Goal: Information Seeking & Learning: Check status

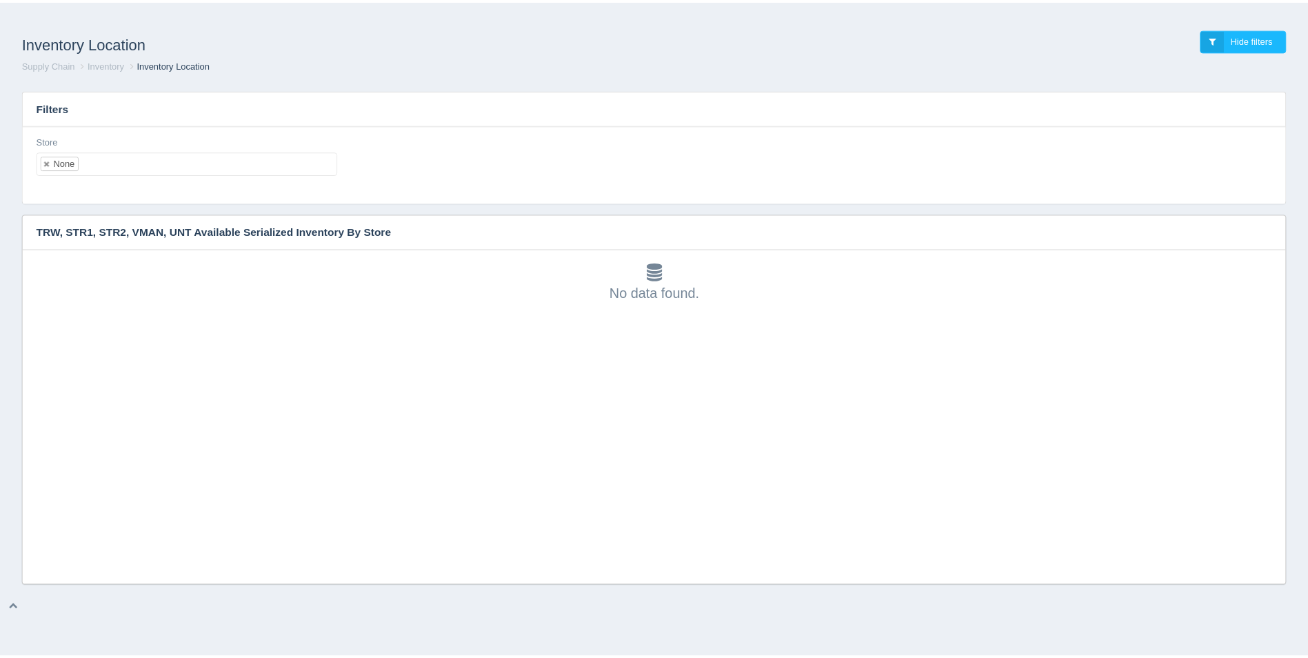
scroll to position [4, 0]
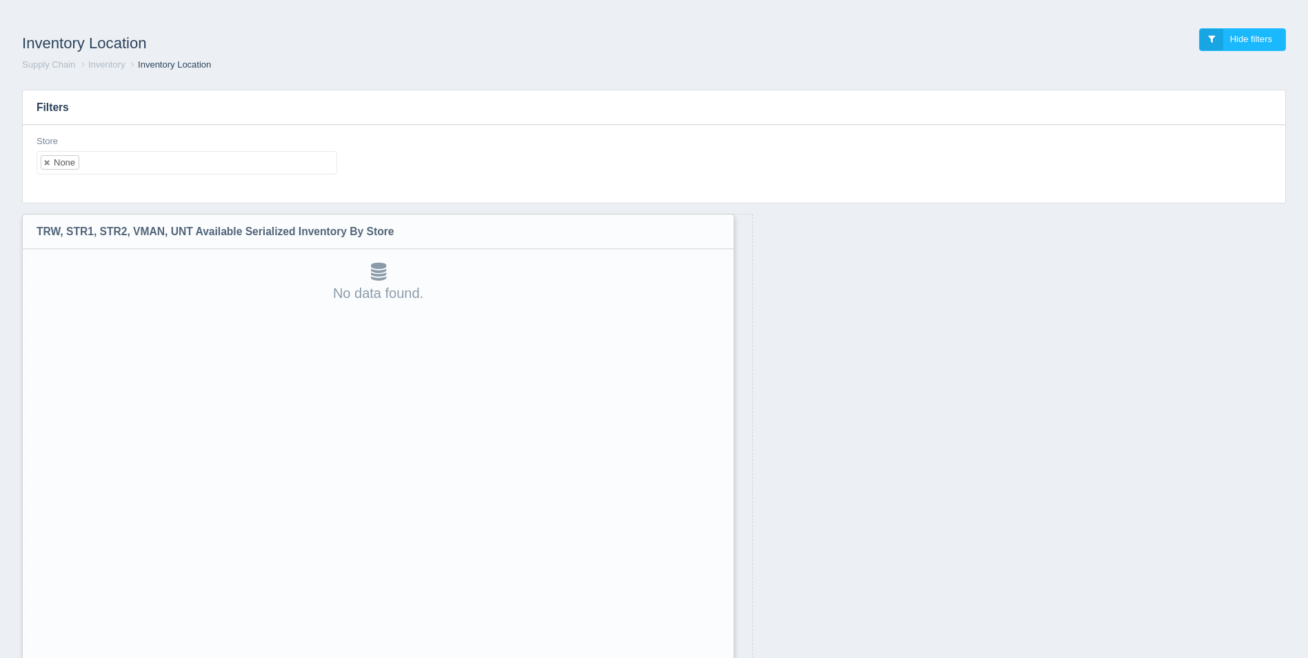
drag, startPoint x: 1284, startPoint y: 579, endPoint x: 835, endPoint y: 554, distance: 450.2
click at [723, 657] on html "Inventory Location Hide filters Supply Chain Inventory Inventory Location Filte…" at bounding box center [654, 364] width 1308 height 729
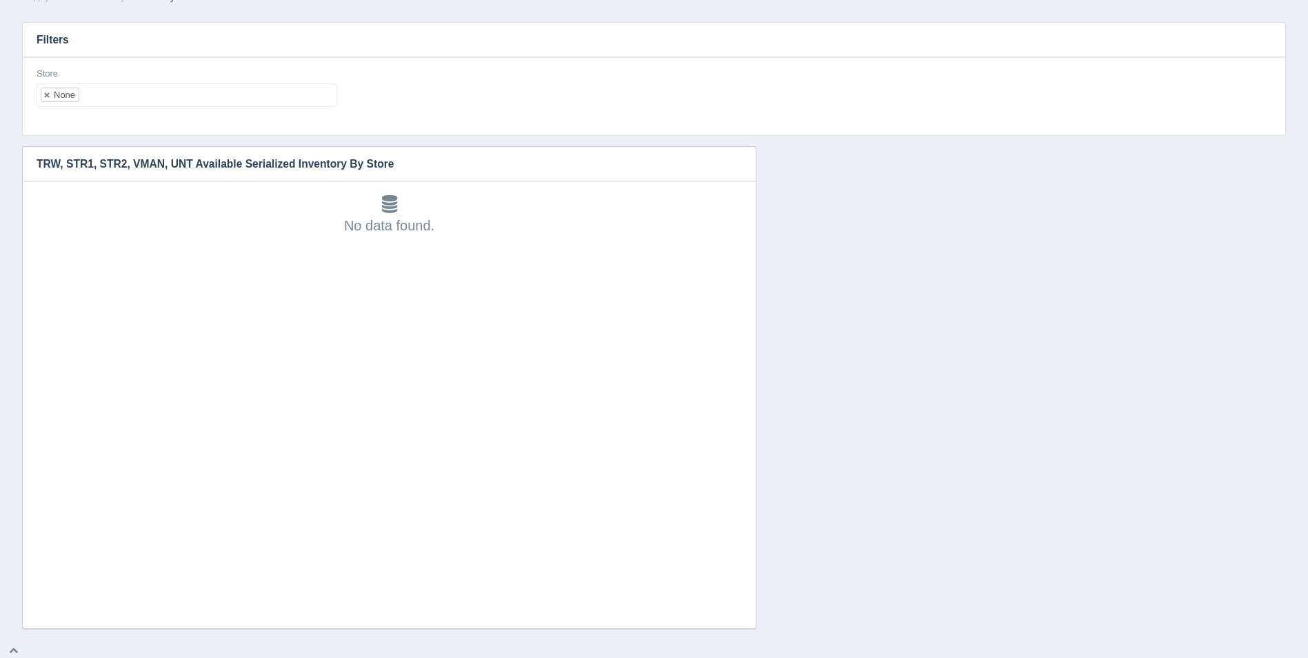
scroll to position [72, 0]
click at [222, 91] on ul "None" at bounding box center [187, 90] width 301 height 23
select select
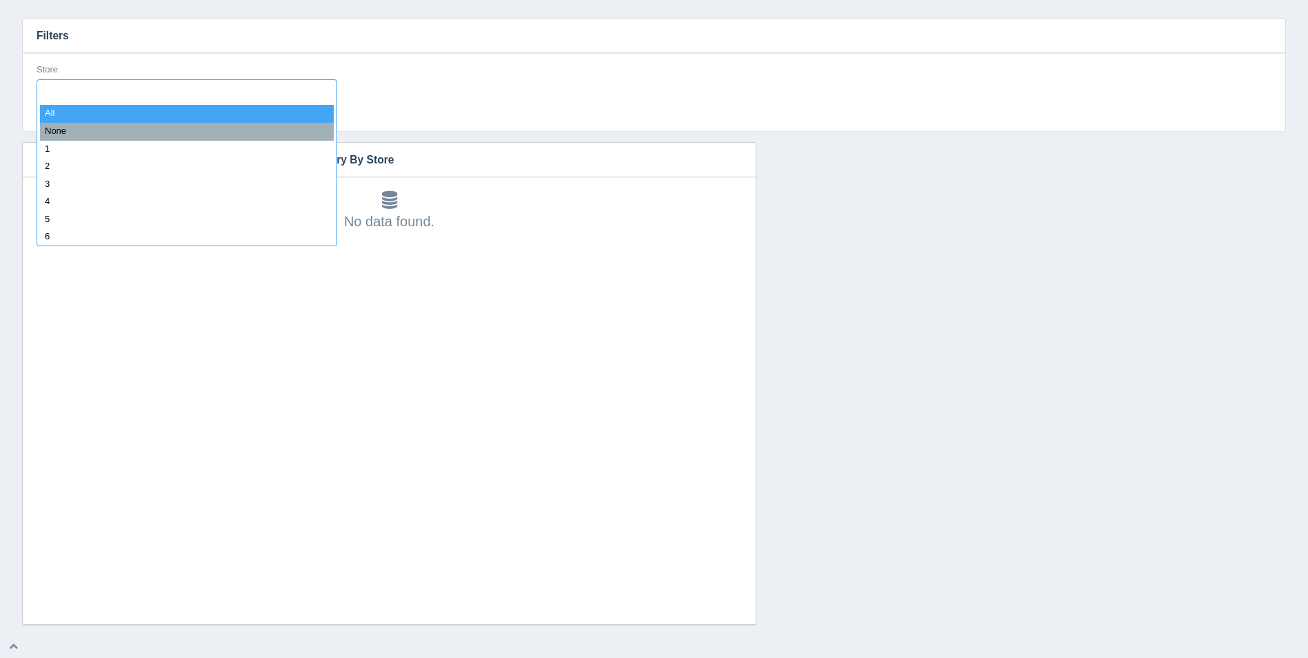
type input "8"
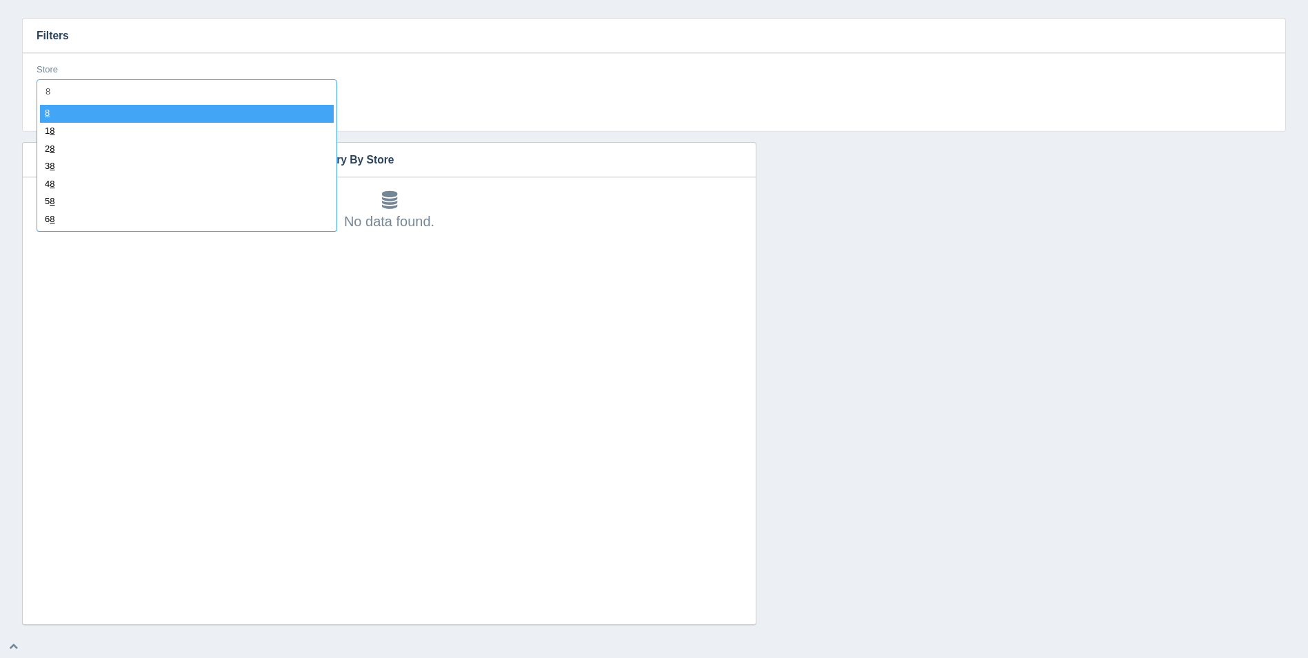
select select "8"
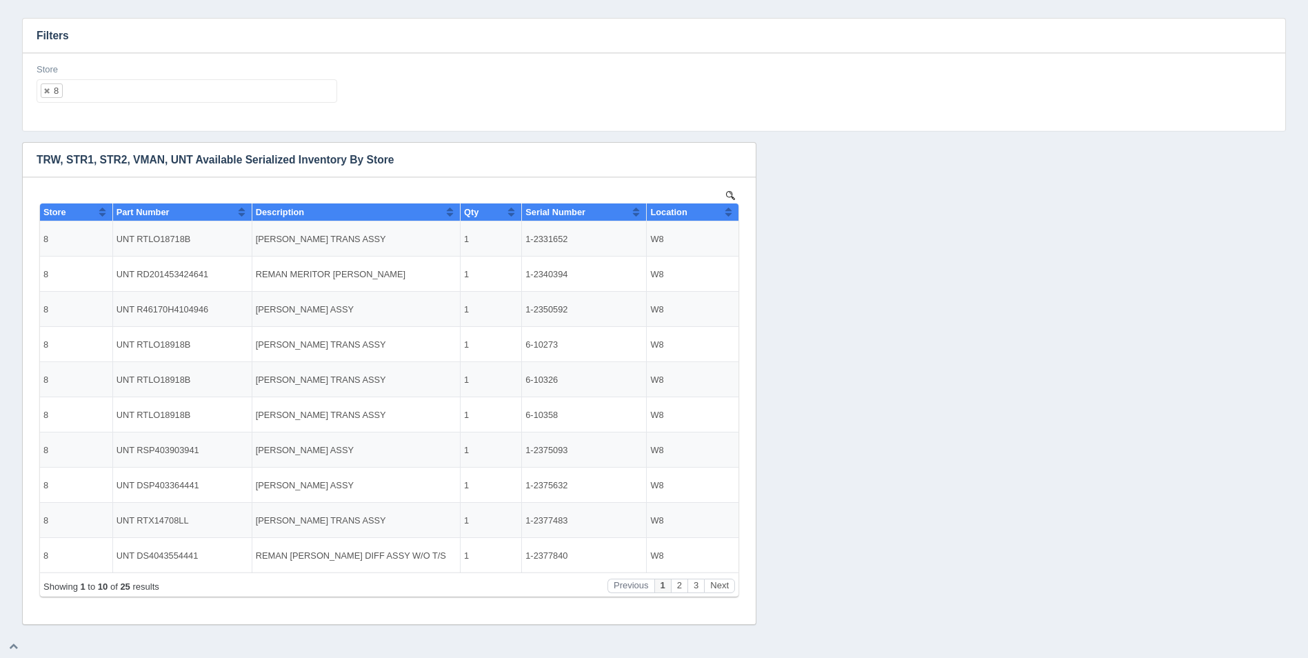
scroll to position [0, 0]
click at [729, 210] on button "Sort column ascending" at bounding box center [728, 211] width 9 height 17
click at [729, 210] on button "Sort column descending" at bounding box center [728, 211] width 9 height 17
click at [249, 90] on ul "8" at bounding box center [187, 90] width 301 height 23
select select
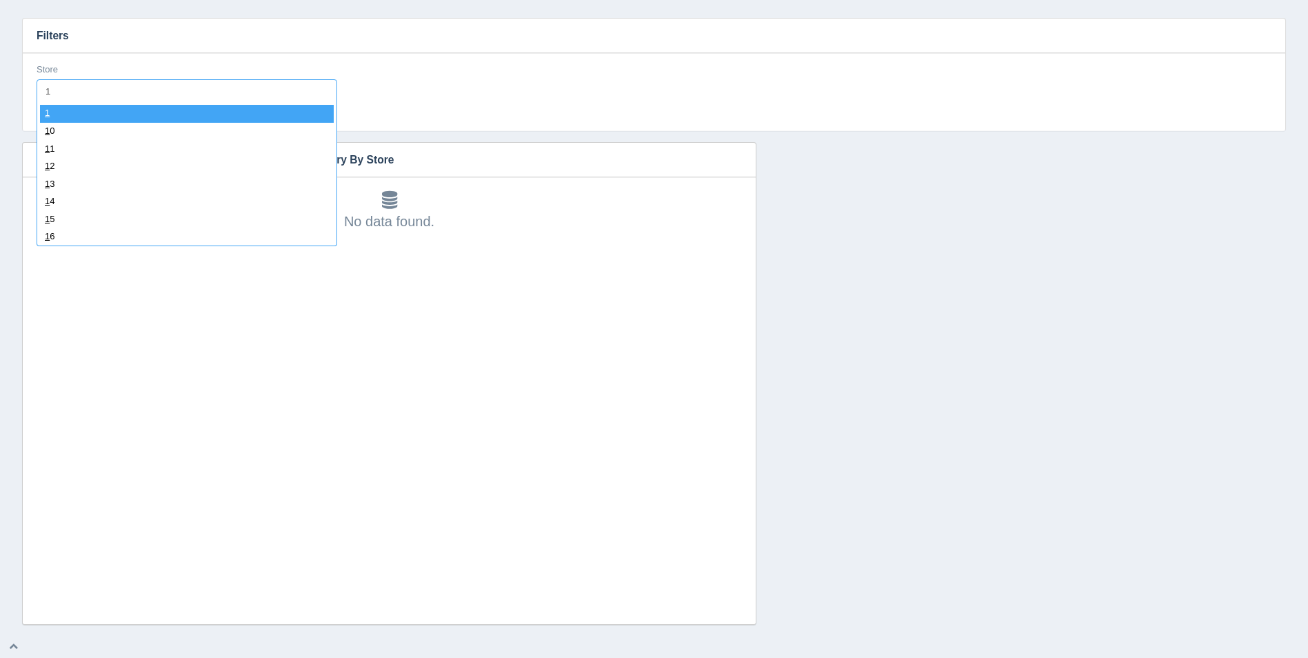
type input "11"
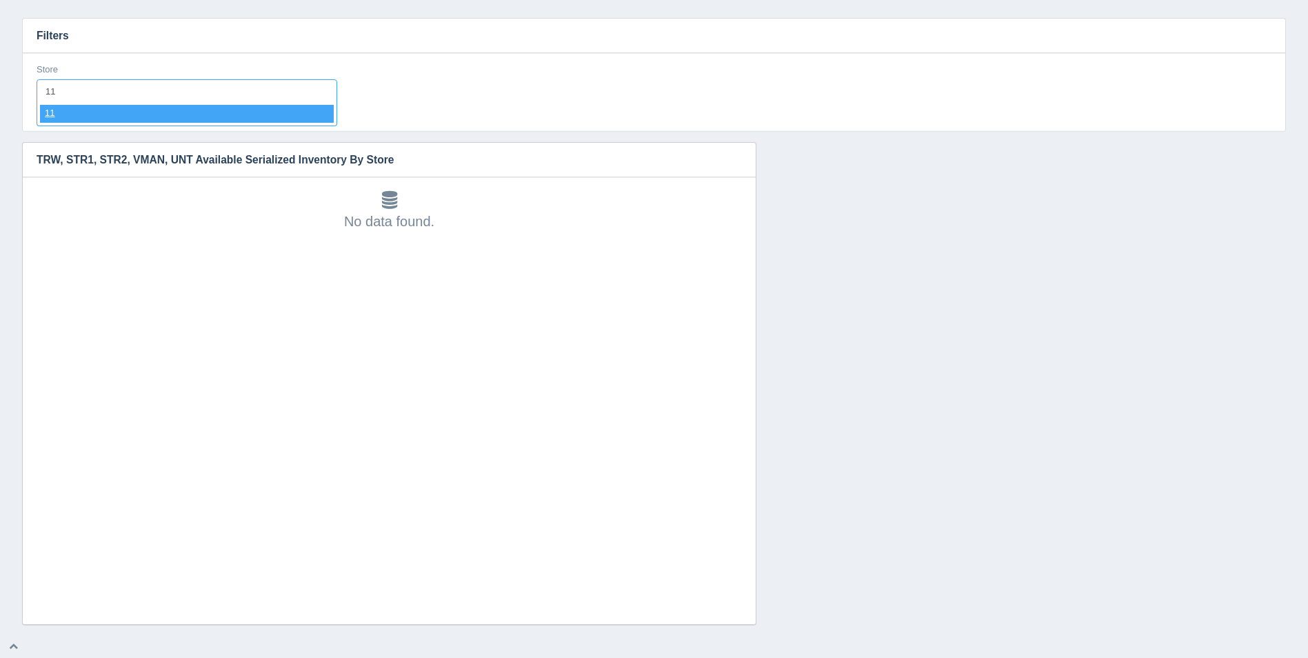
select select "11"
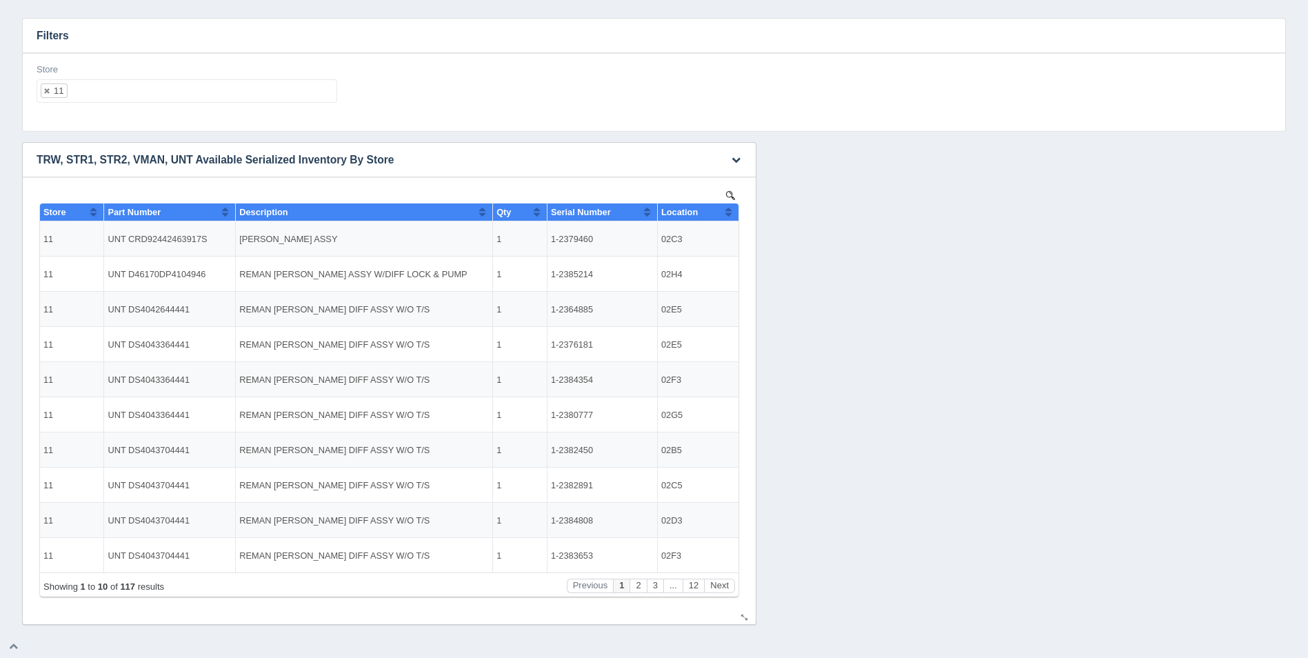
click at [730, 211] on button "Sort column ascending" at bounding box center [728, 211] width 9 height 17
click at [730, 211] on button "Sort column descending" at bounding box center [728, 211] width 9 height 17
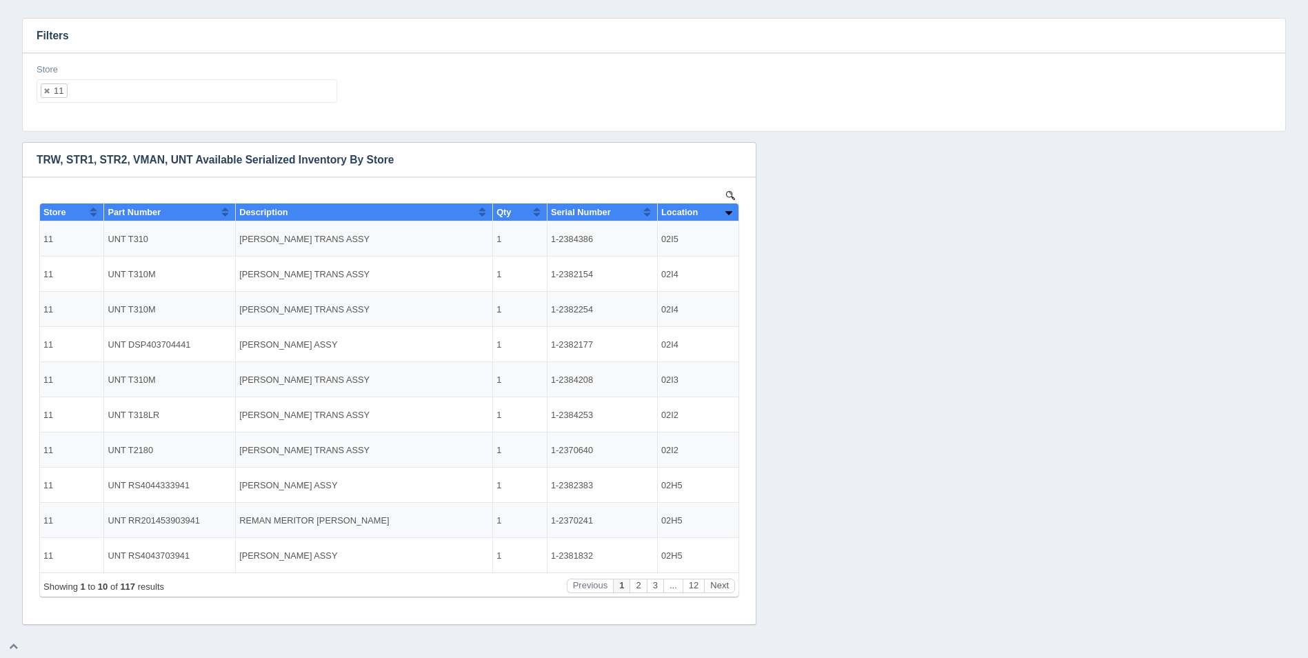
click at [155, 100] on ul "11" at bounding box center [187, 90] width 301 height 23
select select
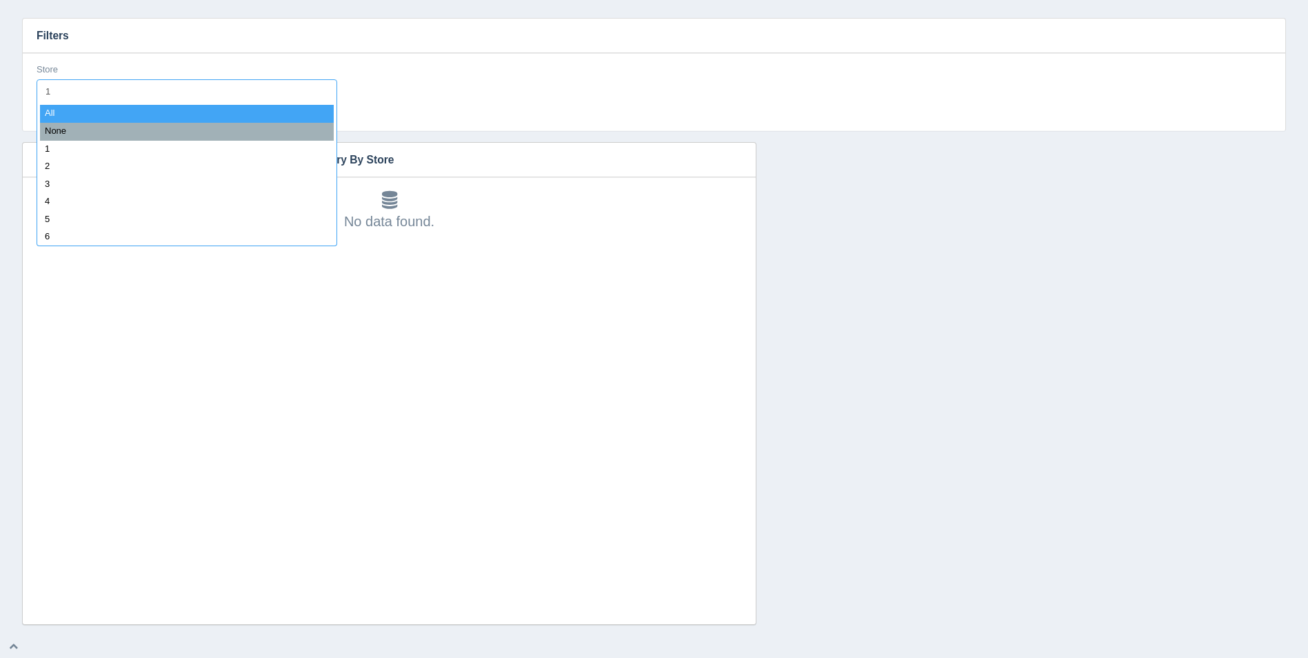
type input "12"
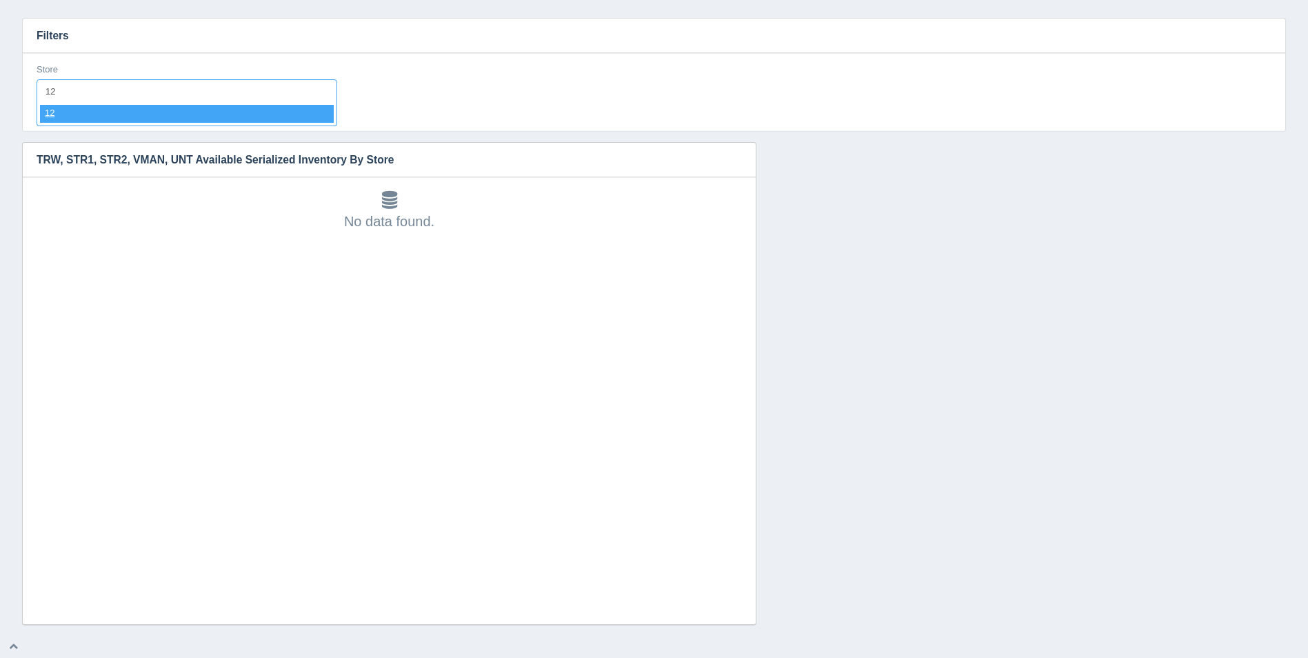
select select "12"
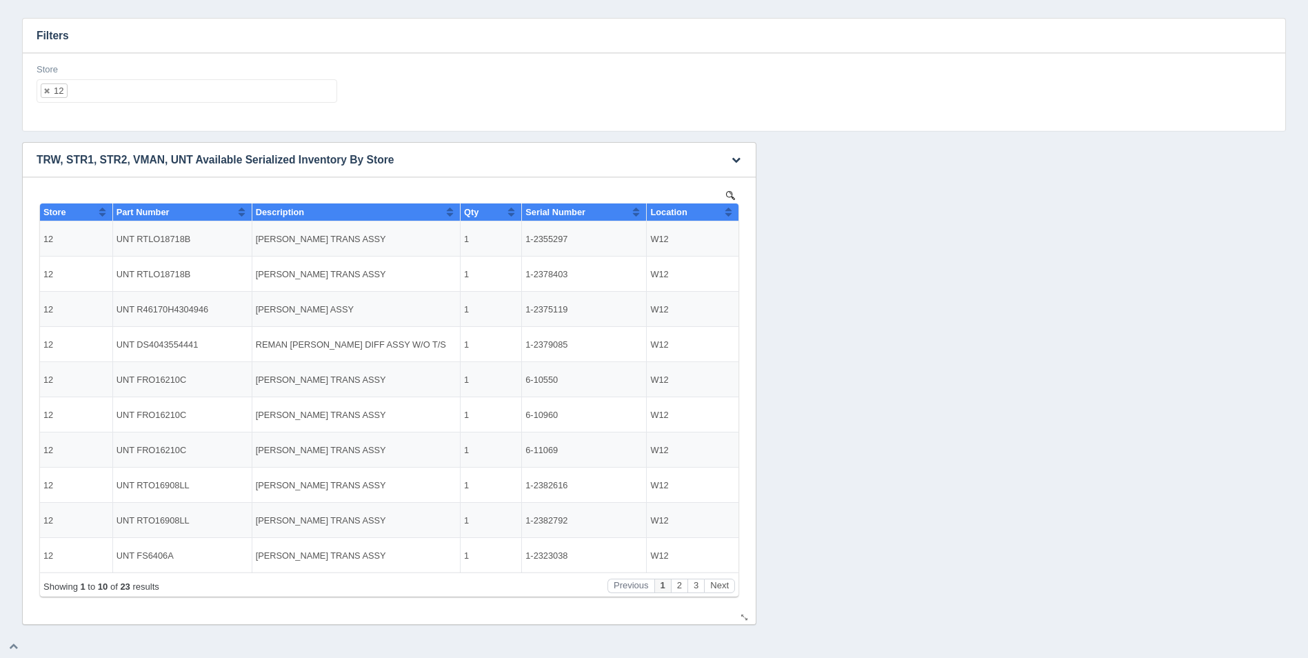
click at [734, 214] on th "Location" at bounding box center [693, 212] width 92 height 18
click at [731, 214] on button "Sort column descending" at bounding box center [728, 211] width 9 height 17
click at [207, 92] on ul "12" at bounding box center [187, 90] width 301 height 23
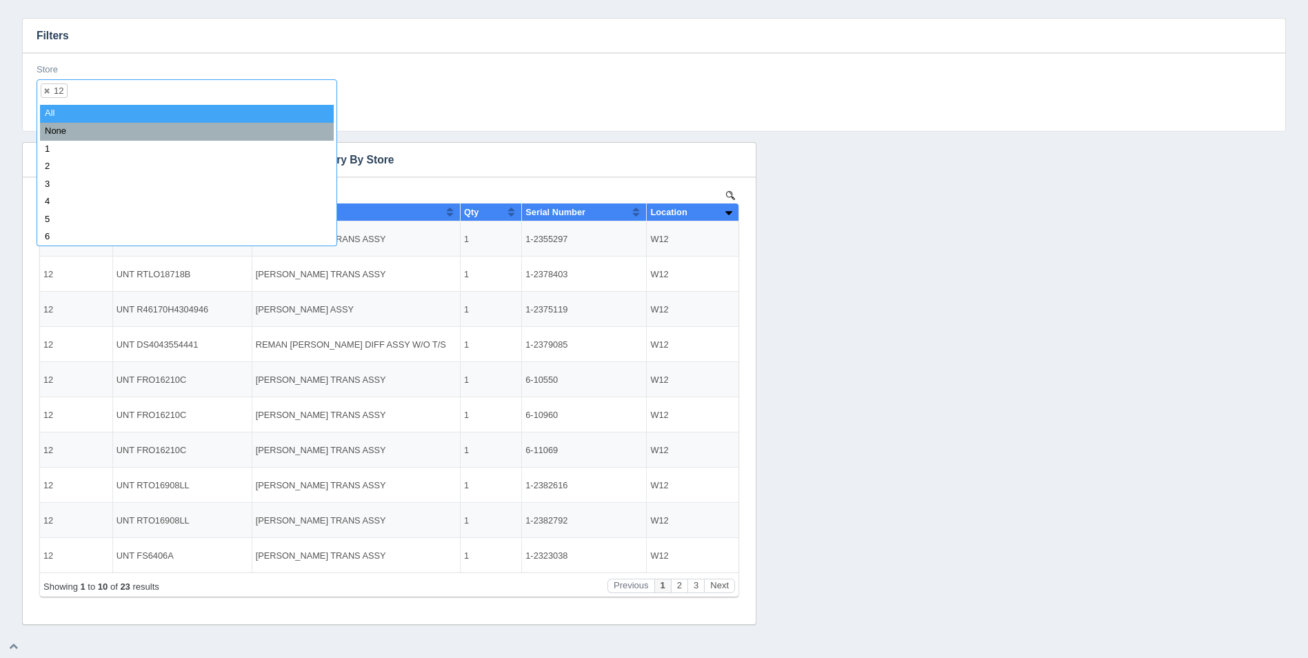
select select
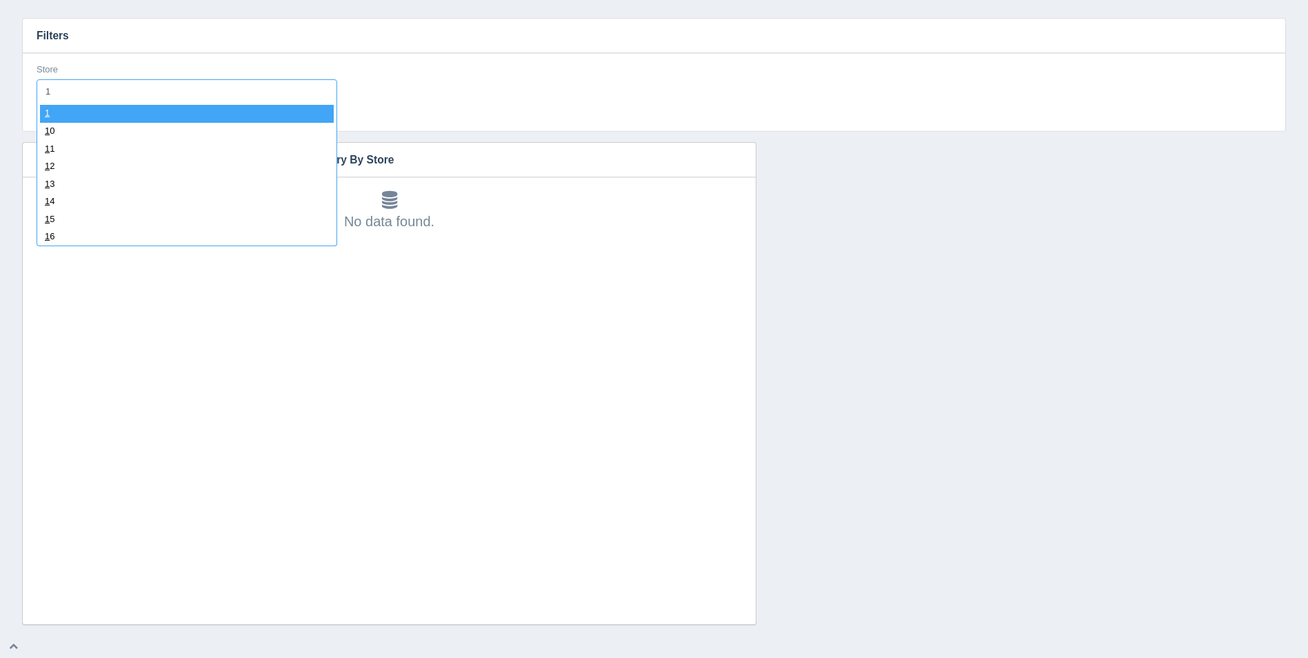
type input "13"
select select "13"
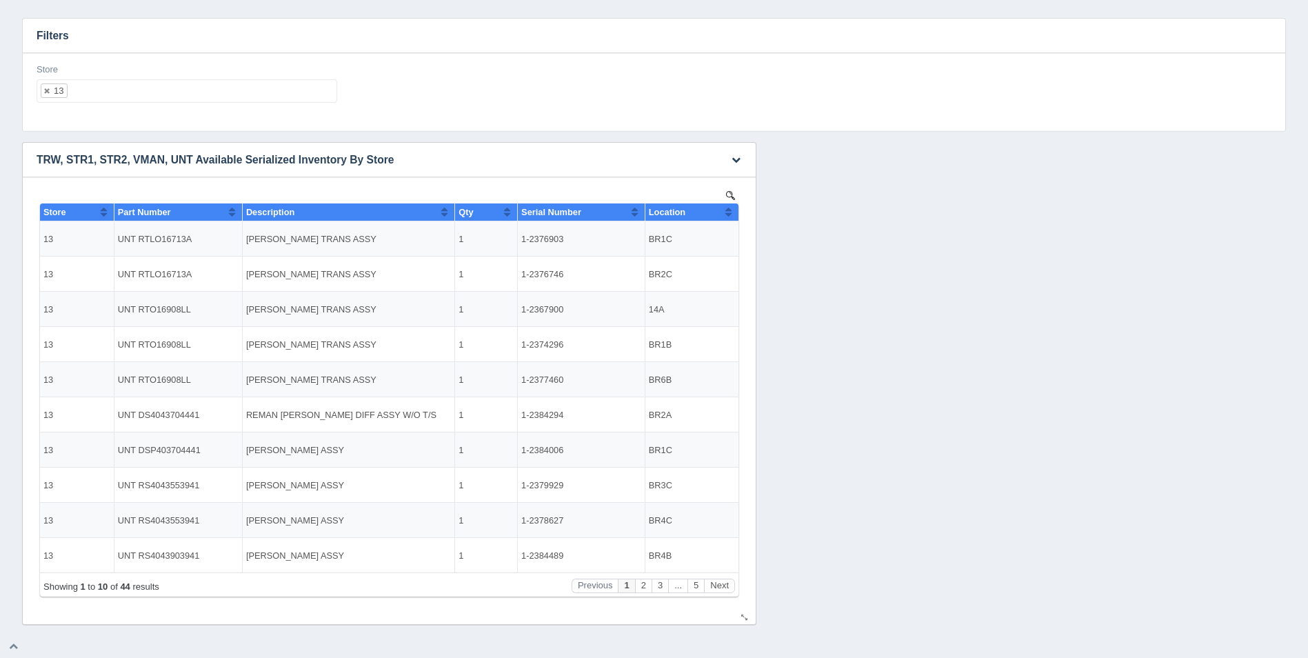
click at [729, 209] on button "Sort column ascending" at bounding box center [728, 211] width 9 height 17
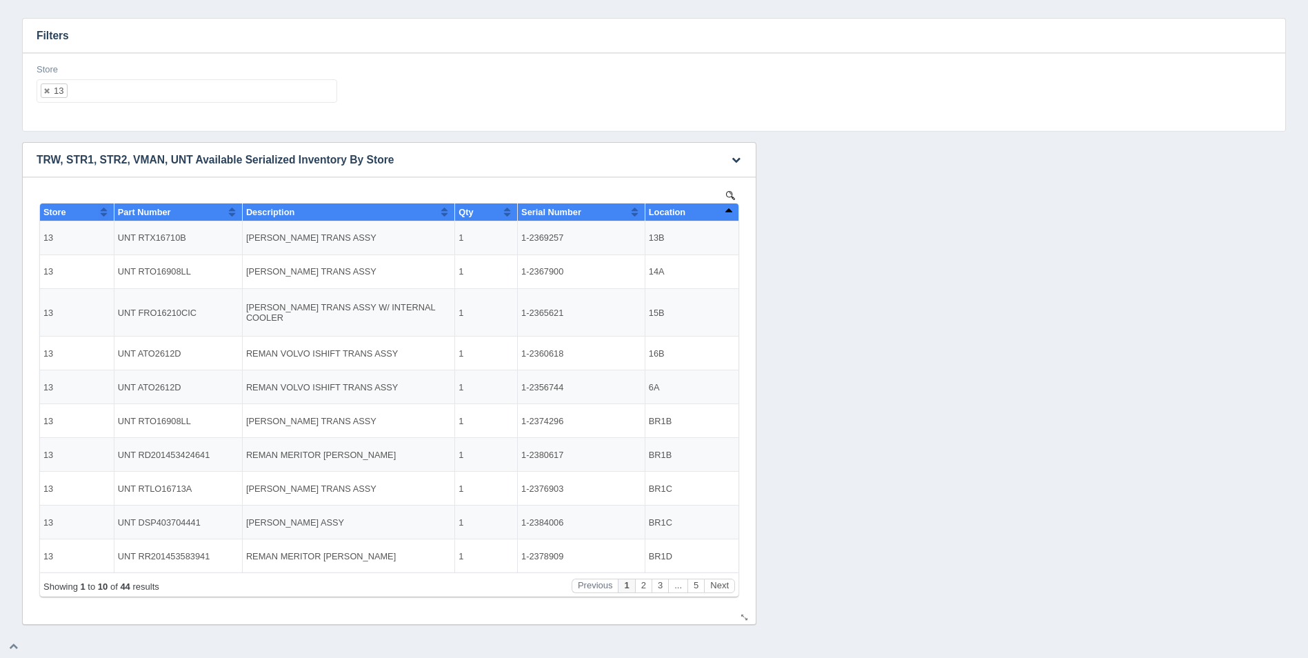
click at [729, 209] on button "Sort column descending" at bounding box center [728, 211] width 9 height 17
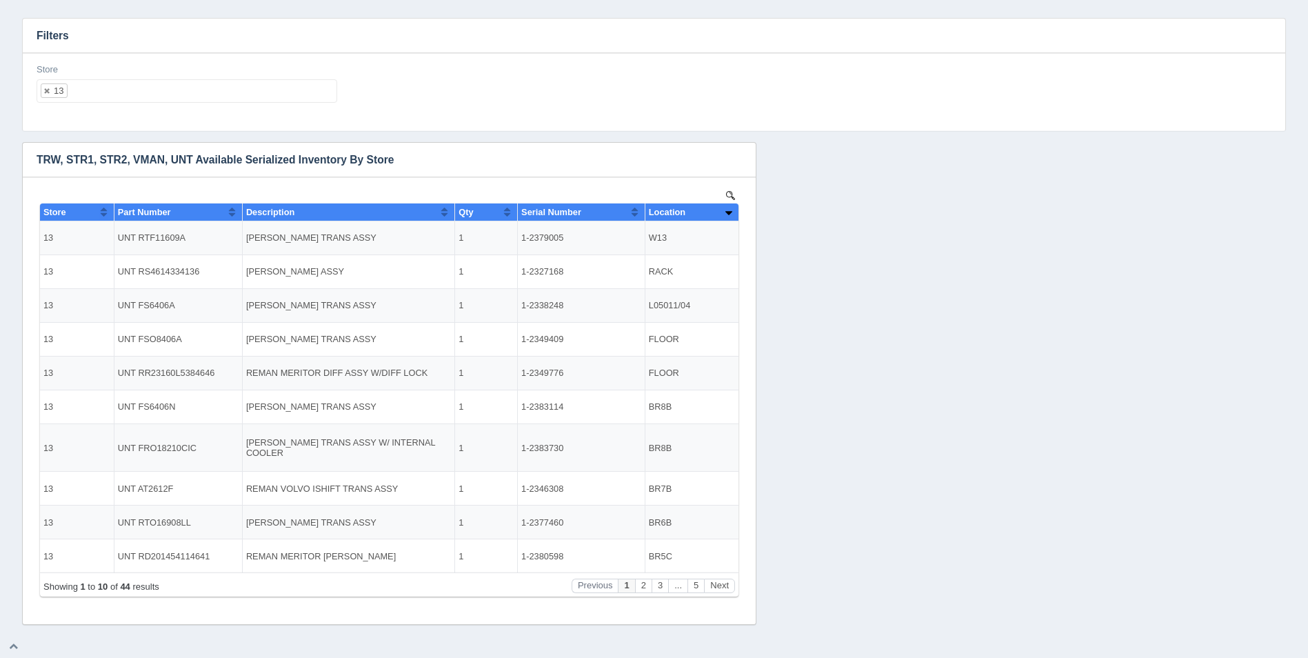
click at [181, 72] on div "Store 13 All None 1 2 3 4 5 6 7 8 9 10 11 12 13 14 15 16 17 18 19 20 21 22 23 2…" at bounding box center [187, 83] width 301 height 40
click at [184, 85] on ul "13" at bounding box center [187, 90] width 301 height 23
select select
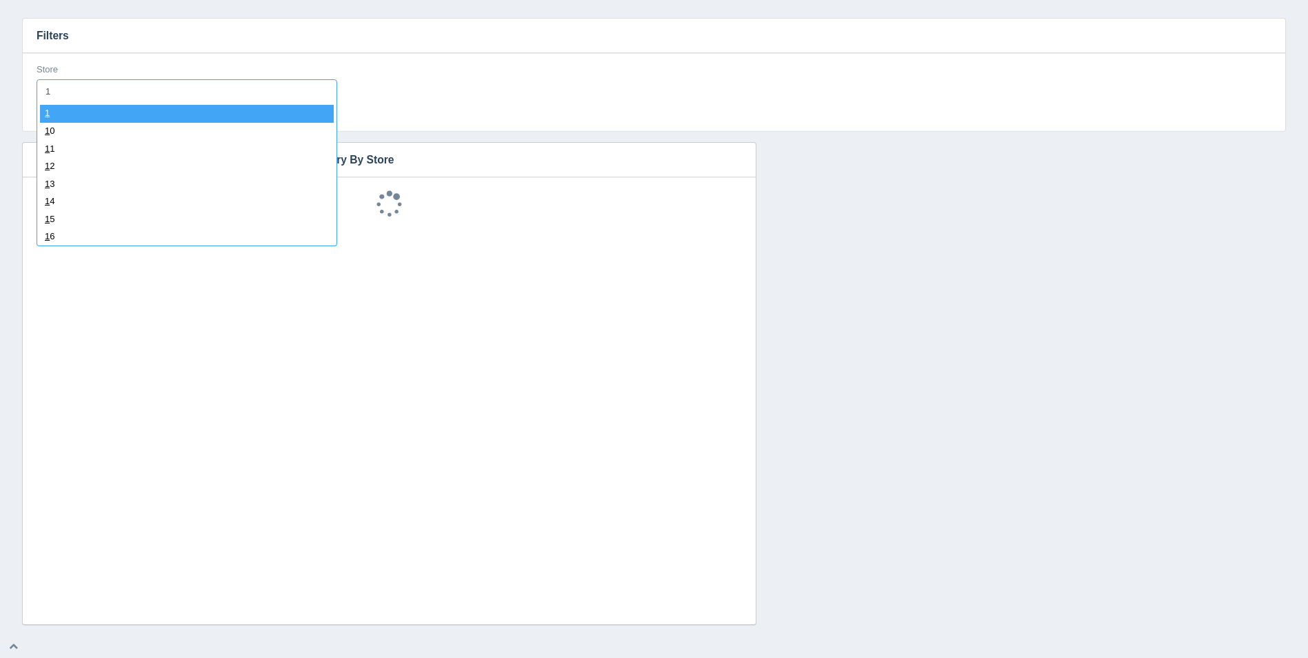
type input "14"
select select "14"
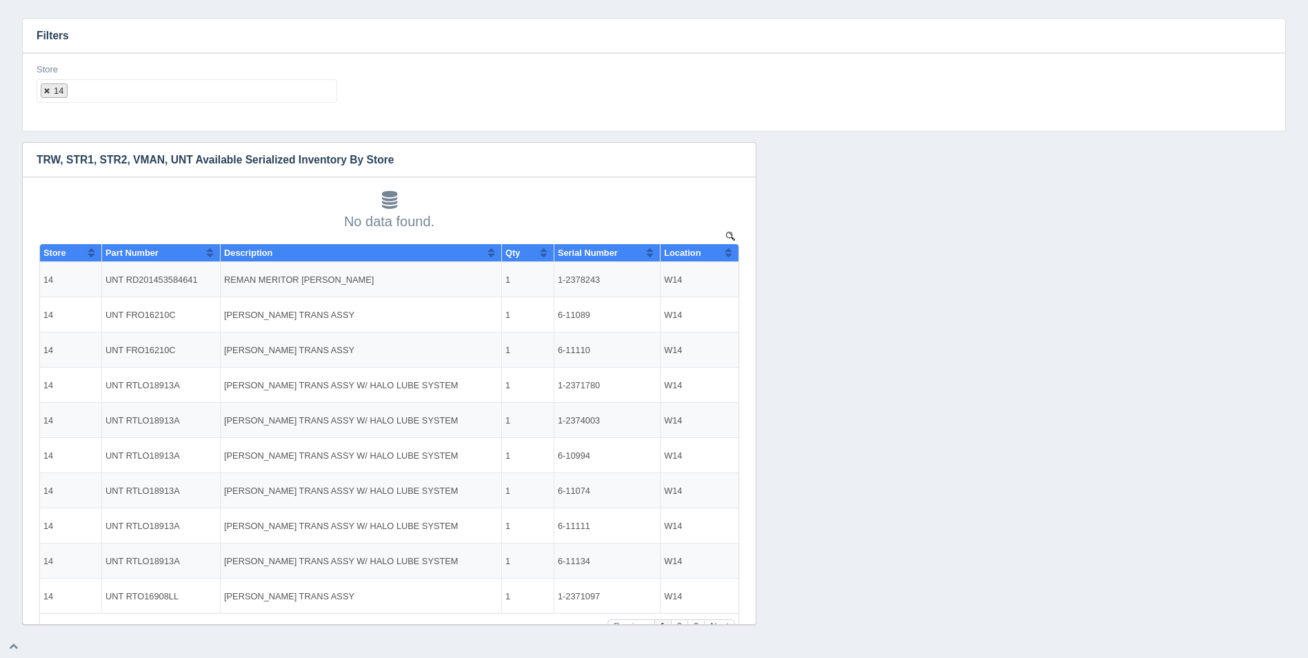
select select
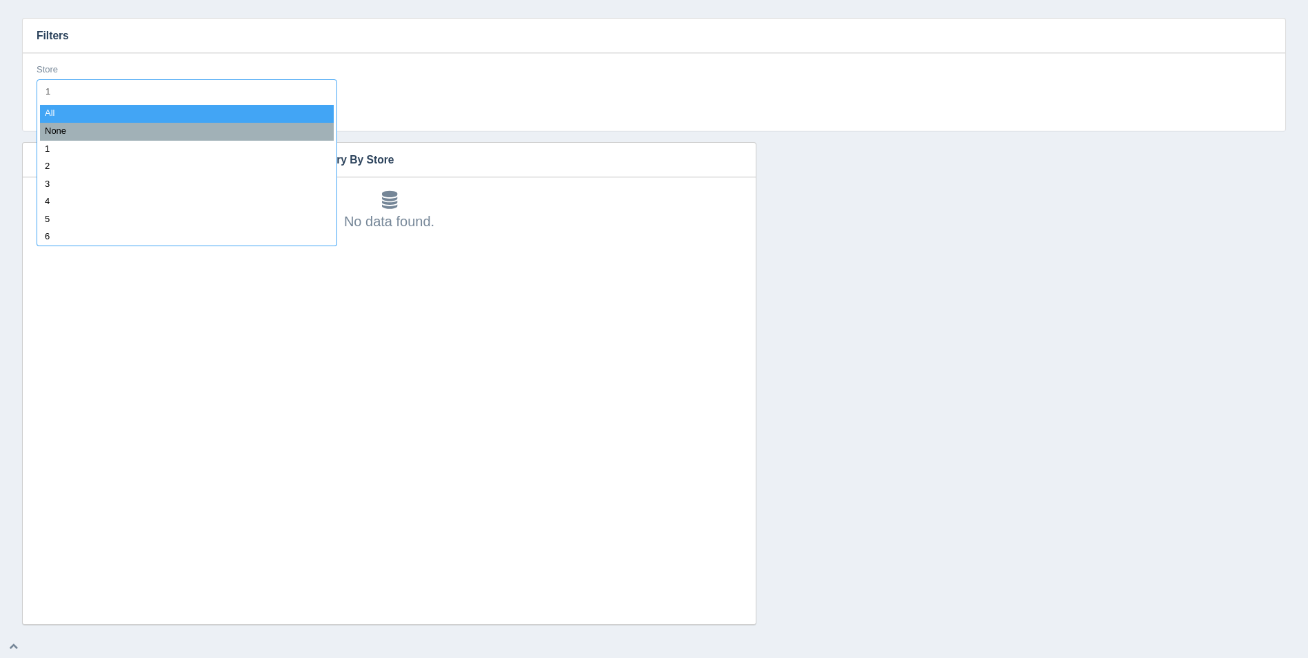
type input "14"
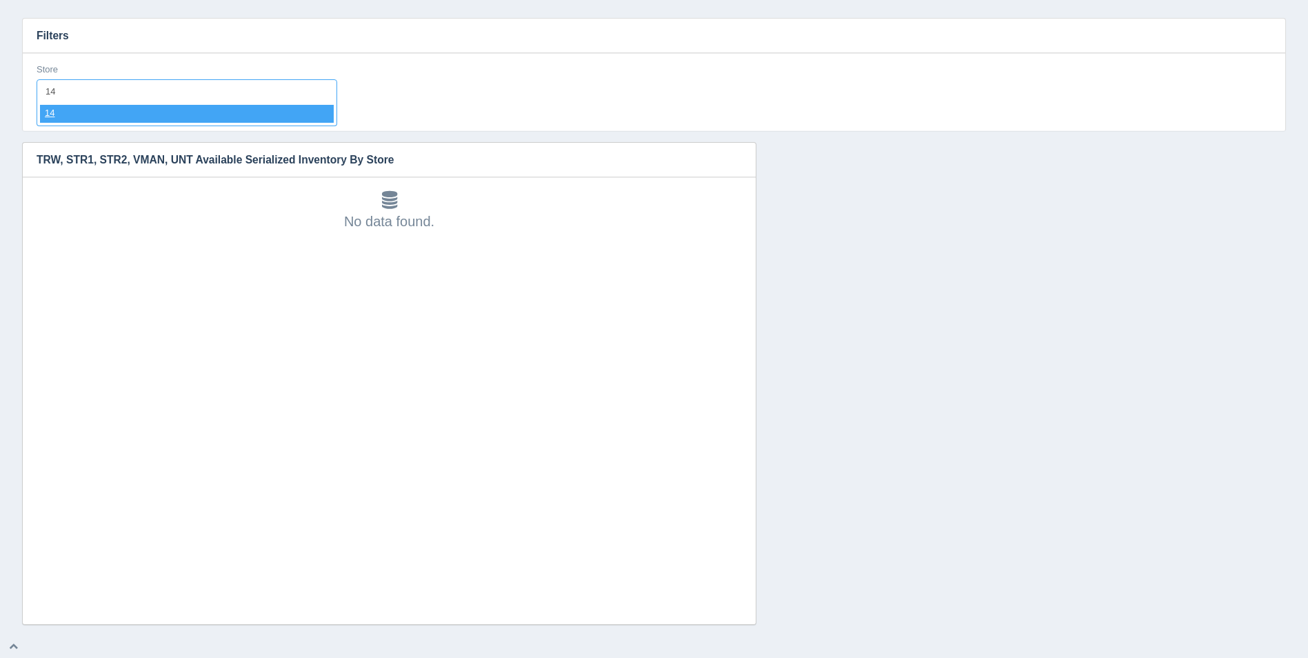
select select "14"
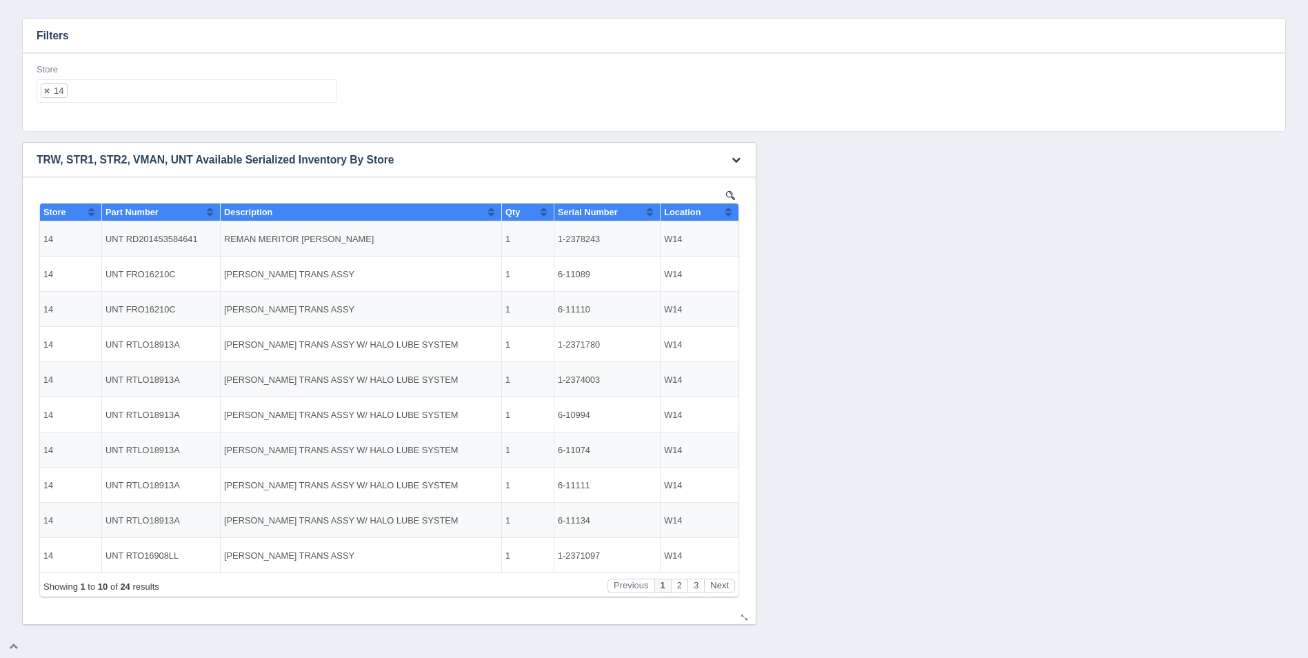
click at [731, 210] on button "Sort column ascending" at bounding box center [728, 211] width 9 height 17
click at [731, 210] on button "Sort column descending" at bounding box center [728, 211] width 9 height 17
click at [178, 93] on ul "14" at bounding box center [187, 90] width 301 height 23
select select
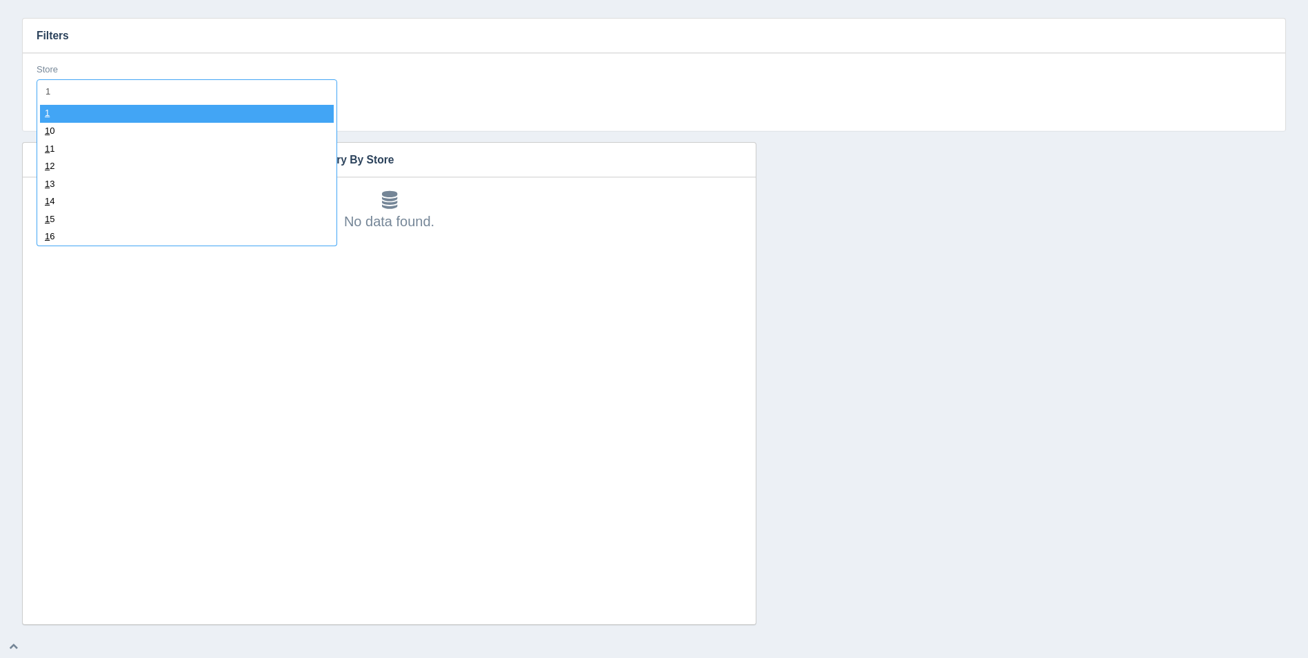
type input "15"
select select "15"
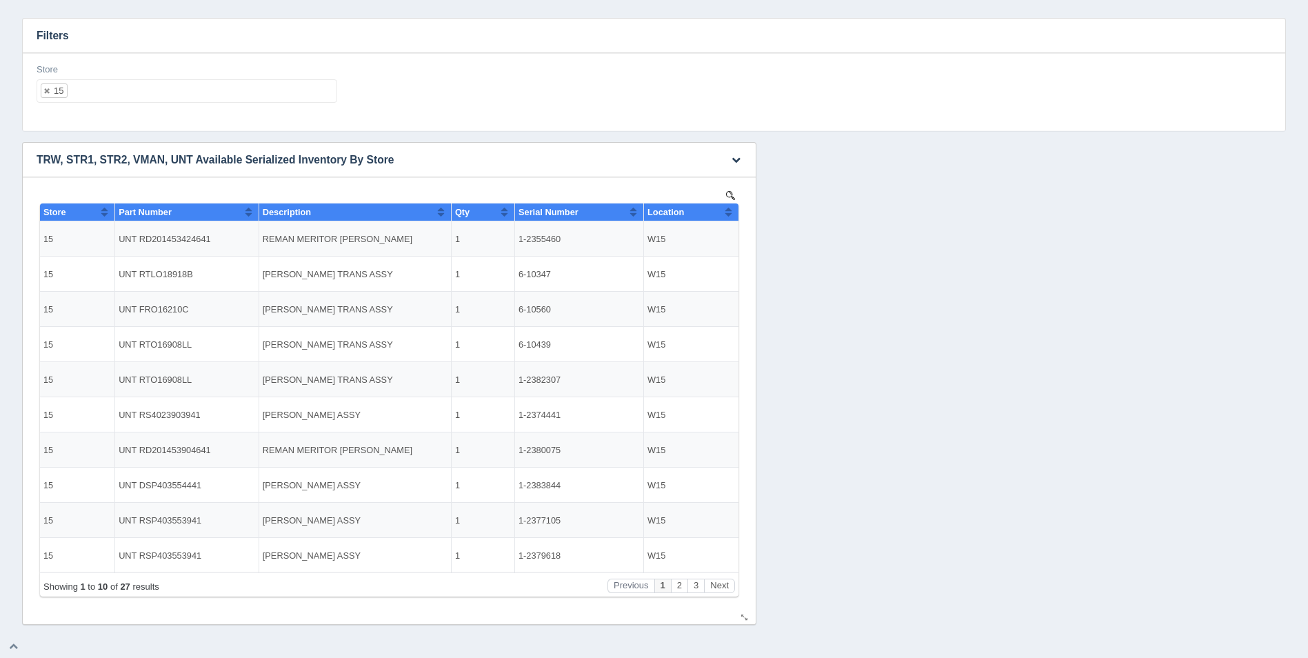
click at [728, 212] on button "Sort column ascending" at bounding box center [728, 211] width 9 height 17
click at [729, 212] on button "Sort column descending" at bounding box center [728, 211] width 9 height 17
click at [310, 98] on ul "15" at bounding box center [187, 90] width 301 height 23
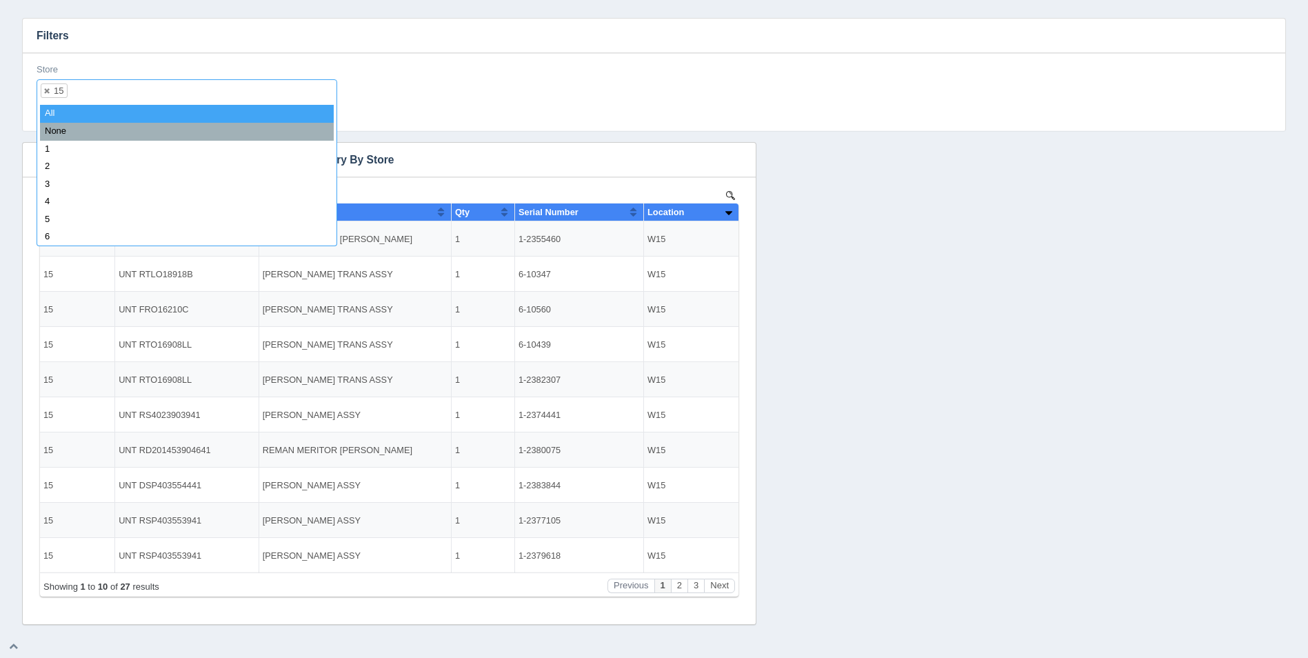
select select
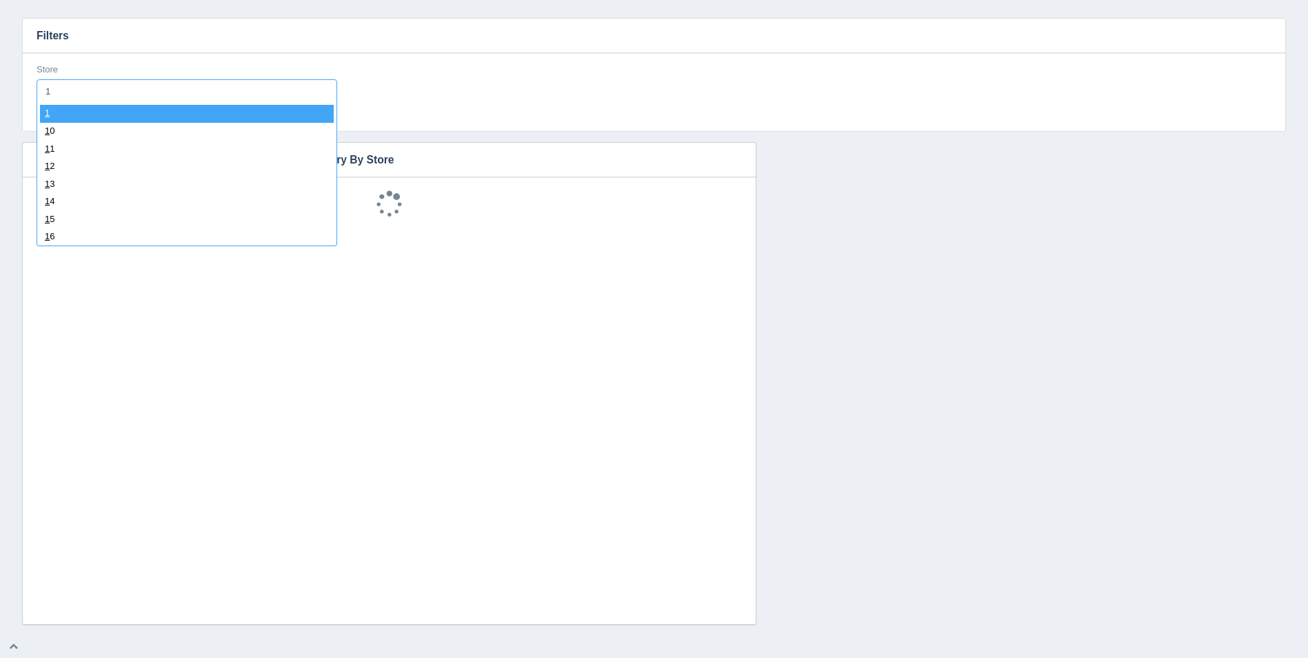
type input "16"
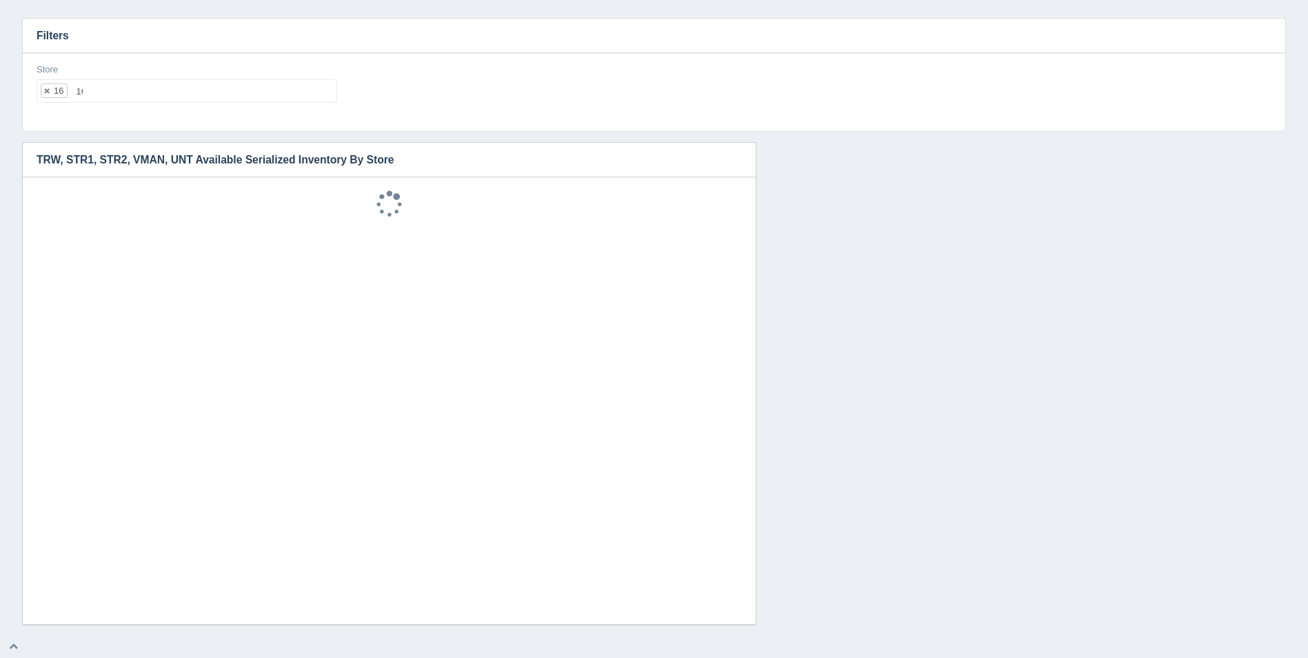
select select "16"
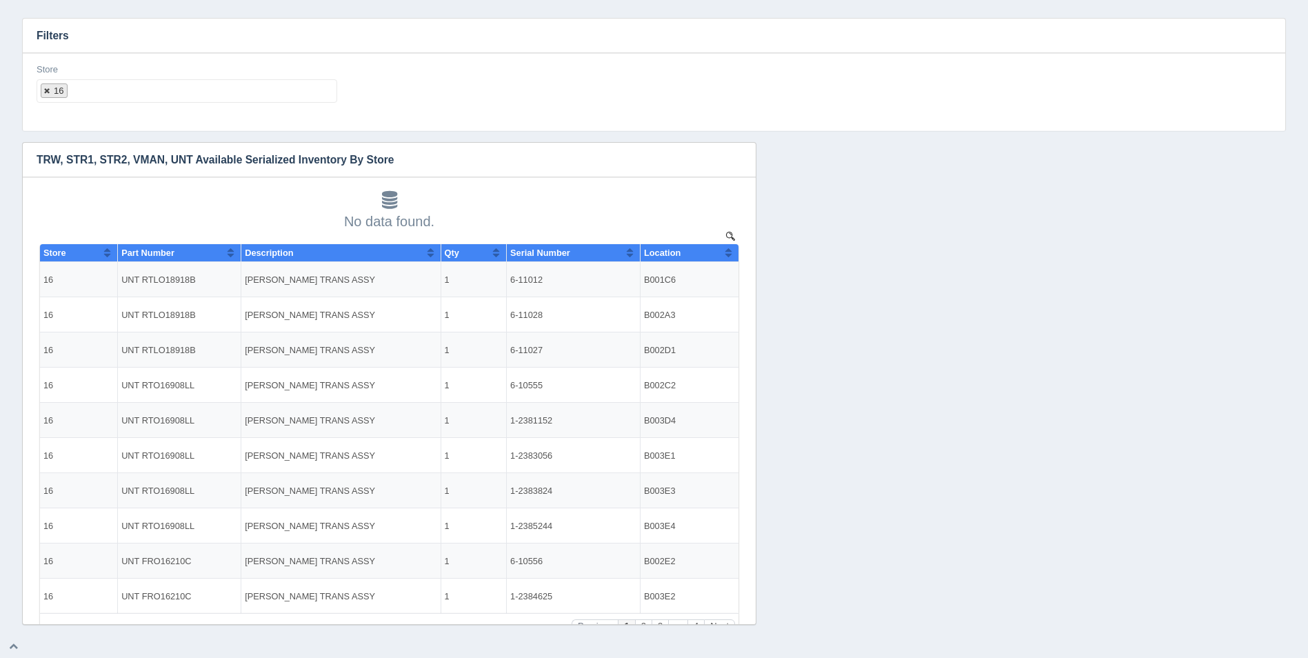
select select
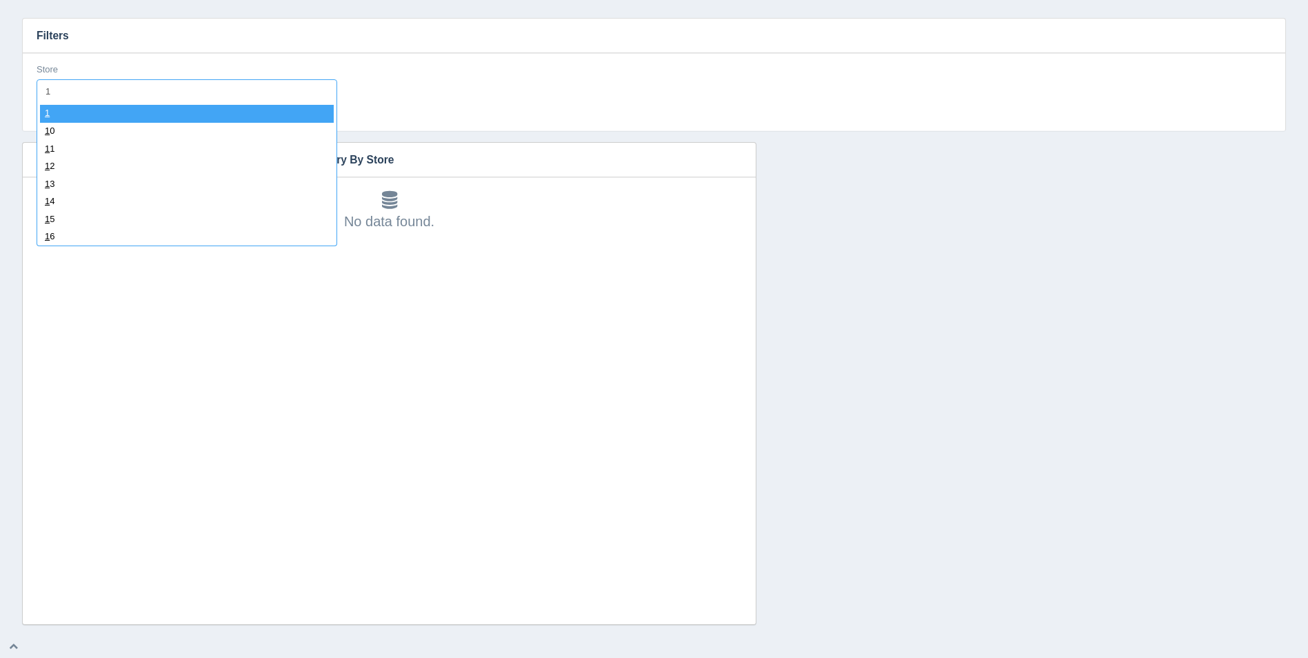
type input "16"
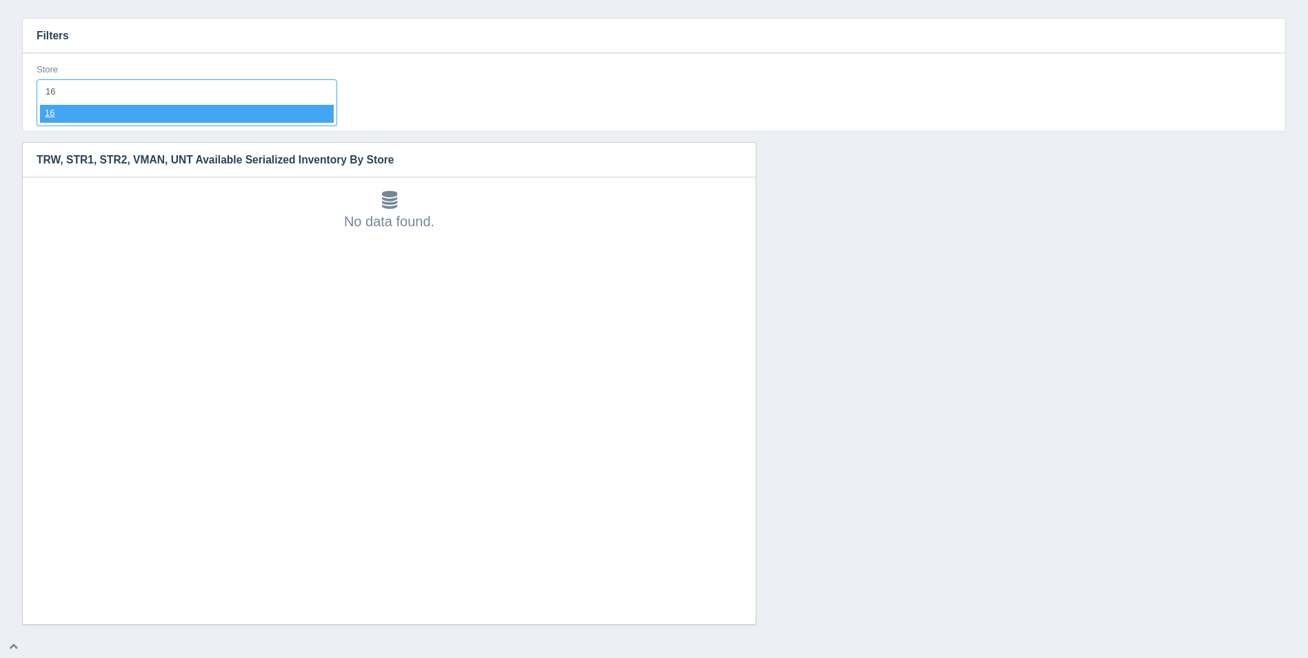
select select "16"
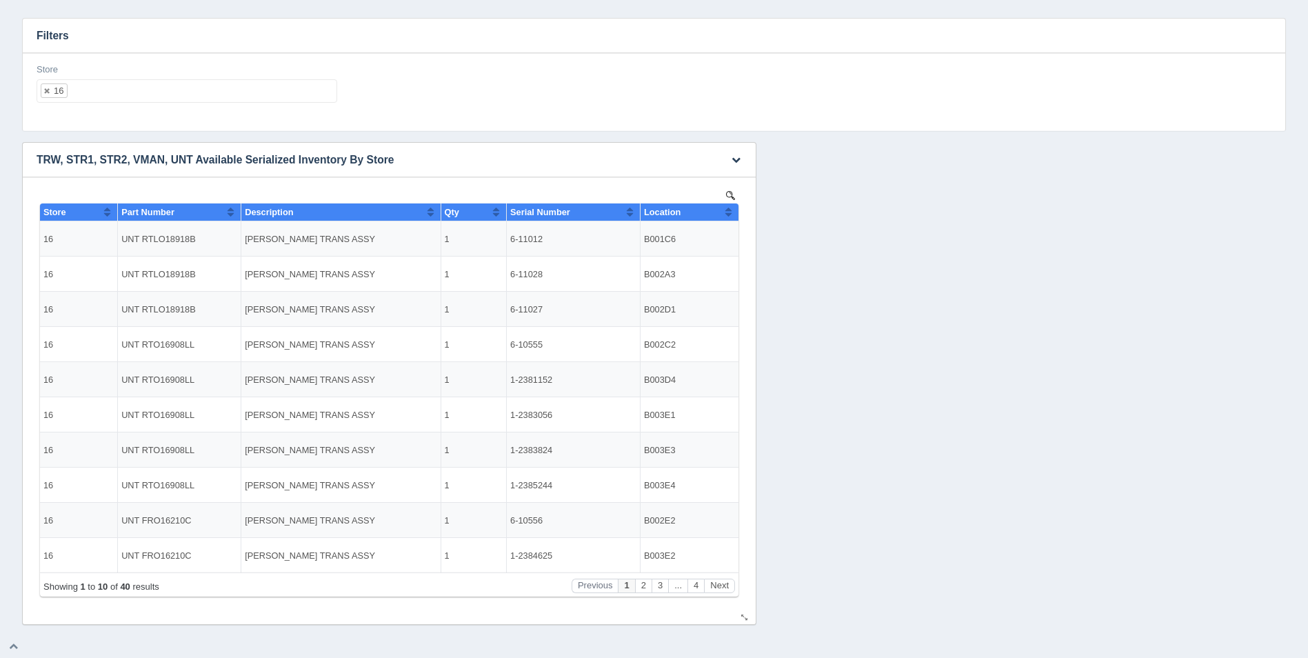
click at [732, 216] on button "Sort column ascending" at bounding box center [728, 211] width 9 height 17
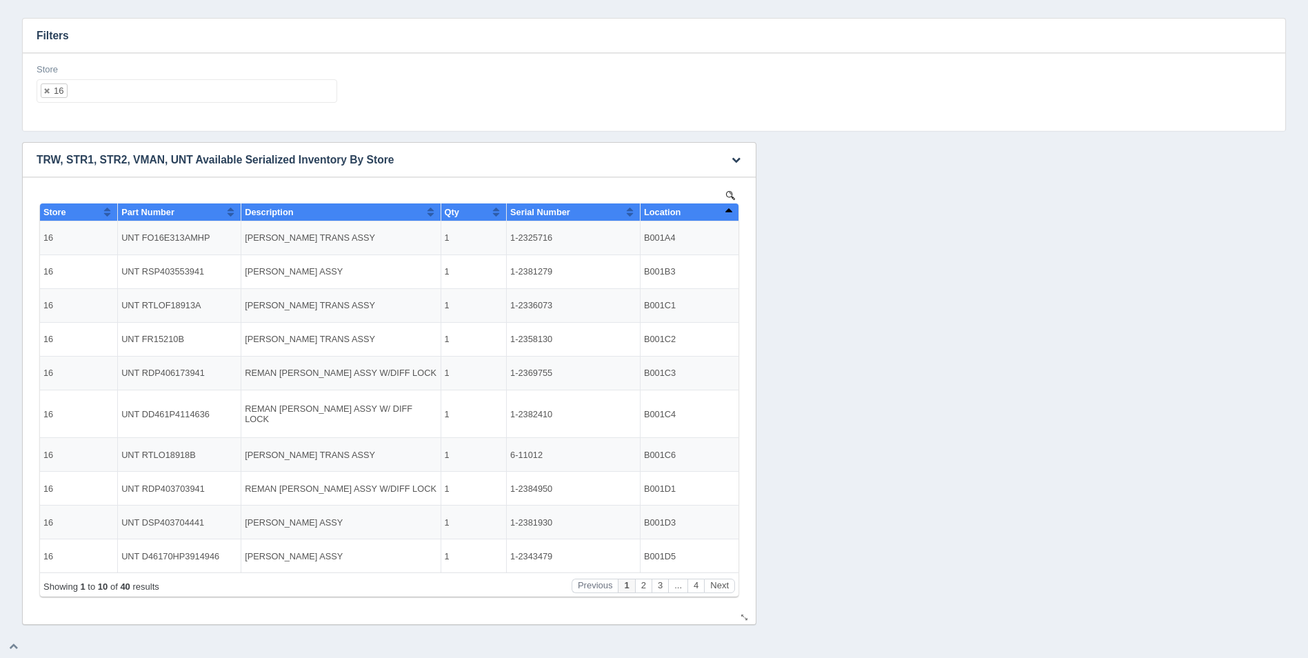
click at [732, 216] on button "Sort column descending" at bounding box center [728, 211] width 9 height 17
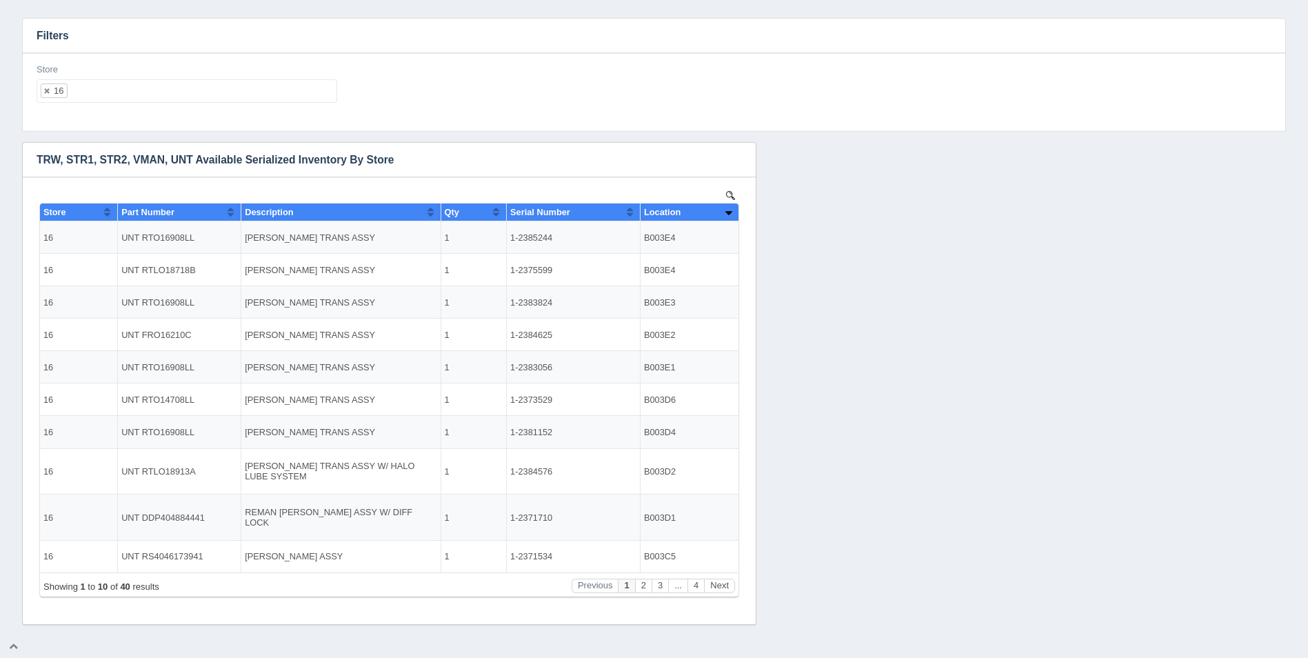
click at [221, 84] on ul "16" at bounding box center [187, 90] width 301 height 23
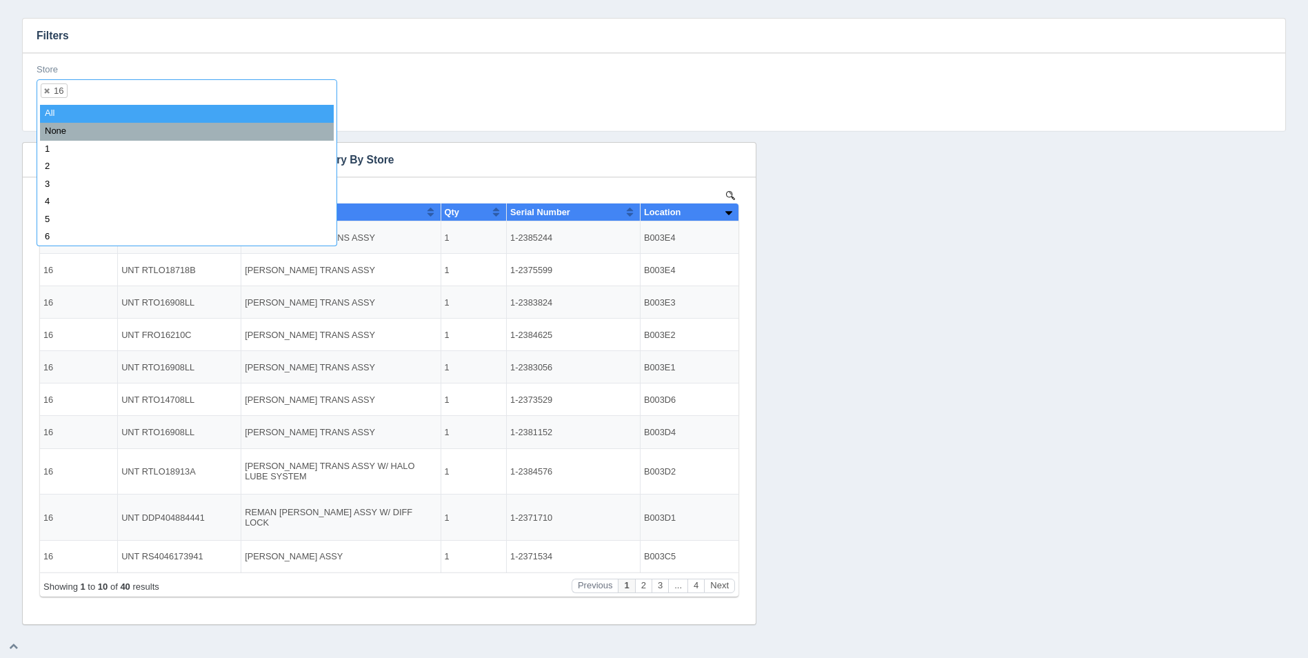
select select
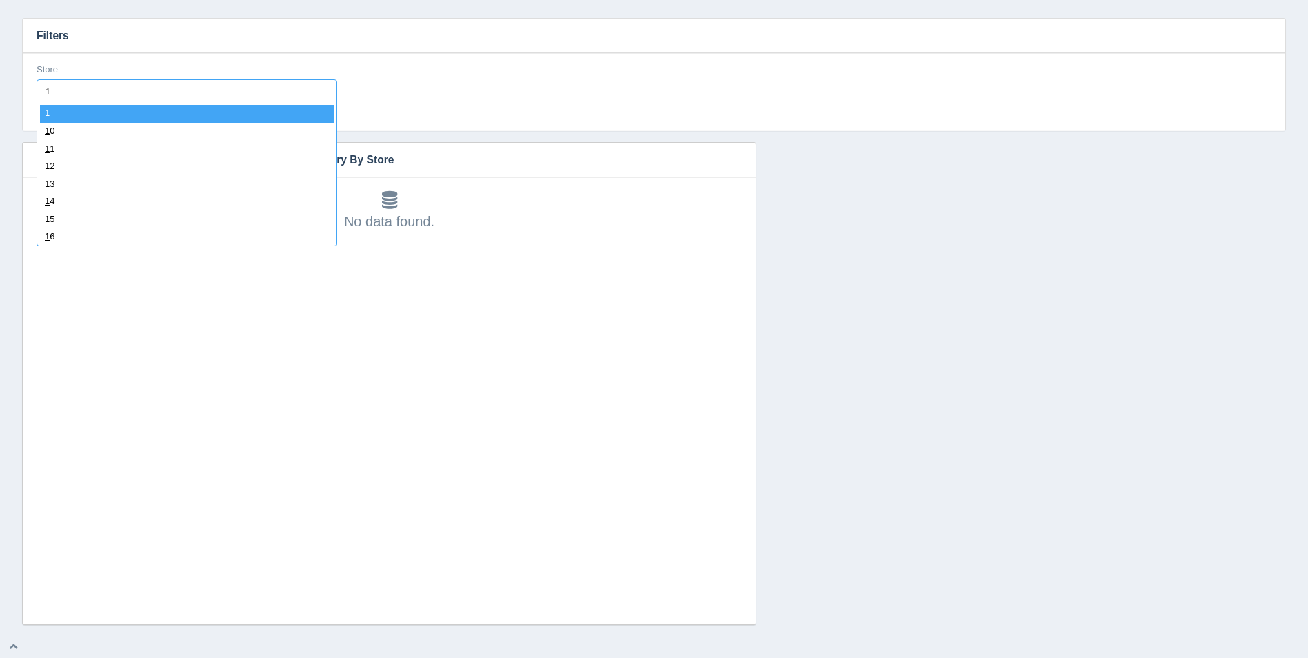
type input "17"
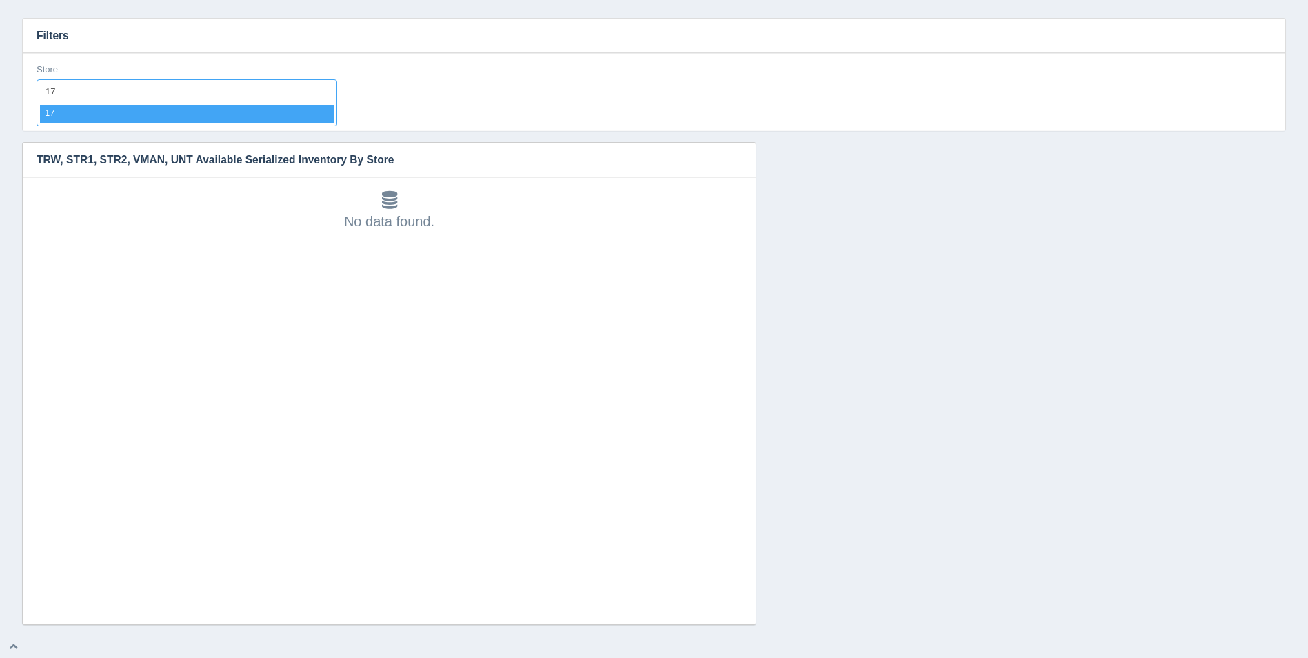
select select "17"
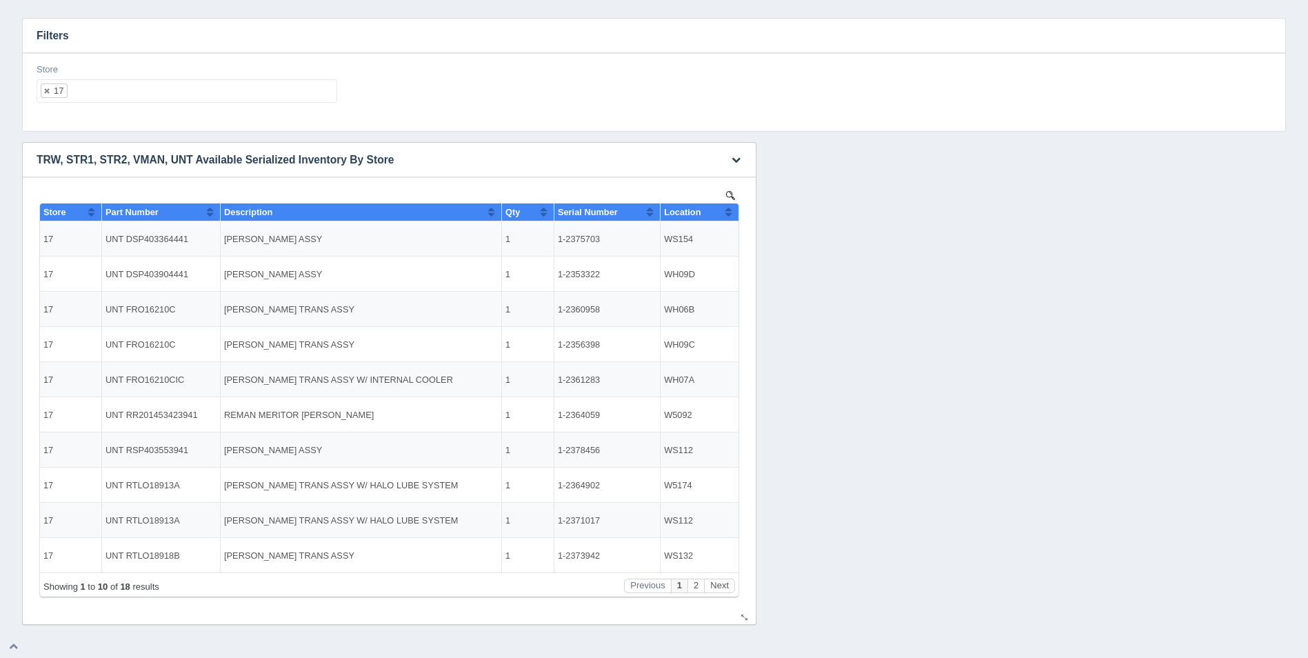
click at [729, 217] on button "Sort column ascending" at bounding box center [728, 211] width 9 height 17
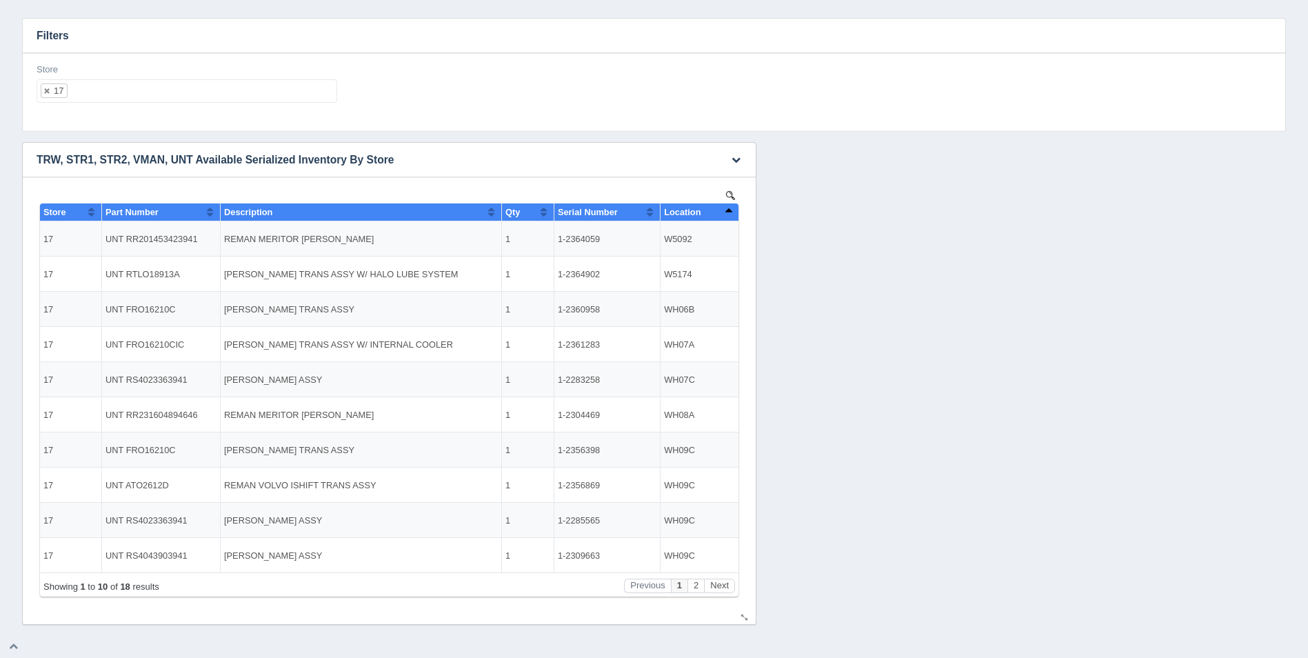
click at [729, 217] on button "Sort column descending" at bounding box center [728, 211] width 9 height 17
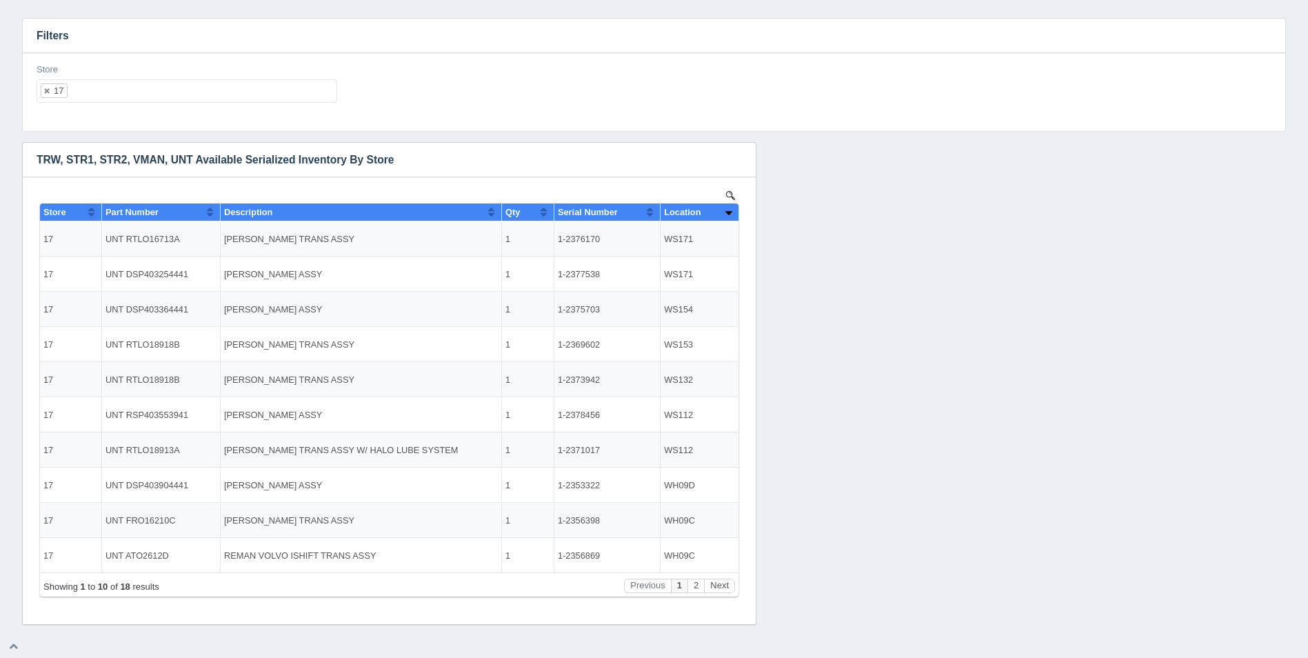
click at [163, 94] on ul "17" at bounding box center [187, 90] width 301 height 23
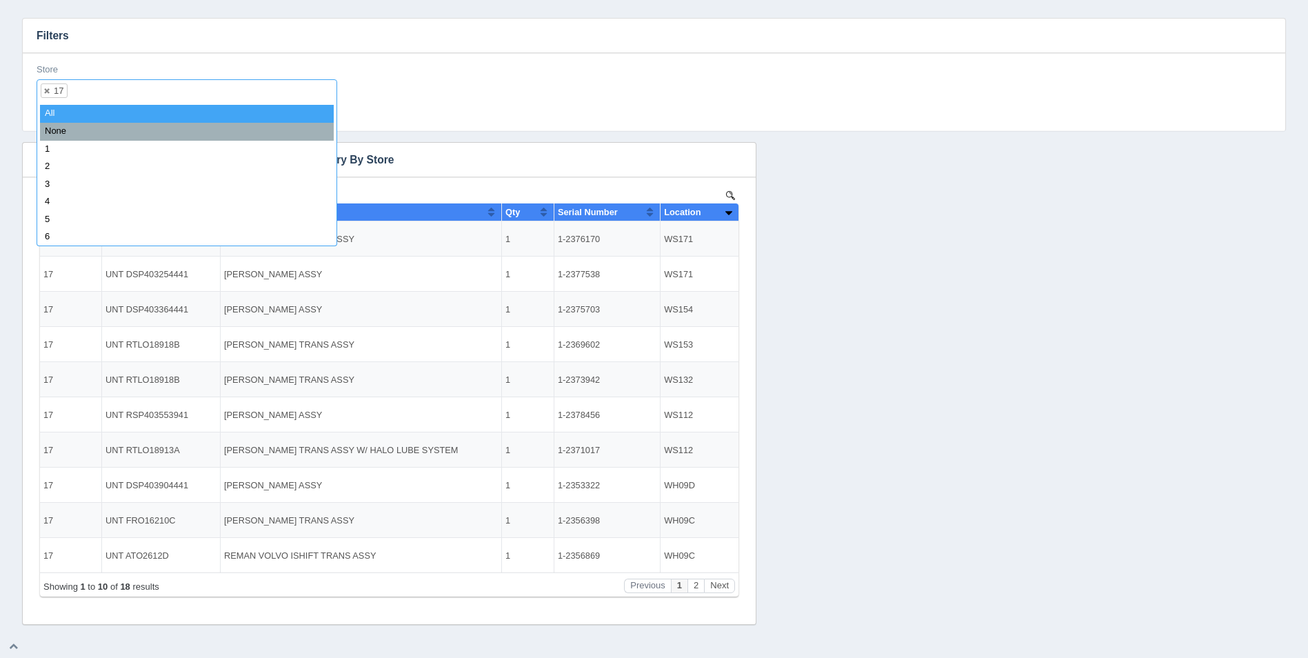
select select
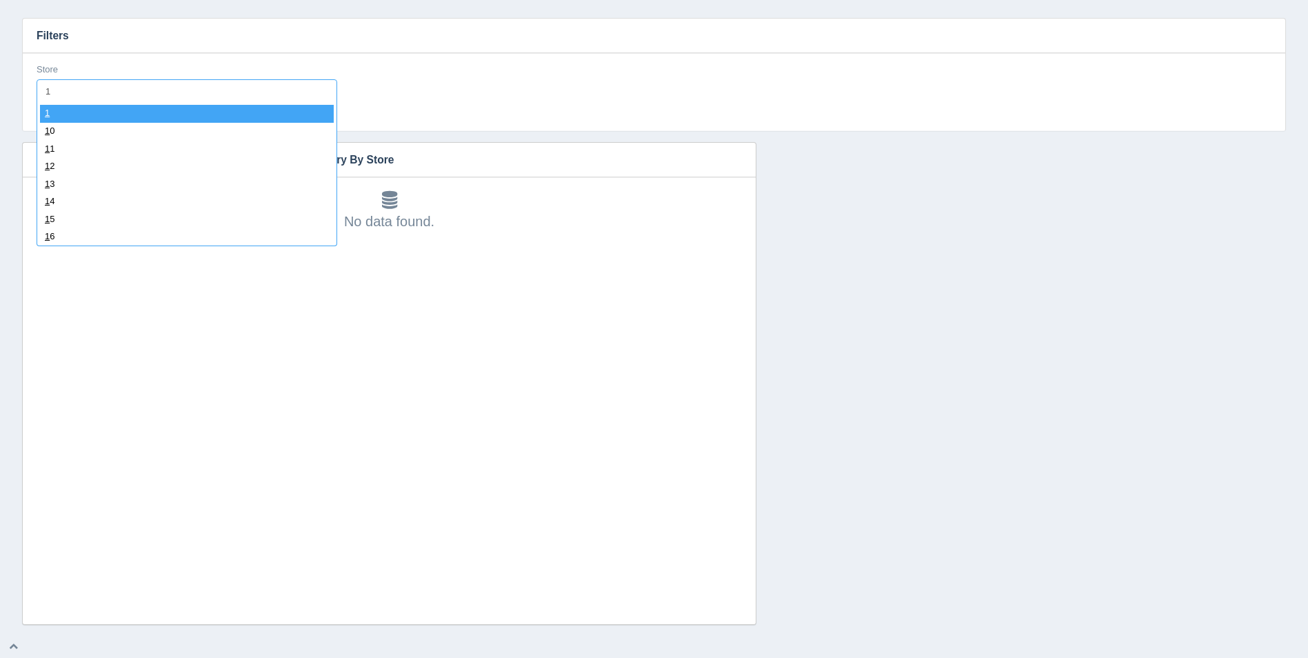
type input "18"
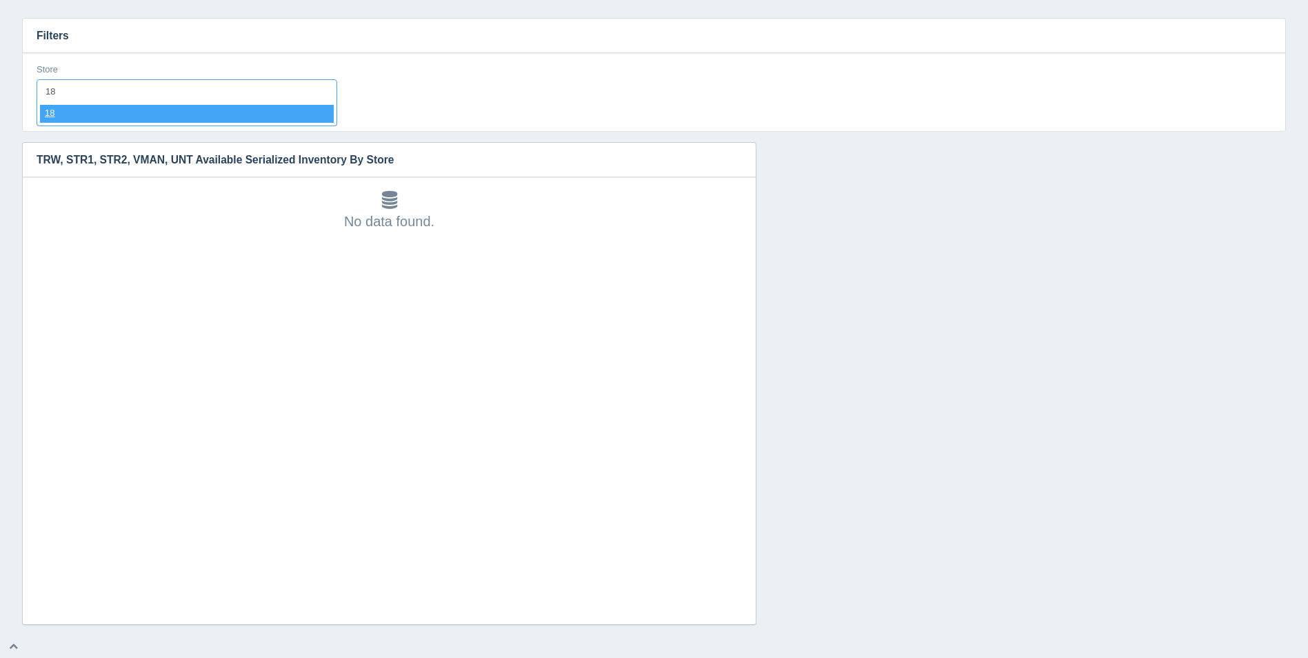
select select "18"
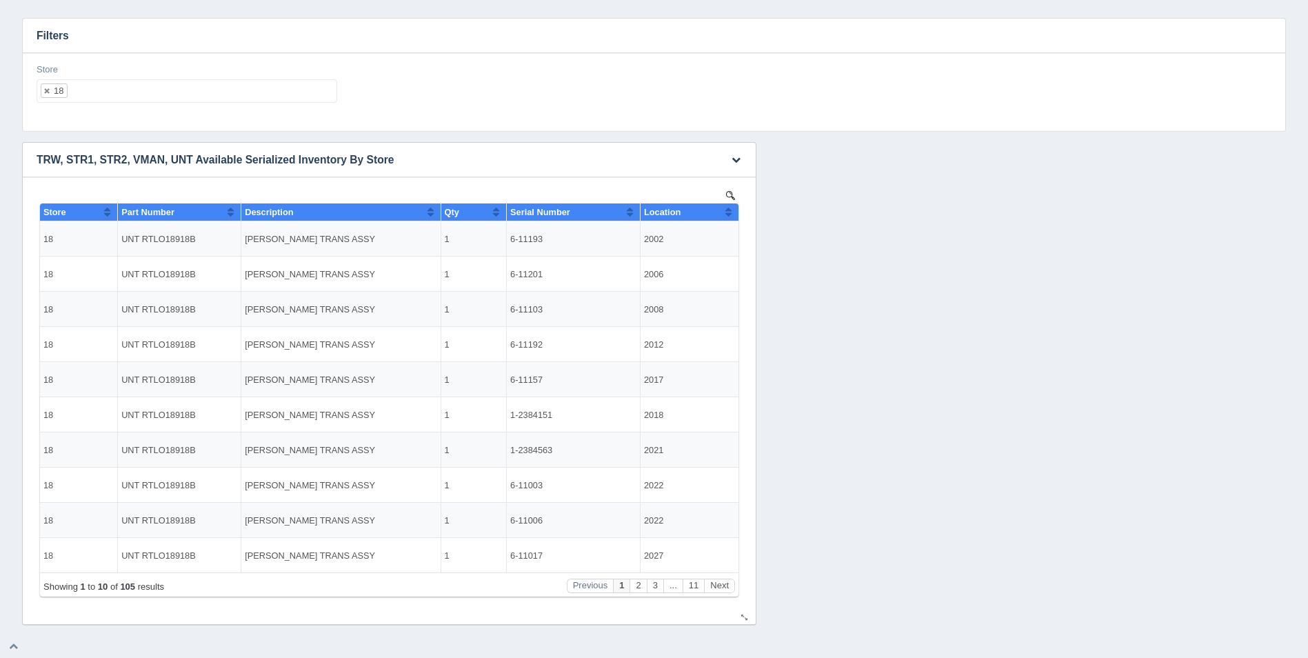
click at [729, 210] on button "Sort column ascending" at bounding box center [728, 211] width 9 height 17
click at [729, 210] on button "Sort column descending" at bounding box center [728, 211] width 9 height 17
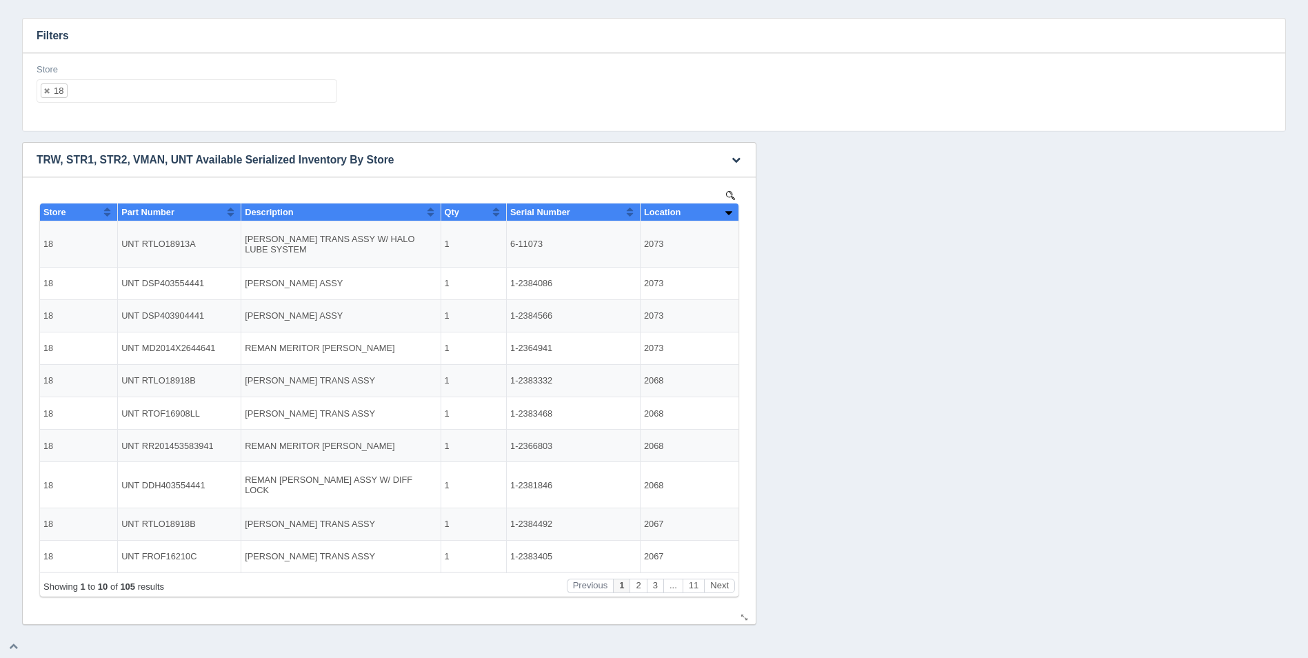
click at [729, 210] on button "Sort column ascending" at bounding box center [728, 211] width 9 height 17
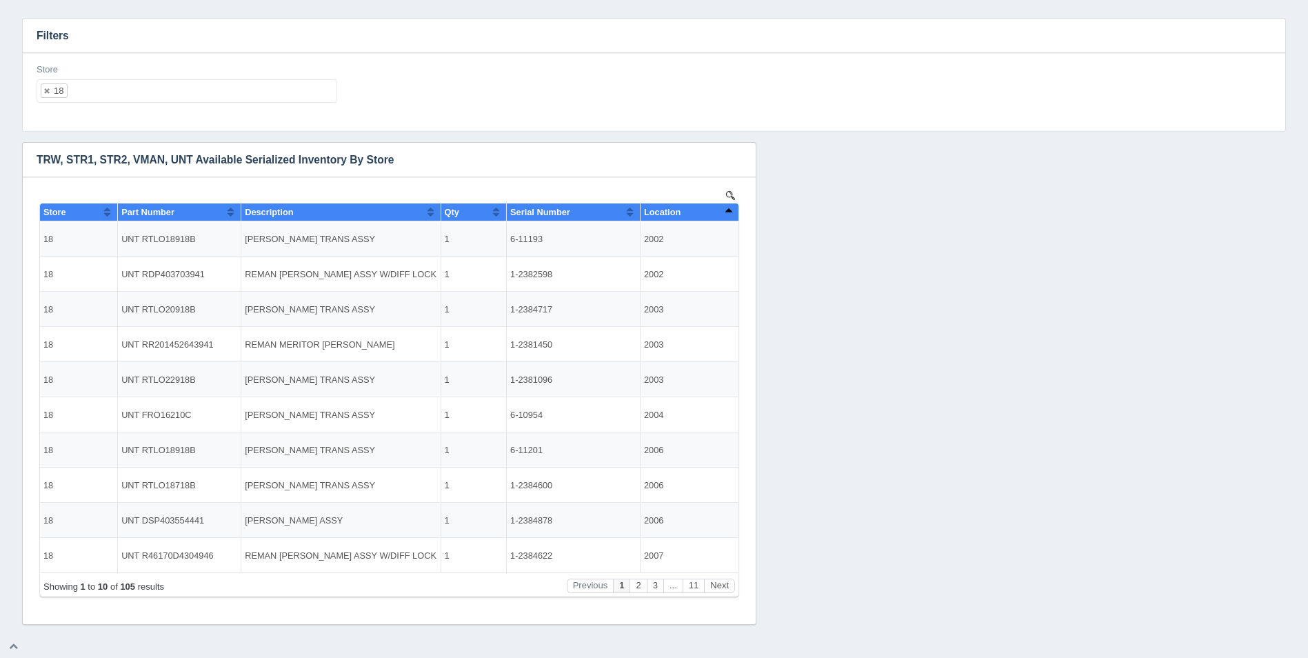
click at [303, 93] on ul "18" at bounding box center [187, 90] width 301 height 23
select select
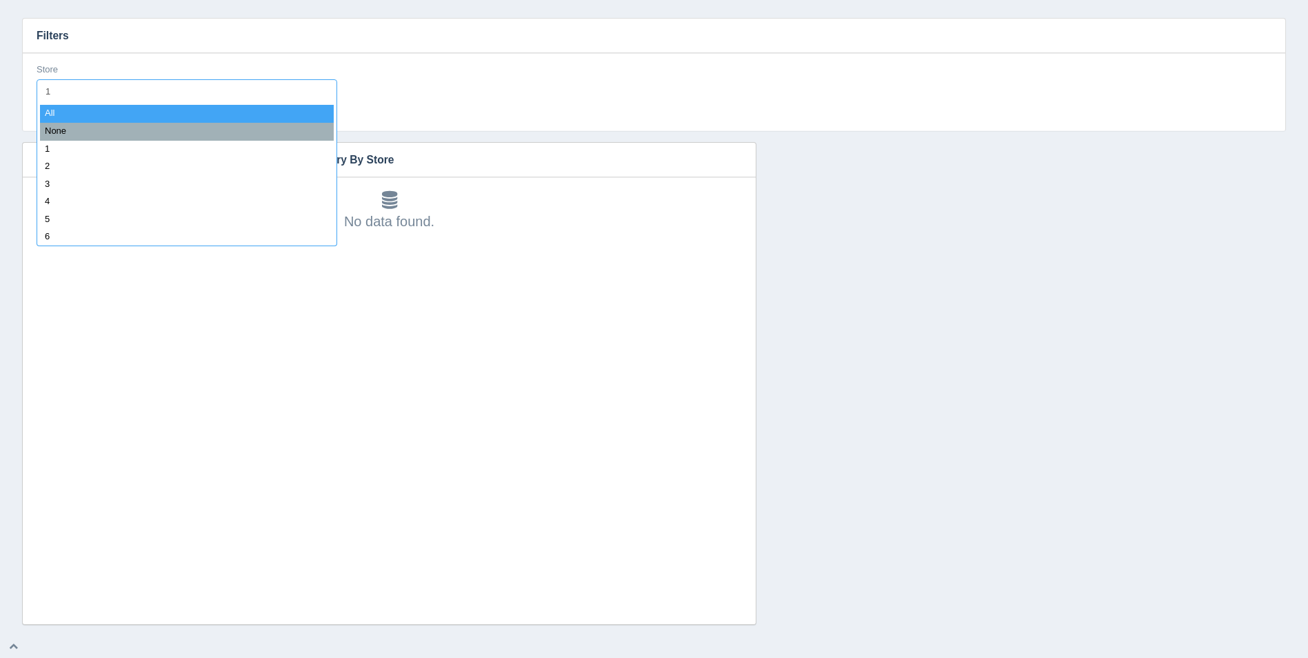
type input "19"
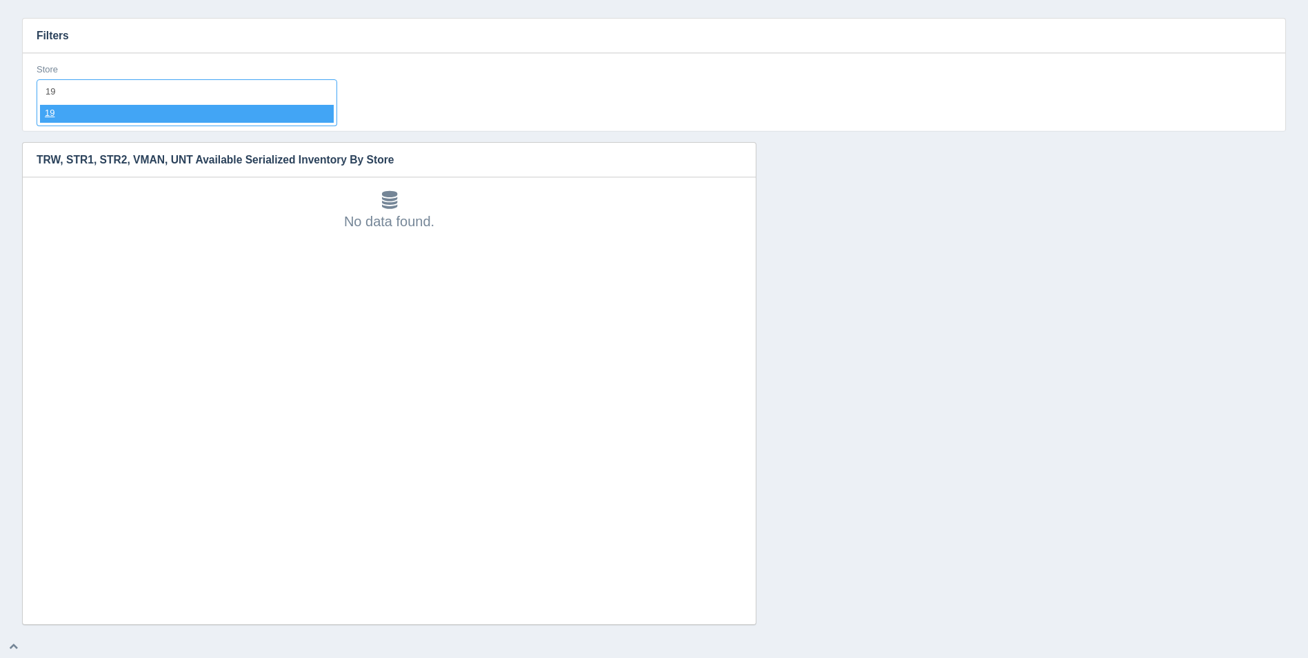
select select "19"
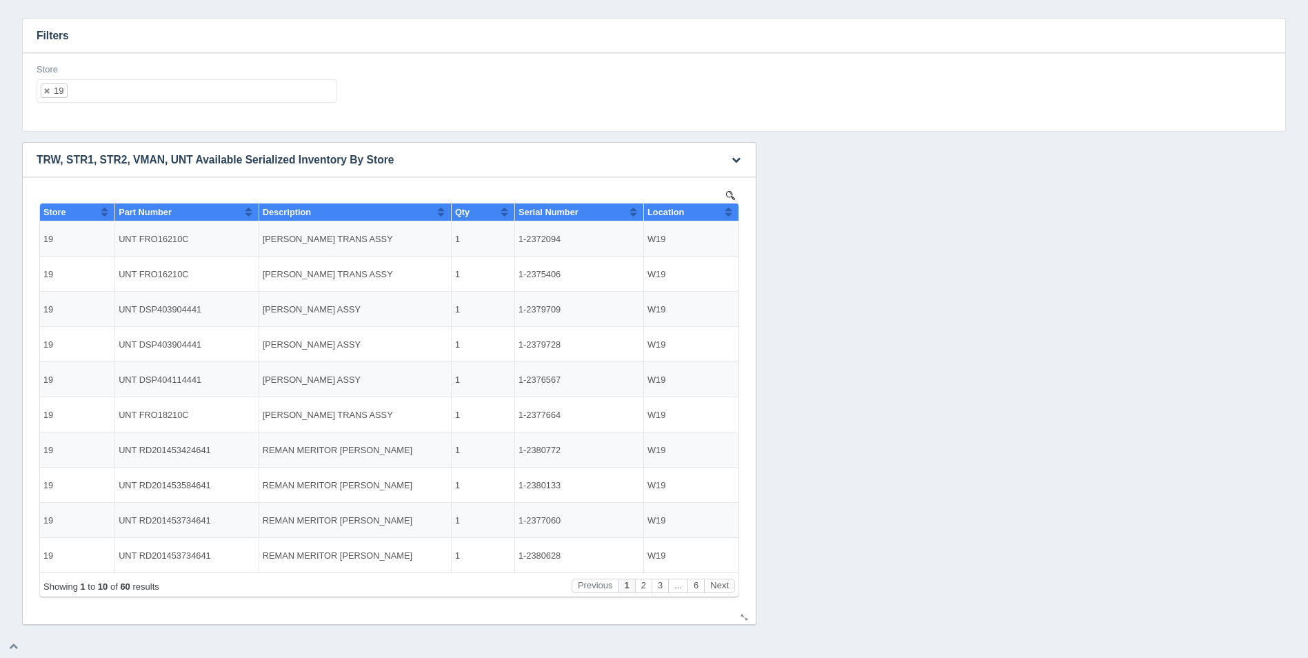
click at [733, 212] on th "Location" at bounding box center [691, 212] width 94 height 18
click at [256, 84] on ul "19" at bounding box center [187, 90] width 301 height 23
select select
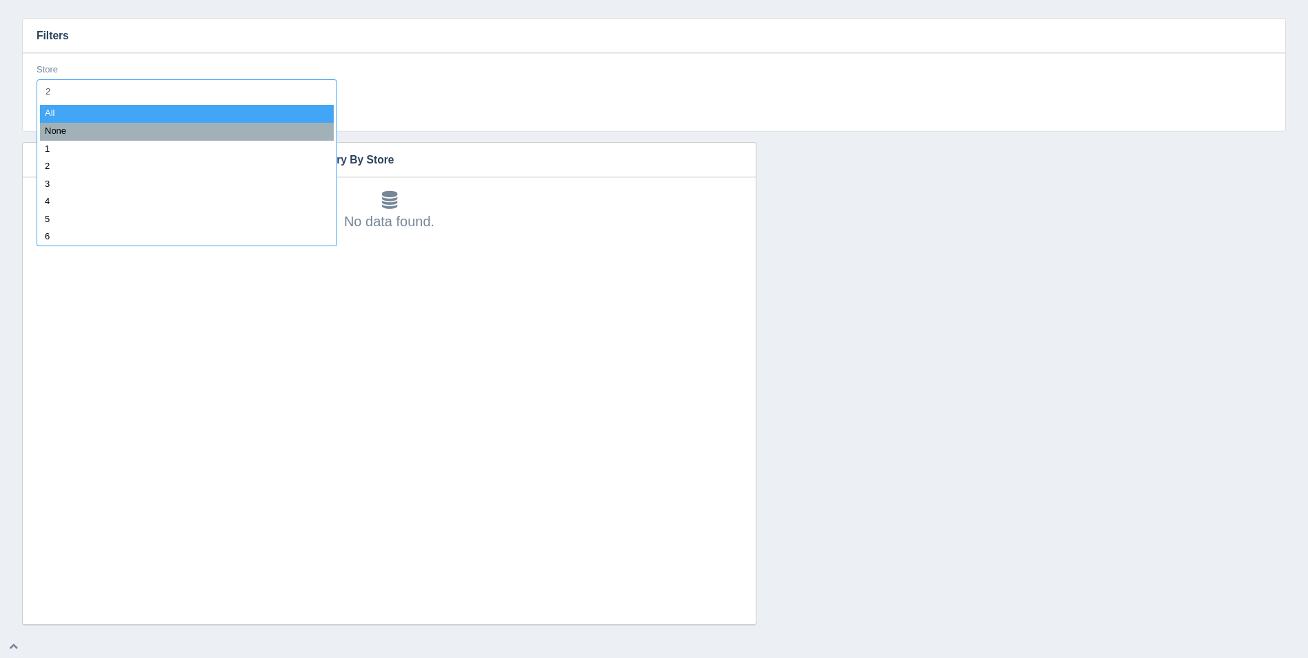
type input "20"
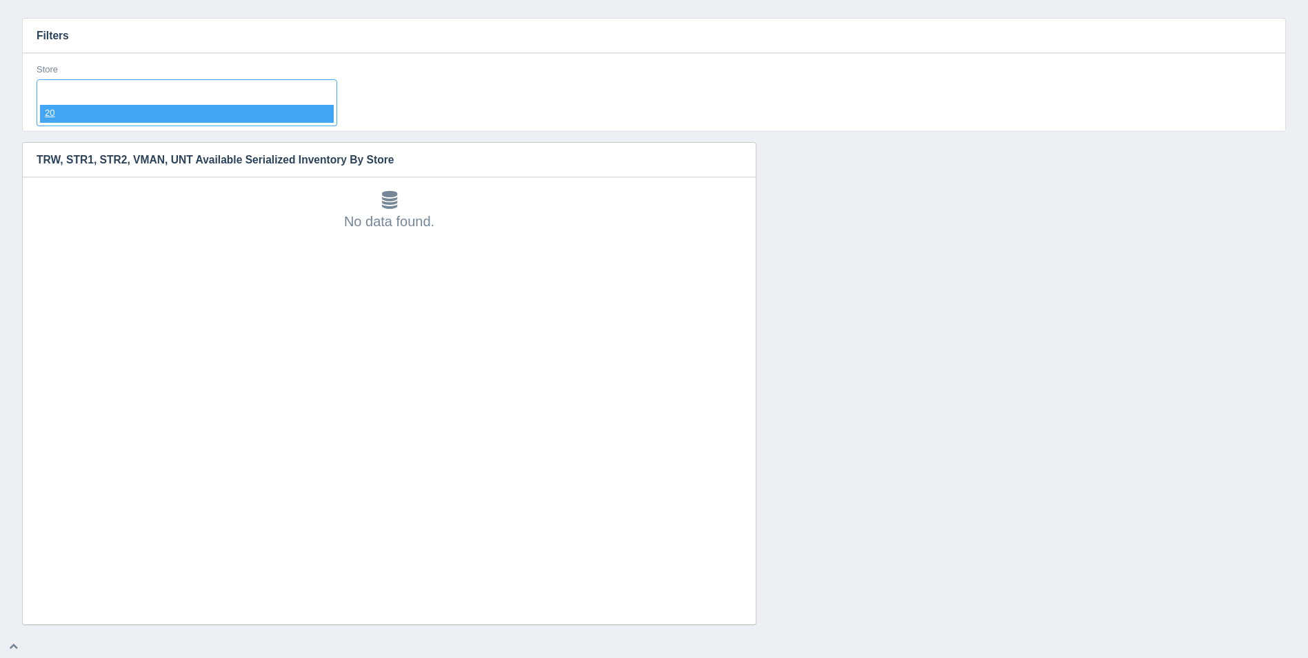
select select "20"
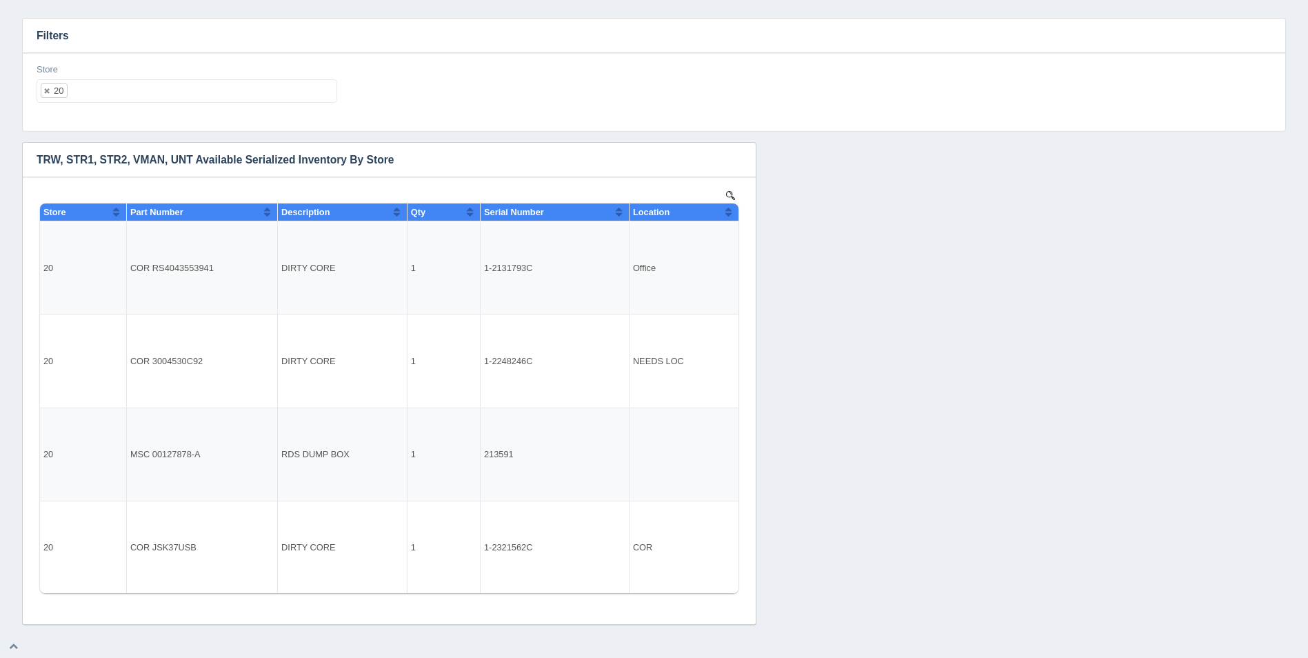
click at [256, 84] on input "text" at bounding box center [201, 91] width 267 height 22
select select
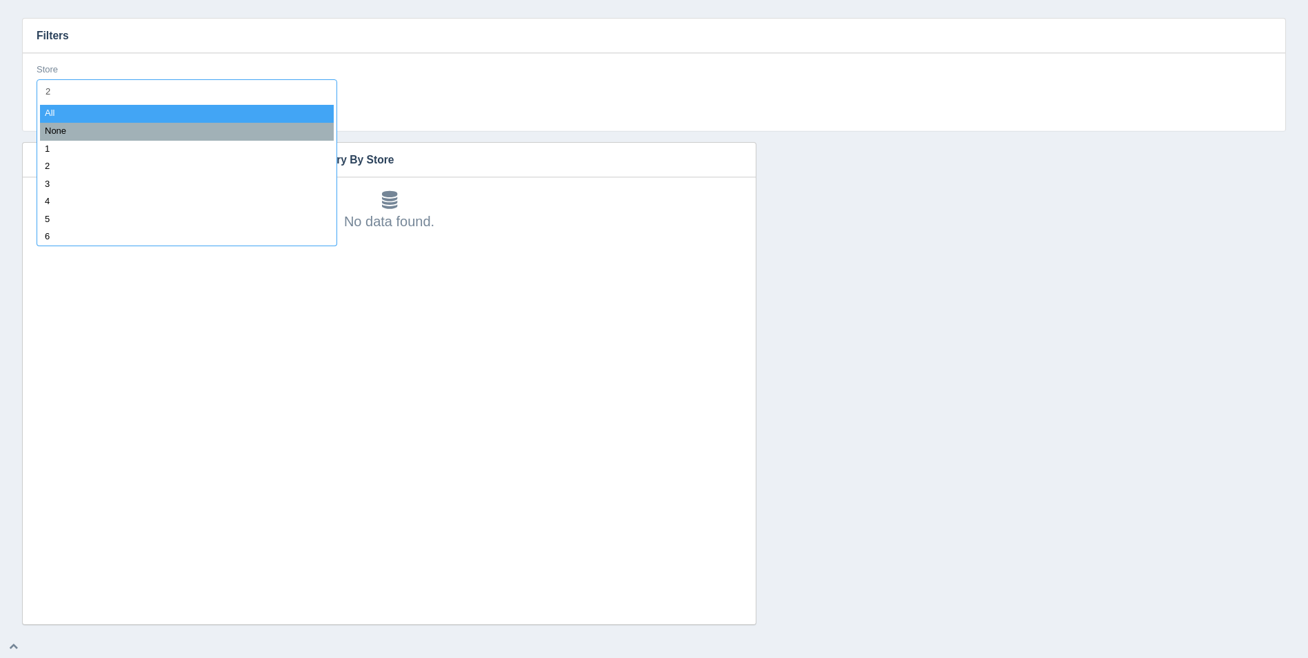
type input "21"
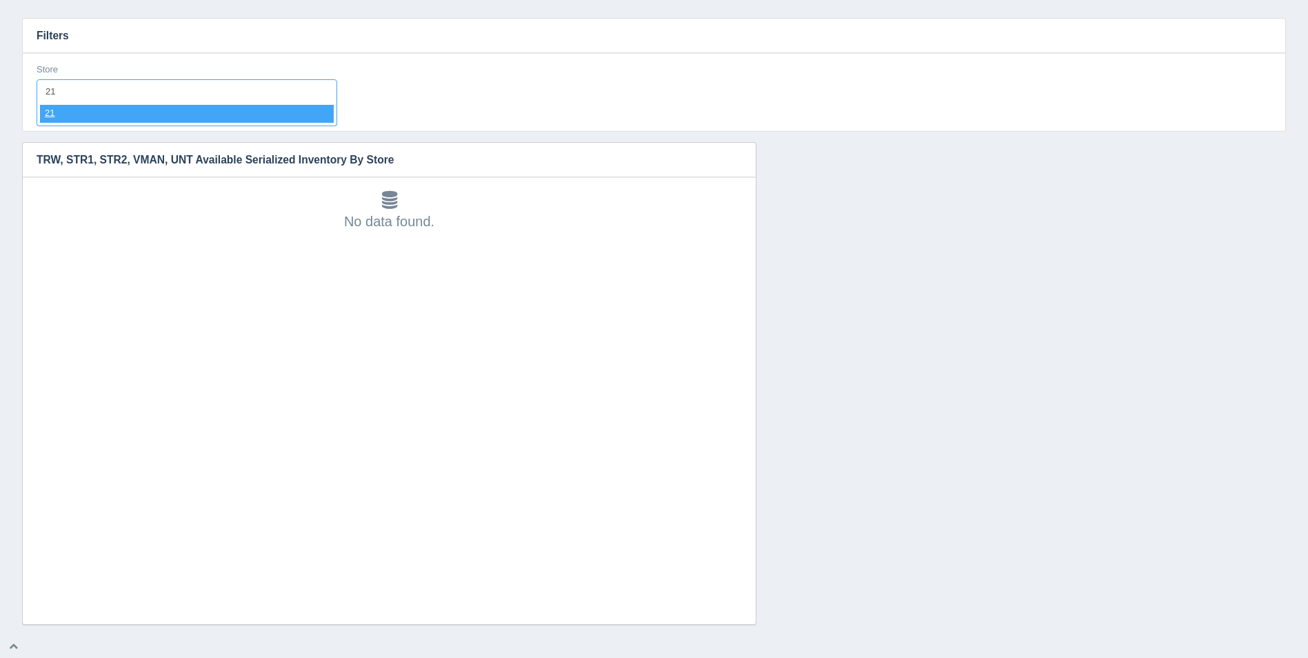
select select "21"
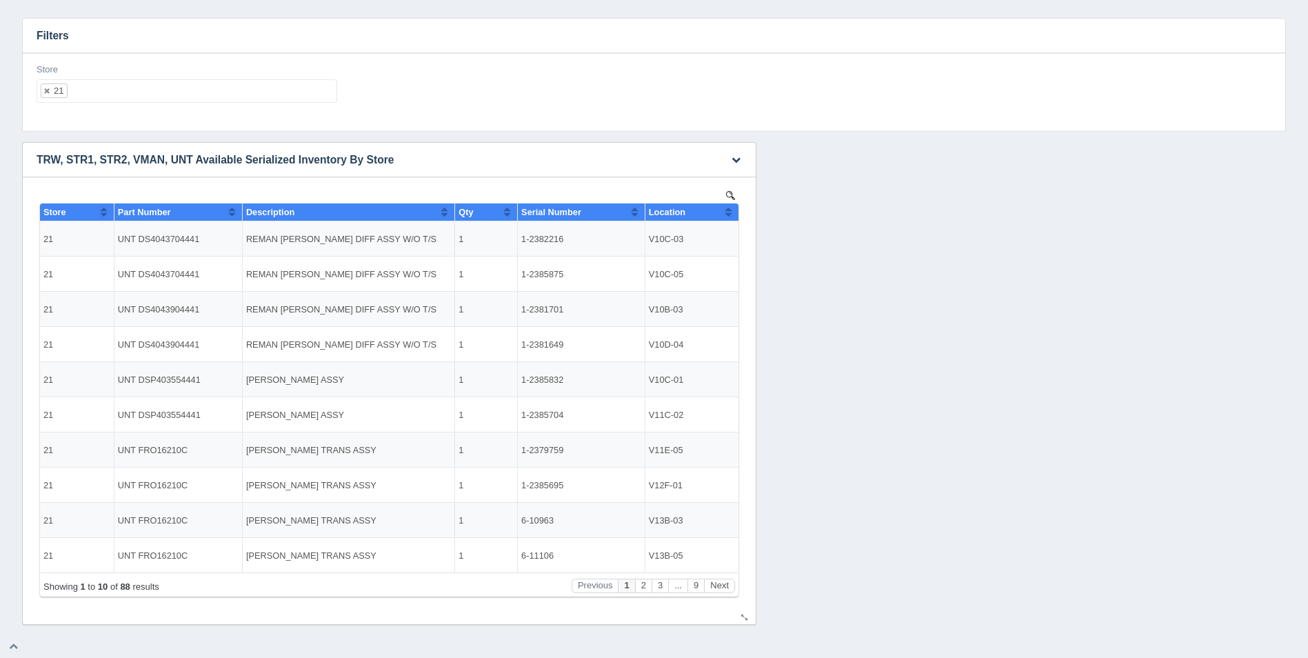
click at [733, 211] on th "Location" at bounding box center [692, 212] width 94 height 18
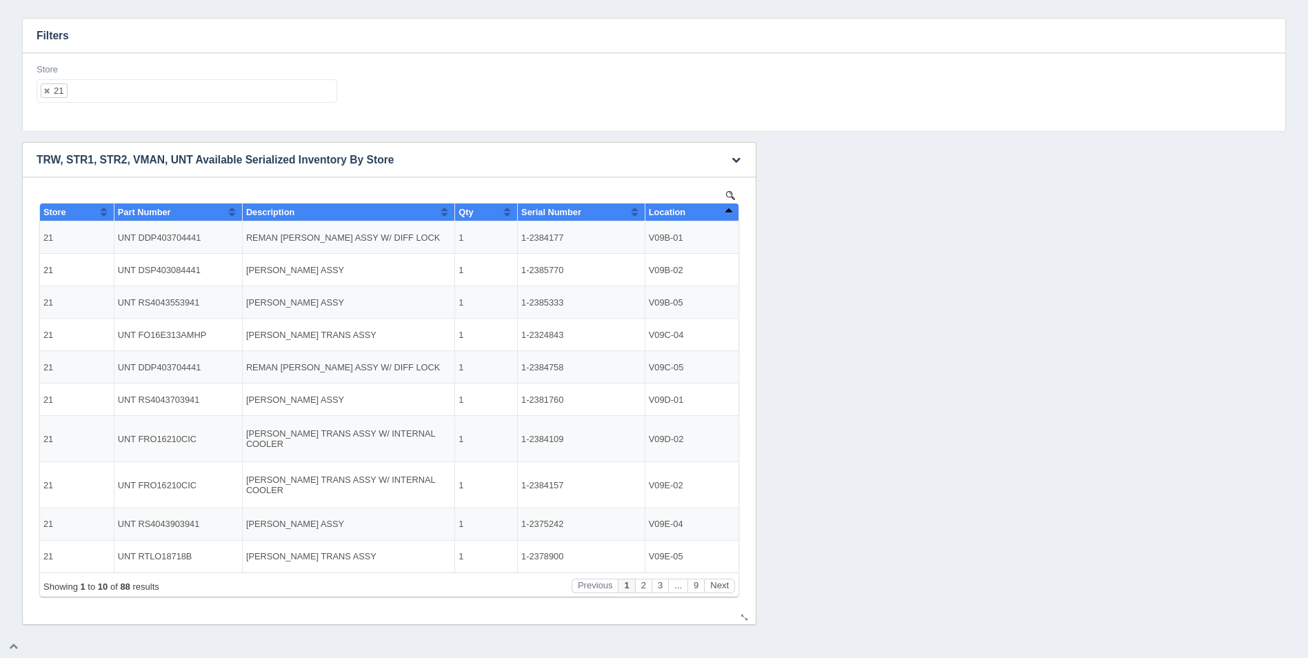
click at [733, 211] on th "Location" at bounding box center [692, 212] width 94 height 18
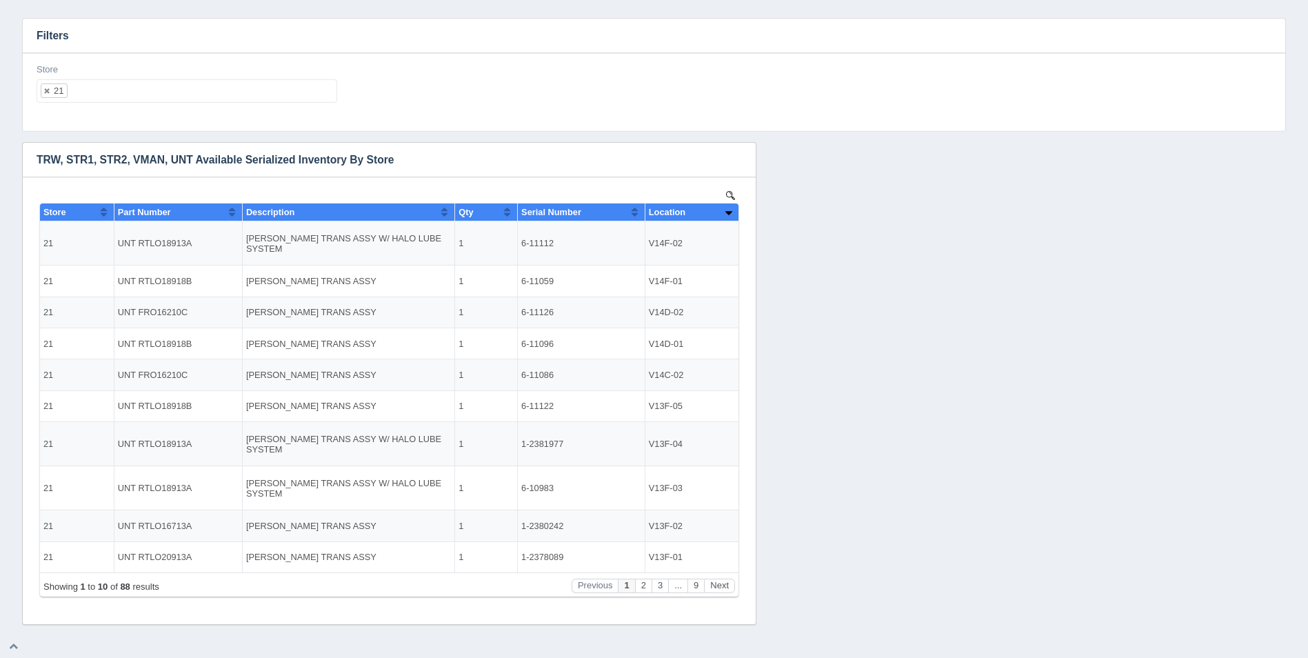
click at [203, 92] on ul "21" at bounding box center [187, 90] width 301 height 23
select select
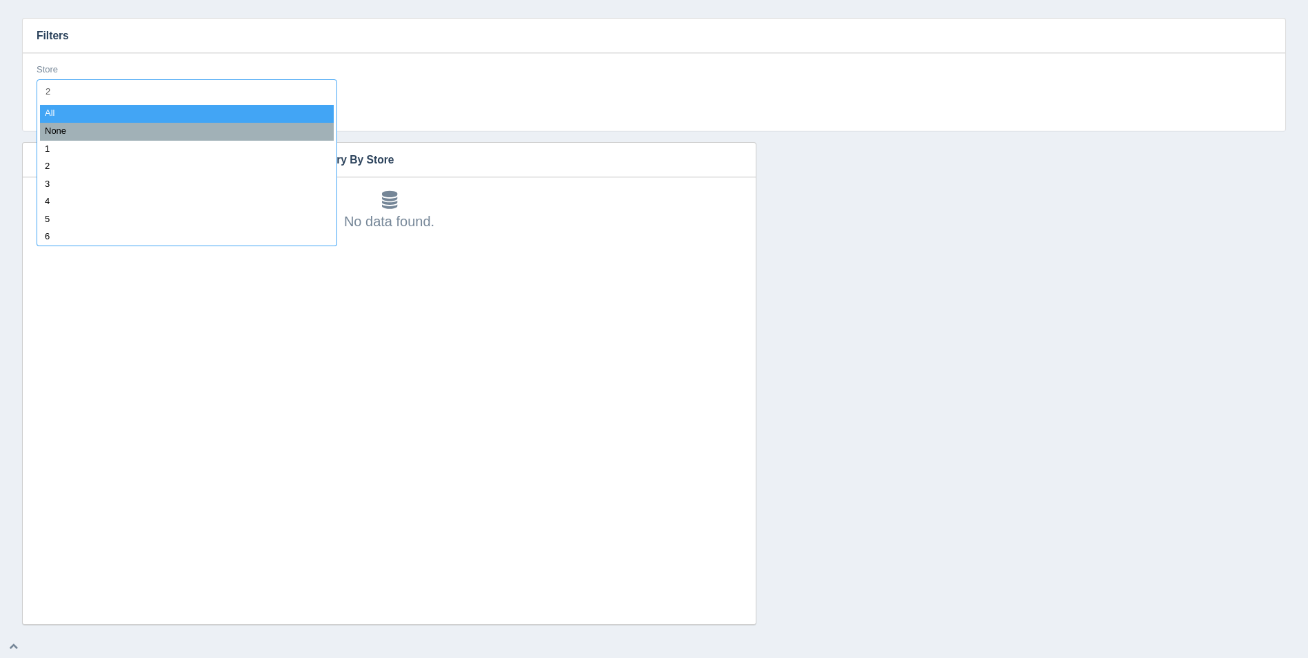
type input "22"
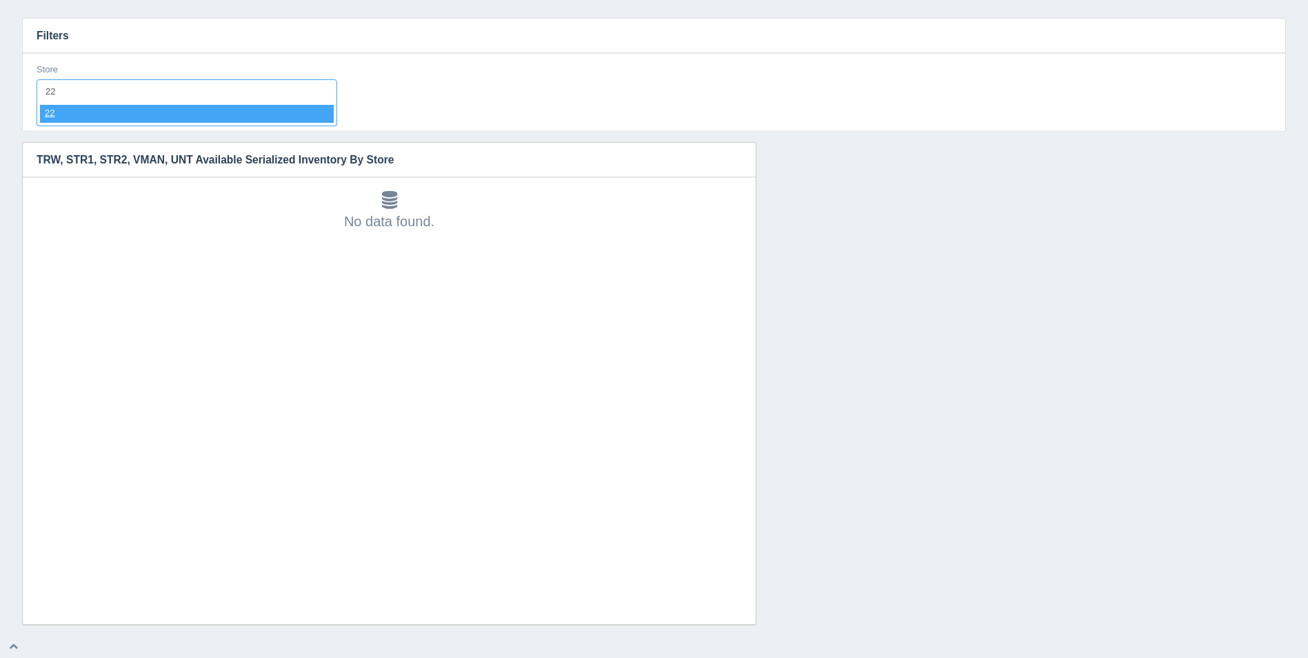
select select "22"
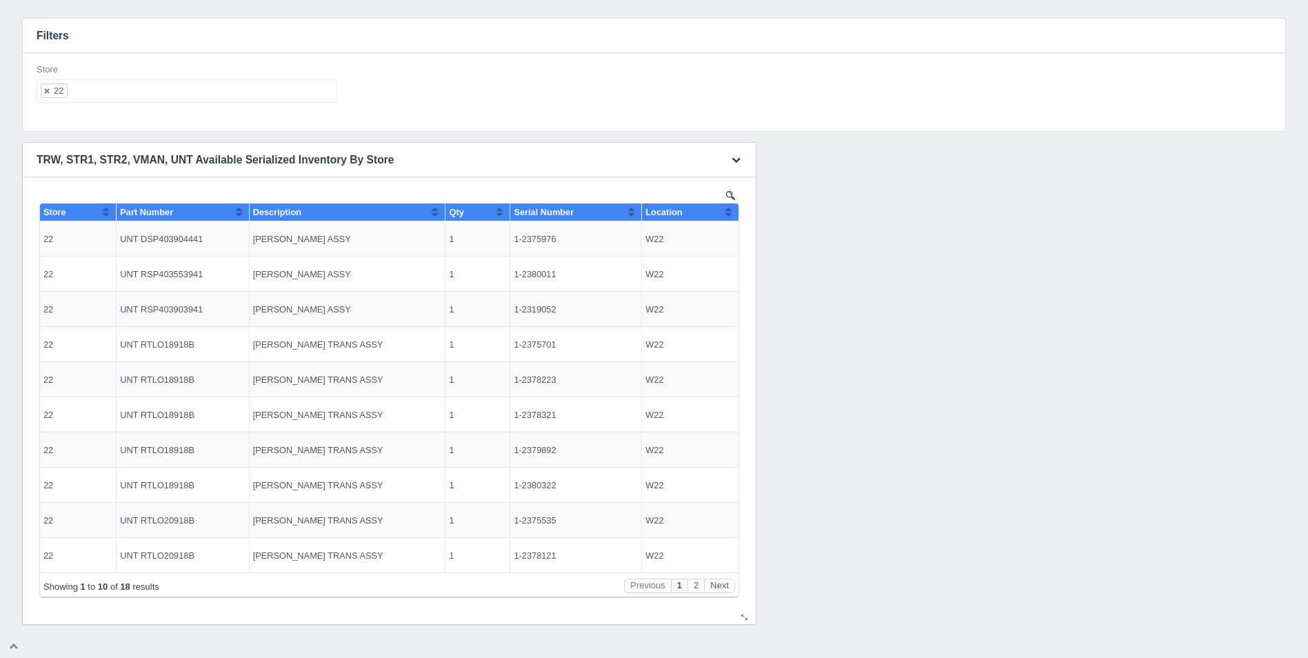
click at [728, 209] on button "Sort column ascending" at bounding box center [728, 211] width 9 height 17
click at [729, 209] on button "Sort column descending" at bounding box center [728, 211] width 9 height 17
click at [278, 98] on ul "22" at bounding box center [187, 90] width 301 height 23
select select
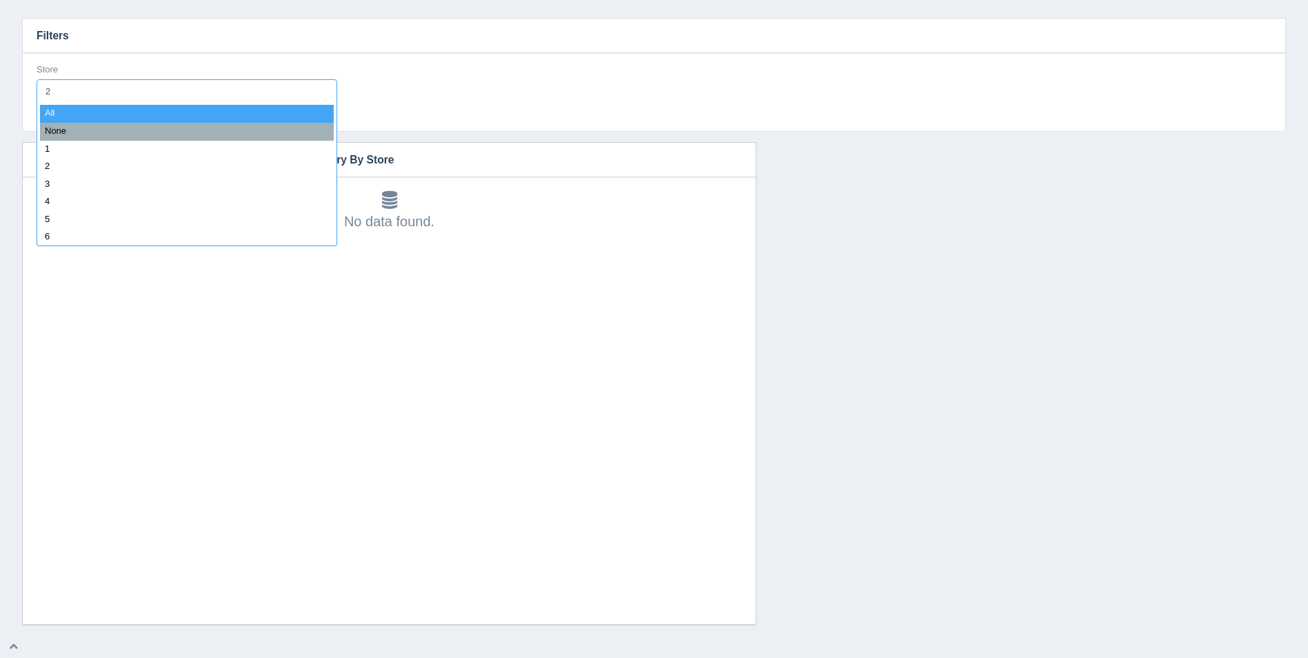
type input "23"
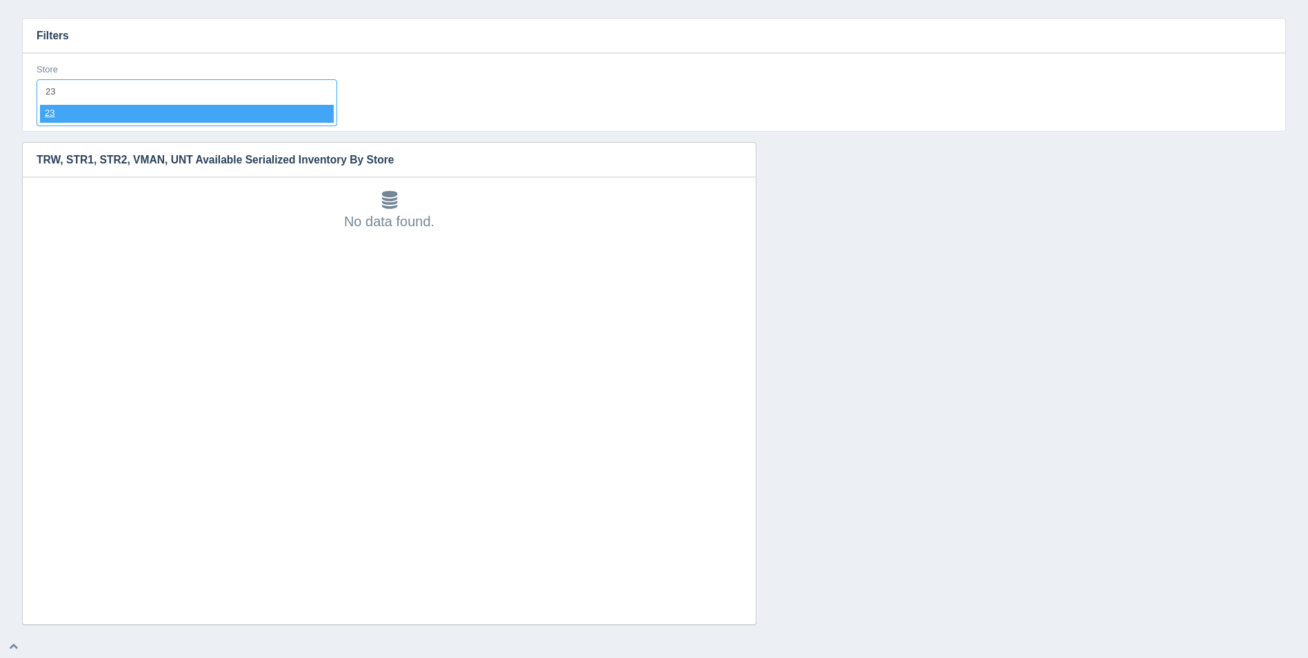
select select "23"
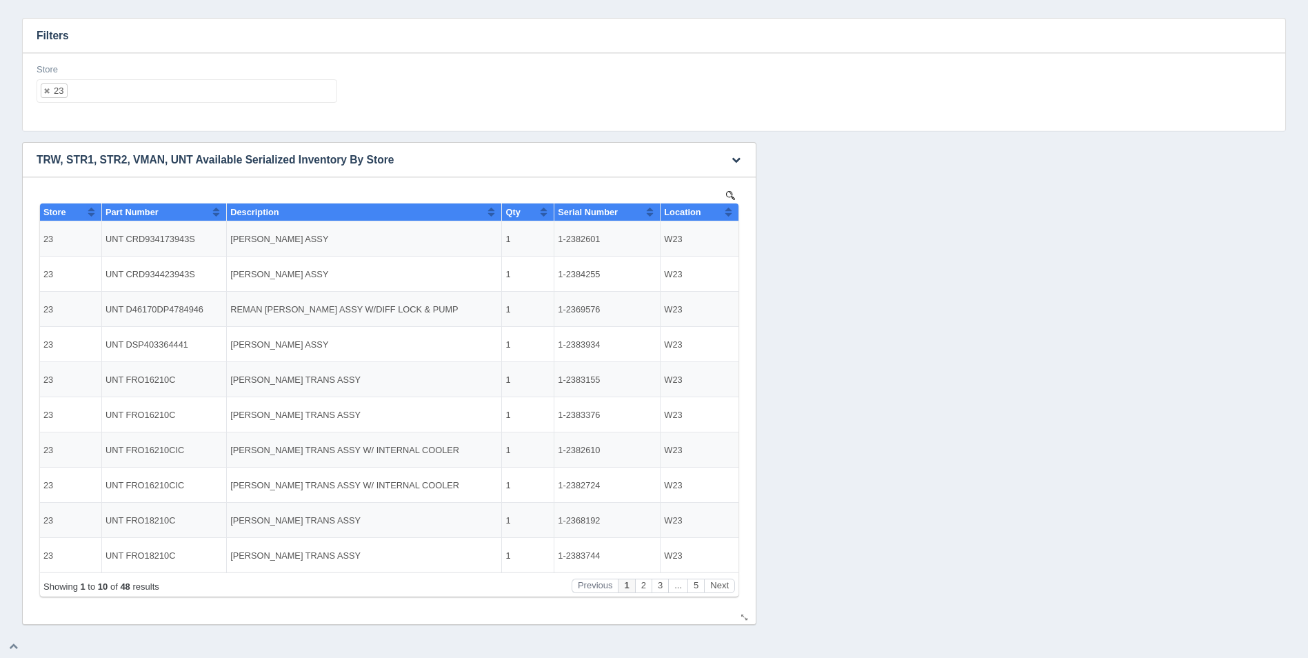
click at [726, 208] on button "Sort column ascending" at bounding box center [728, 211] width 9 height 17
drag, startPoint x: 731, startPoint y: 216, endPoint x: 650, endPoint y: 357, distance: 162.7
click at [731, 216] on button "Sort column descending" at bounding box center [728, 211] width 9 height 17
click at [278, 96] on ul "23" at bounding box center [187, 90] width 301 height 23
select select
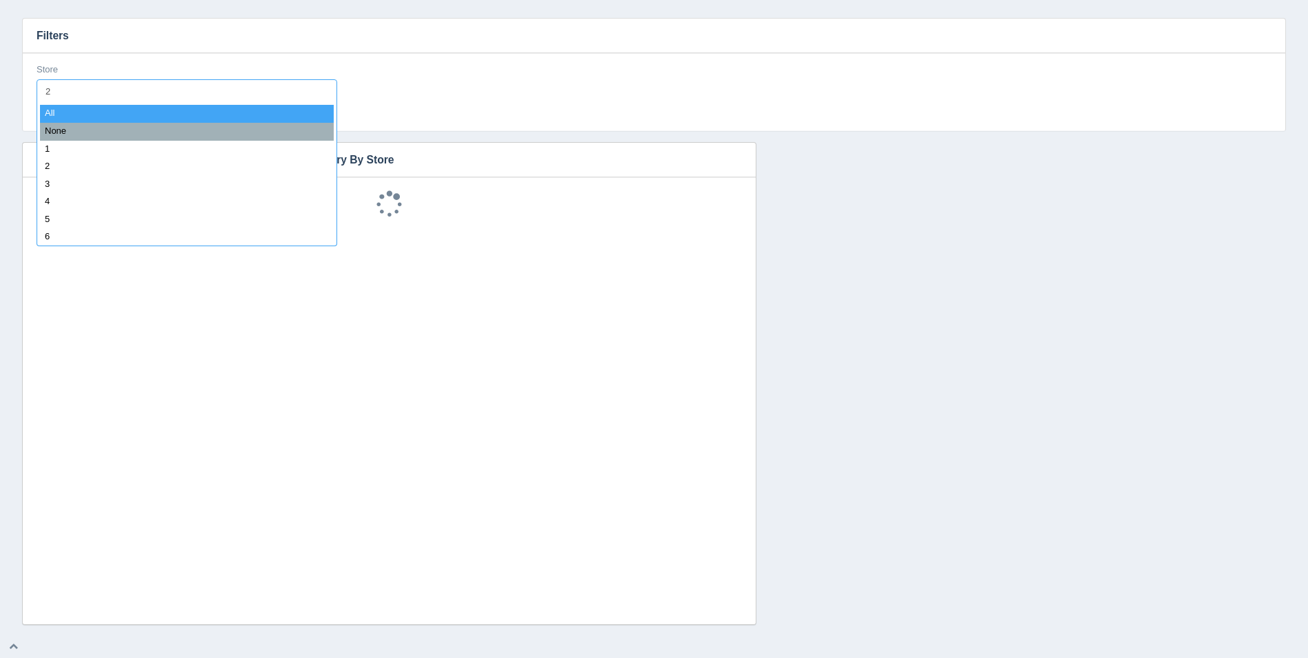
type input "24"
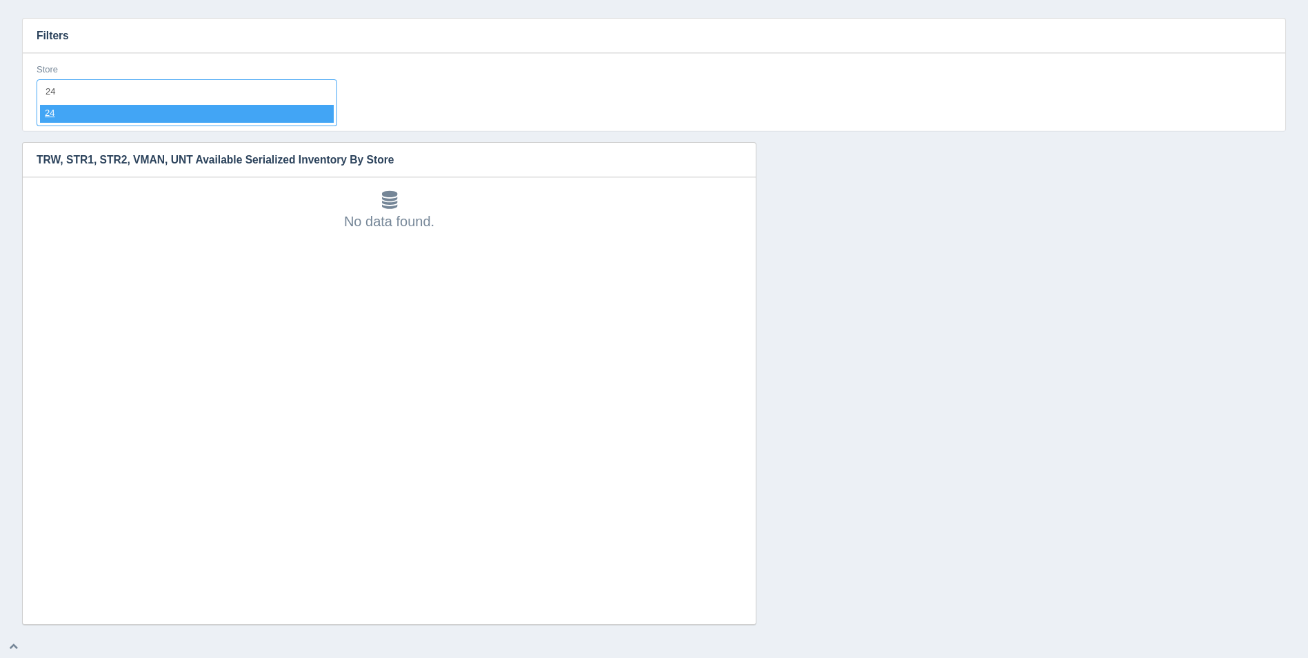
select select "24"
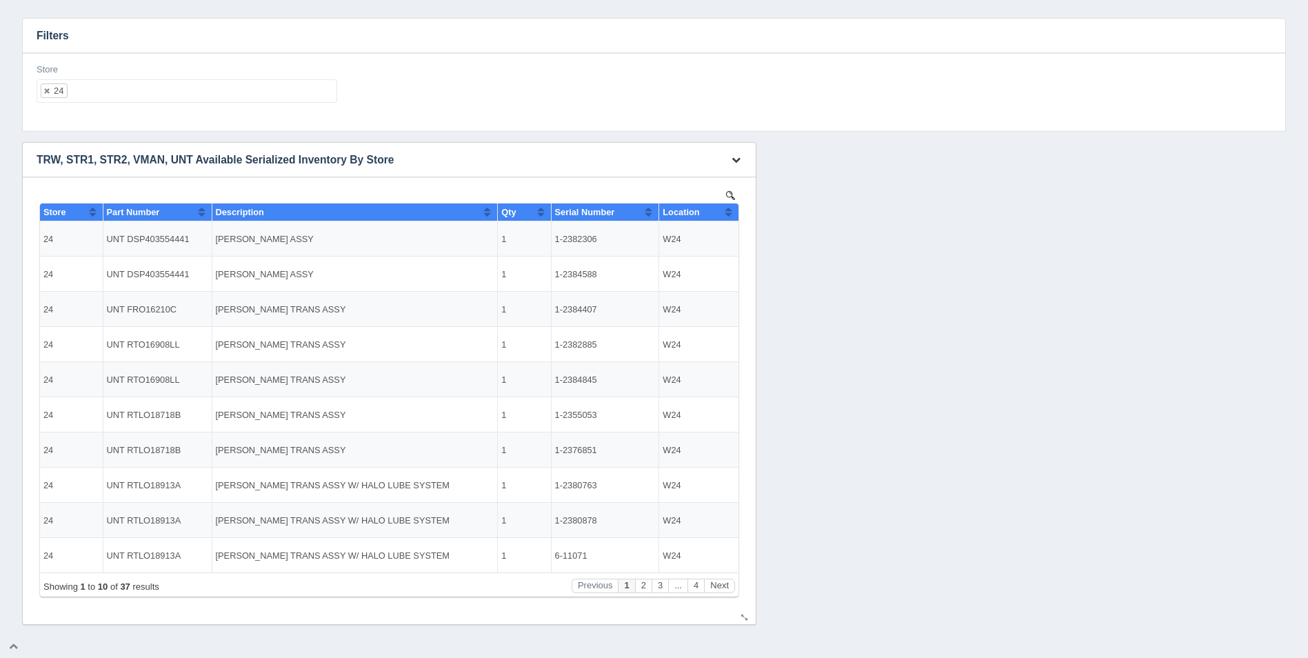
click at [725, 209] on button "Sort column ascending" at bounding box center [728, 211] width 9 height 17
click at [731, 212] on button "Sort column descending" at bounding box center [728, 211] width 9 height 17
click at [143, 91] on ul "24" at bounding box center [187, 90] width 301 height 23
select select
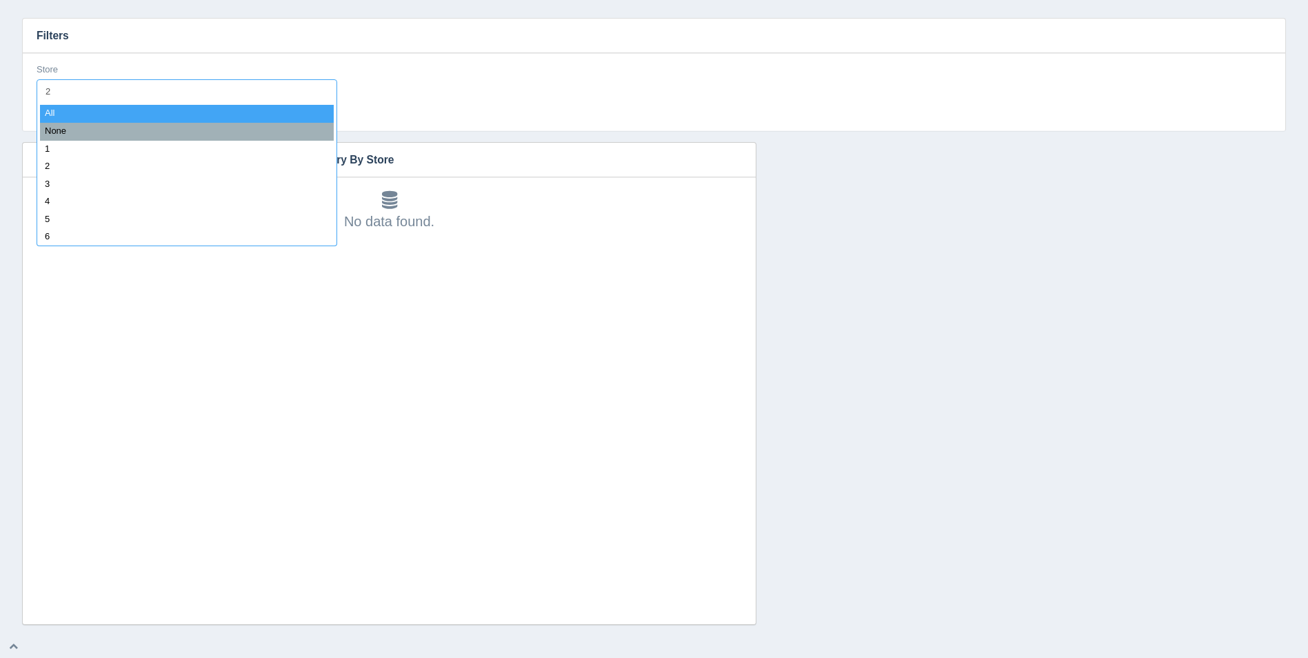
type input "25"
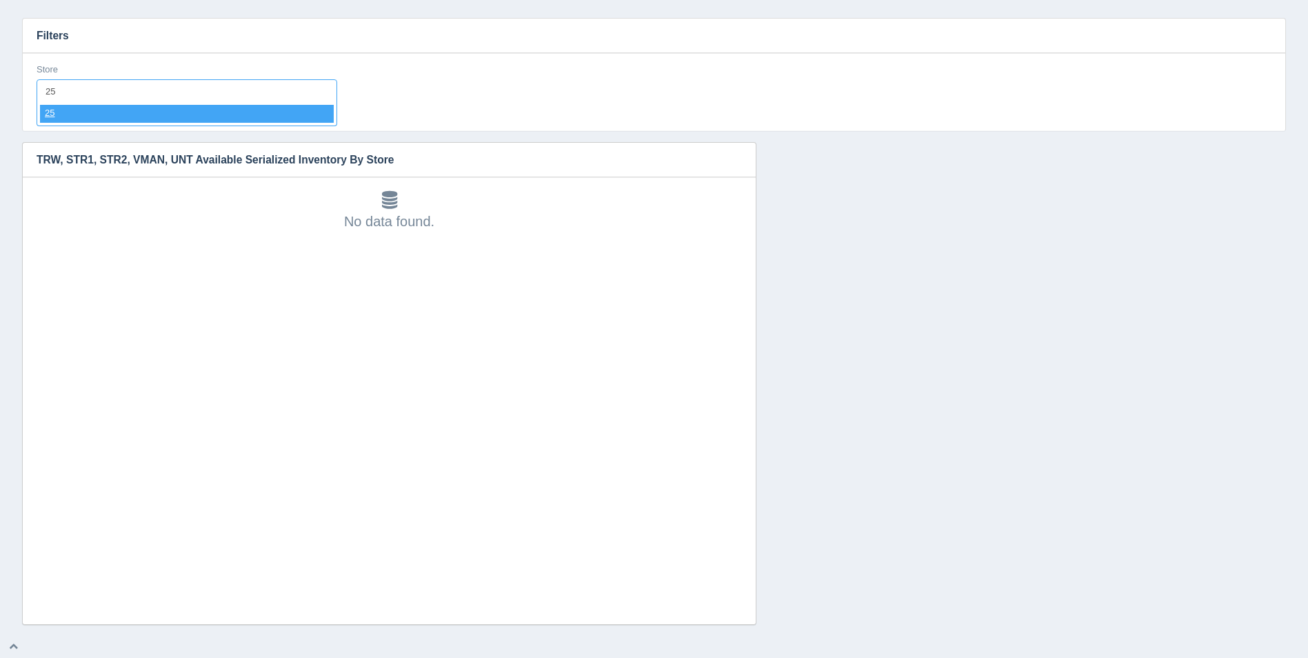
select select "25"
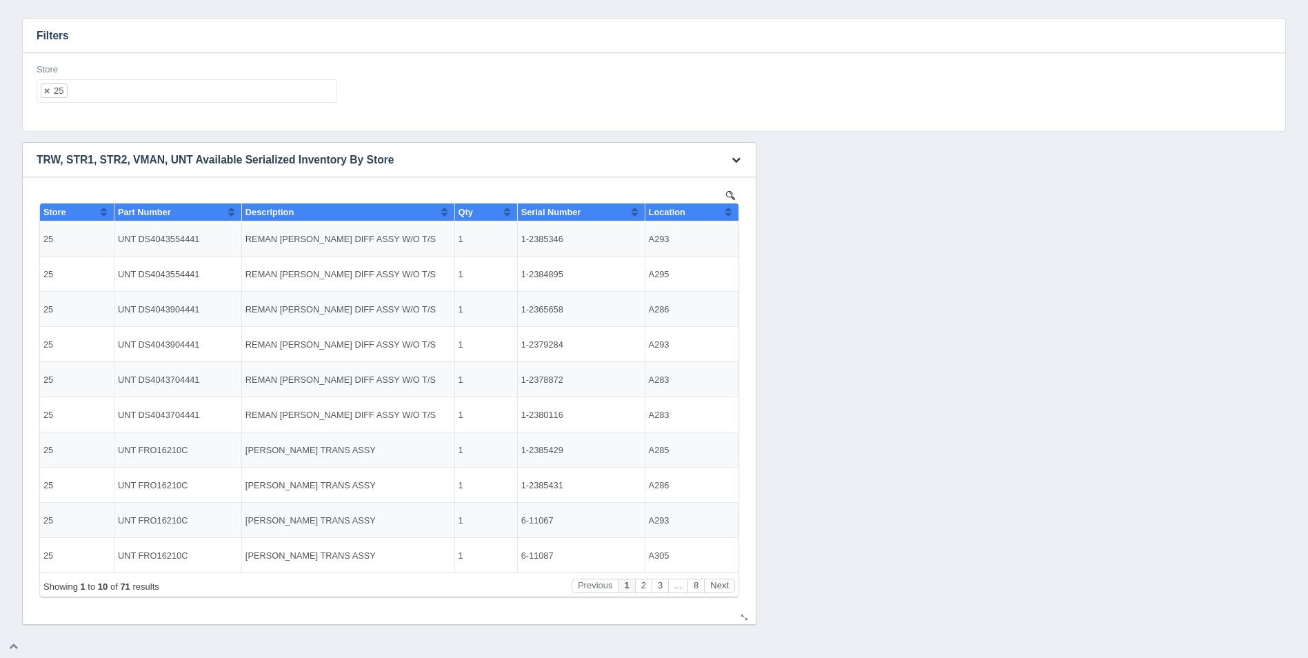
click at [733, 214] on th "Location" at bounding box center [692, 212] width 94 height 18
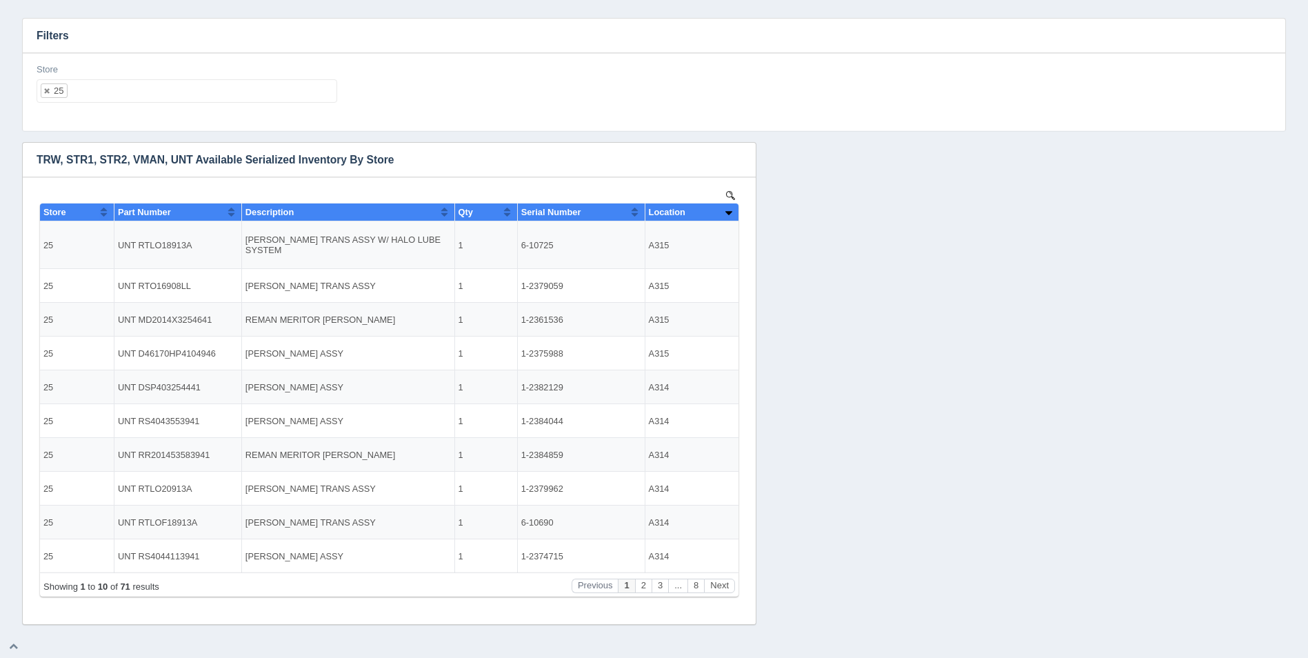
click at [223, 95] on ul "25" at bounding box center [187, 90] width 301 height 23
select select
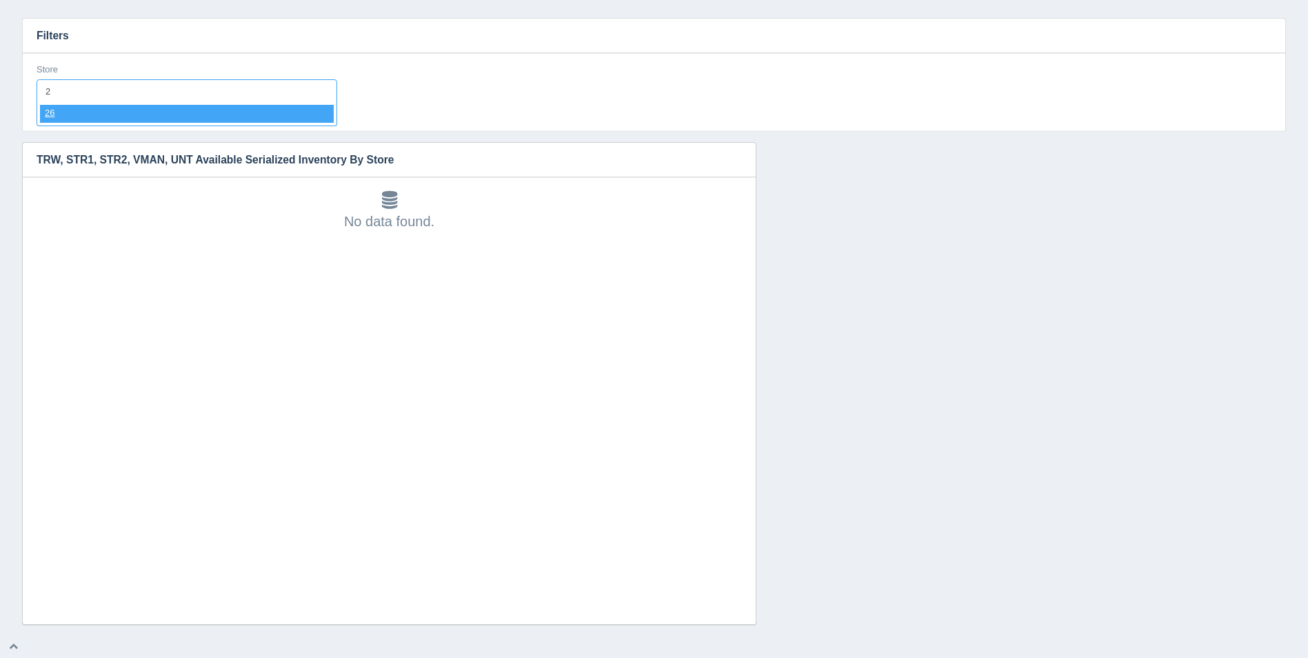
type input "26"
select select "26"
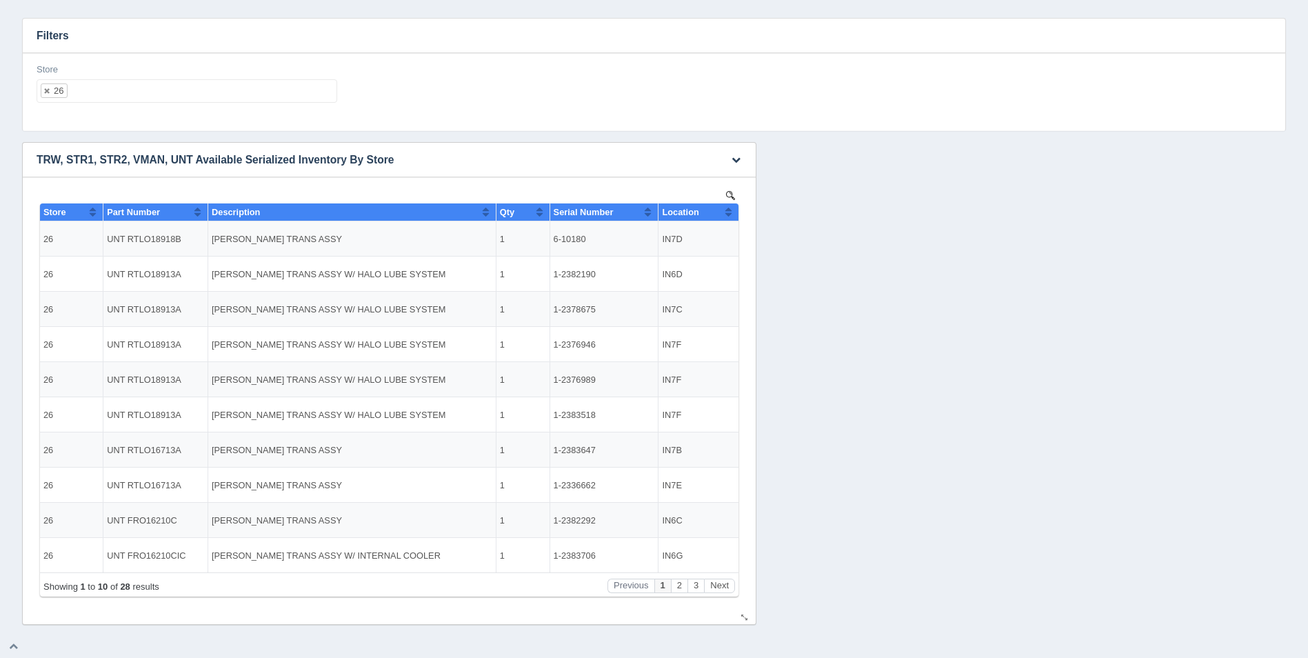
click at [729, 213] on button "Sort column ascending" at bounding box center [728, 211] width 9 height 17
click at [729, 213] on button "Sort column descending" at bounding box center [728, 211] width 9 height 17
click at [179, 88] on ul "26" at bounding box center [187, 90] width 301 height 23
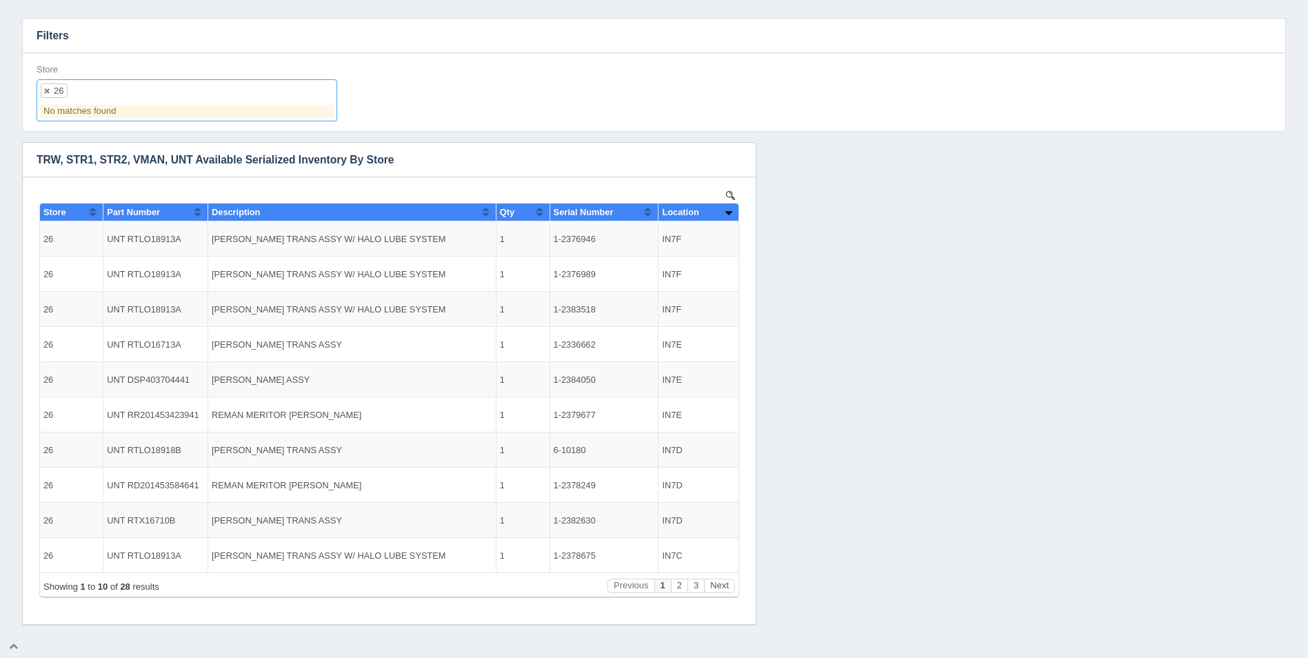
type input "="
type input "27"
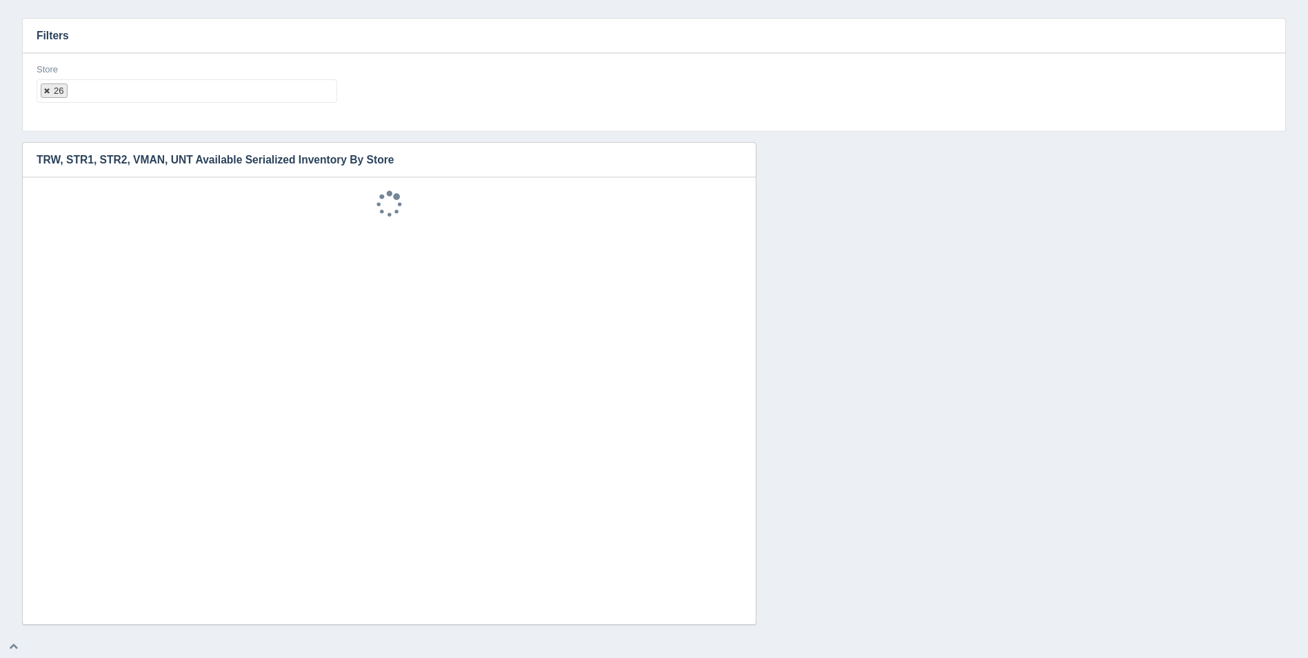
select select
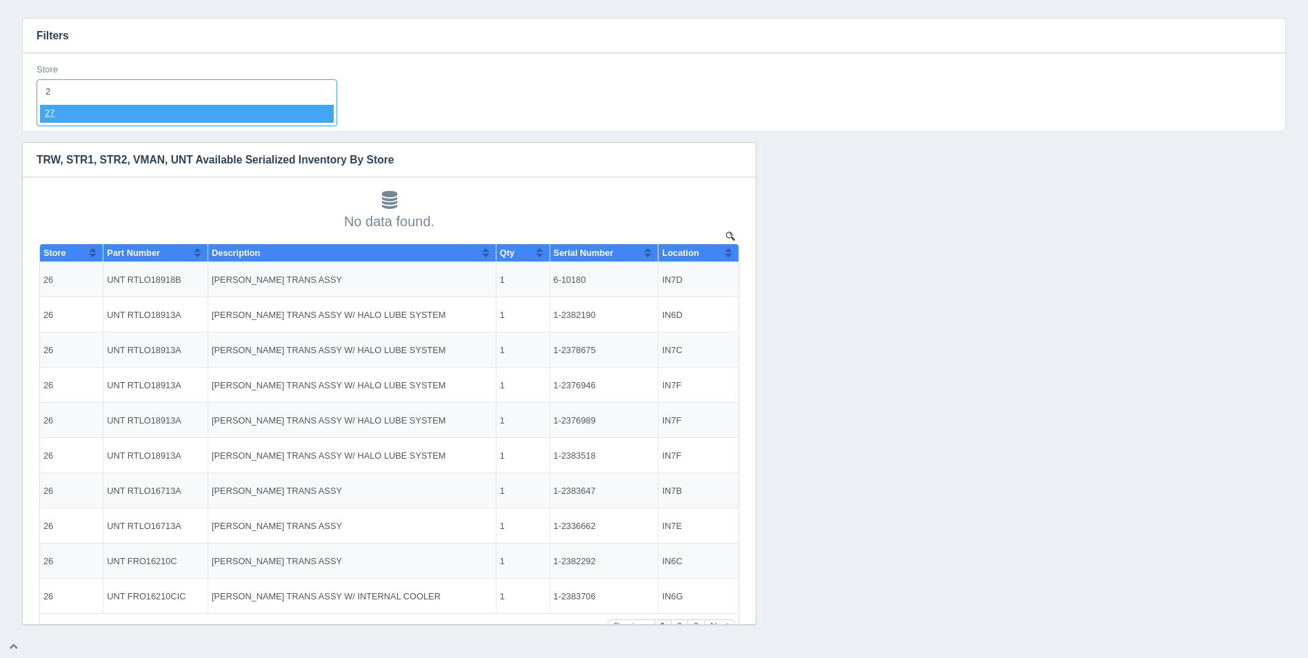
type input "27"
select select "27"
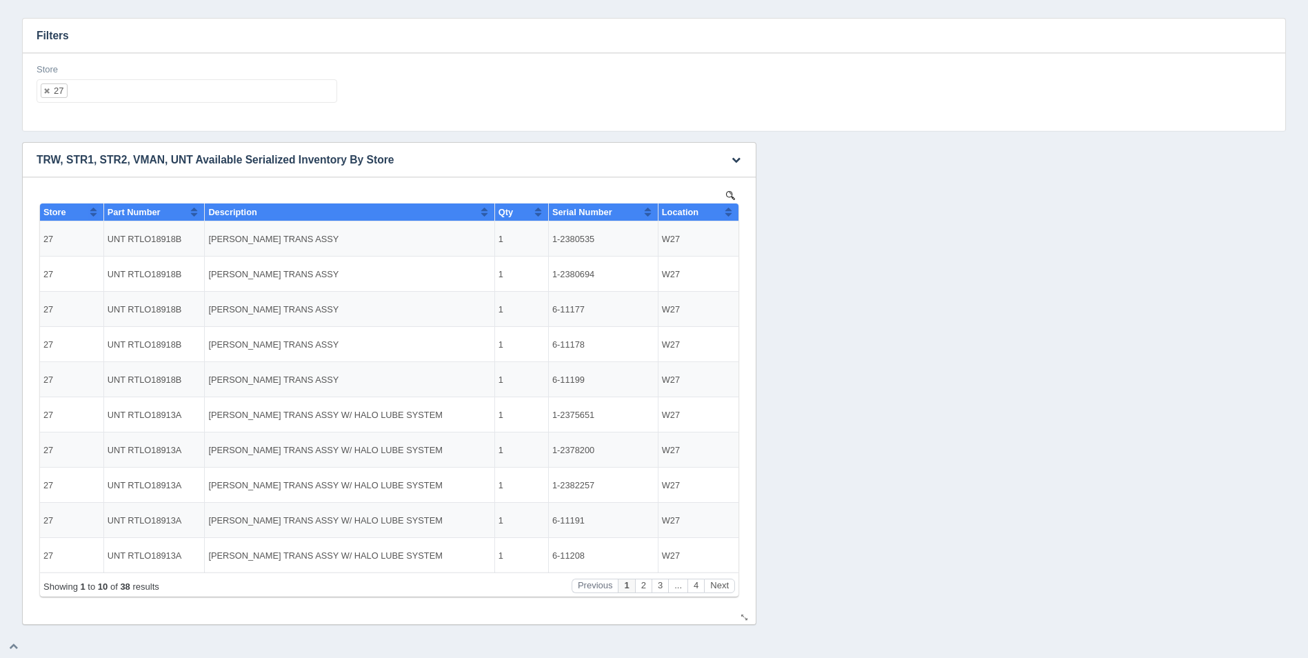
click at [733, 214] on th "Location" at bounding box center [698, 212] width 81 height 18
click at [733, 212] on th "Location" at bounding box center [698, 212] width 81 height 18
click at [223, 92] on ul "27" at bounding box center [187, 90] width 301 height 23
select select
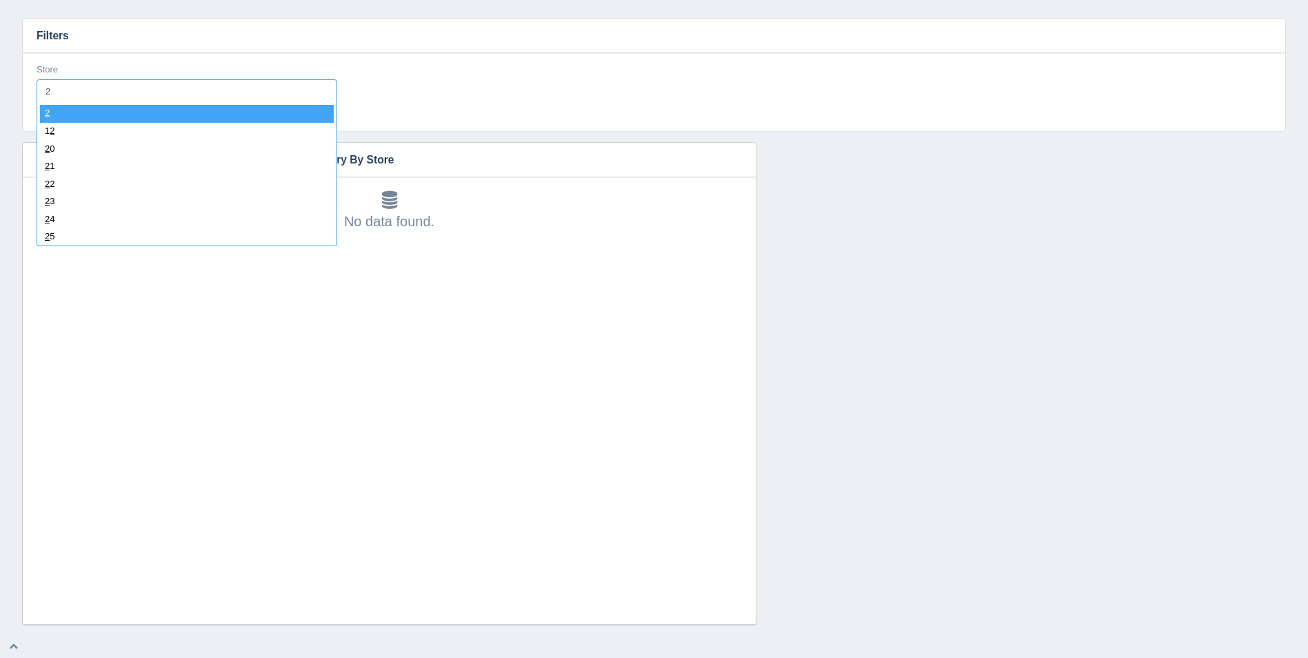
type input "28"
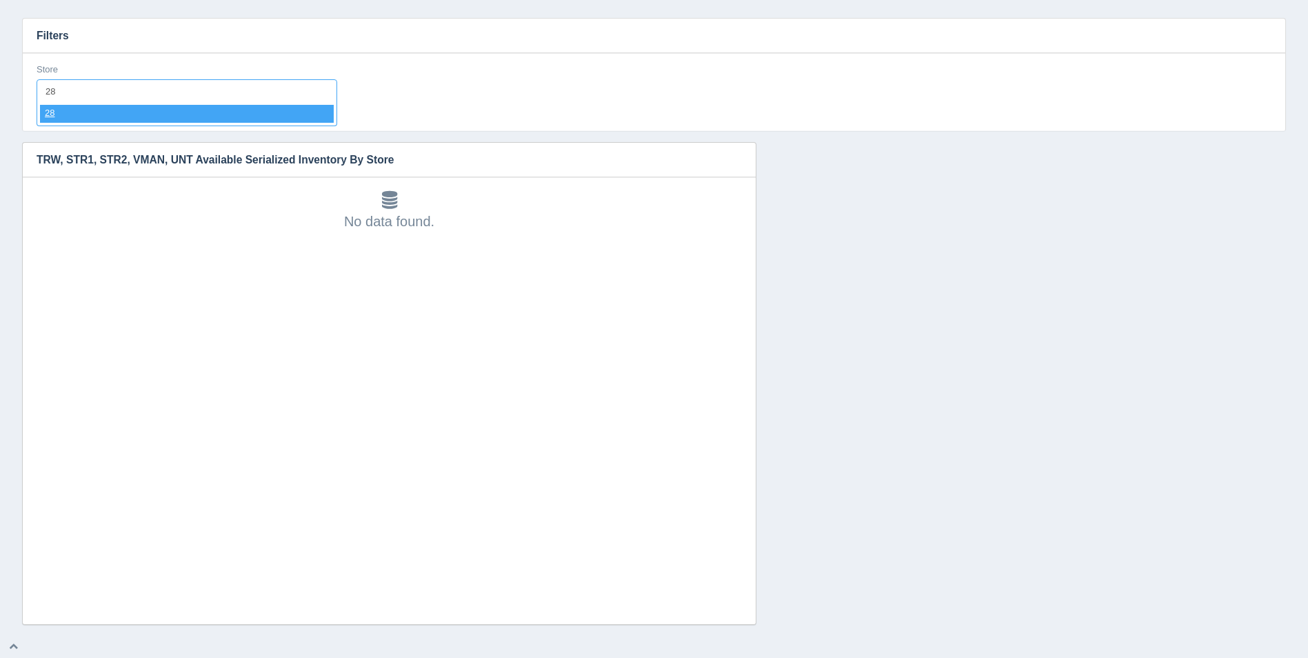
select select "28"
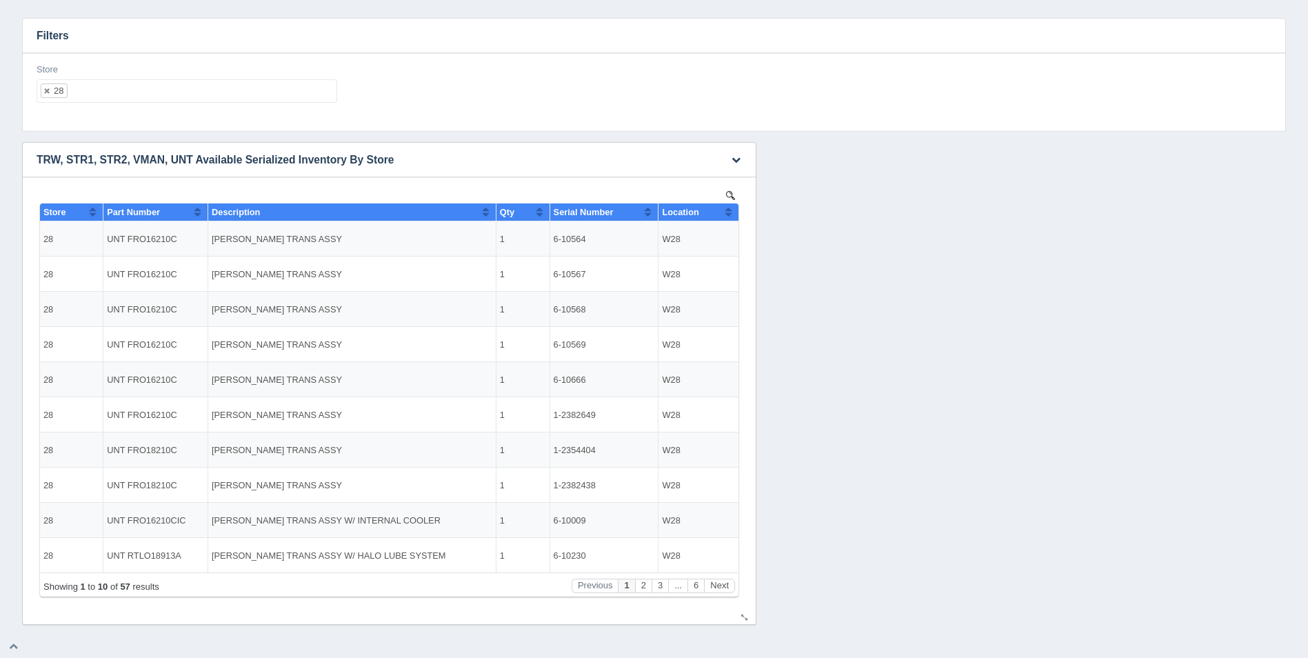
click at [725, 215] on button "Sort column ascending" at bounding box center [728, 211] width 9 height 17
click at [729, 212] on button "Sort column descending" at bounding box center [728, 211] width 9 height 17
click at [311, 98] on ul "28" at bounding box center [187, 90] width 301 height 23
select select
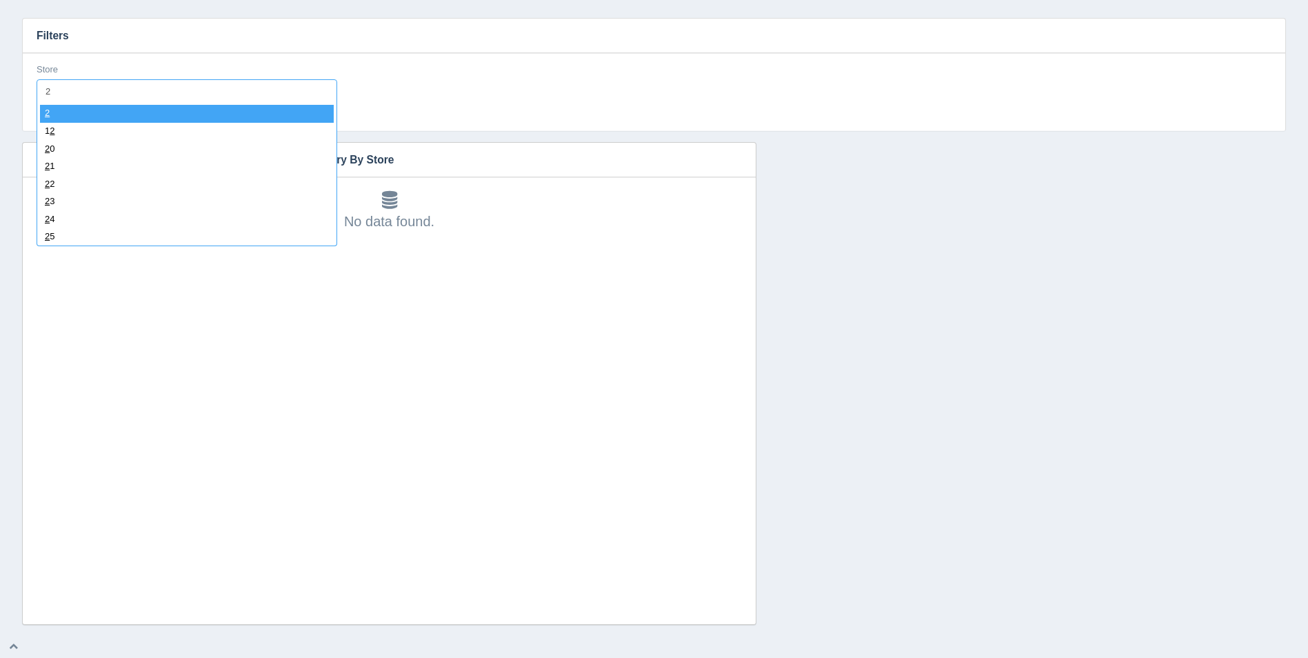
type input "29"
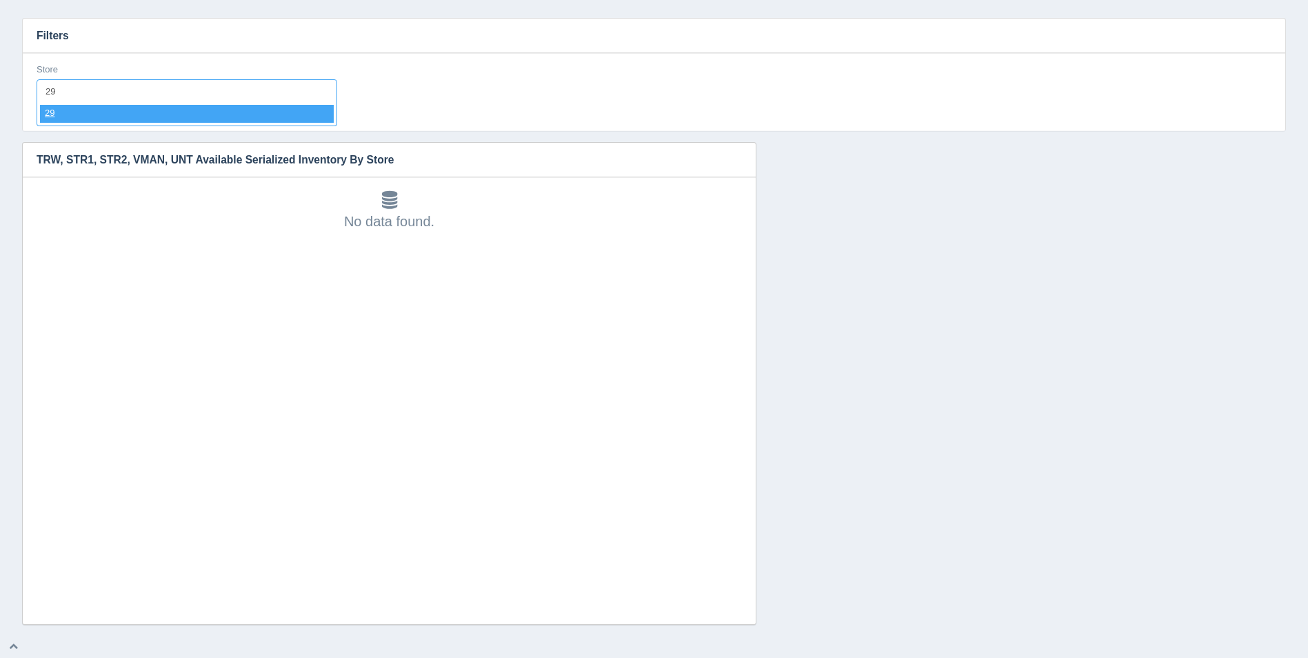
select select "29"
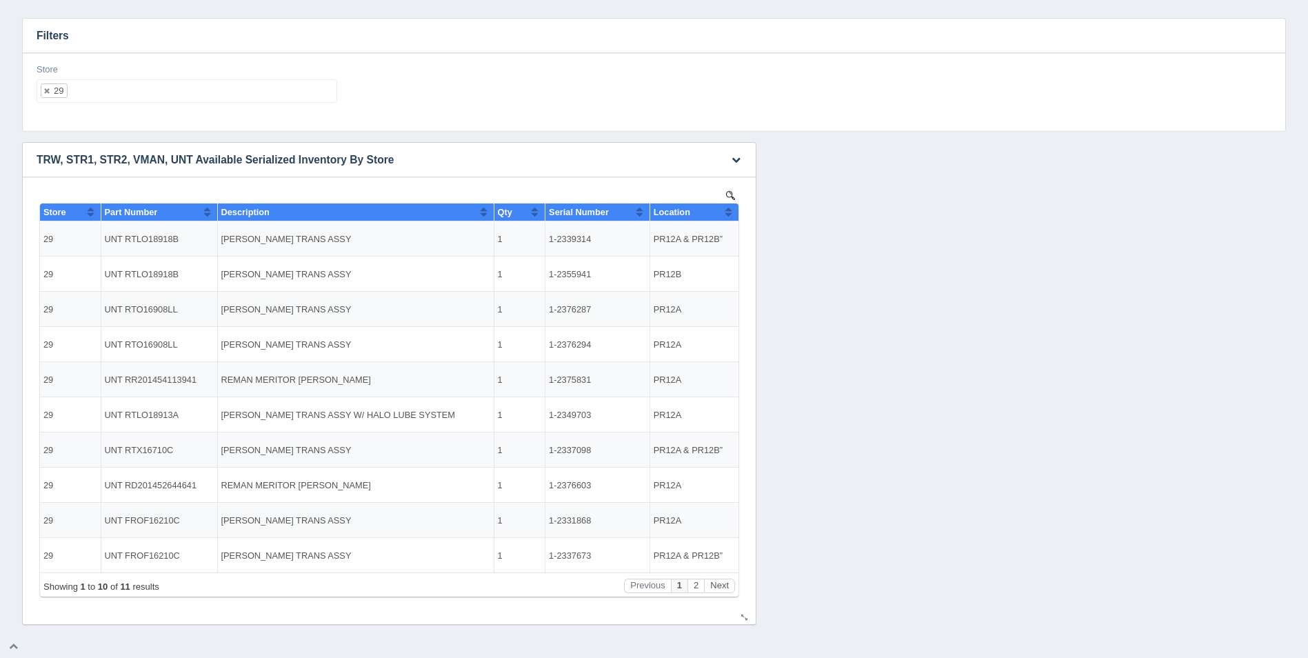
click at [733, 215] on th "Location" at bounding box center [693, 212] width 89 height 18
click at [195, 103] on div "Store 29 All None 1 2 3 4 5 6 7 8 9 10 11 12 13 14 15 16 17 18 19 20 21 22 23 2…" at bounding box center [187, 88] width 312 height 50
click at [196, 99] on ul "29" at bounding box center [187, 90] width 301 height 23
select select
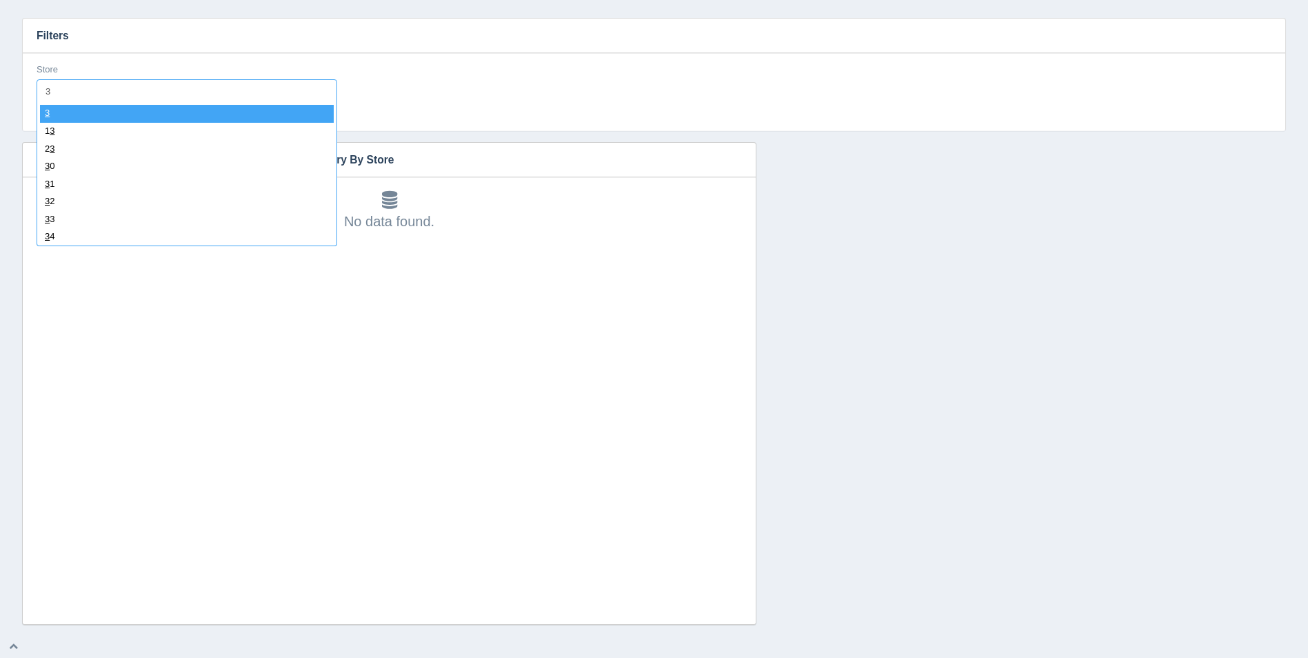
type input "30"
select select "30"
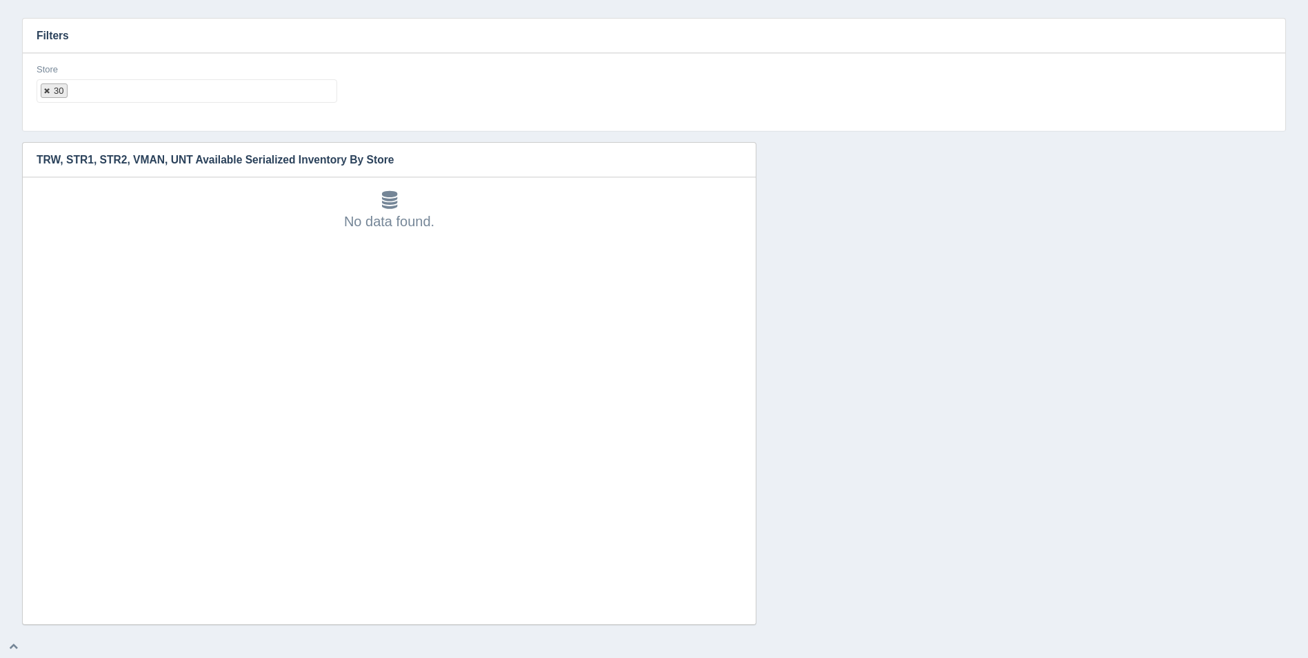
select select
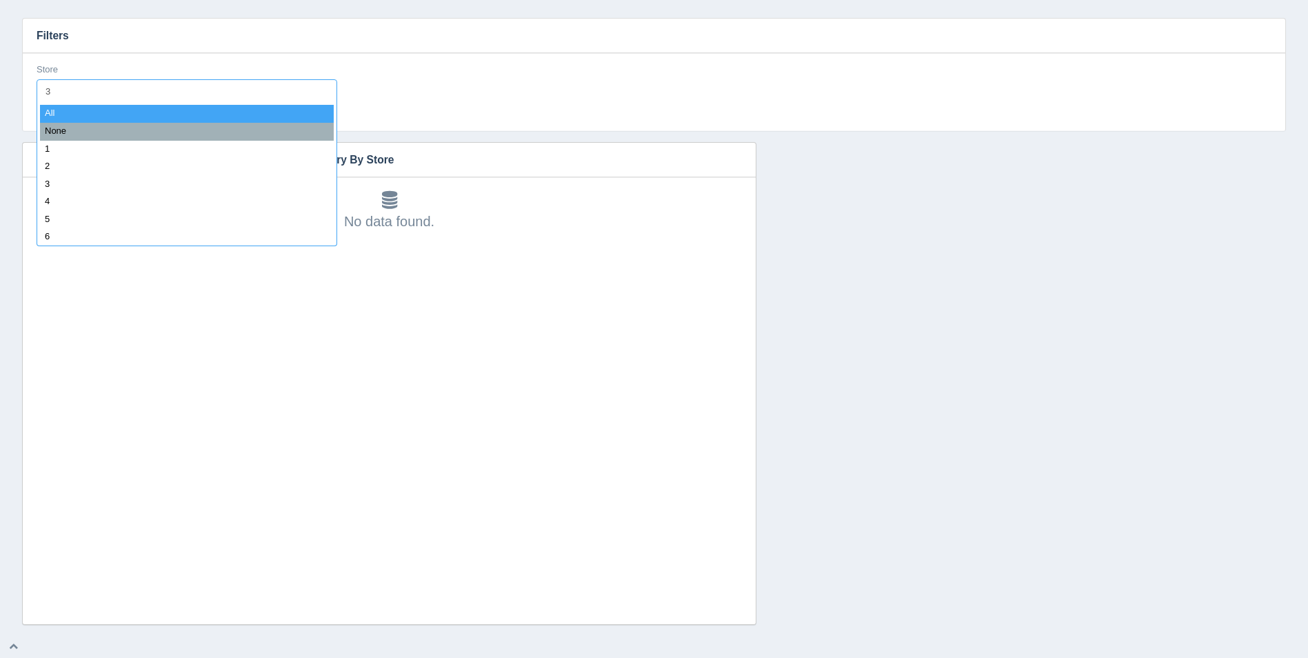
type input "31"
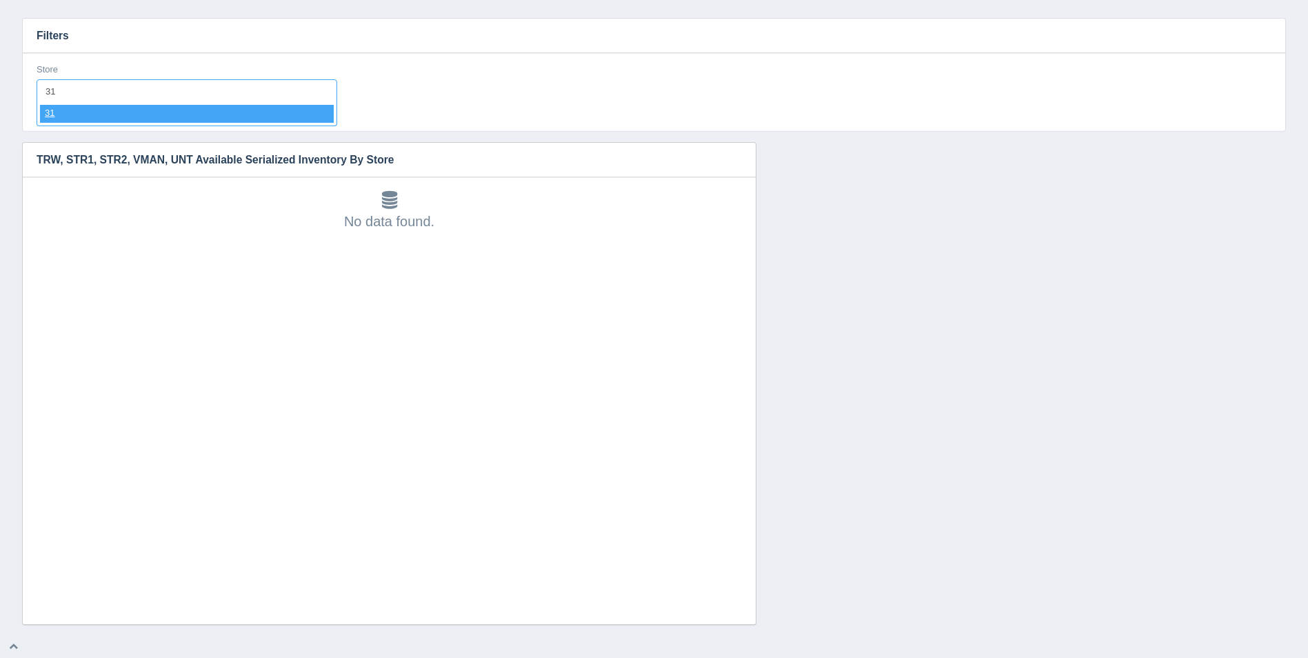
select select "31"
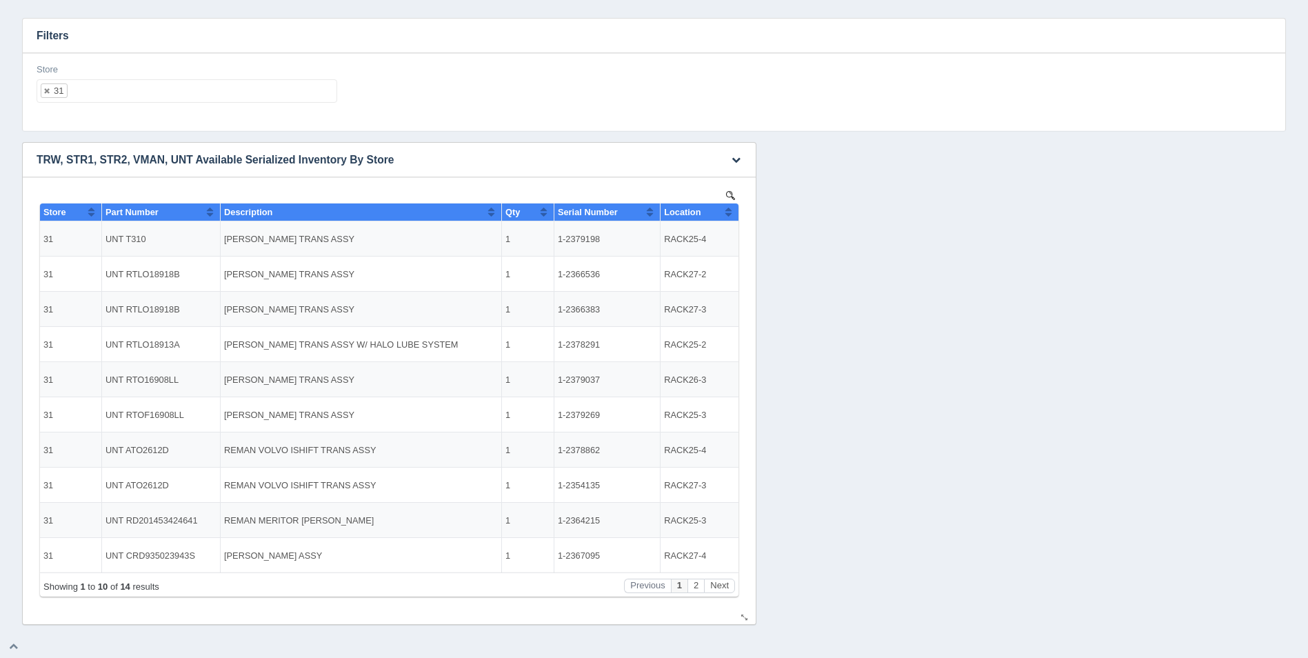
click at [728, 212] on button "Sort column ascending" at bounding box center [728, 211] width 9 height 17
click at [730, 212] on button "Sort column descending" at bounding box center [728, 211] width 9 height 17
click at [189, 92] on ul "31" at bounding box center [187, 90] width 301 height 23
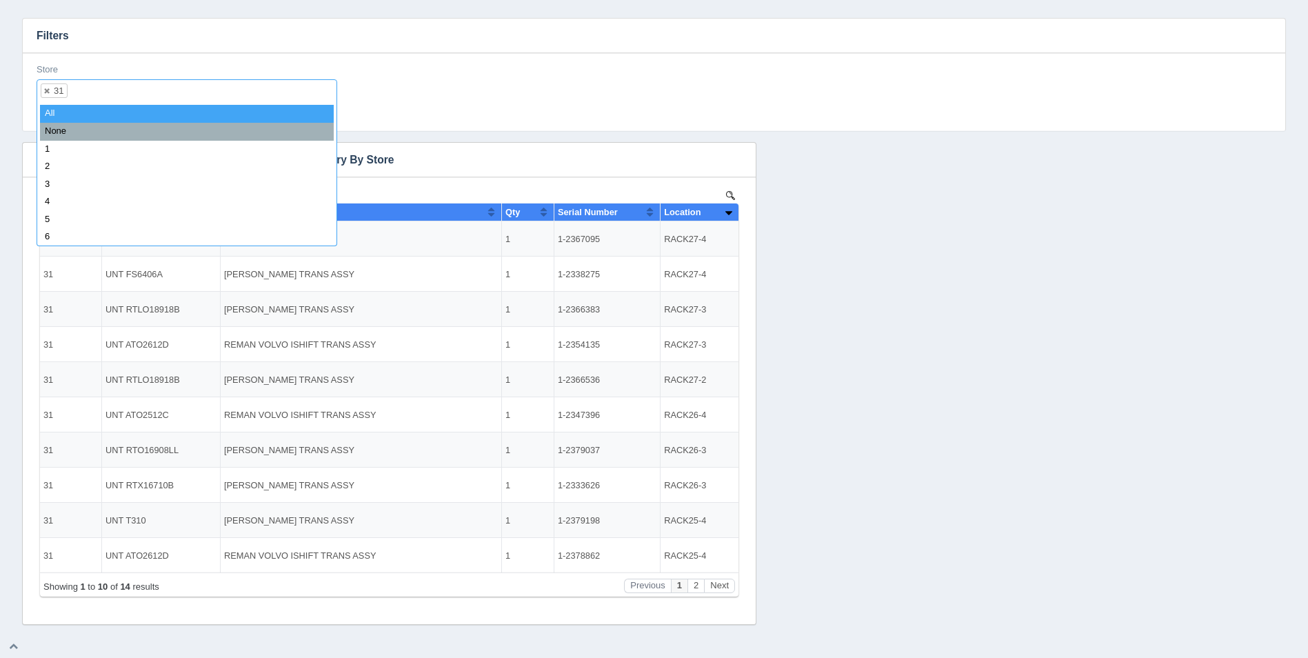
select select
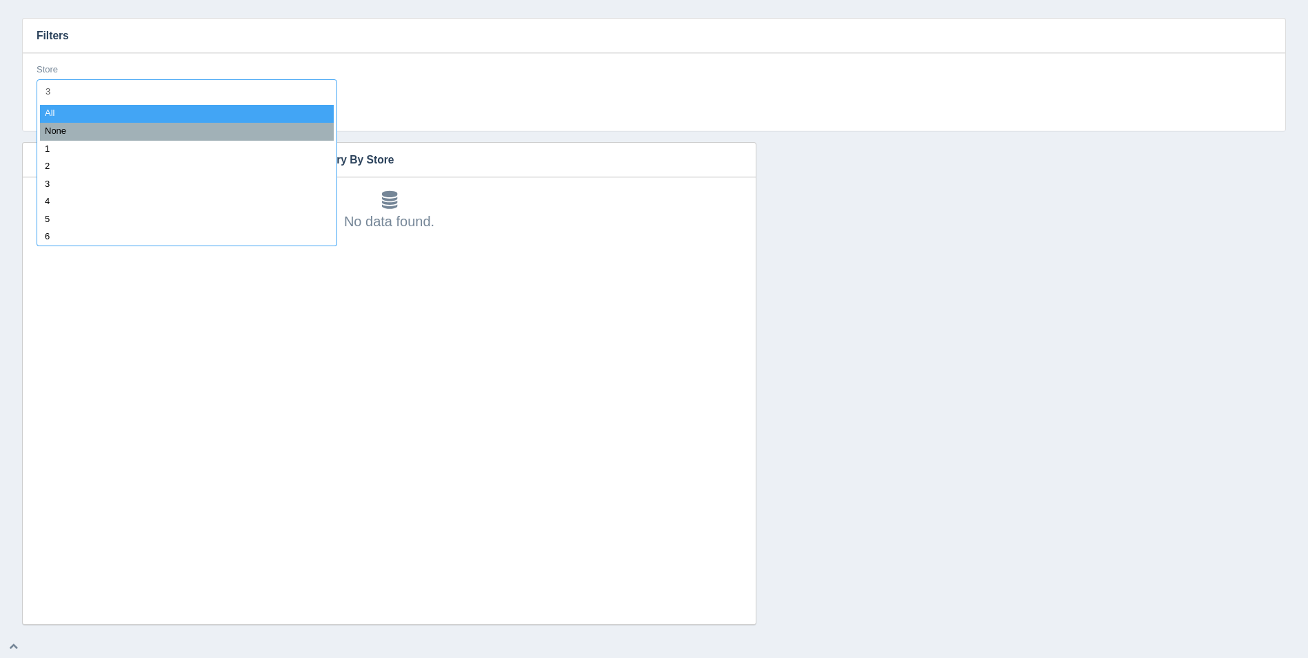
type input "32"
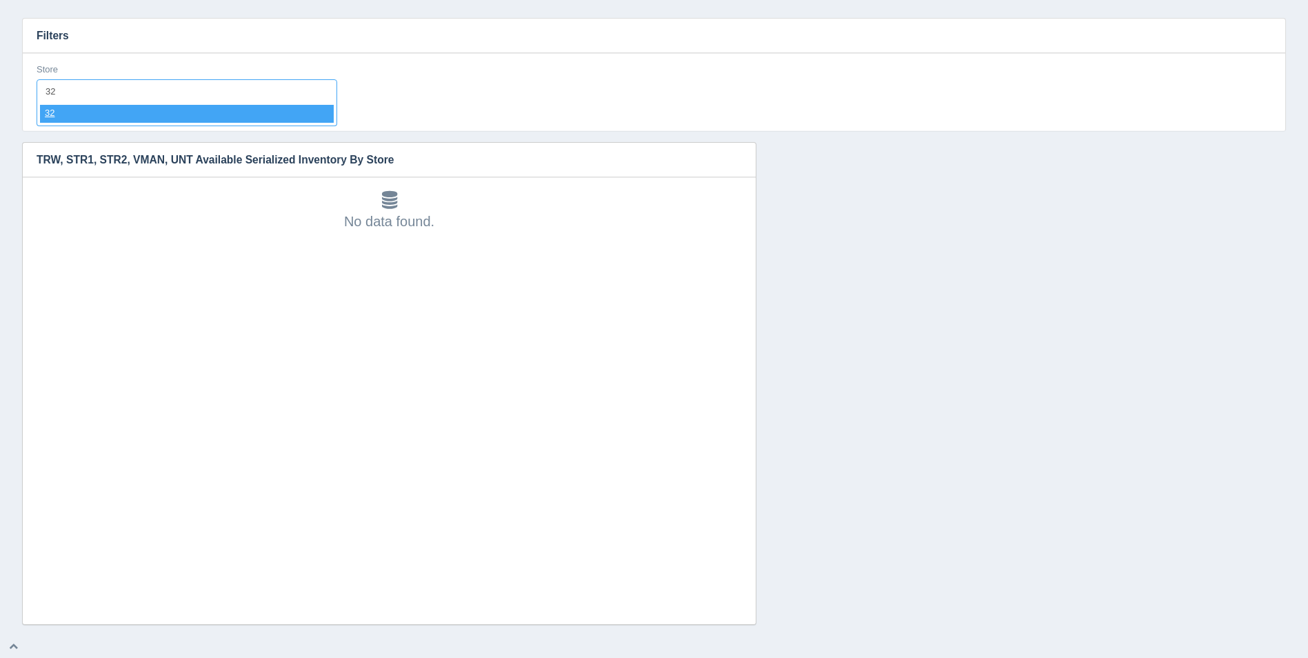
select select "32"
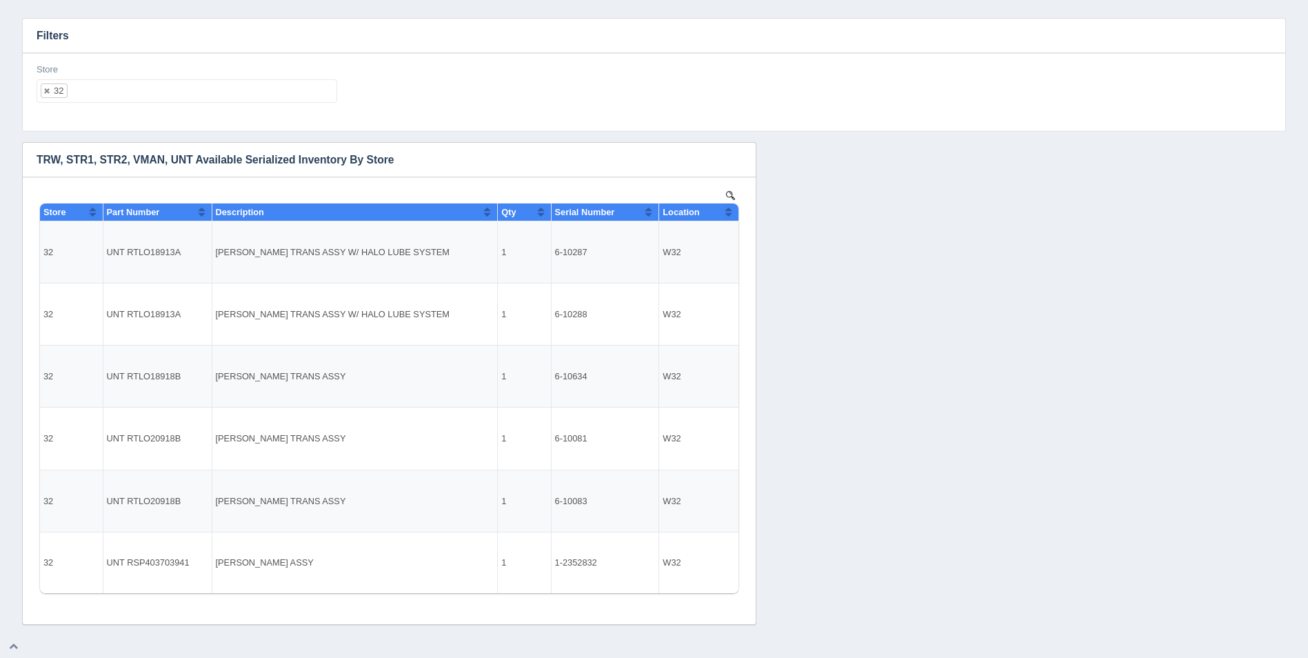
select select
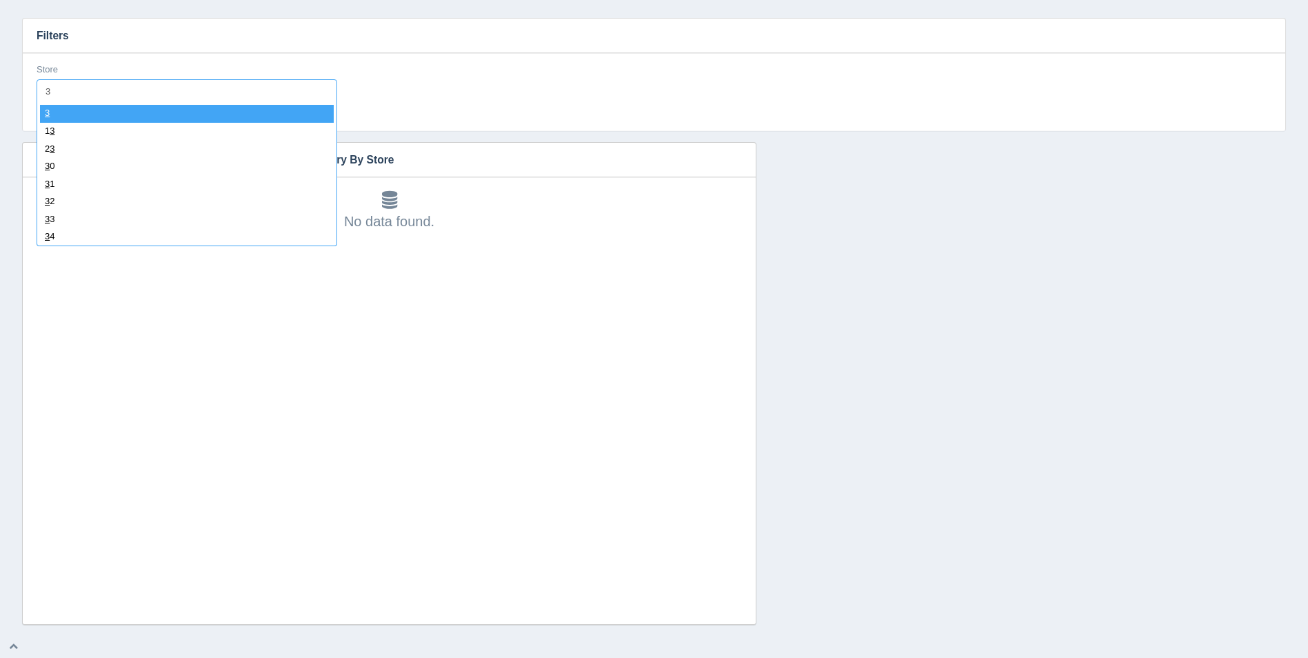
type input "33"
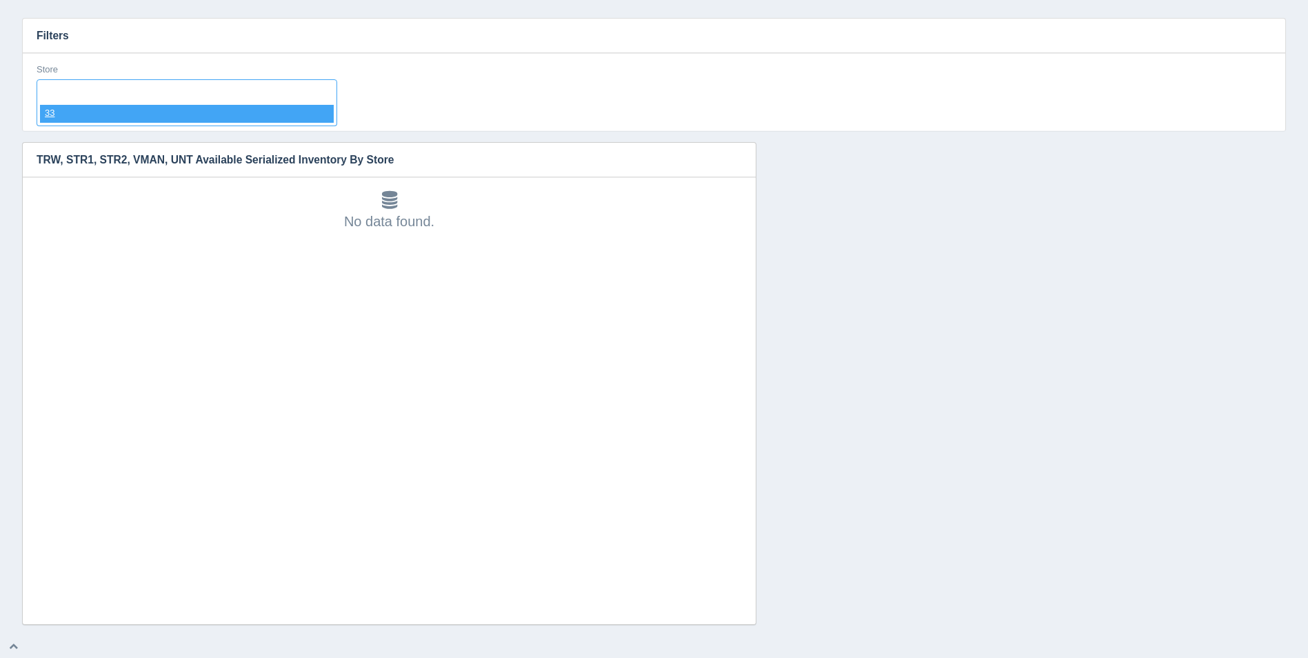
select select "33"
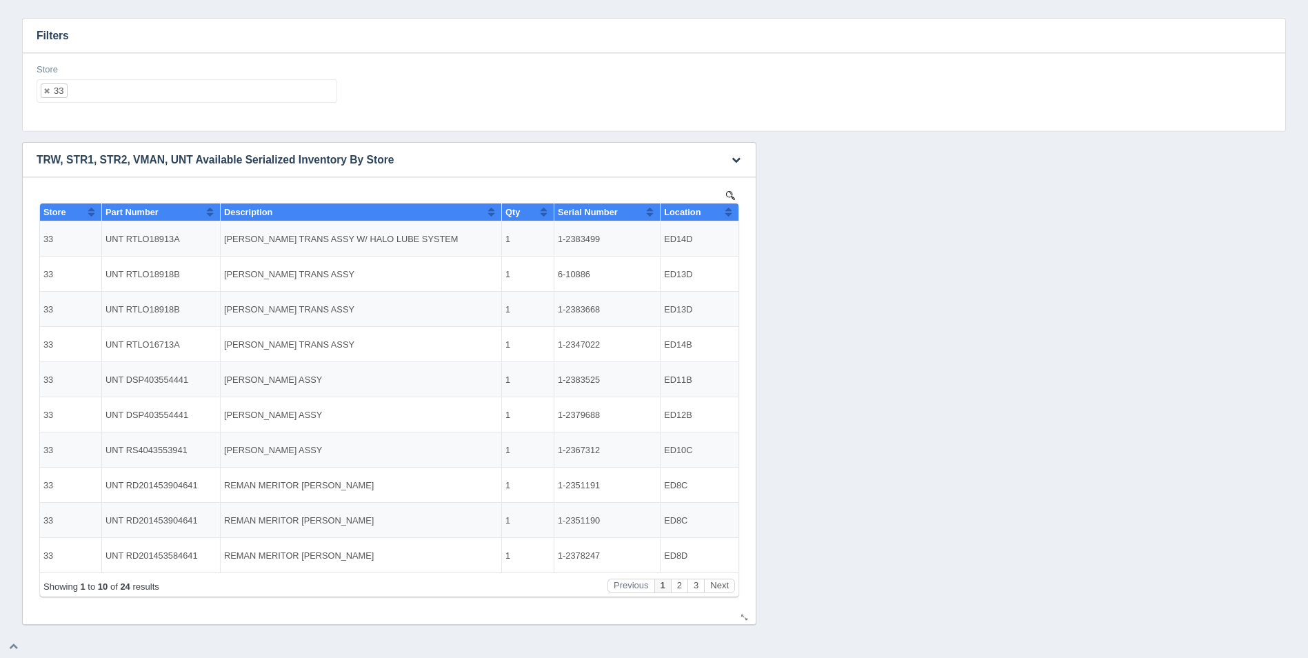
click at [724, 215] on th "Location" at bounding box center [699, 212] width 78 height 18
click at [727, 212] on button "Sort column descending" at bounding box center [728, 211] width 9 height 17
click at [192, 97] on ul "33" at bounding box center [187, 90] width 301 height 23
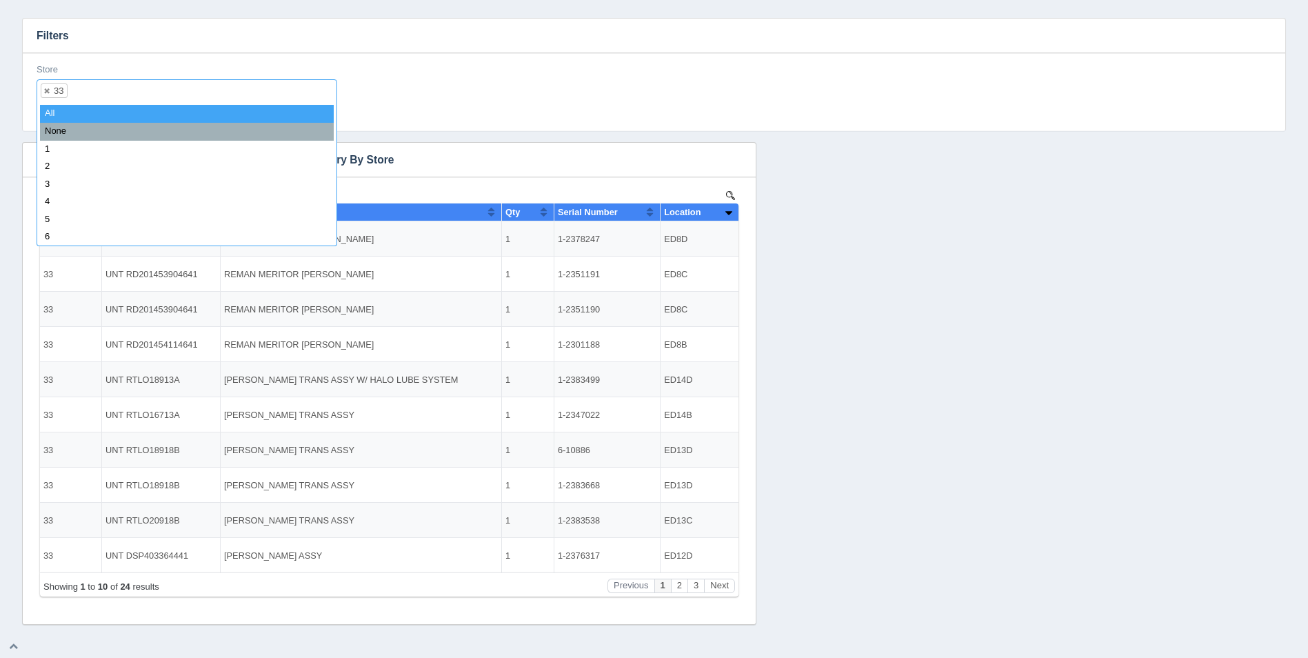
select select
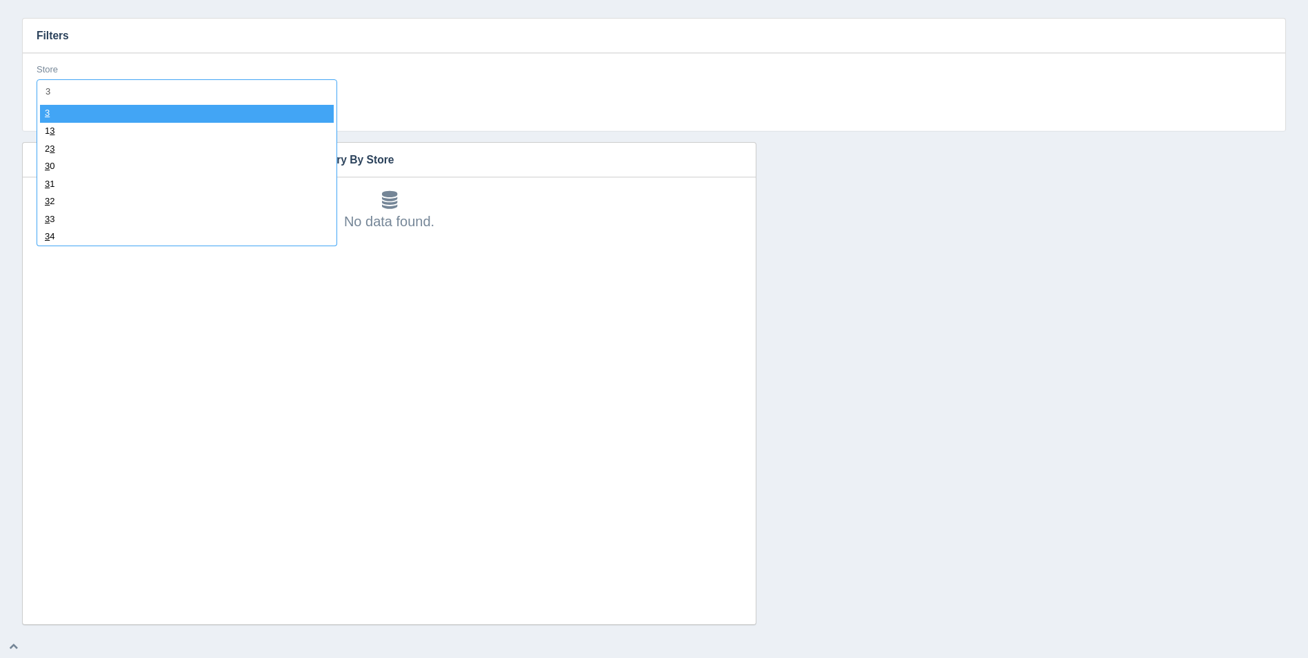
type input "34"
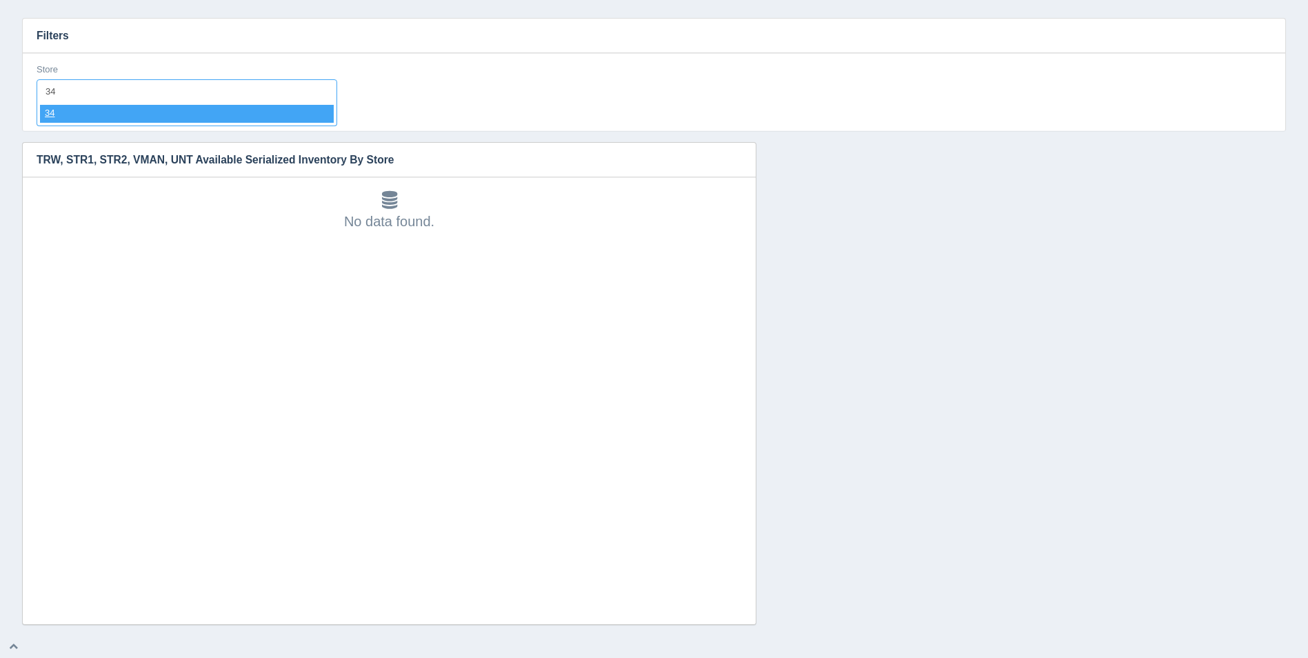
select select "34"
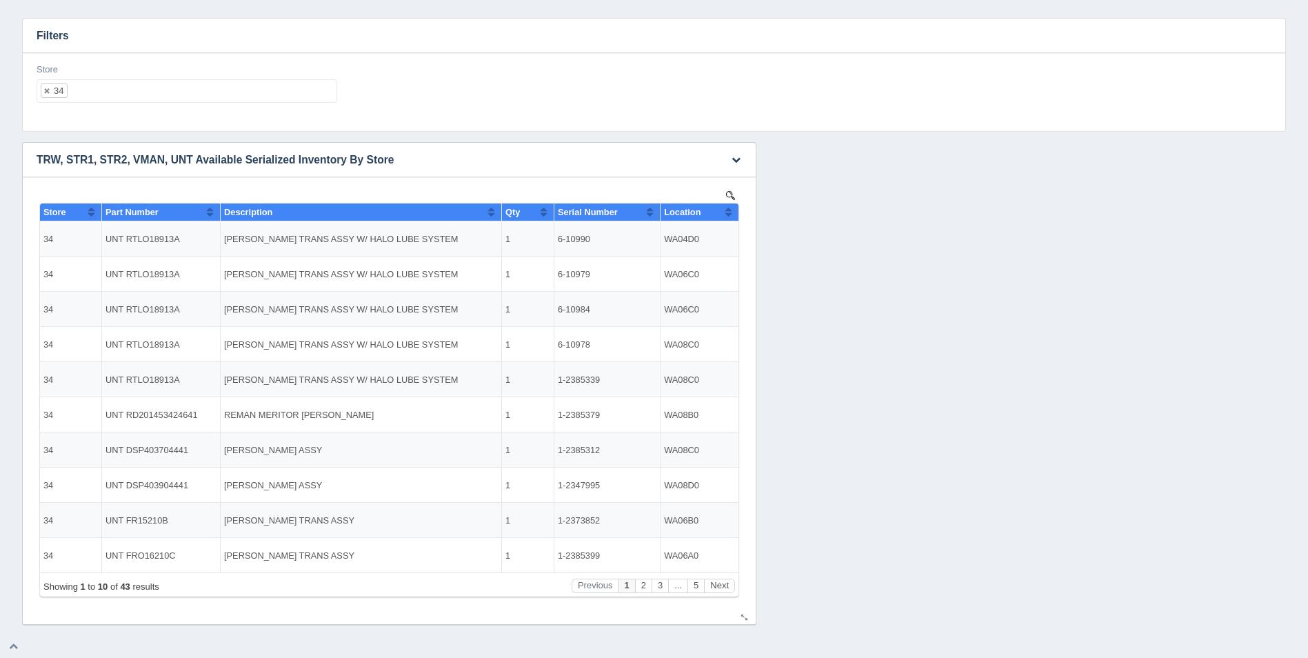
click at [731, 210] on button "Sort column ascending" at bounding box center [728, 211] width 9 height 17
click at [731, 210] on button "Sort column descending" at bounding box center [728, 211] width 9 height 17
click at [212, 90] on ul "34" at bounding box center [187, 90] width 301 height 23
select select
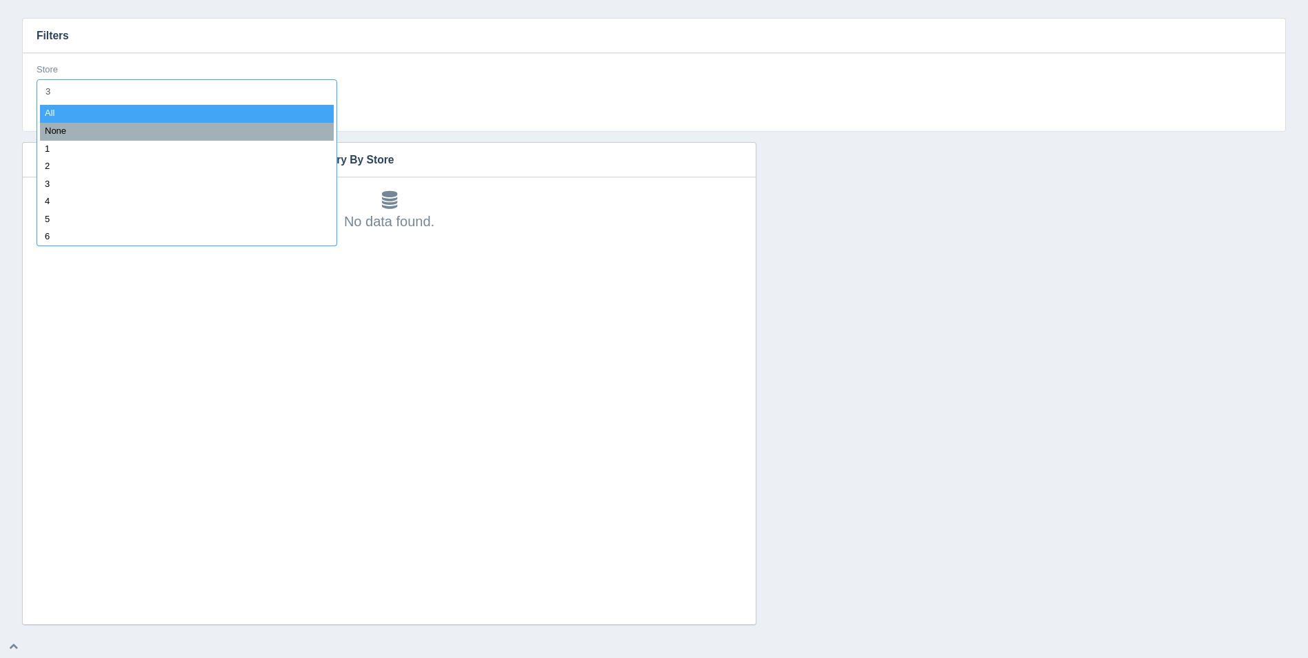
type input "35"
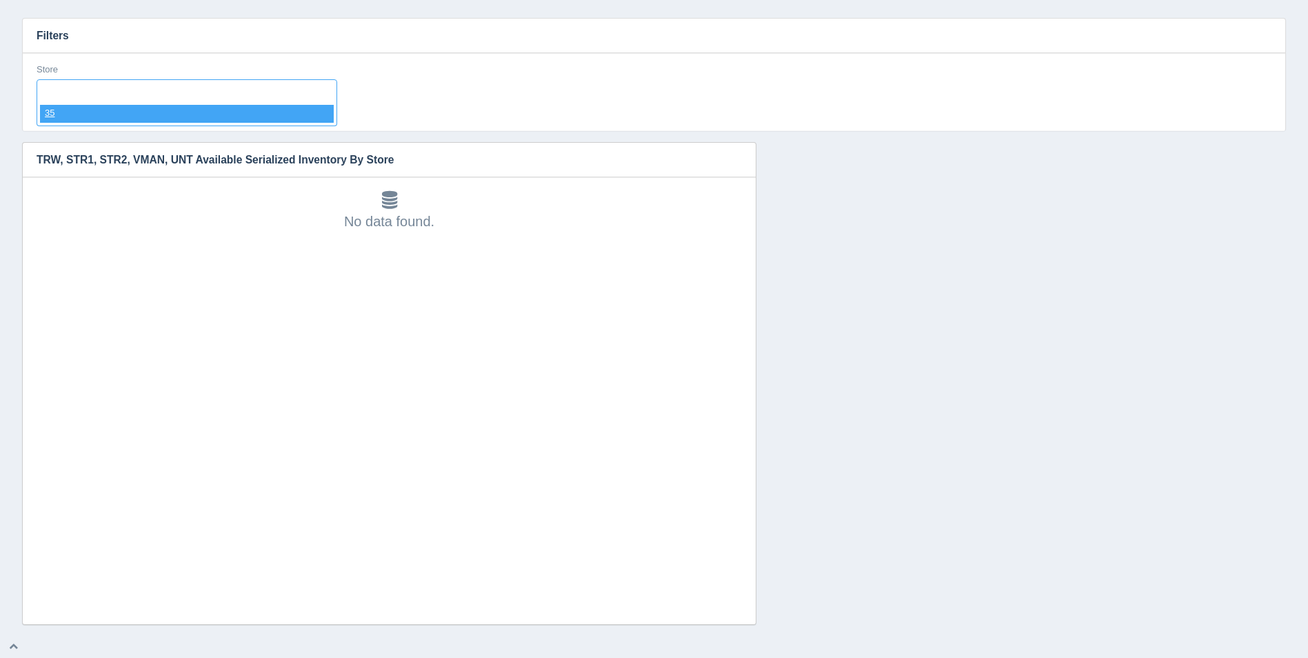
select select "35"
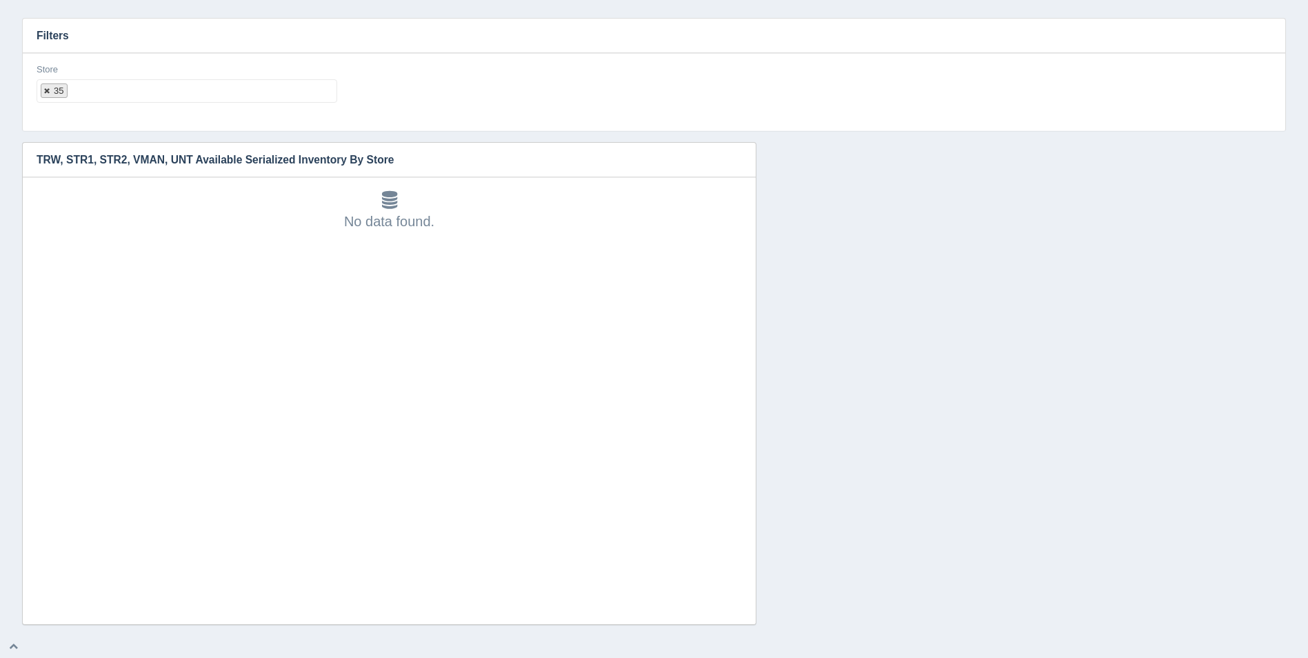
select select
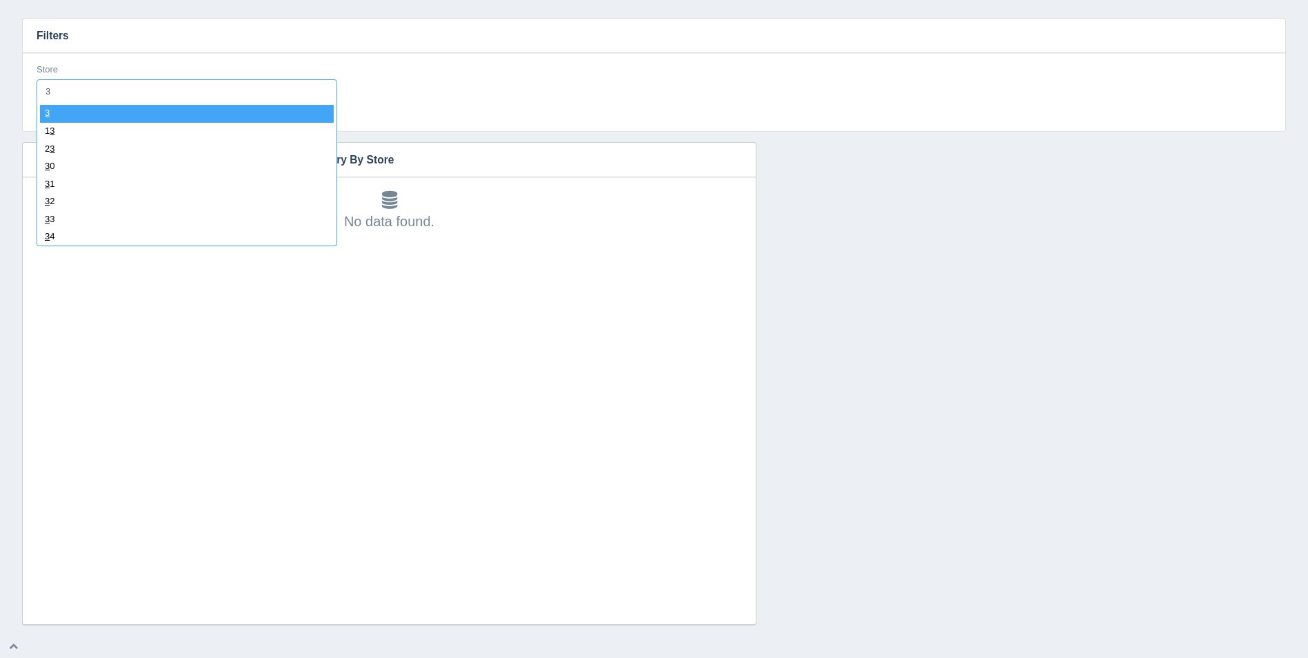
type input "36"
select select "36"
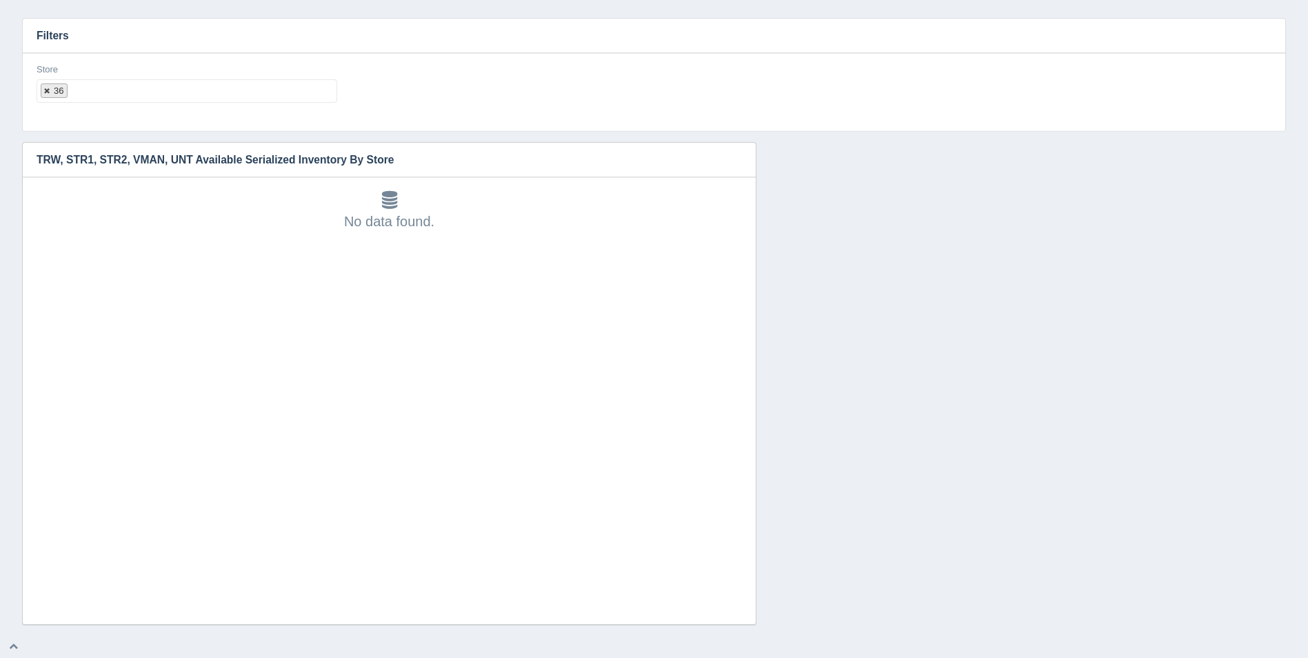
select select
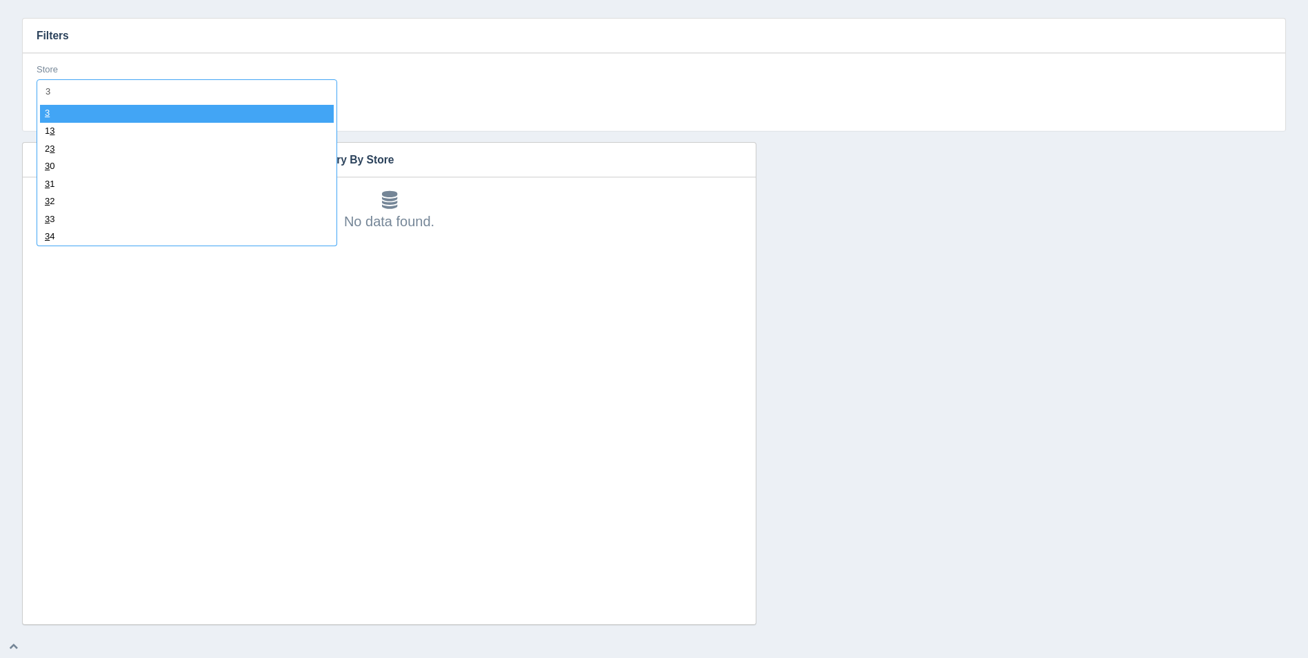
type input "37"
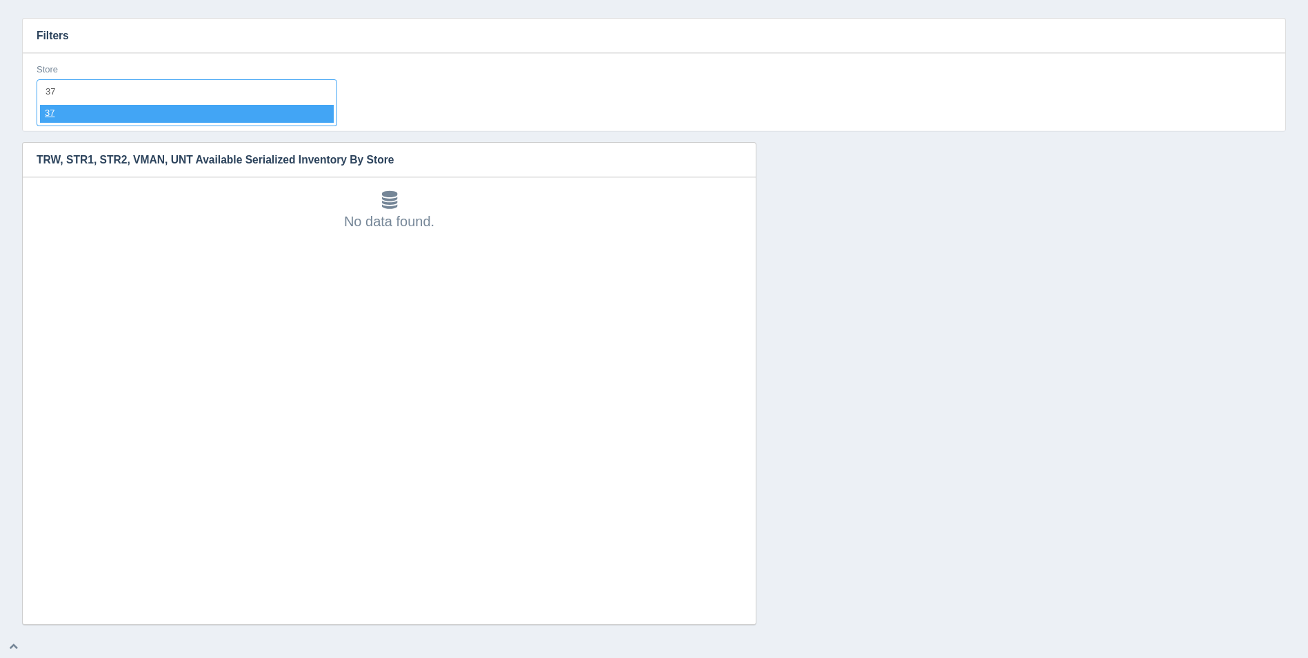
select select "37"
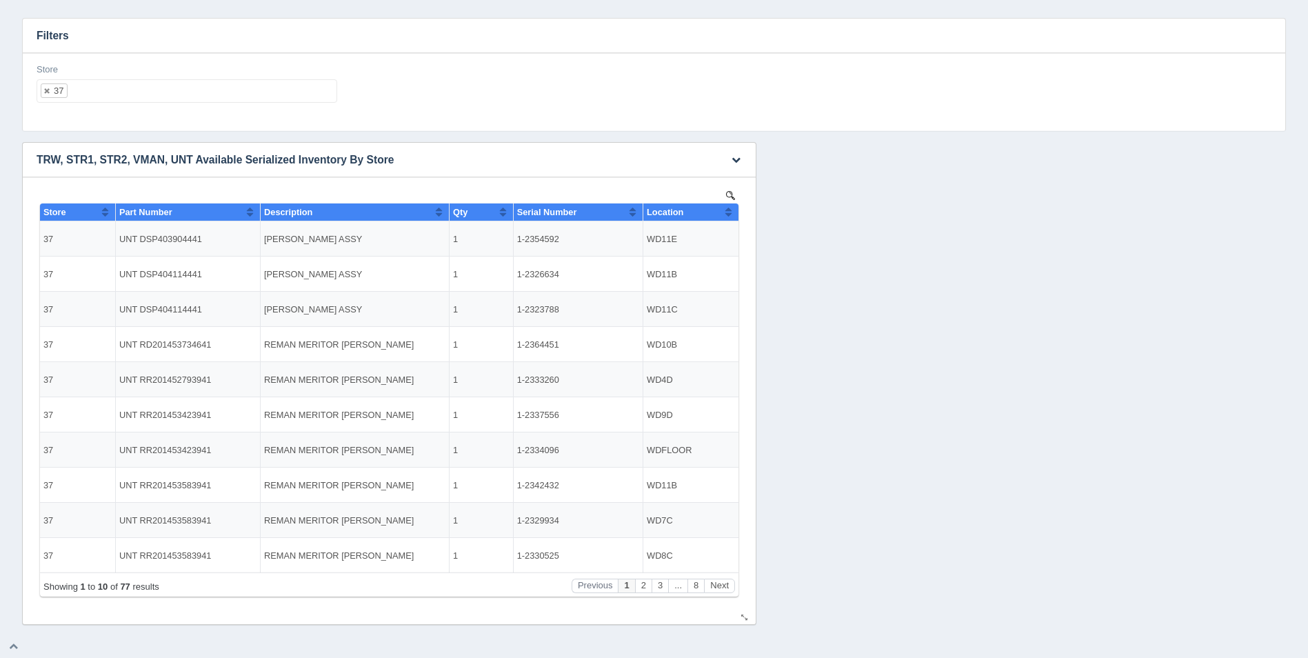
click at [730, 209] on button "Sort column ascending" at bounding box center [728, 211] width 9 height 17
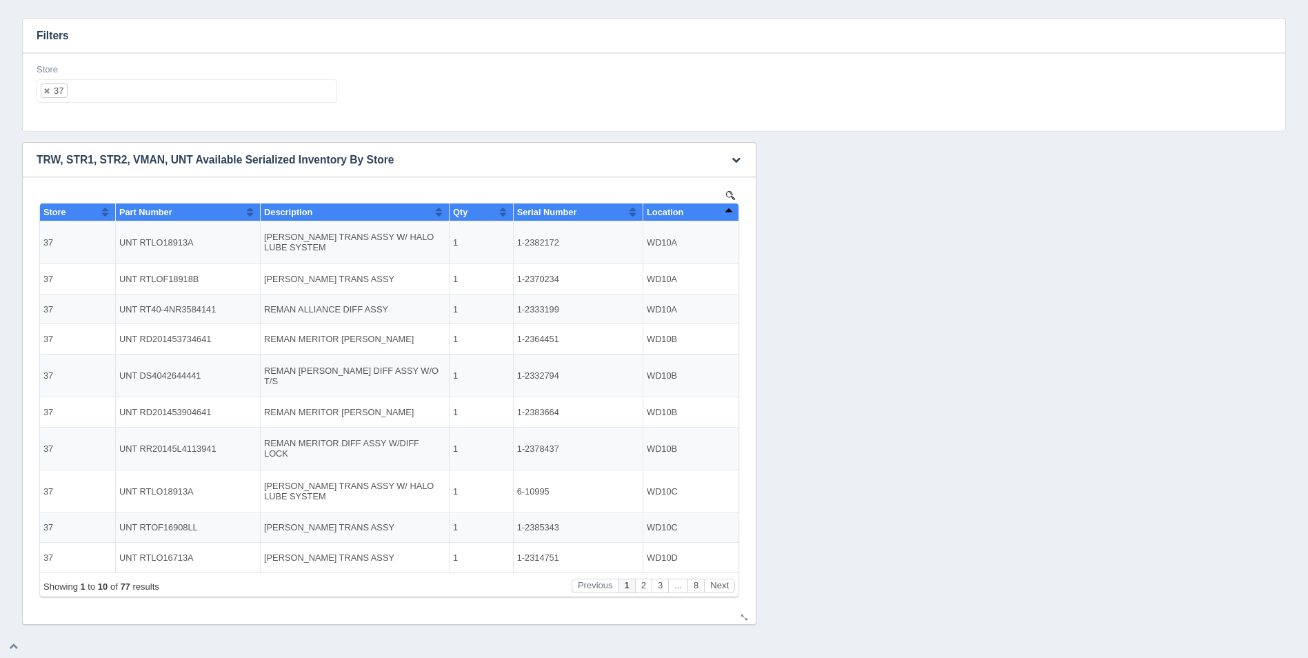
click at [730, 209] on button "Sort column descending" at bounding box center [728, 211] width 9 height 17
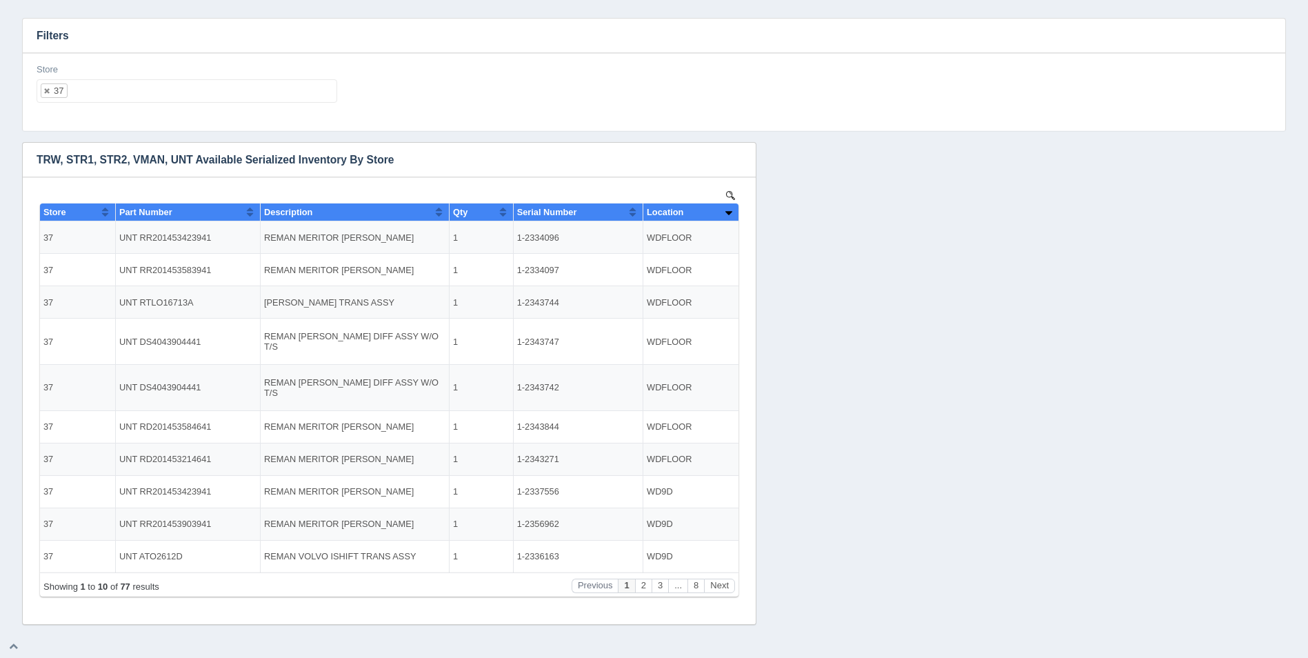
click at [159, 81] on ul "37" at bounding box center [187, 90] width 301 height 23
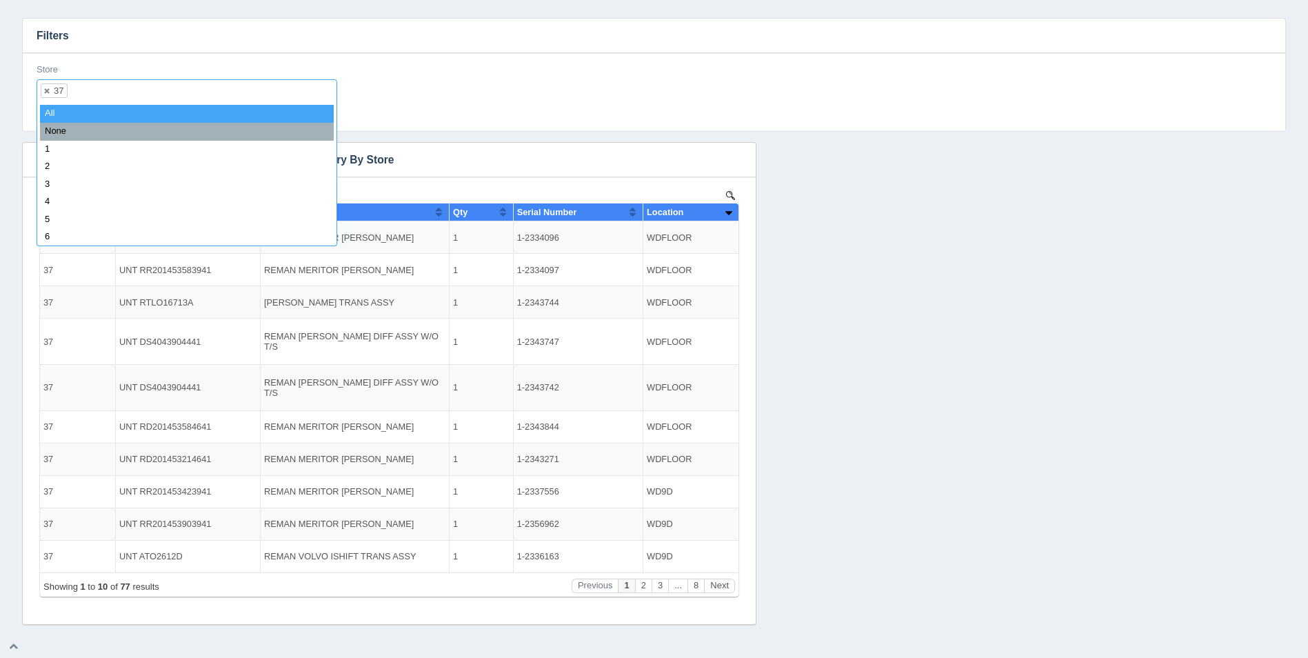
select select
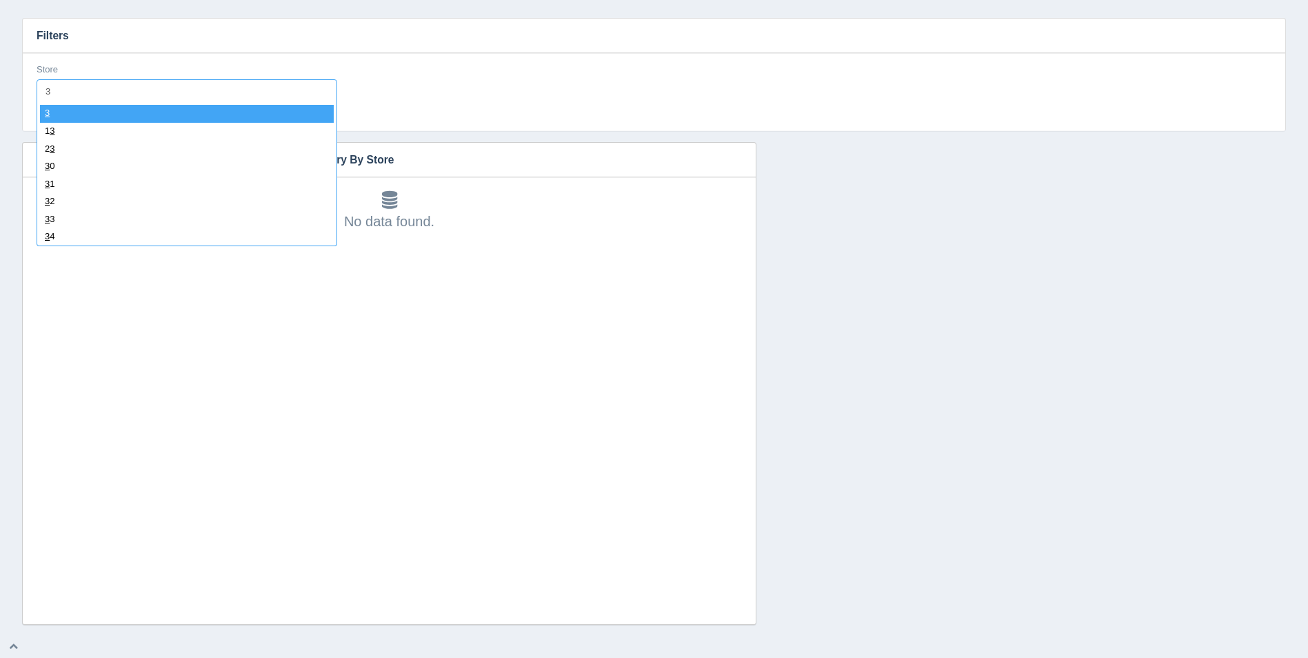
type input "38"
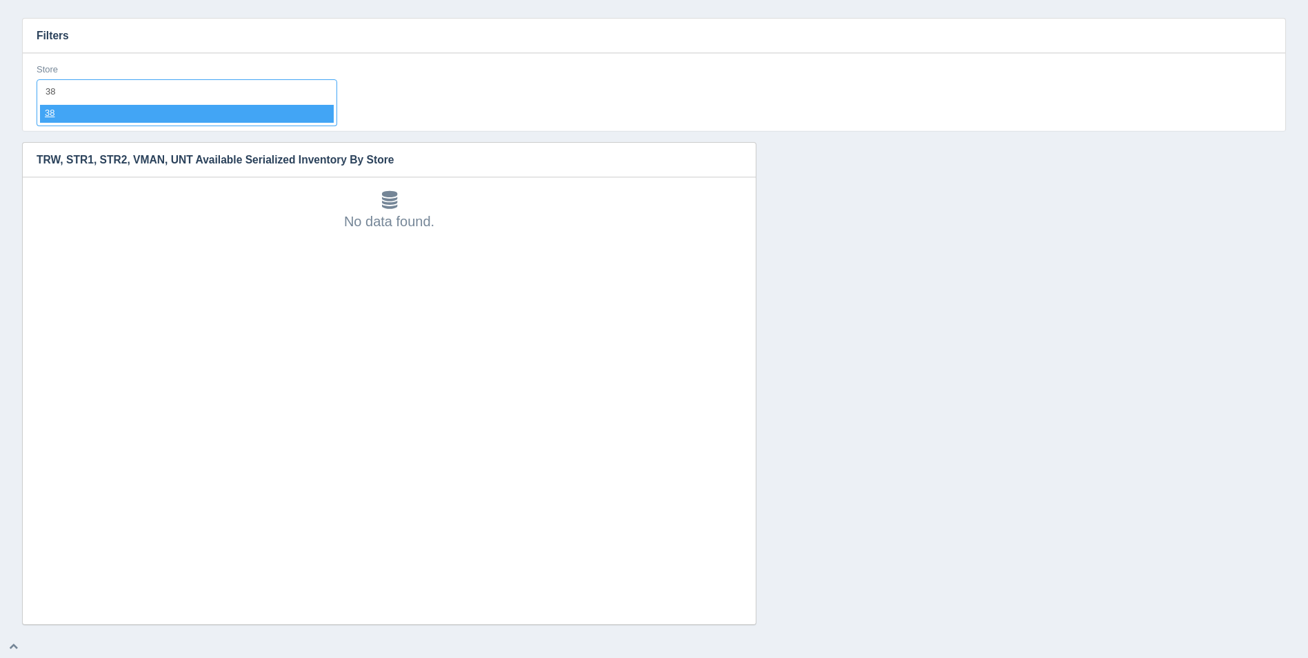
select select "38"
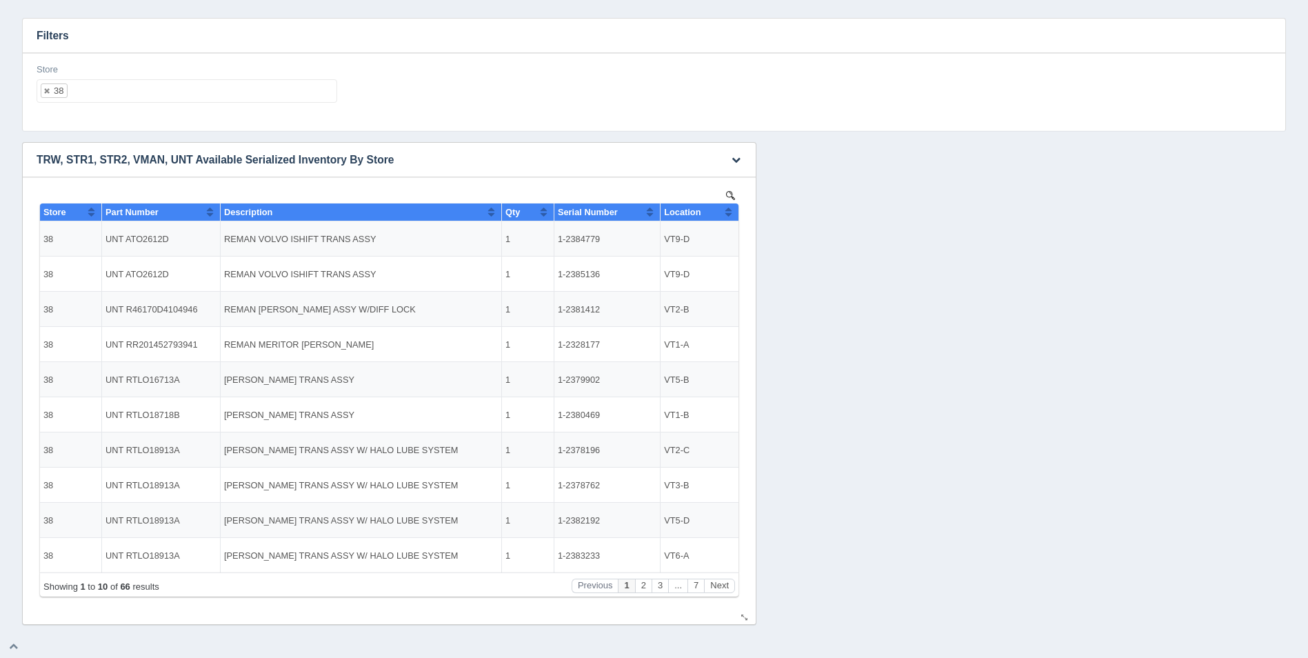
click at [727, 208] on button "Sort column ascending" at bounding box center [728, 211] width 9 height 17
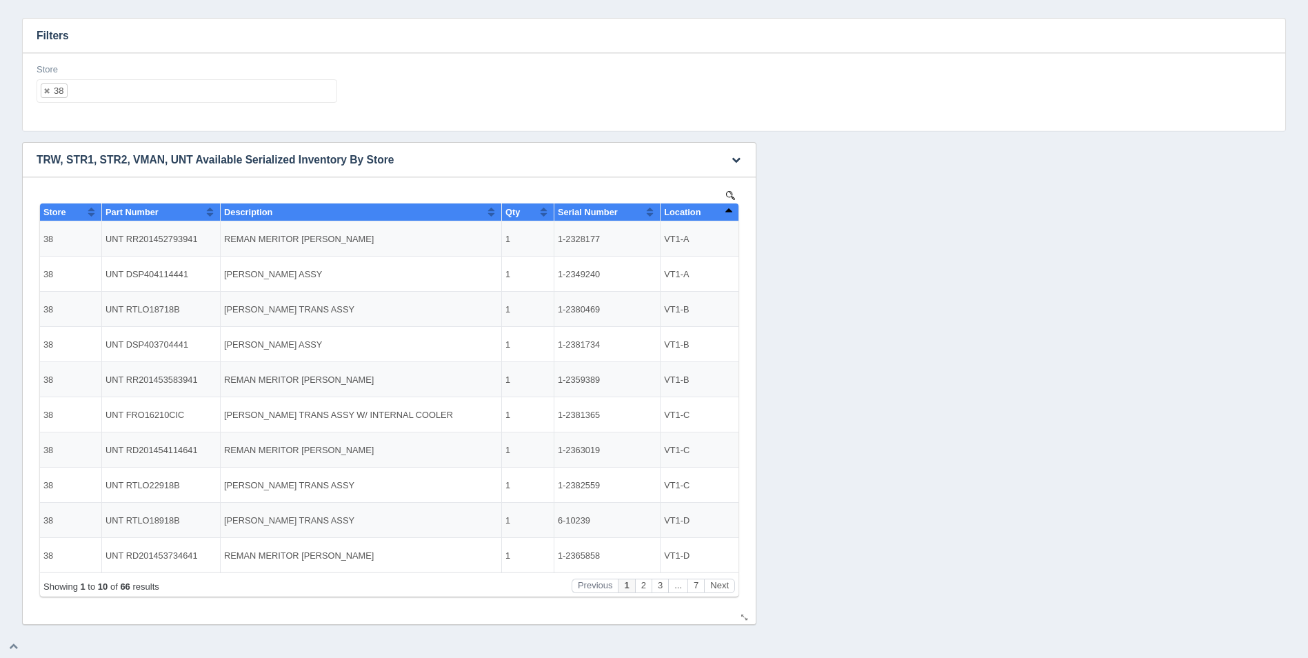
click at [727, 208] on button "Sort column descending" at bounding box center [728, 211] width 9 height 17
click at [913, 156] on div "Download CSV View all results TRW, STR1, STR2, VMAN, UNT Available Serialized I…" at bounding box center [654, 383] width 1270 height 483
click at [101, 127] on div "Store 38 All None 1 2 3 4 5 6 7 8 9 10 11 12 13 14 15 16 17 18 19 20 21 22 23 2…" at bounding box center [654, 92] width 1262 height 78
click at [117, 29] on h3 "Filters" at bounding box center [654, 36] width 1262 height 34
drag, startPoint x: 838, startPoint y: 290, endPoint x: 819, endPoint y: 364, distance: 76.7
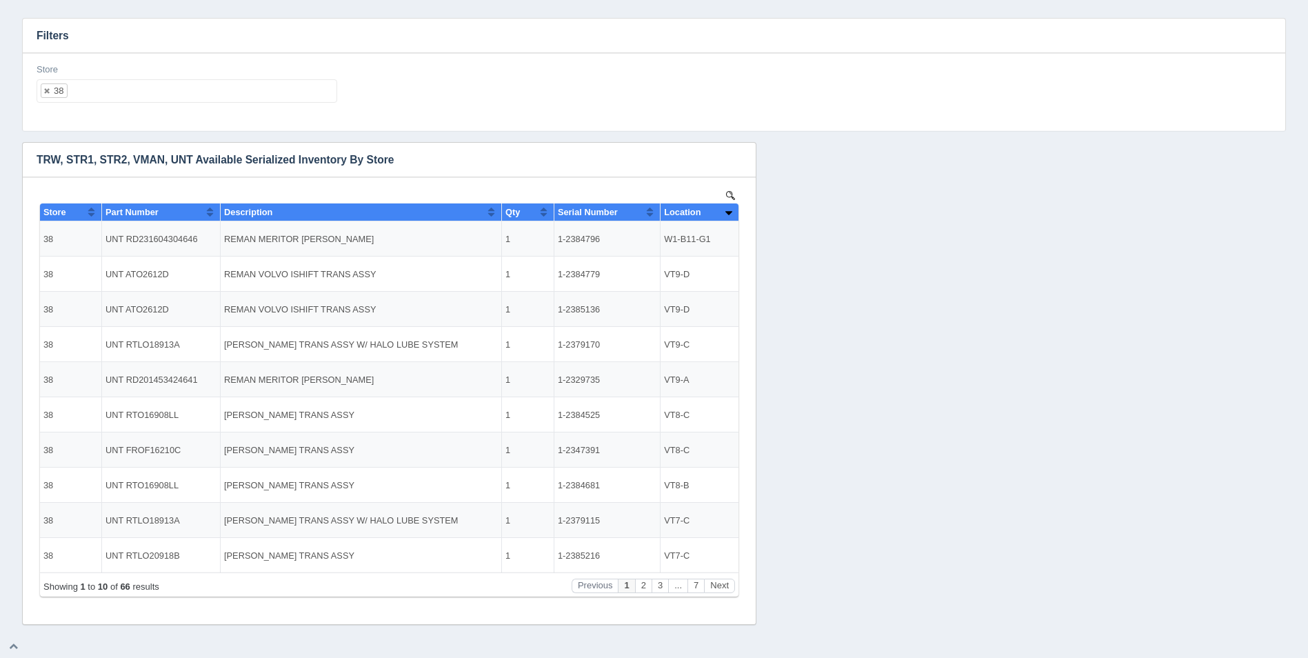
click at [838, 290] on div "Download CSV View all results TRW, STR1, STR2, VMAN, UNT Available Serialized I…" at bounding box center [654, 383] width 1270 height 483
click at [731, 210] on button "Sort column ascending" at bounding box center [728, 211] width 9 height 17
click at [724, 583] on button "Next" at bounding box center [719, 585] width 31 height 14
click at [724, 582] on button "Next" at bounding box center [719, 585] width 31 height 14
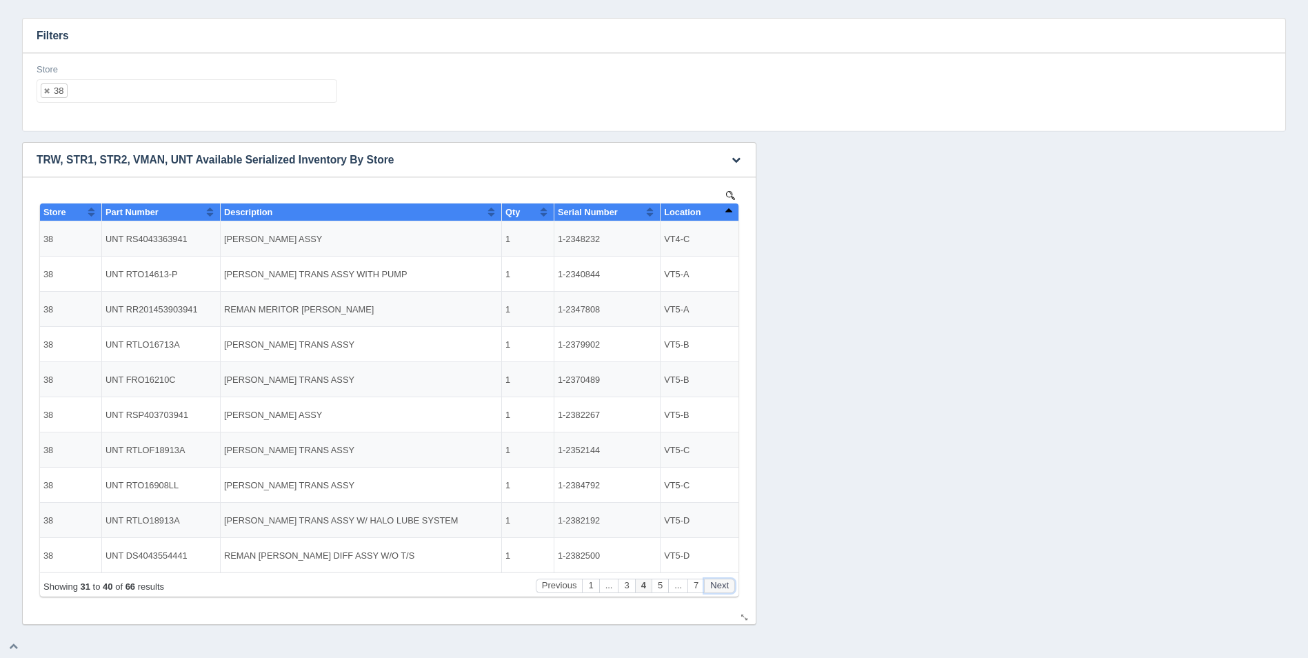
click at [724, 582] on button "Next" at bounding box center [719, 585] width 31 height 14
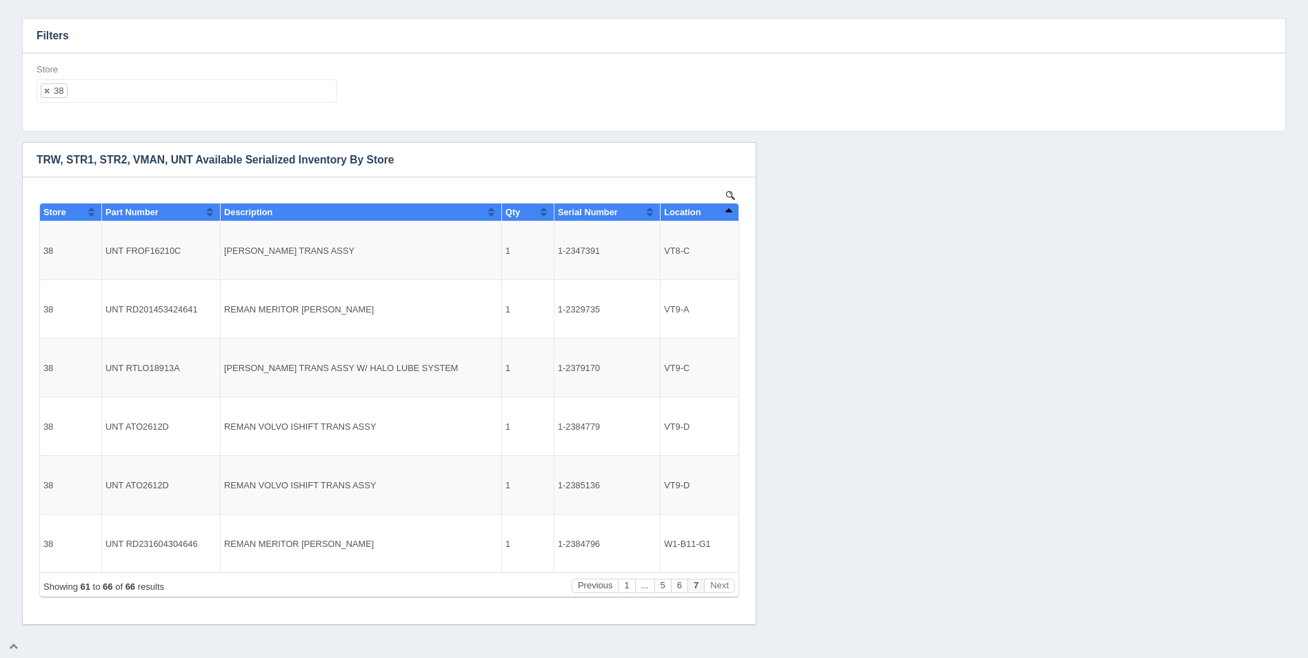
click at [128, 98] on ul "38" at bounding box center [187, 90] width 301 height 23
select select
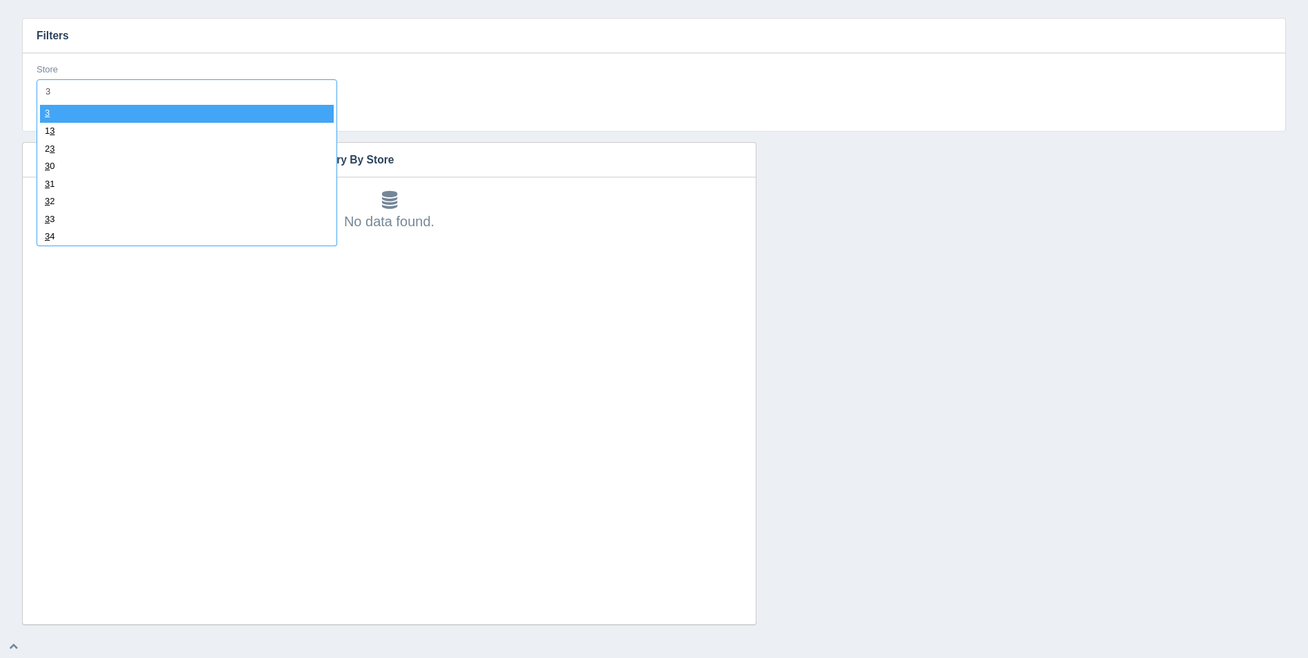
type input "39"
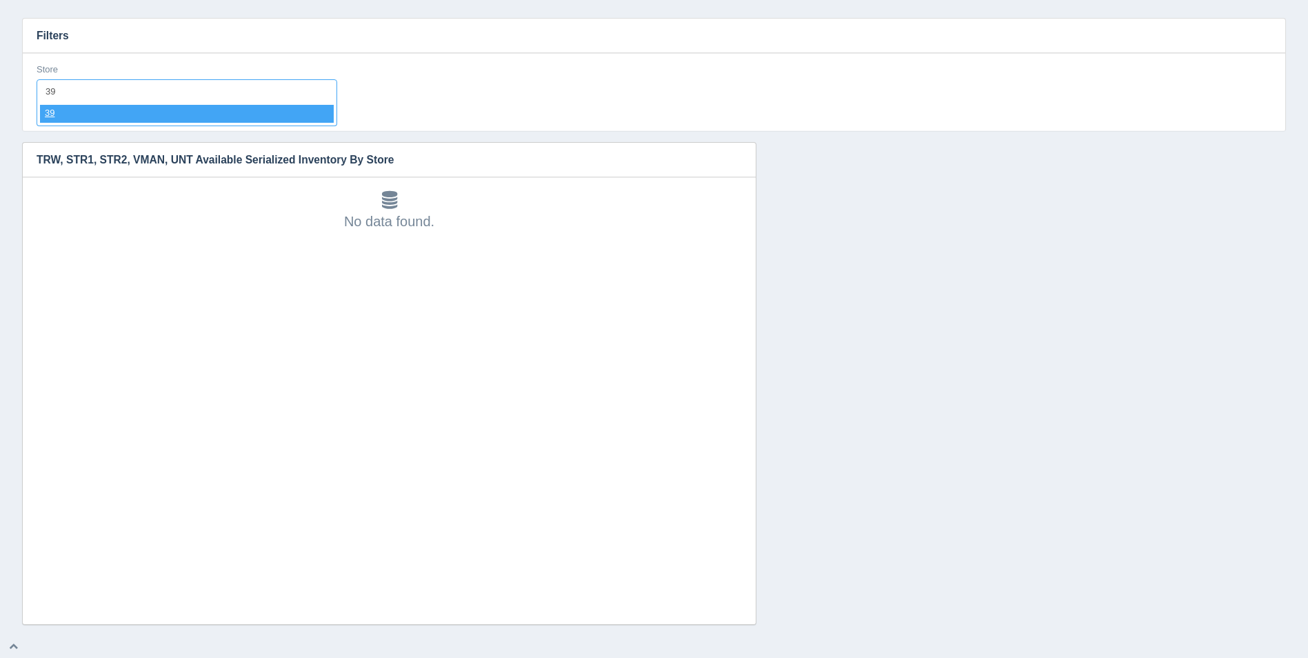
select select "39"
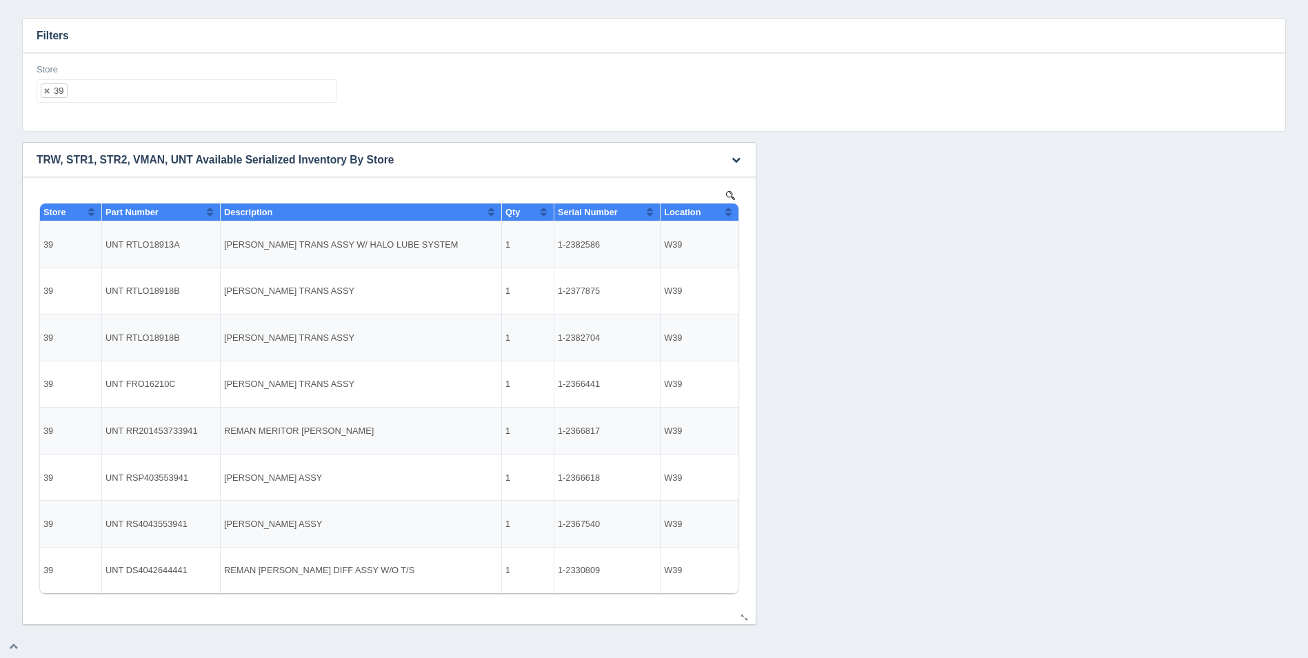
select select
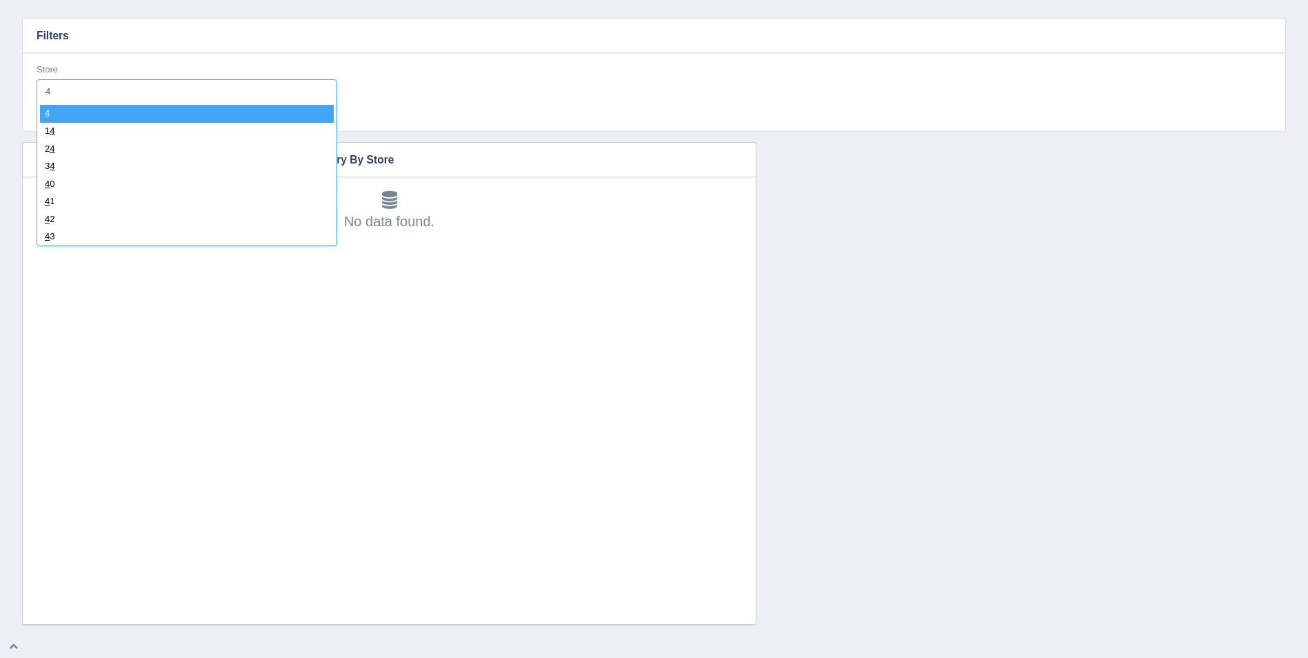
type input "40"
select select "40"
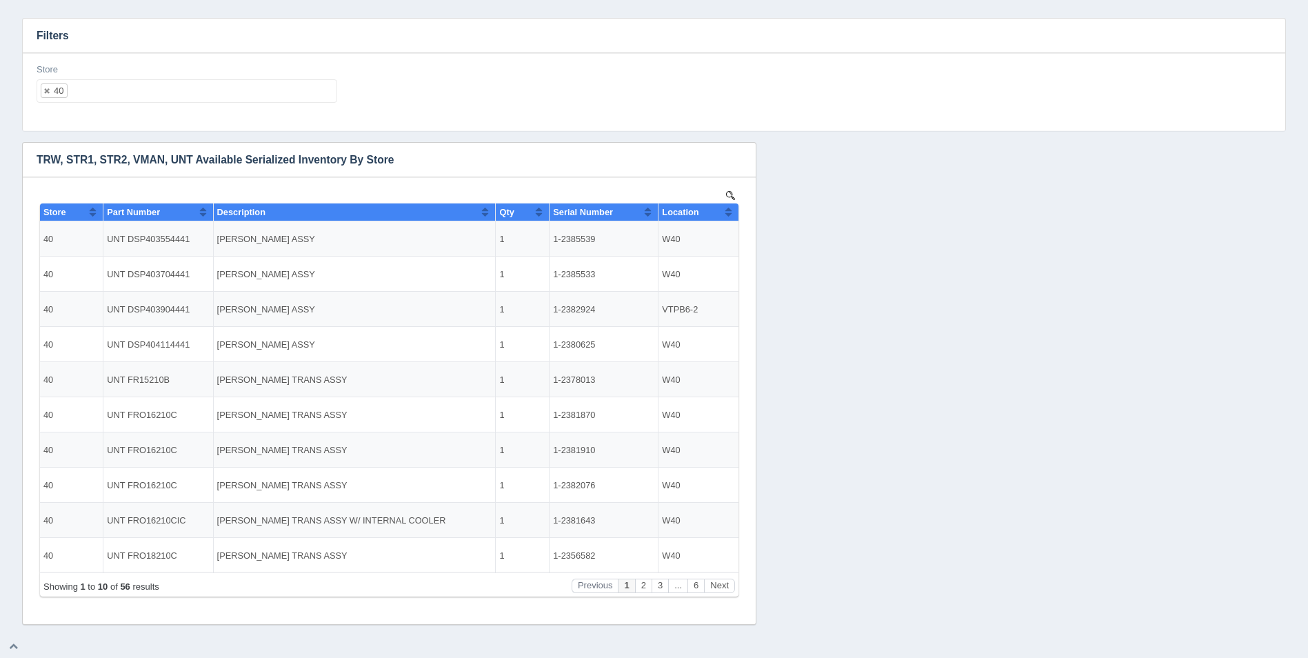
click at [592, 101] on div "Store 40 All None 1 2 3 4 5 6 7 8 9 10 11 12 13 14 15 16 17 18 19 20 21 22 23 2…" at bounding box center [654, 88] width 1246 height 50
click at [727, 214] on button "Sort column ascending" at bounding box center [728, 211] width 9 height 17
drag, startPoint x: 596, startPoint y: 414, endPoint x: 549, endPoint y: 414, distance: 46.9
click at [549, 414] on td "1-2385319" at bounding box center [603, 414] width 109 height 35
copy td "1-2385319"
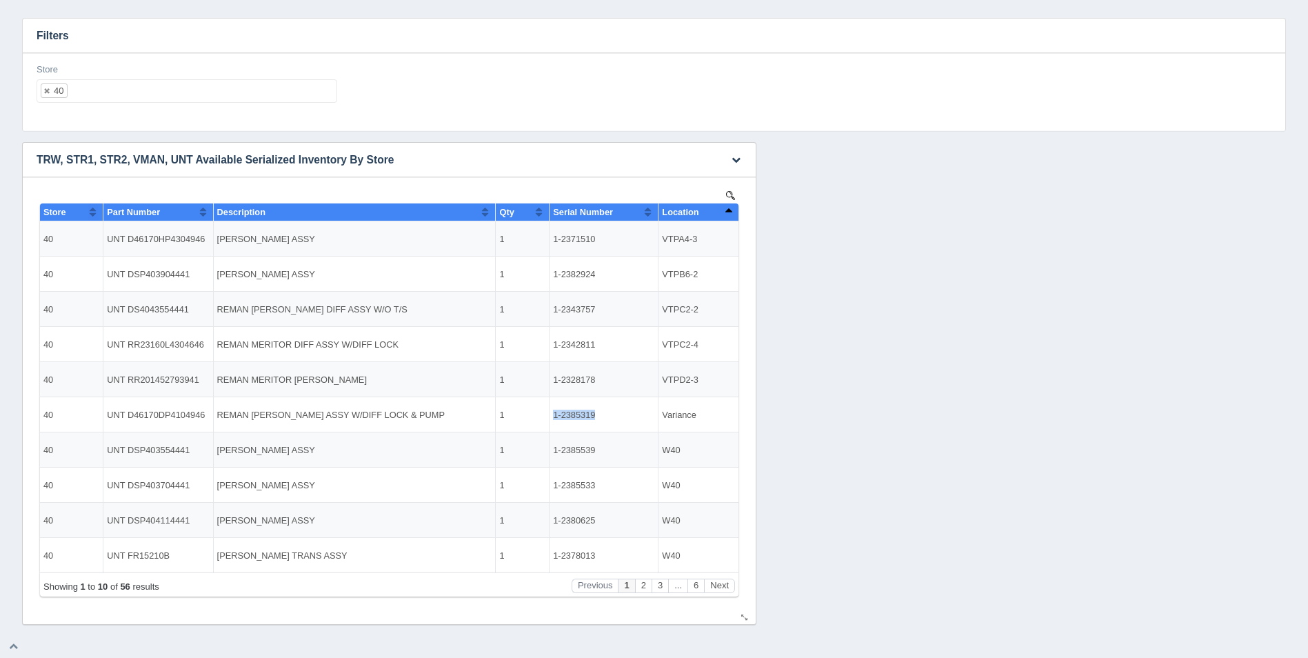
click at [727, 207] on button "Sort column descending" at bounding box center [728, 211] width 9 height 17
click at [727, 207] on button "Sort column ascending" at bounding box center [728, 211] width 9 height 17
click at [179, 100] on ul "40" at bounding box center [187, 90] width 301 height 23
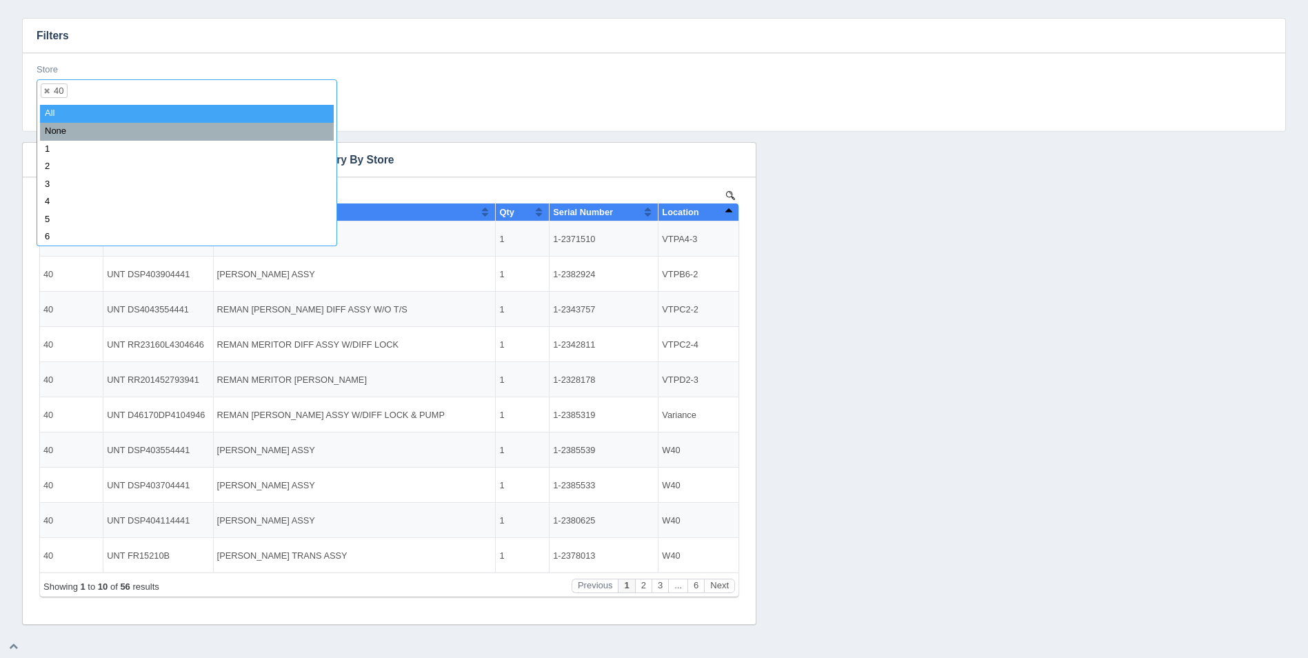
select select
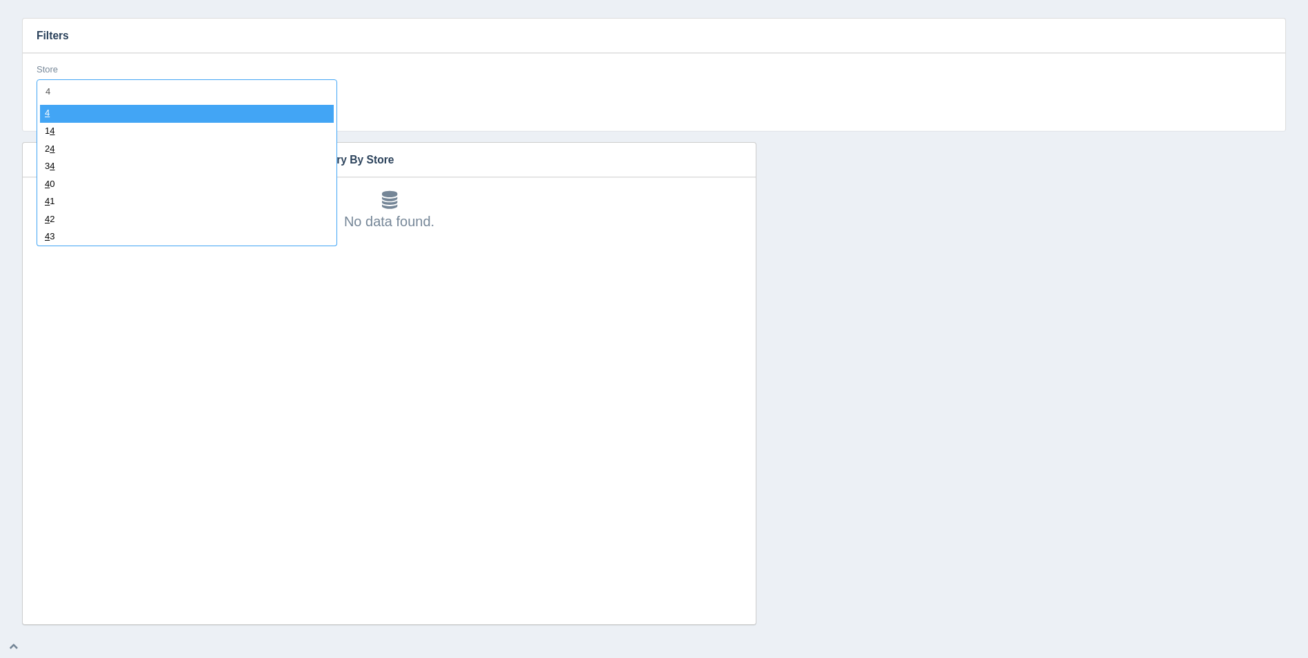
type input "41"
select select "41"
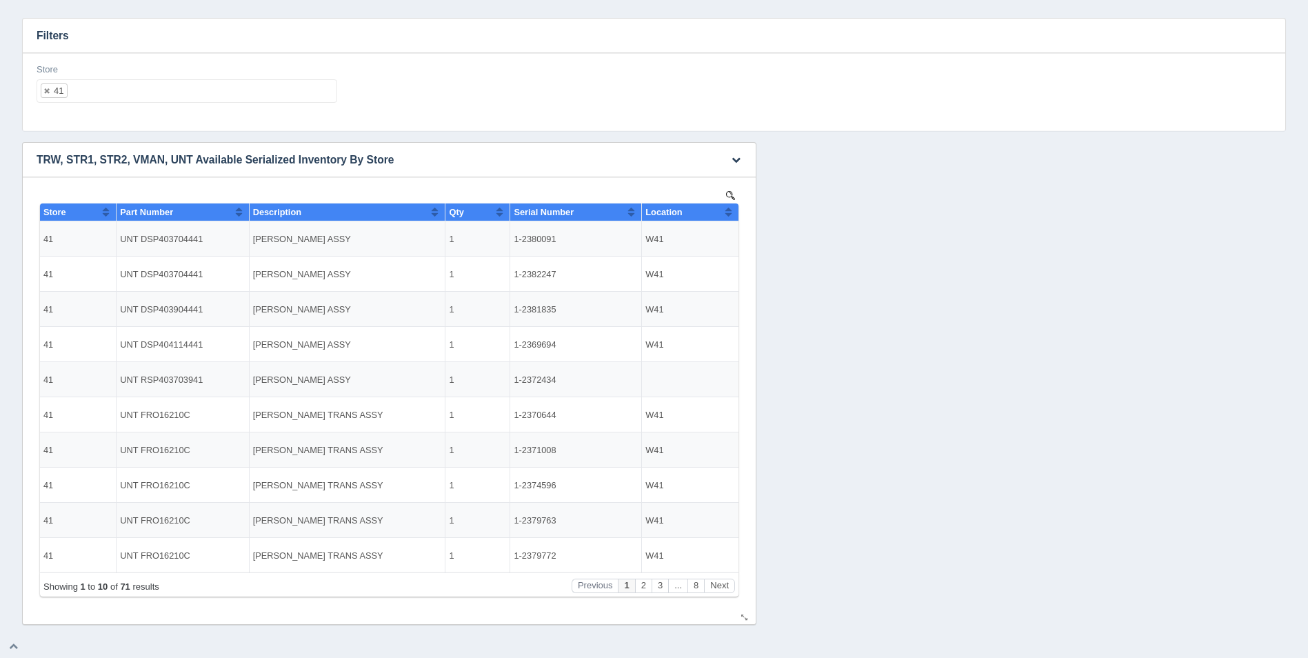
click at [729, 211] on button "Sort column ascending" at bounding box center [728, 211] width 9 height 17
drag, startPoint x: 543, startPoint y: 239, endPoint x: 514, endPoint y: 237, distance: 29.0
click at [514, 237] on td "1-2372434" at bounding box center [576, 238] width 132 height 35
copy td "1-2372434"
click at [727, 211] on button "Sort column descending" at bounding box center [728, 211] width 9 height 17
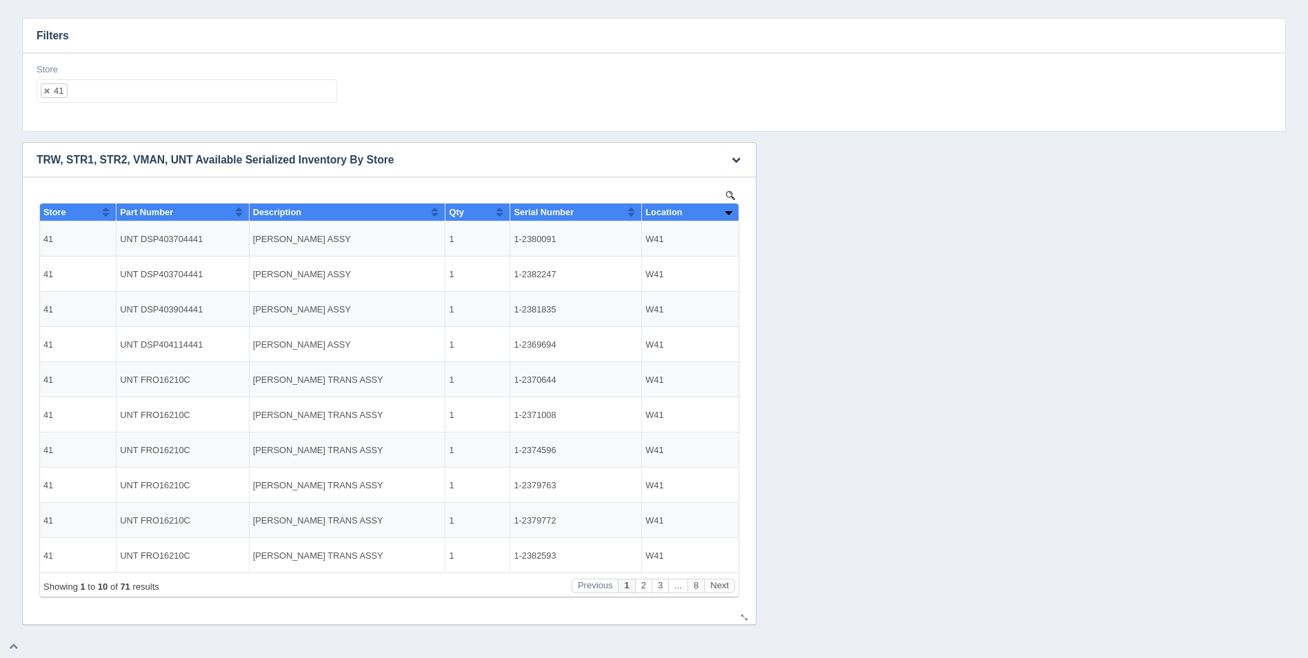
click at [727, 210] on button "Sort column ascending" at bounding box center [728, 211] width 9 height 17
click at [290, 92] on ul "41" at bounding box center [187, 90] width 301 height 23
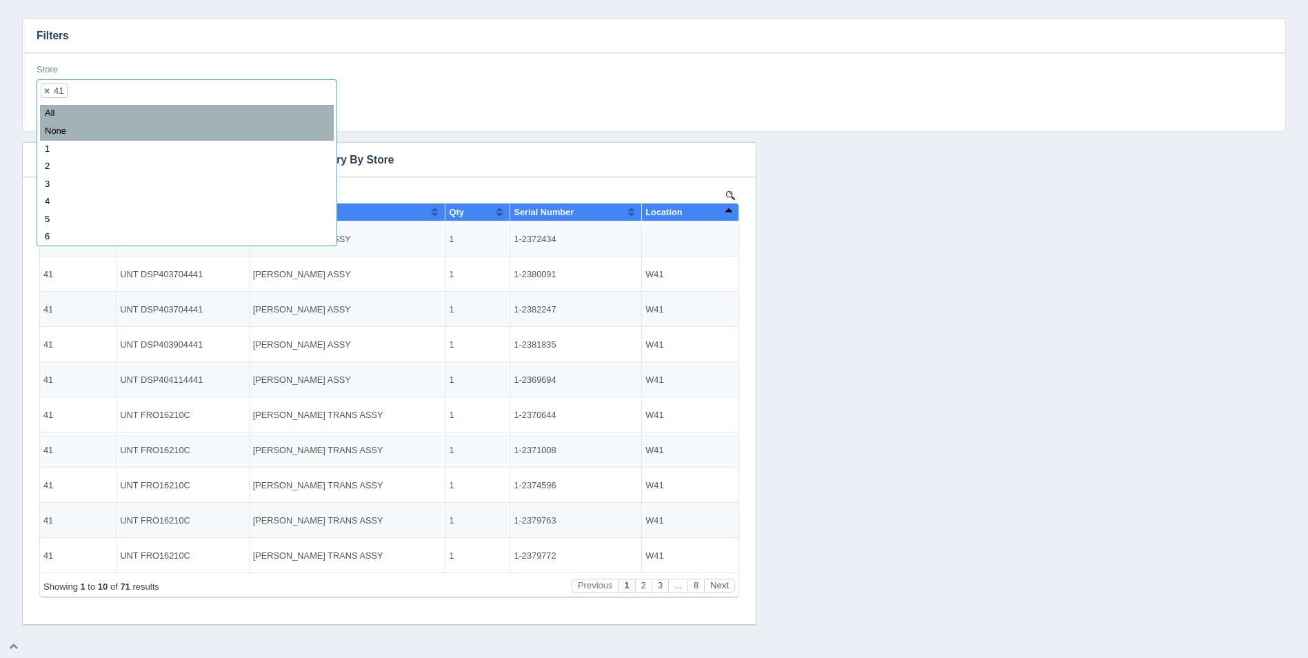
select select
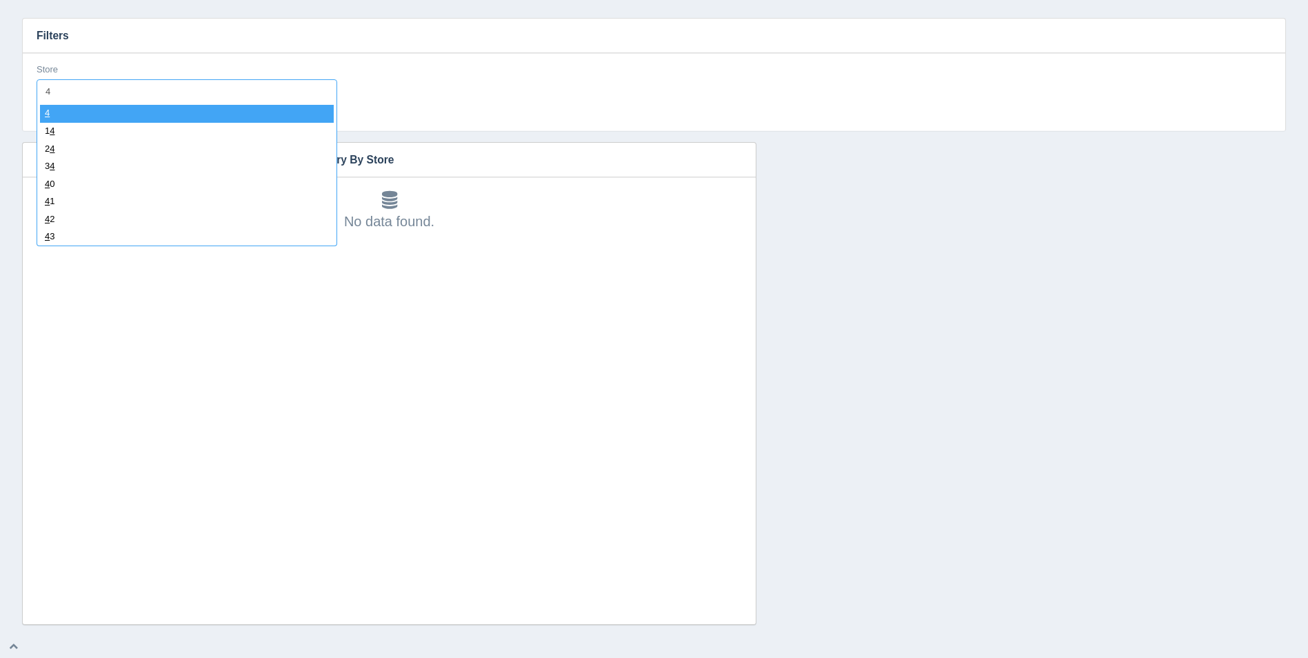
type input "42"
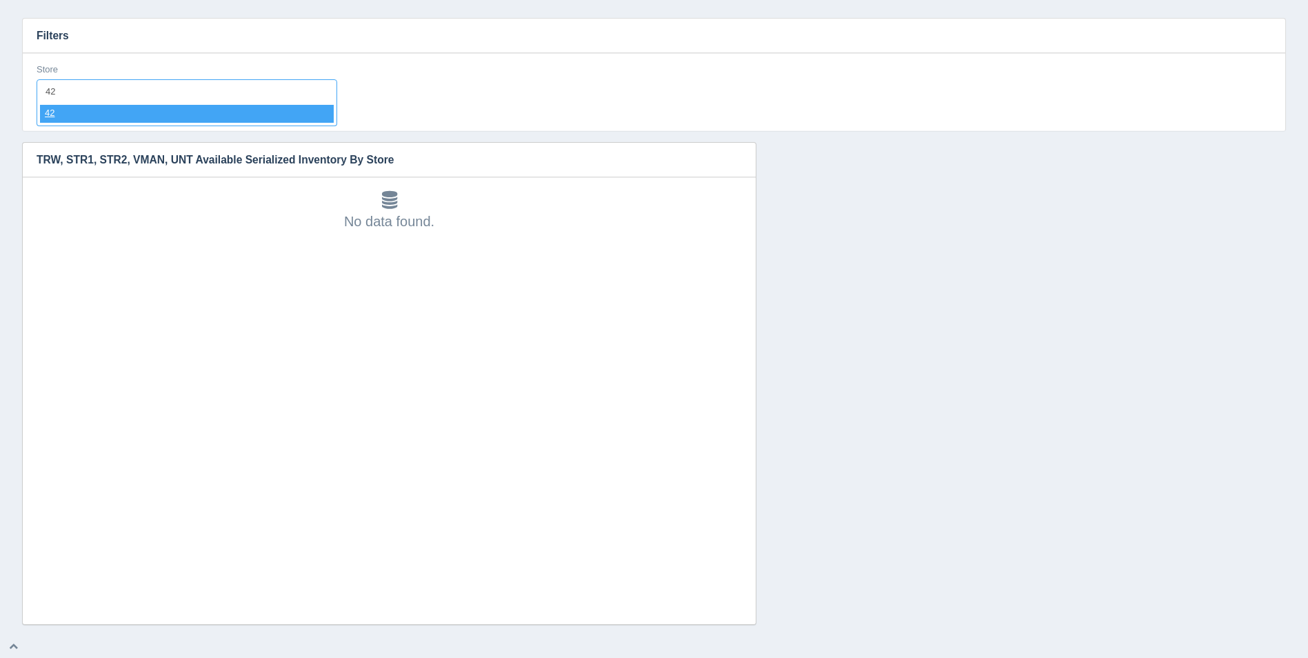
select select "42"
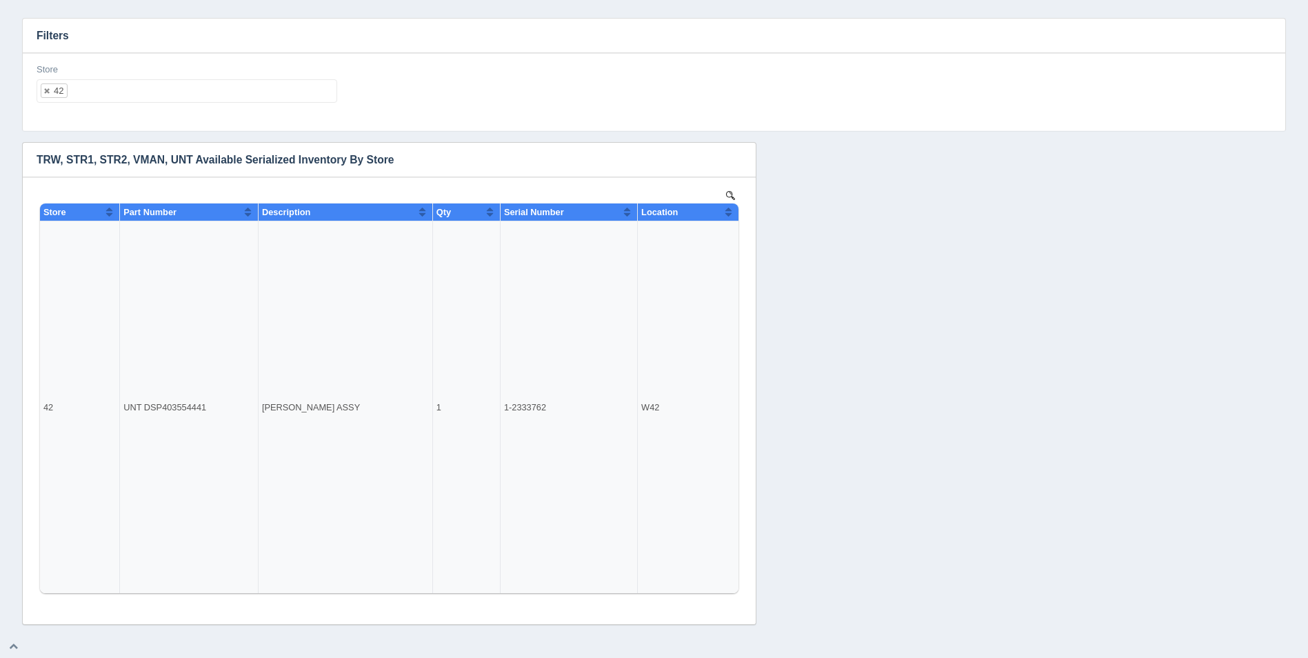
select select
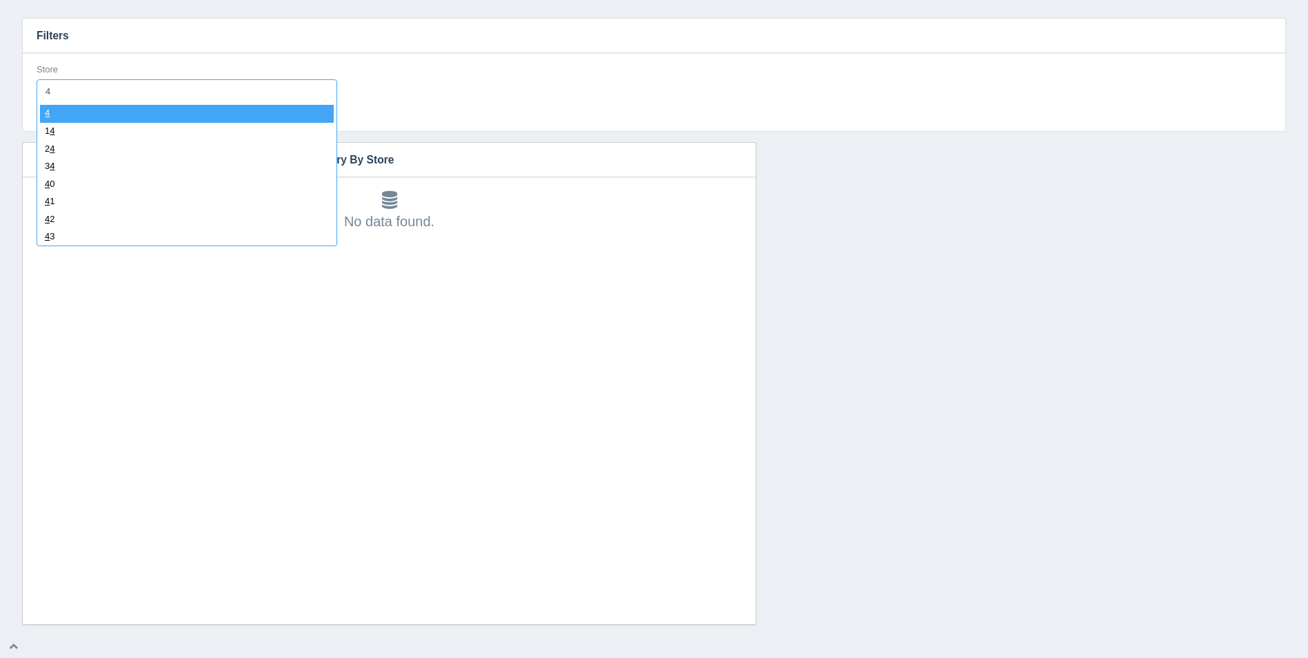
type input "43"
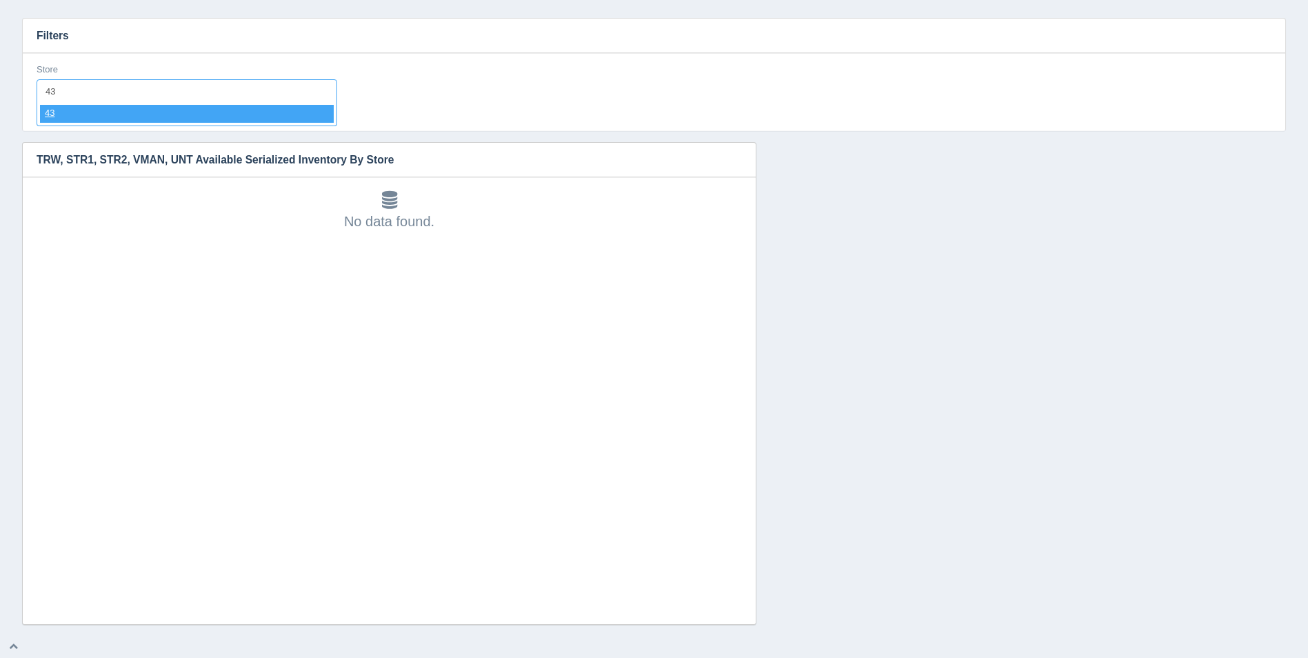
select select "43"
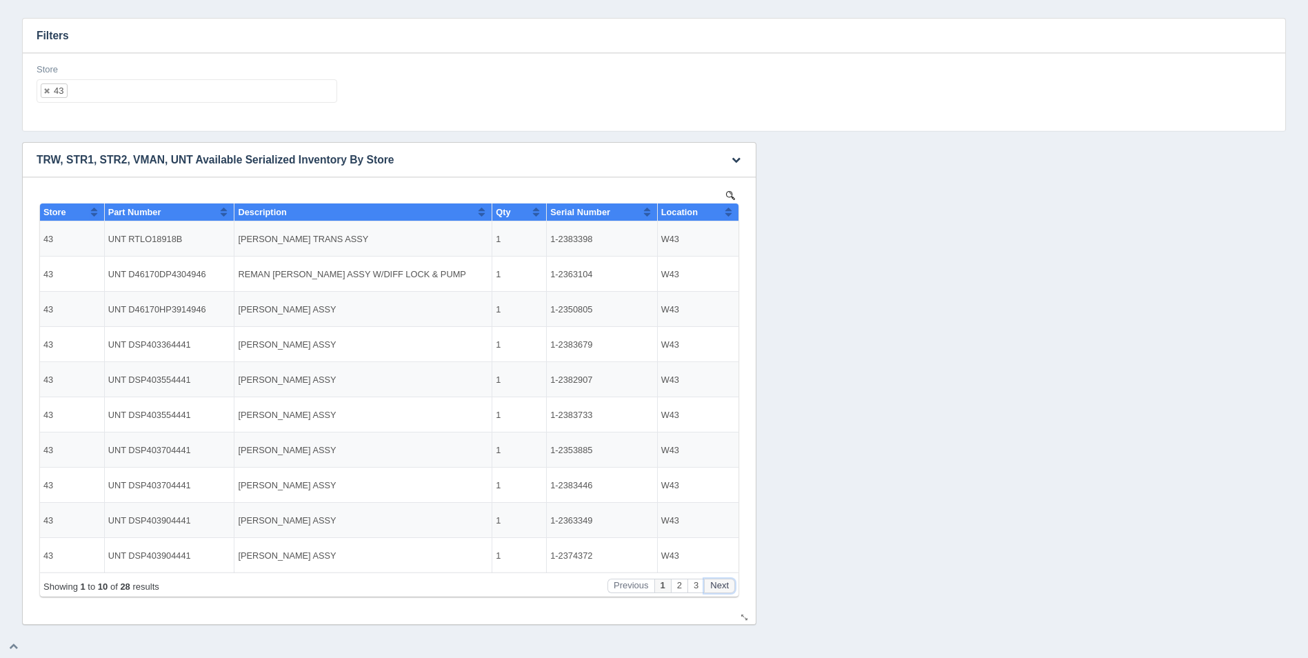
click at [720, 583] on button "Next" at bounding box center [719, 585] width 31 height 14
click at [721, 582] on button "Next" at bounding box center [719, 585] width 31 height 14
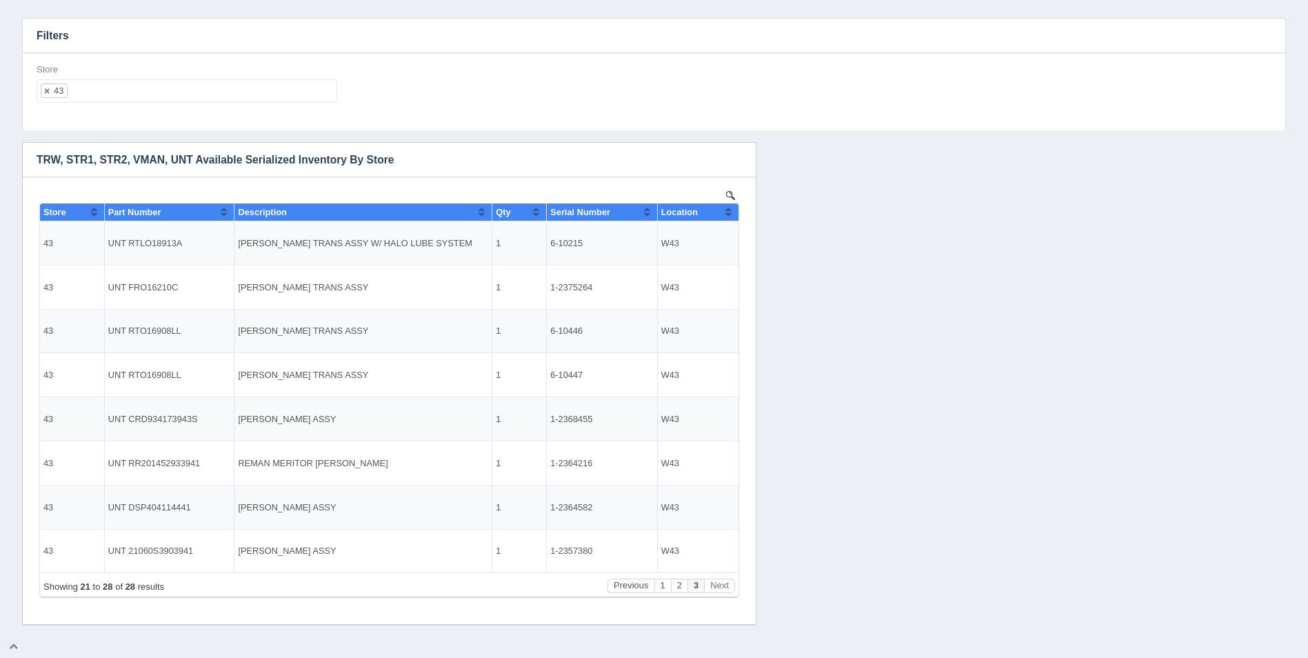
click at [179, 88] on ul "43" at bounding box center [187, 90] width 301 height 23
select select
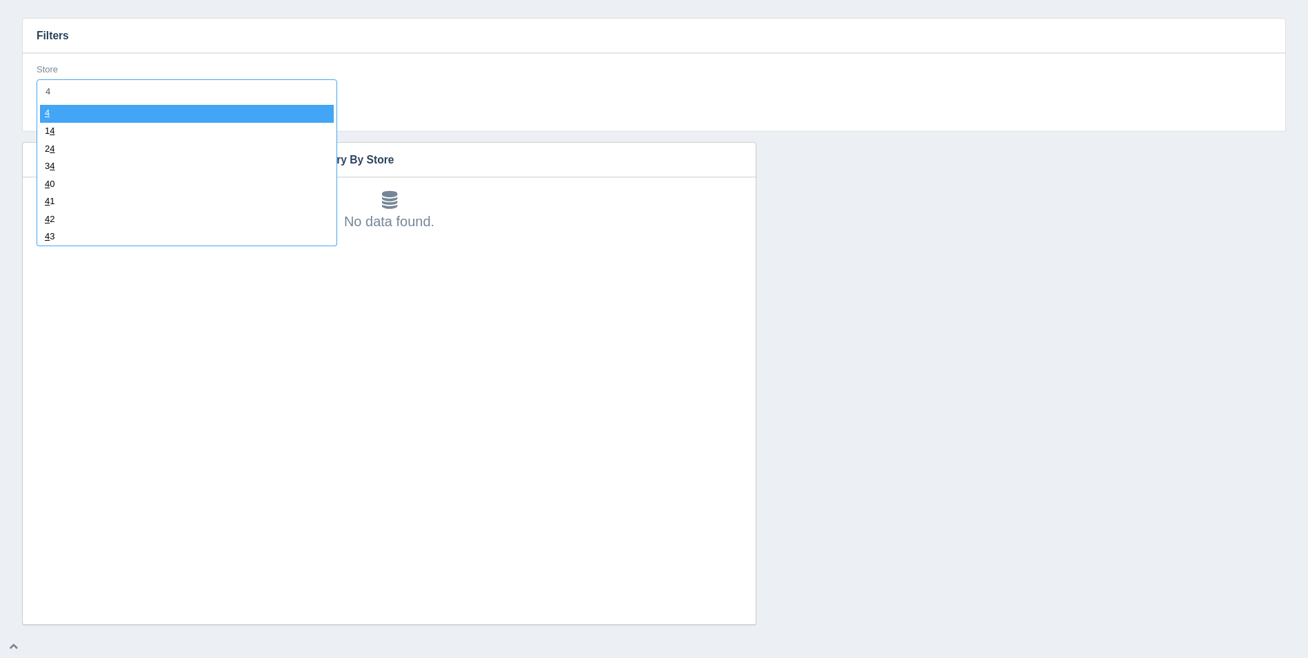
type input "44"
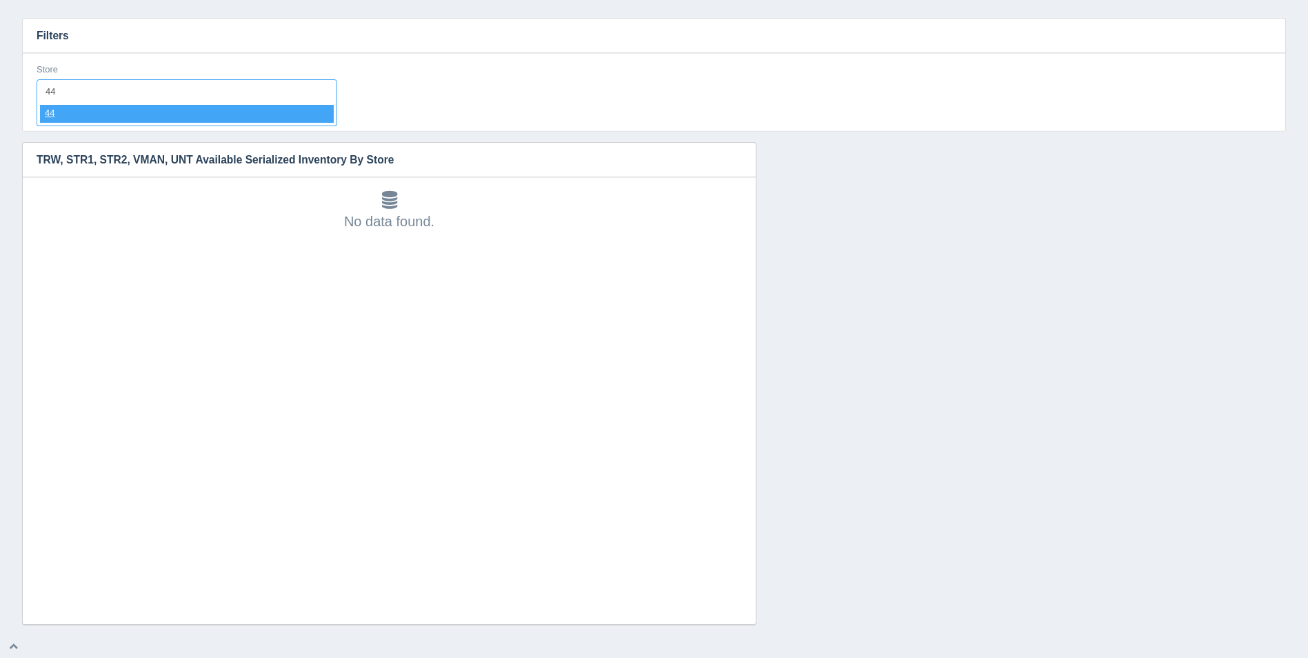
select select "44"
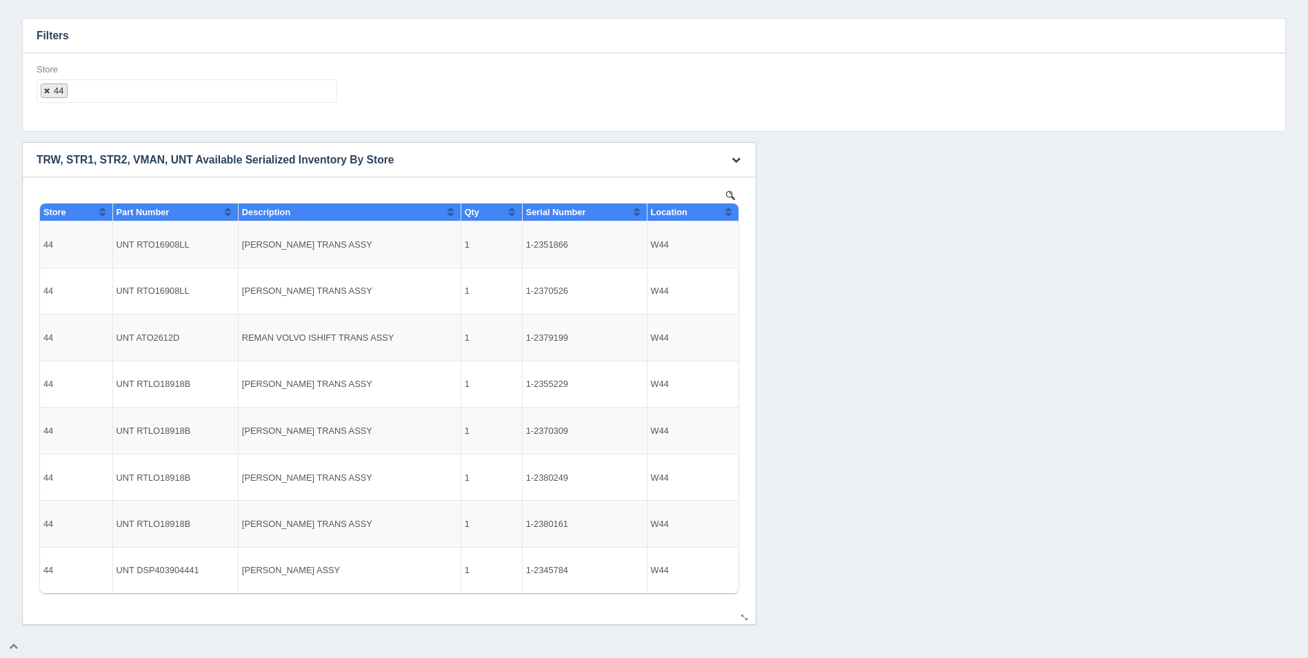
select select
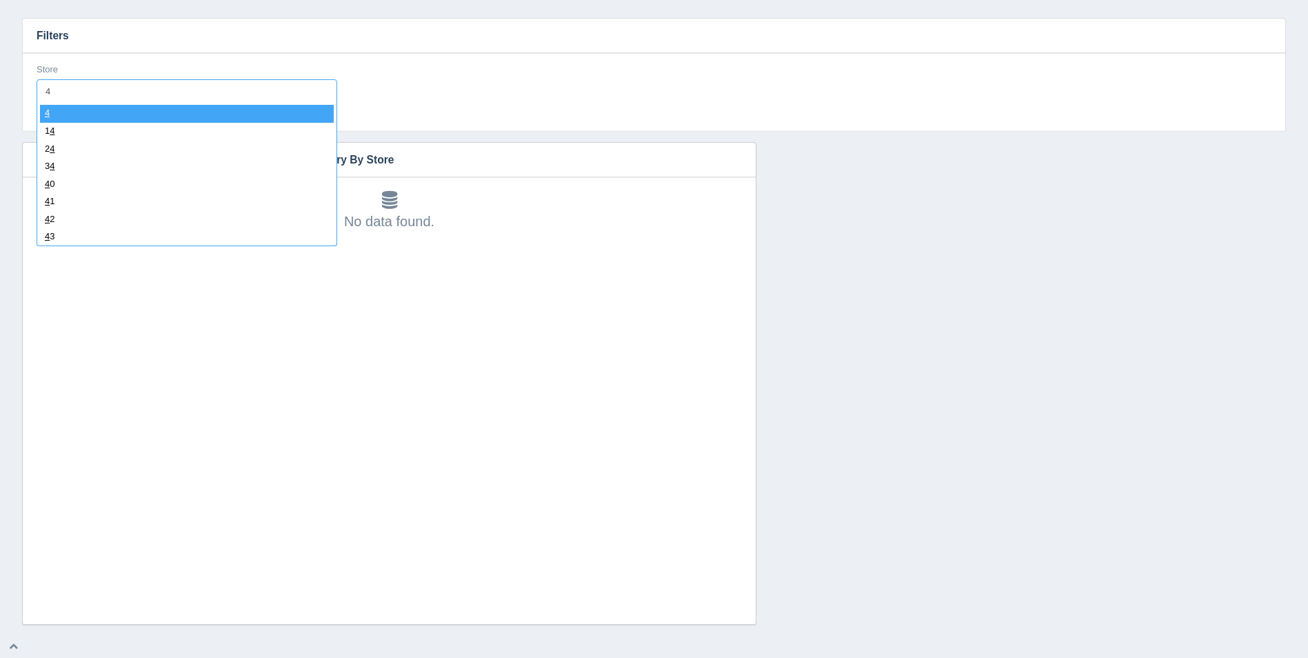
type input "45"
select select "45"
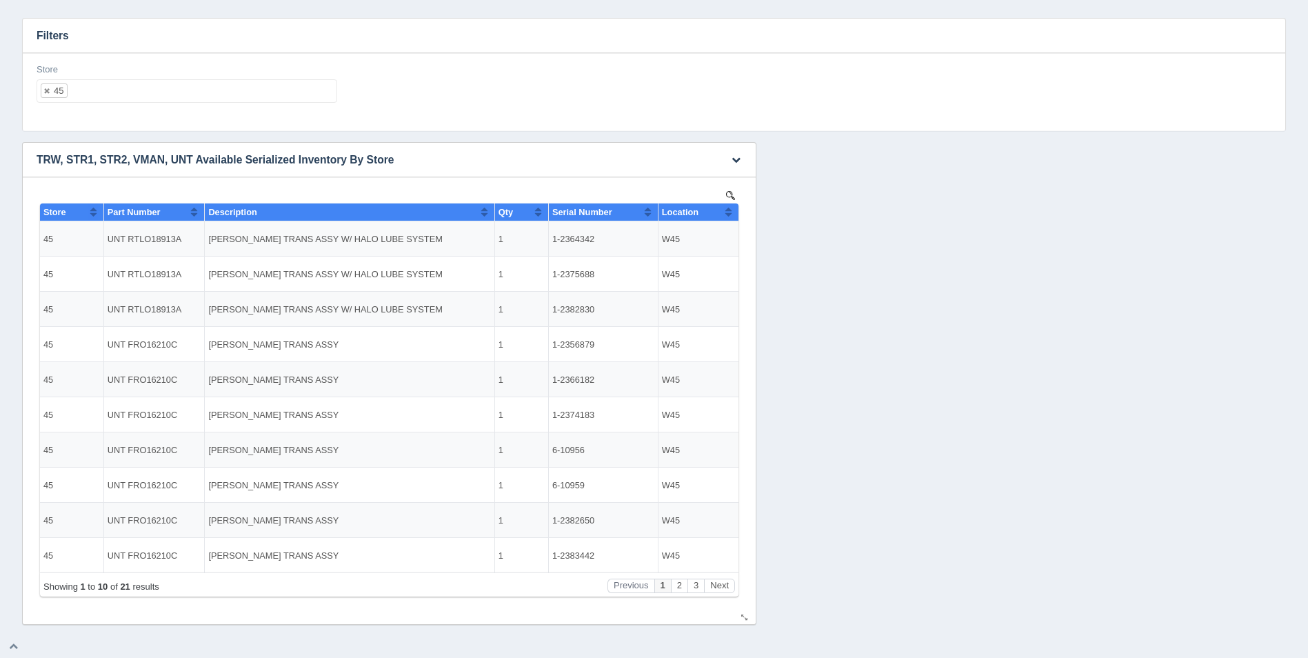
click at [729, 217] on button "Sort column ascending" at bounding box center [728, 211] width 9 height 17
click at [730, 217] on button "Sort column descending" at bounding box center [728, 211] width 9 height 17
drag, startPoint x: 165, startPoint y: 71, endPoint x: 167, endPoint y: 83, distance: 12.5
click at [165, 74] on div "Store 45 All None 1 2 3 4 5 6 7 8 9 10 11 12 13 14 15 16 17 18 19 20 21 22 23 2…" at bounding box center [187, 83] width 301 height 40
click at [174, 93] on ul "45" at bounding box center [187, 90] width 301 height 23
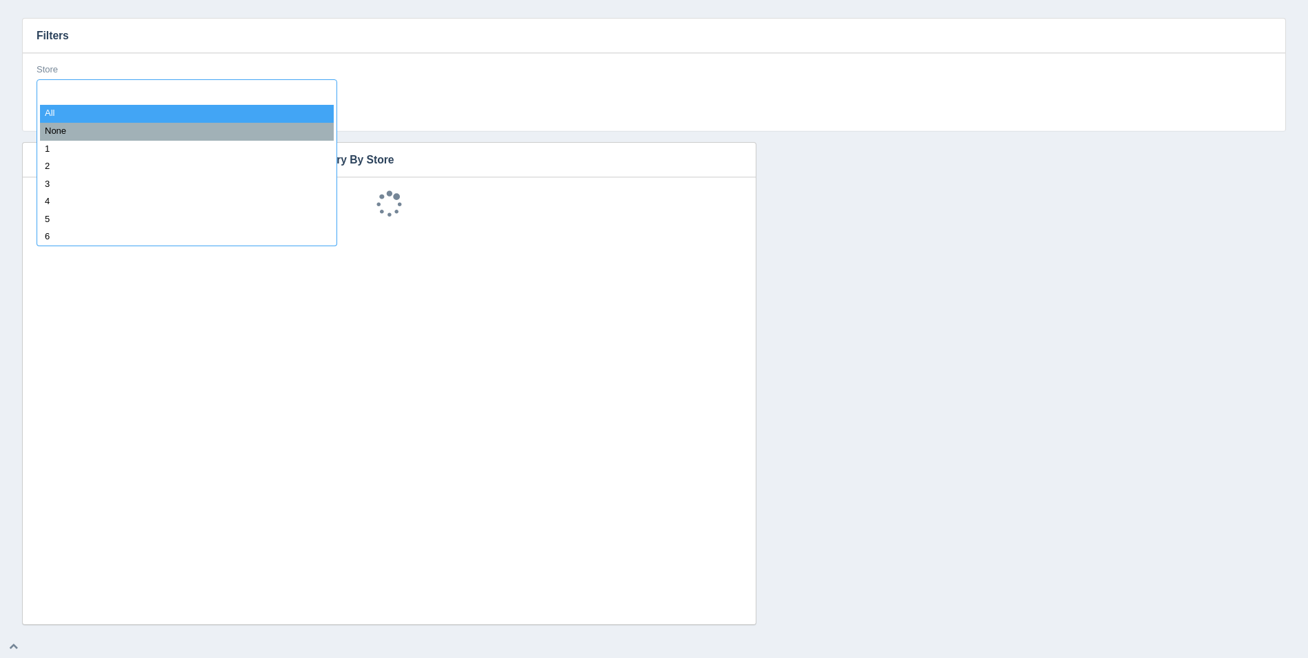
select select
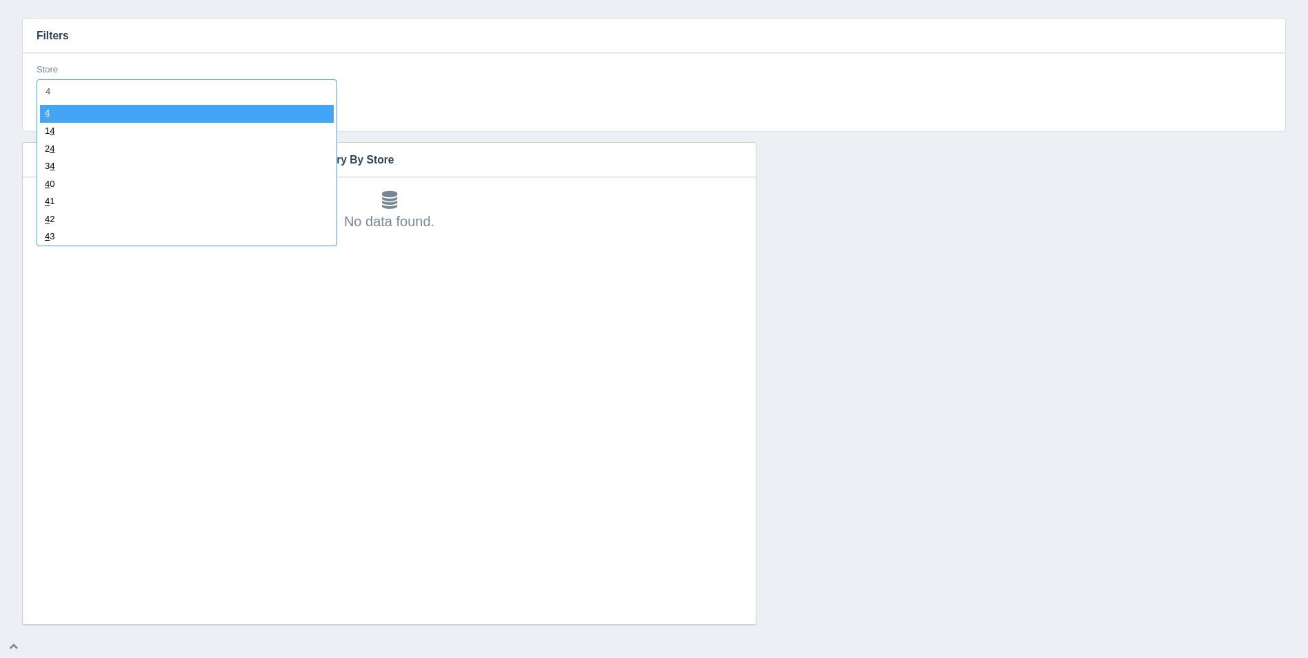
type input "47"
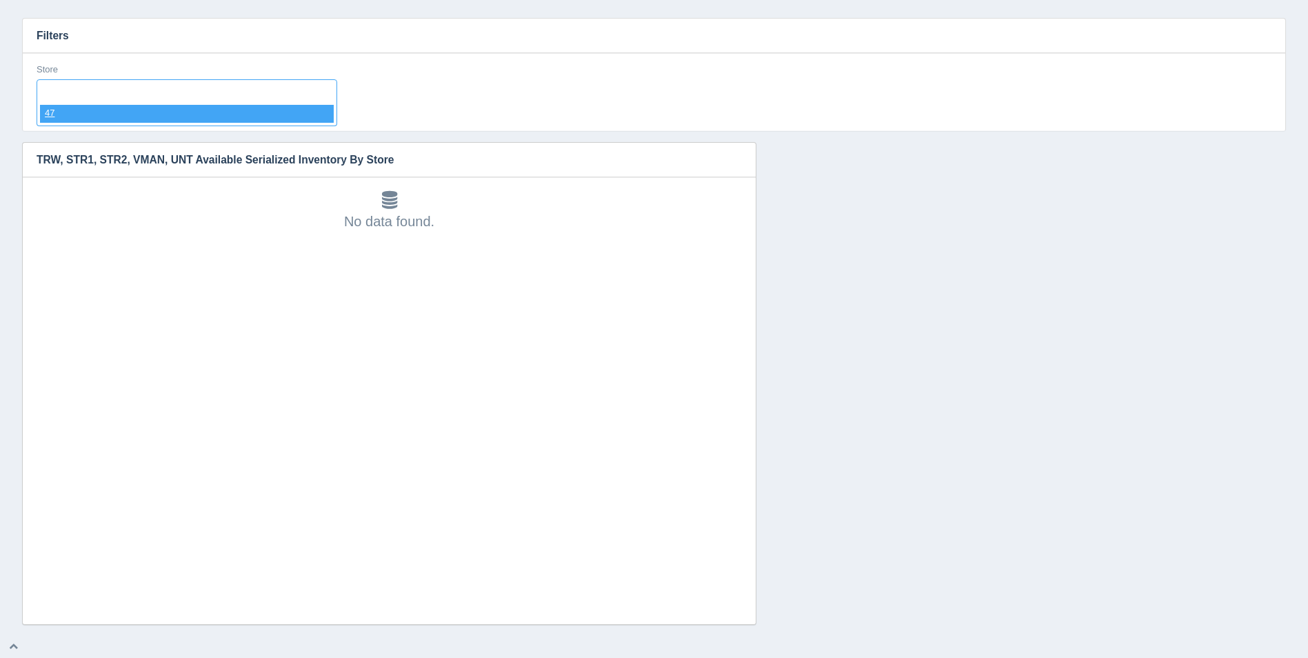
select select "47"
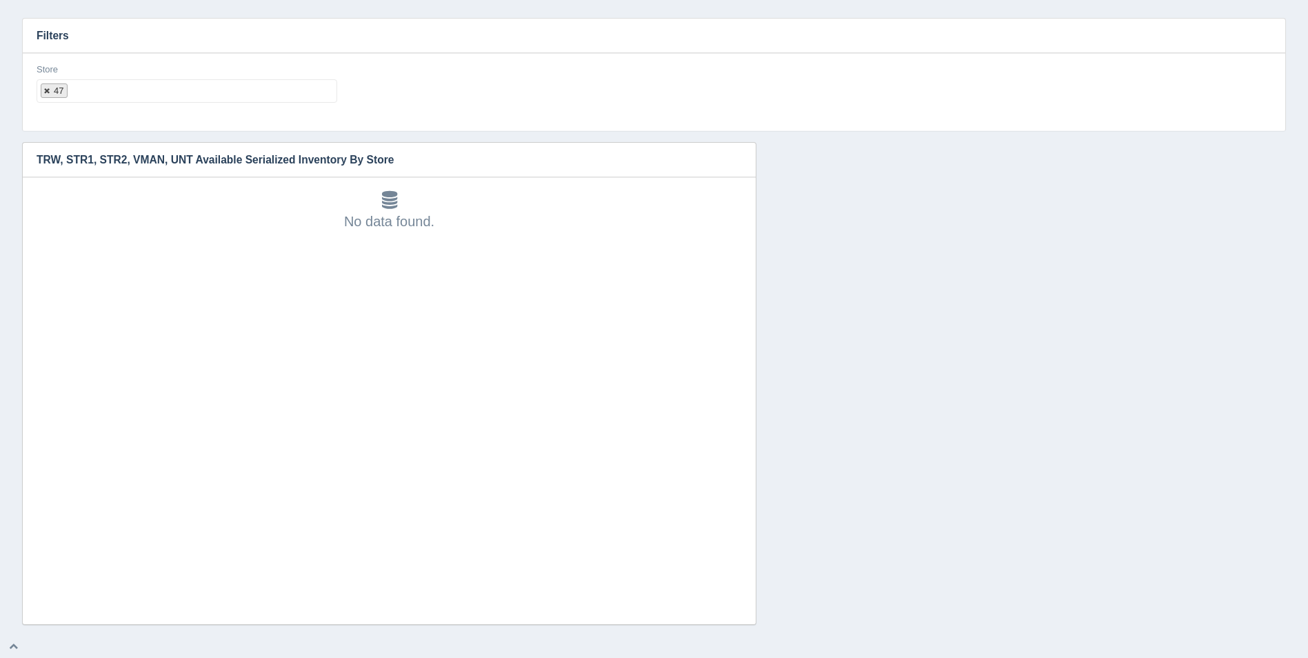
select select
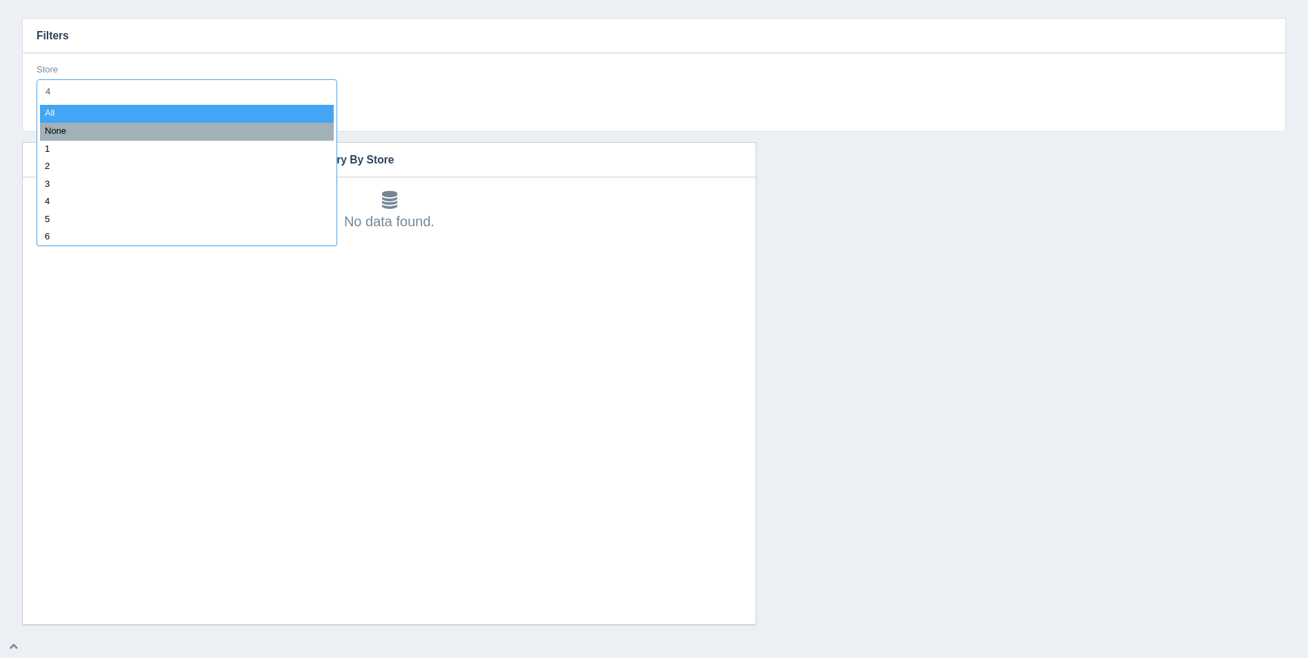
type input "48"
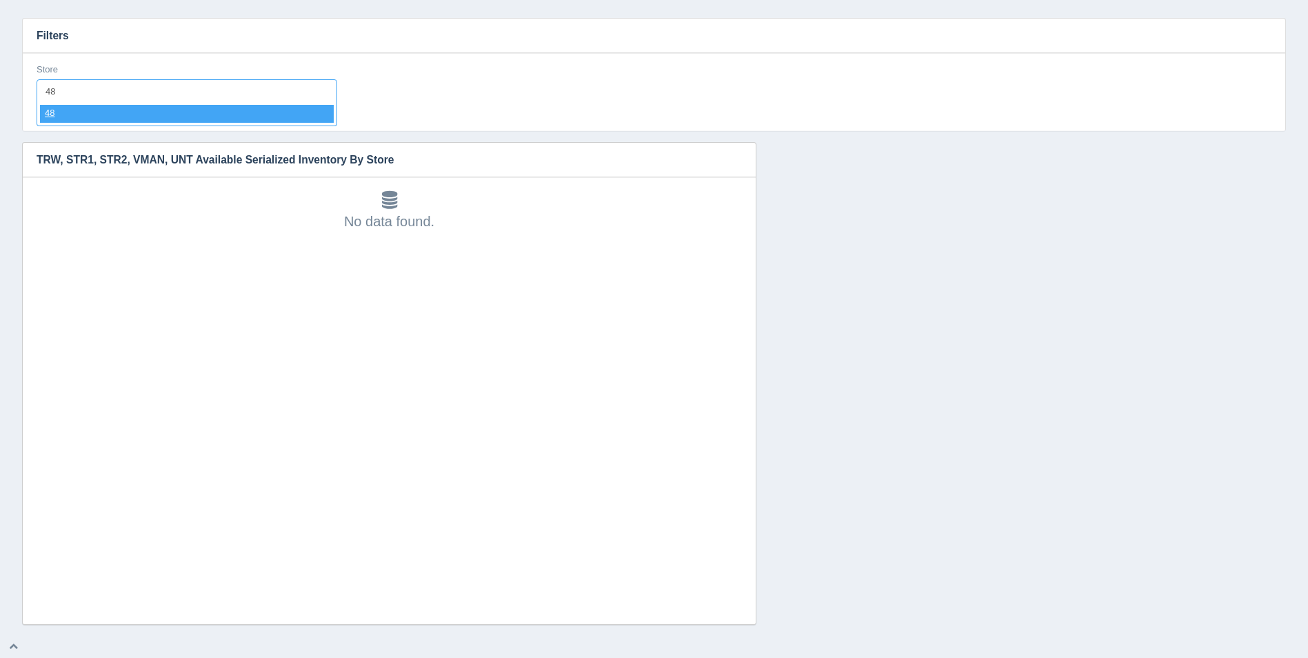
select select "48"
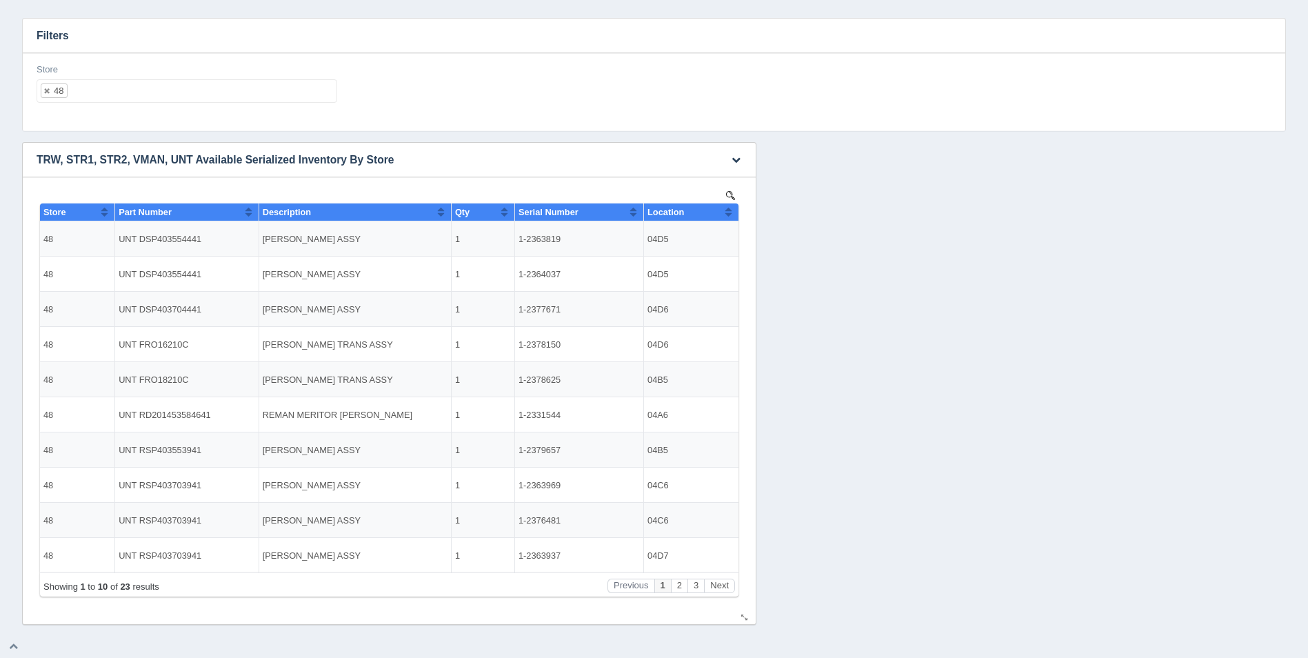
click at [727, 206] on button "Sort column ascending" at bounding box center [728, 211] width 9 height 17
click at [727, 206] on button "Sort column descending" at bounding box center [728, 211] width 9 height 17
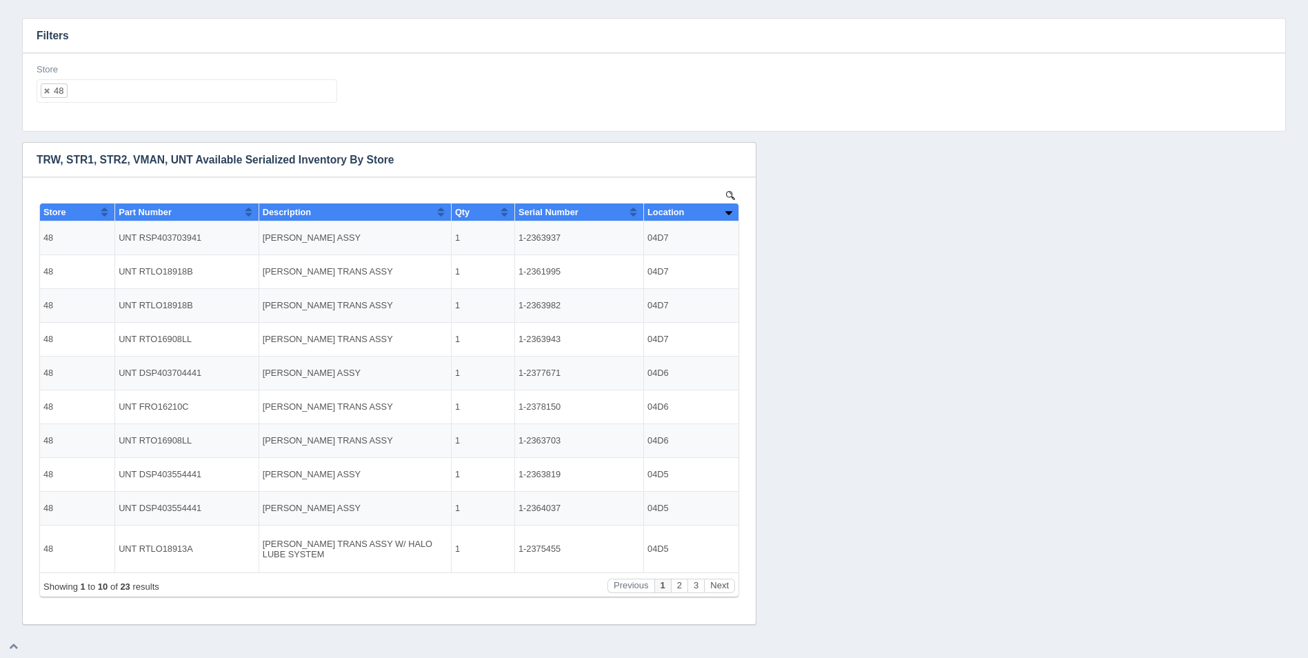
click at [148, 85] on ul "48" at bounding box center [187, 90] width 301 height 23
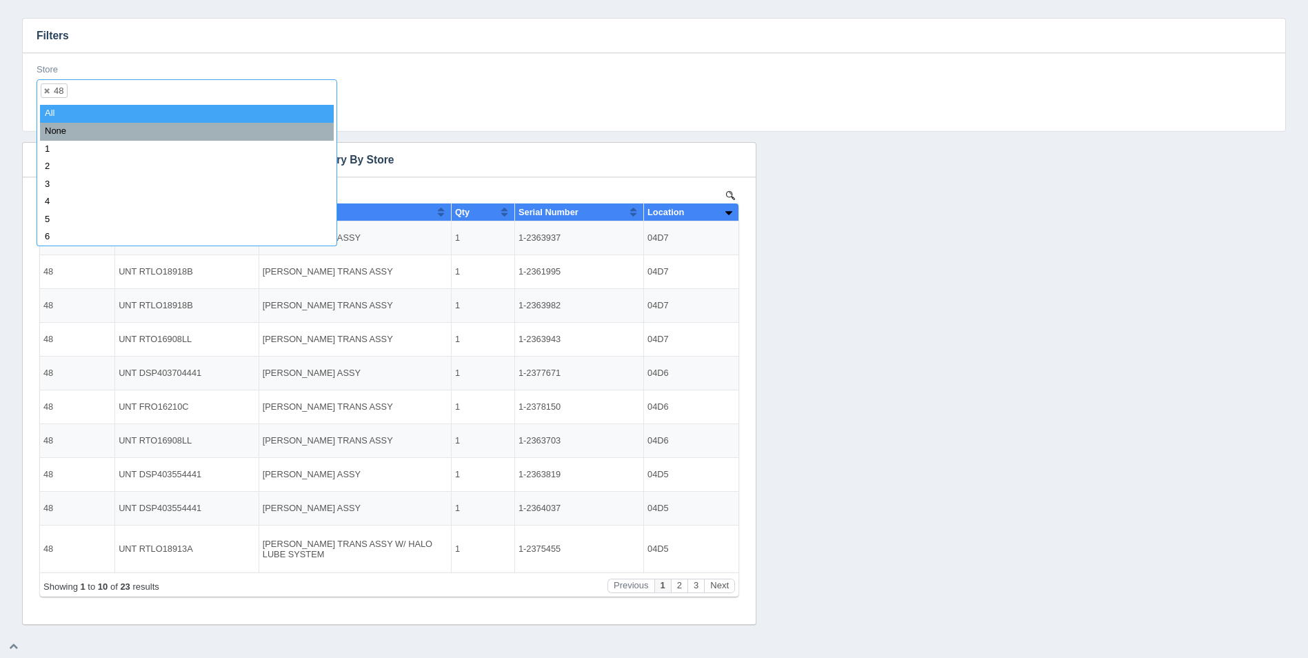
select select
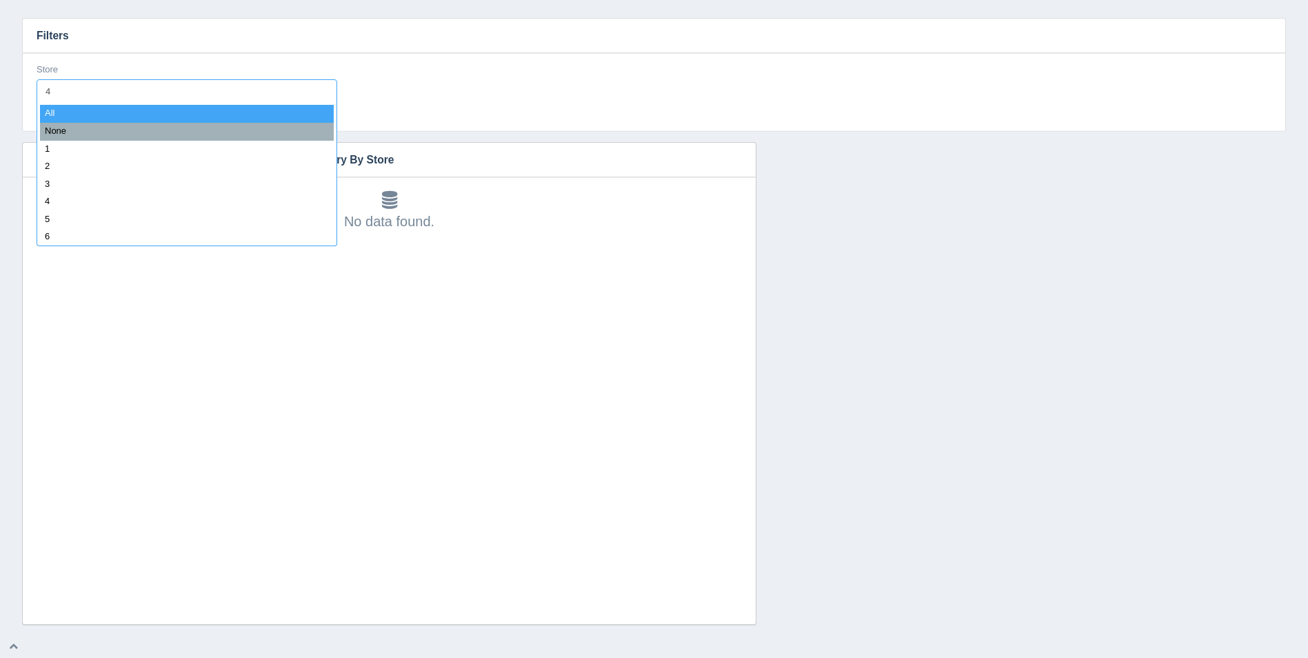
type input "49"
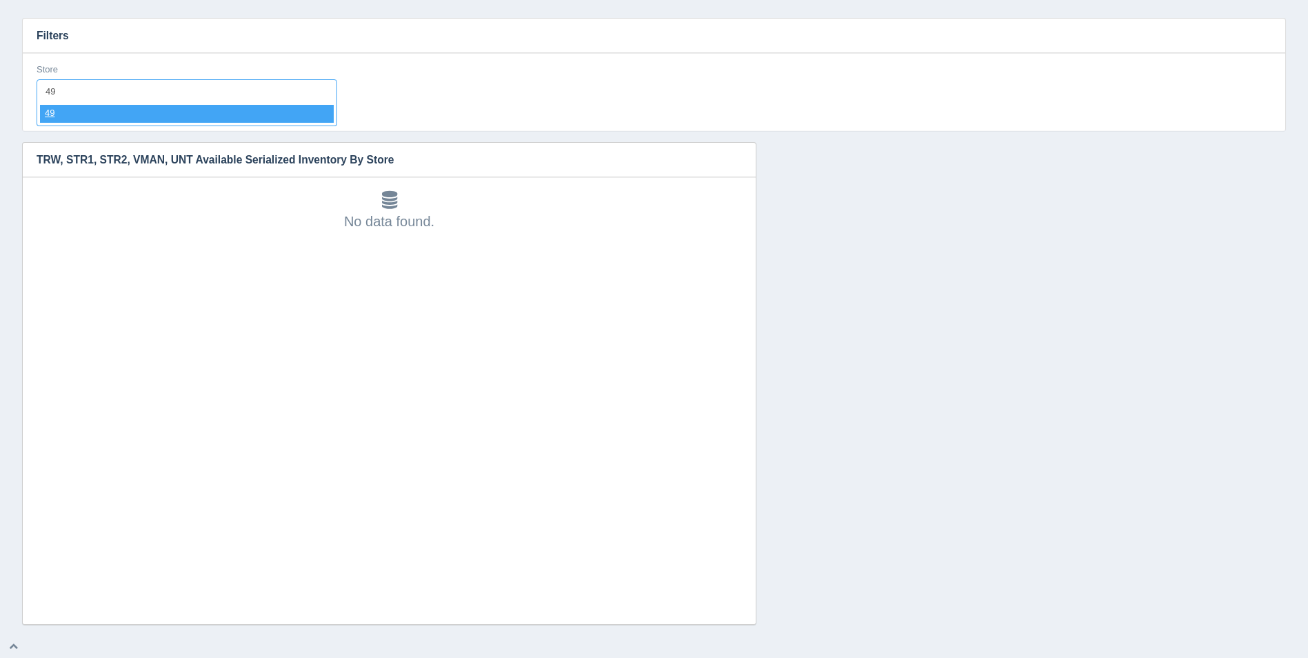
select select "49"
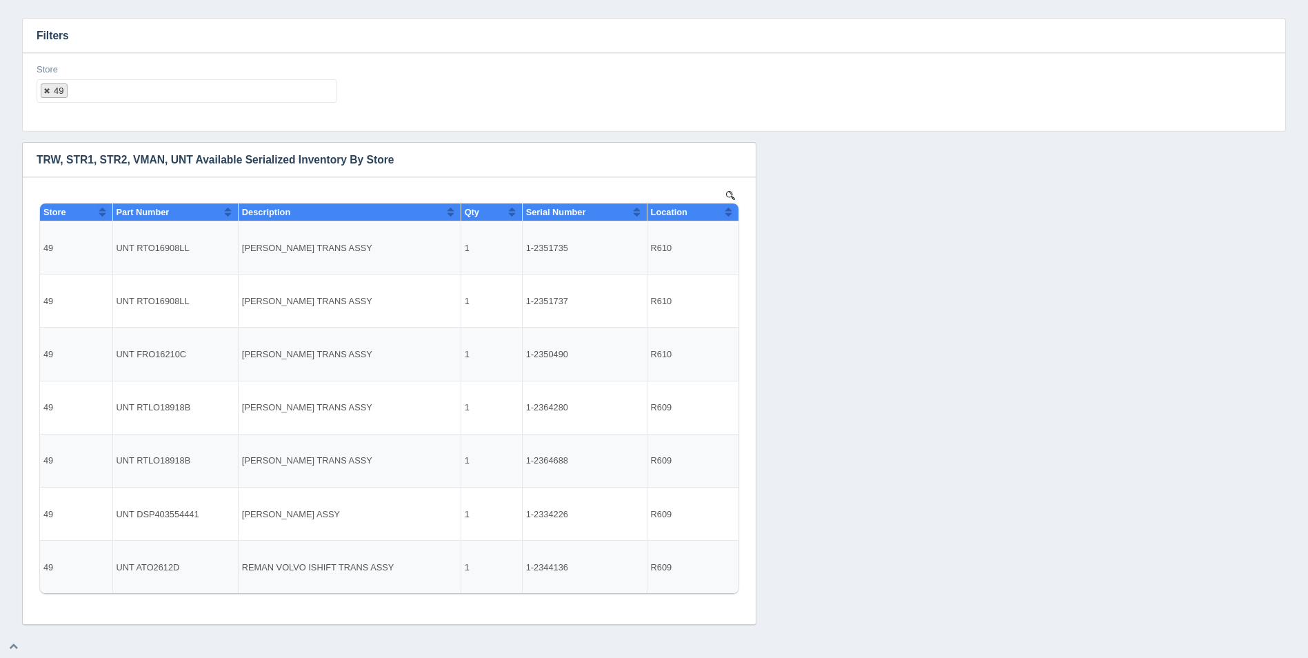
select select
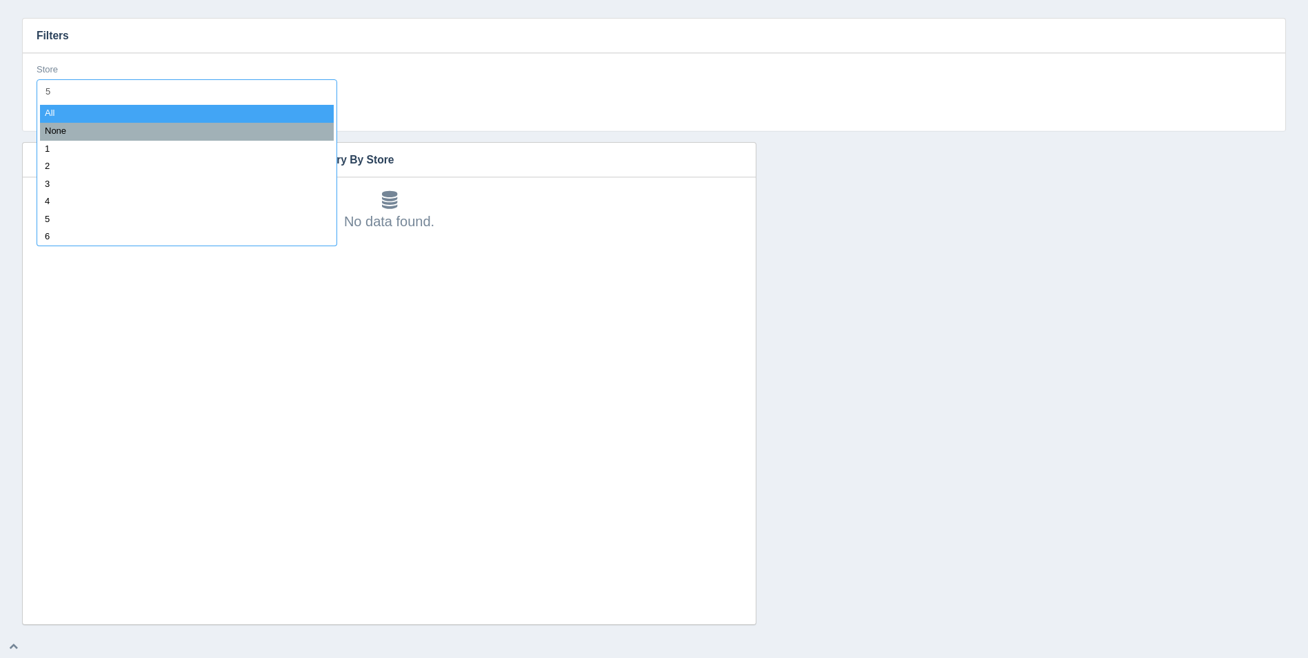
type input "50"
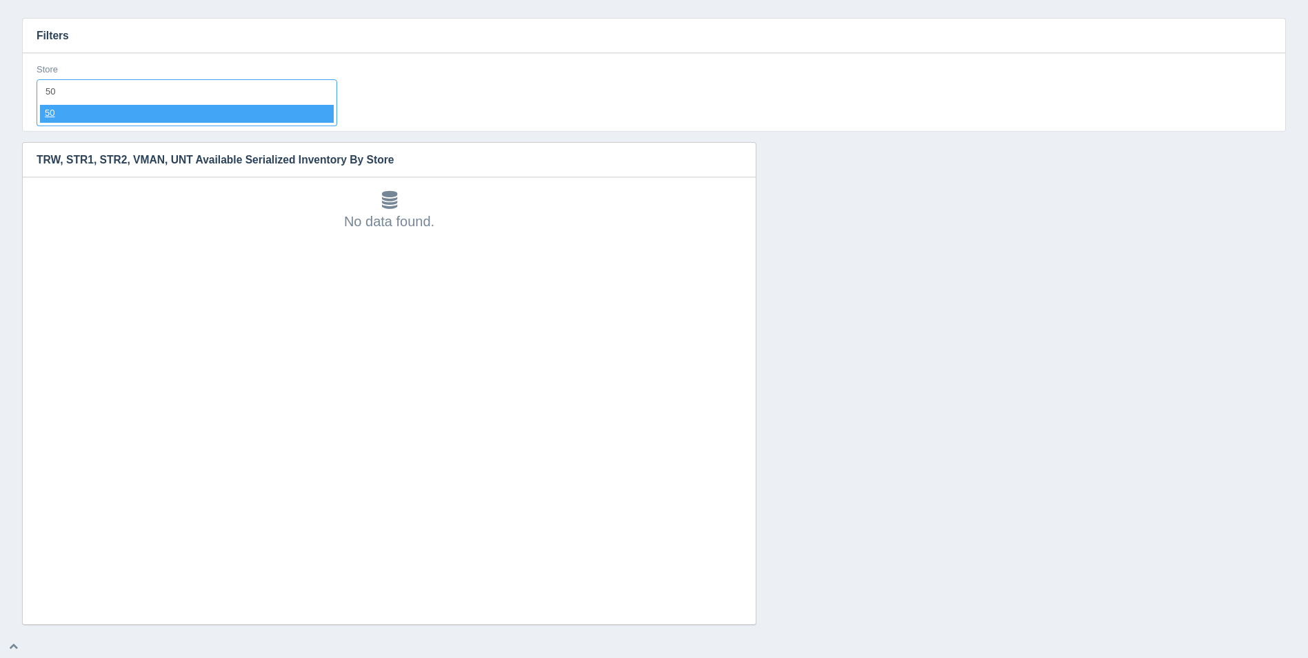
select select "50"
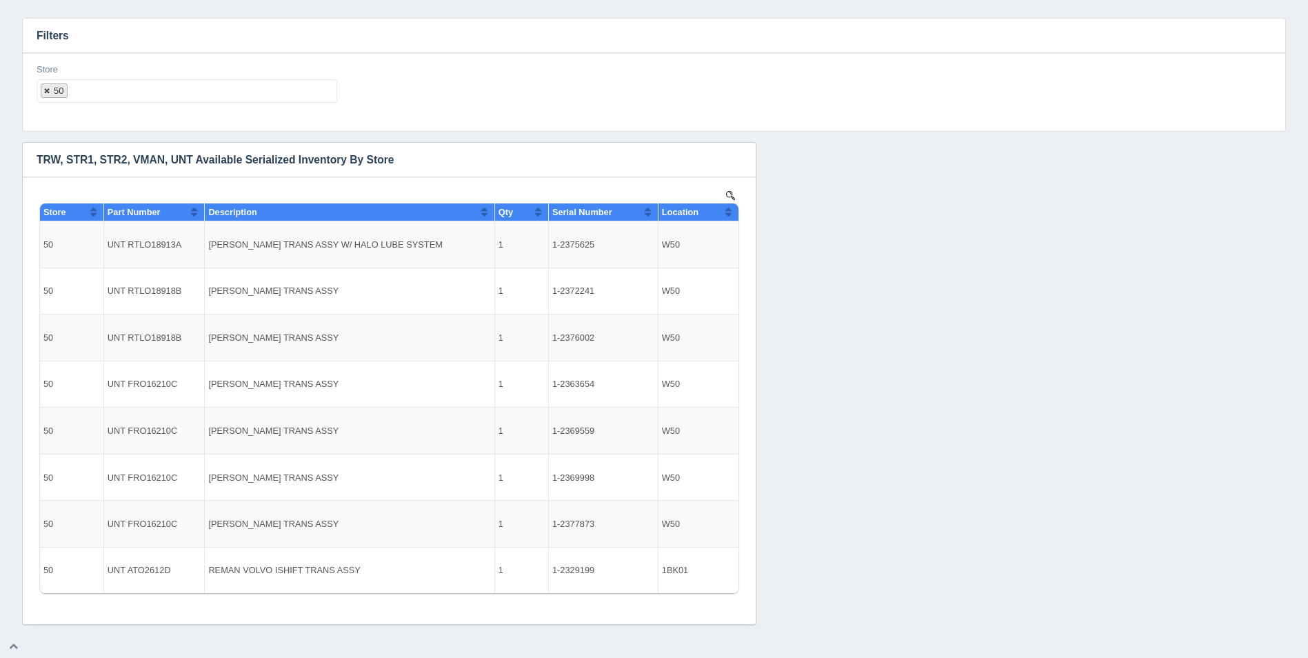
select select
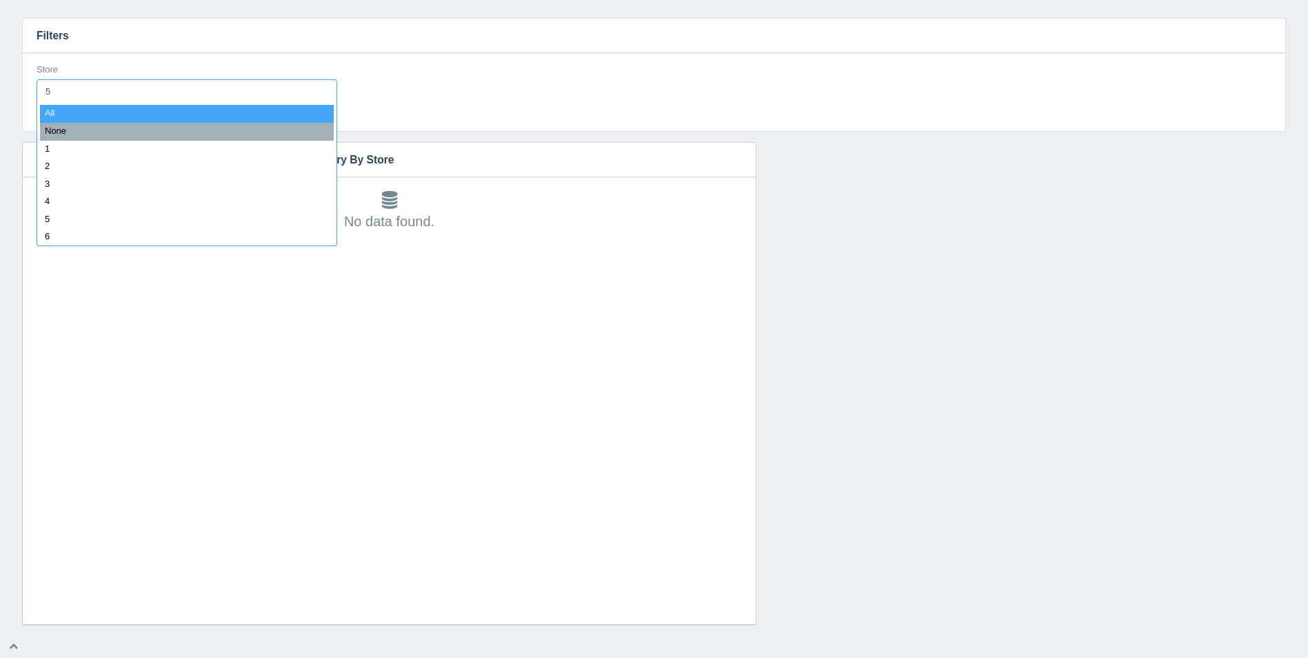
type input "51"
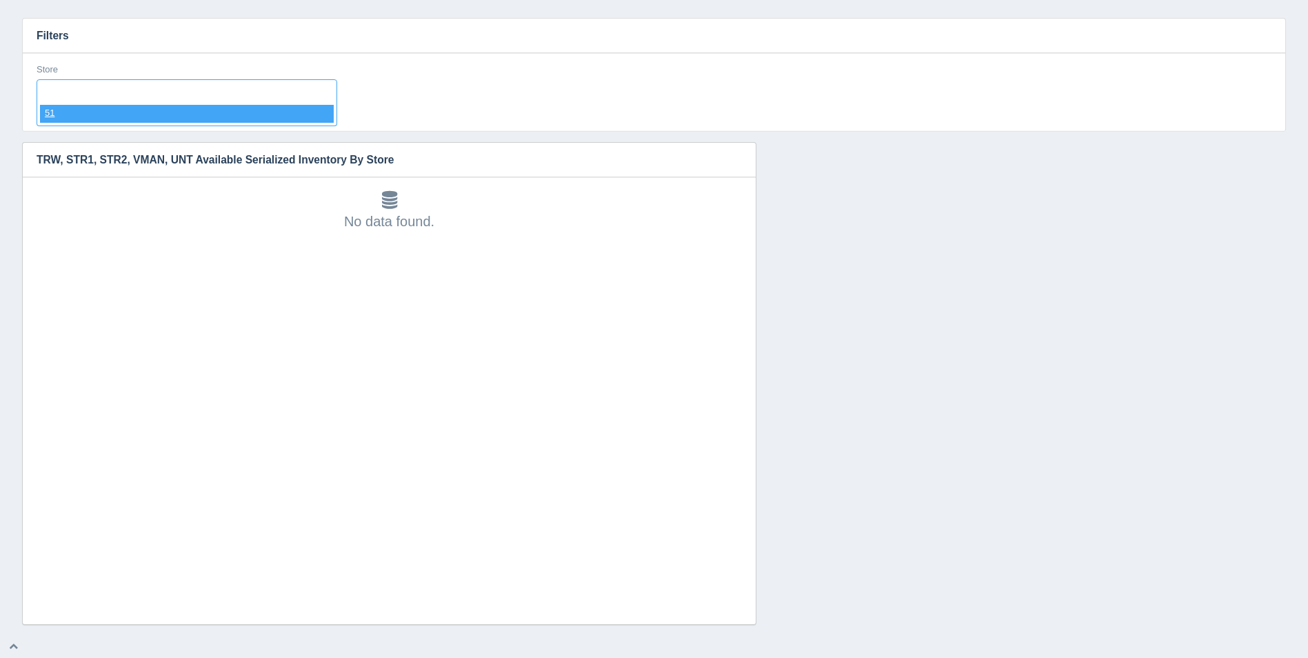
select select "51"
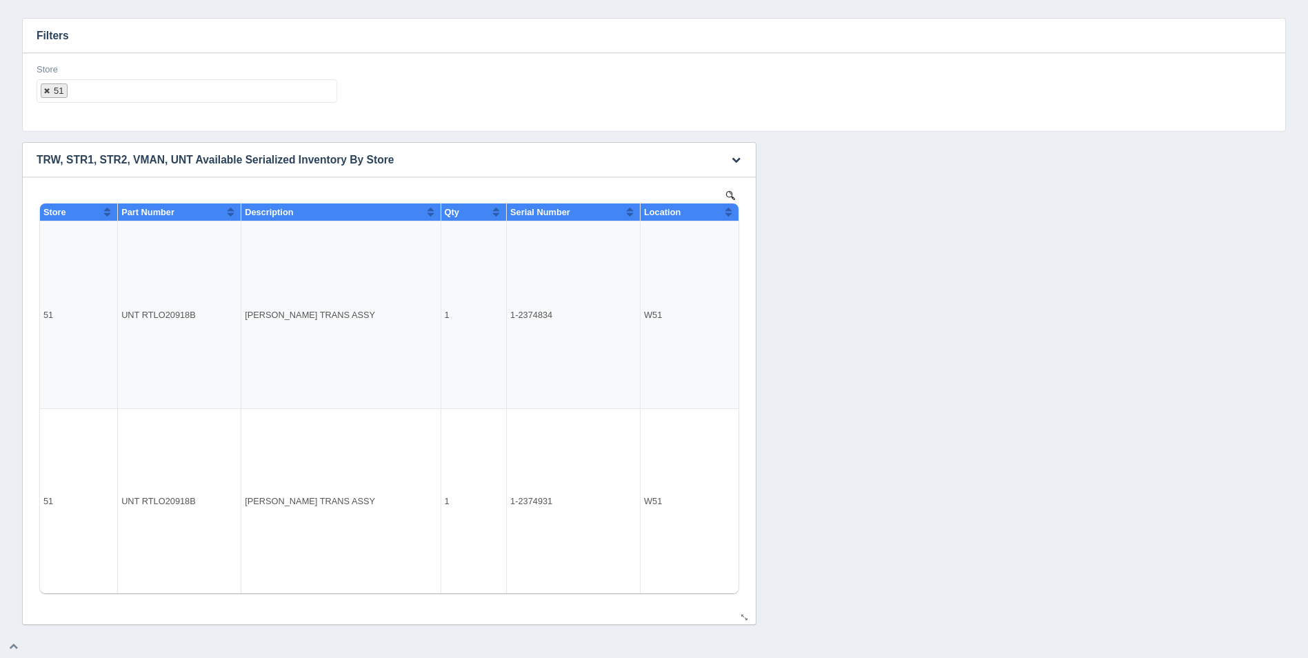
select select
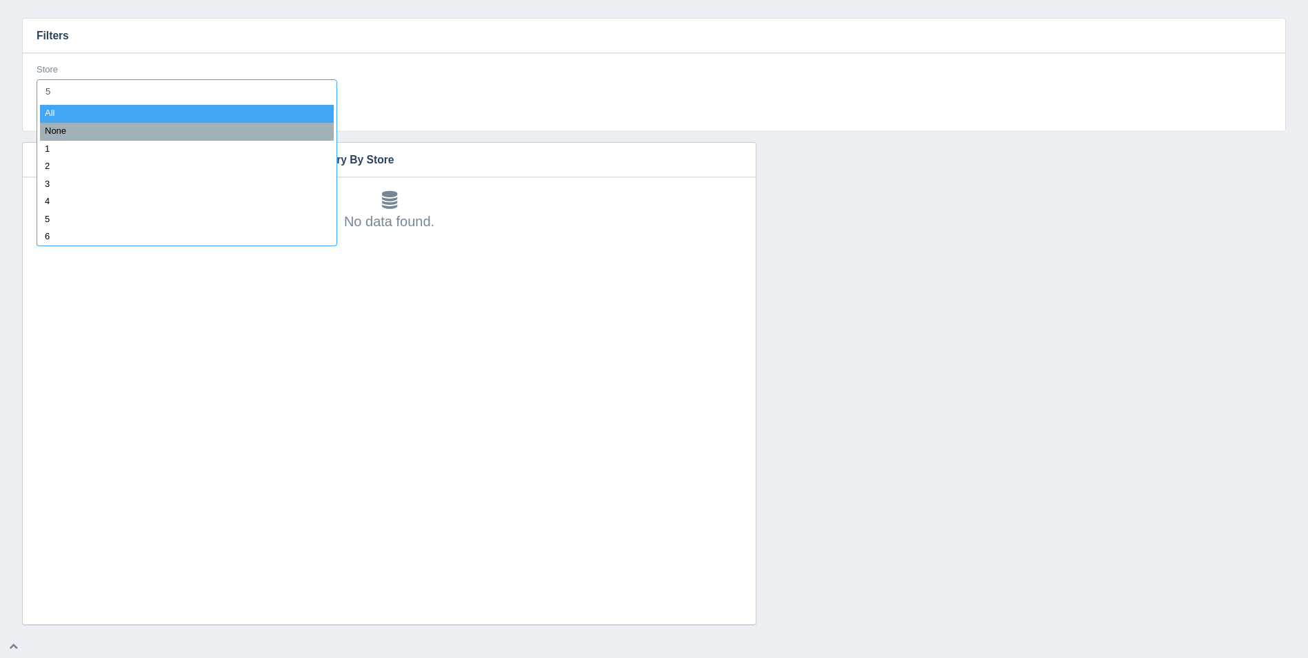
type input "52"
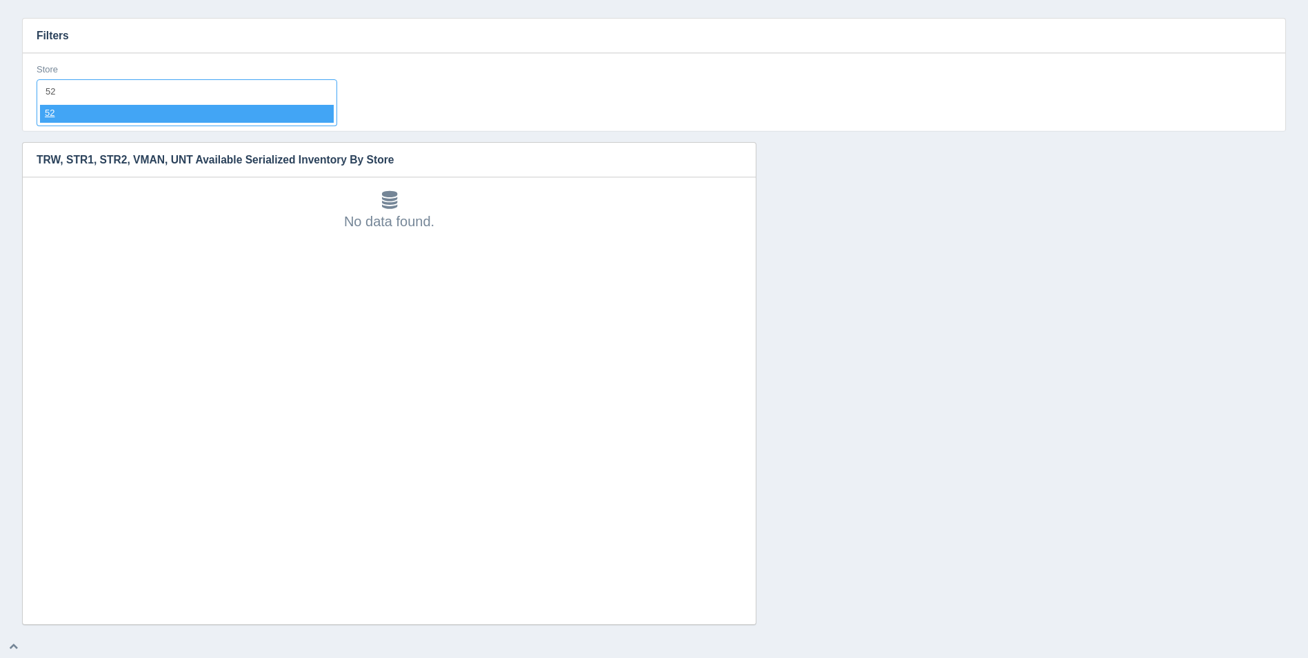
select select "52"
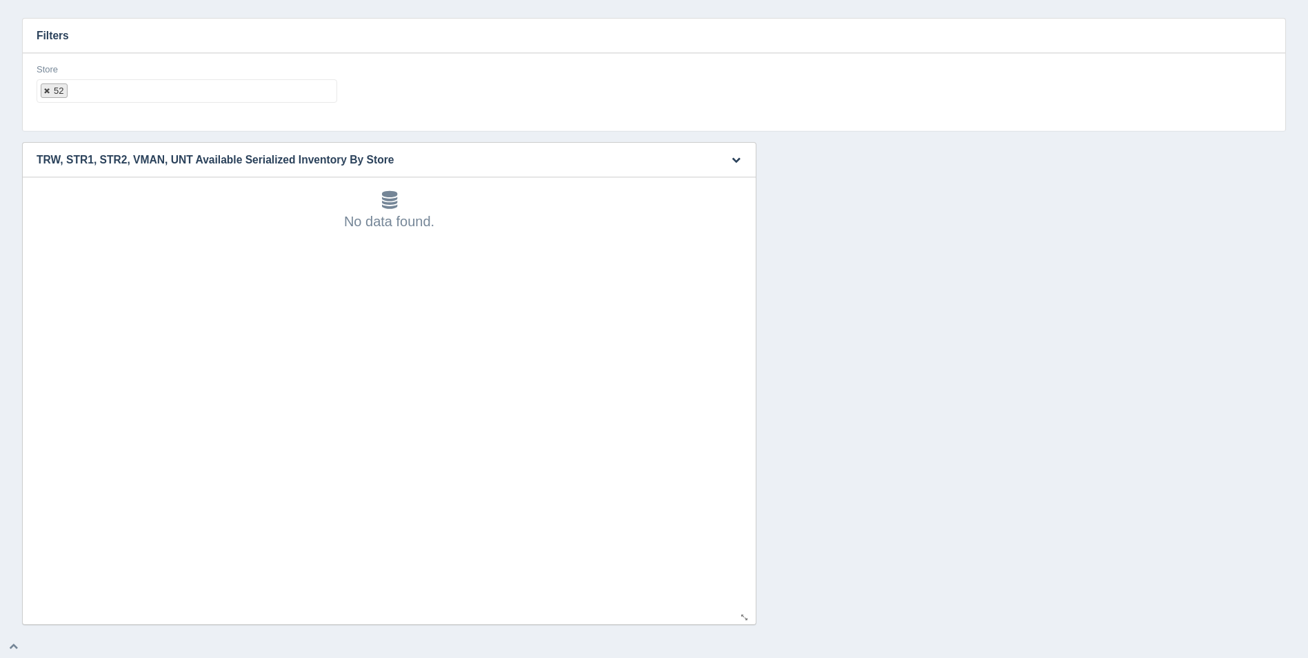
select select
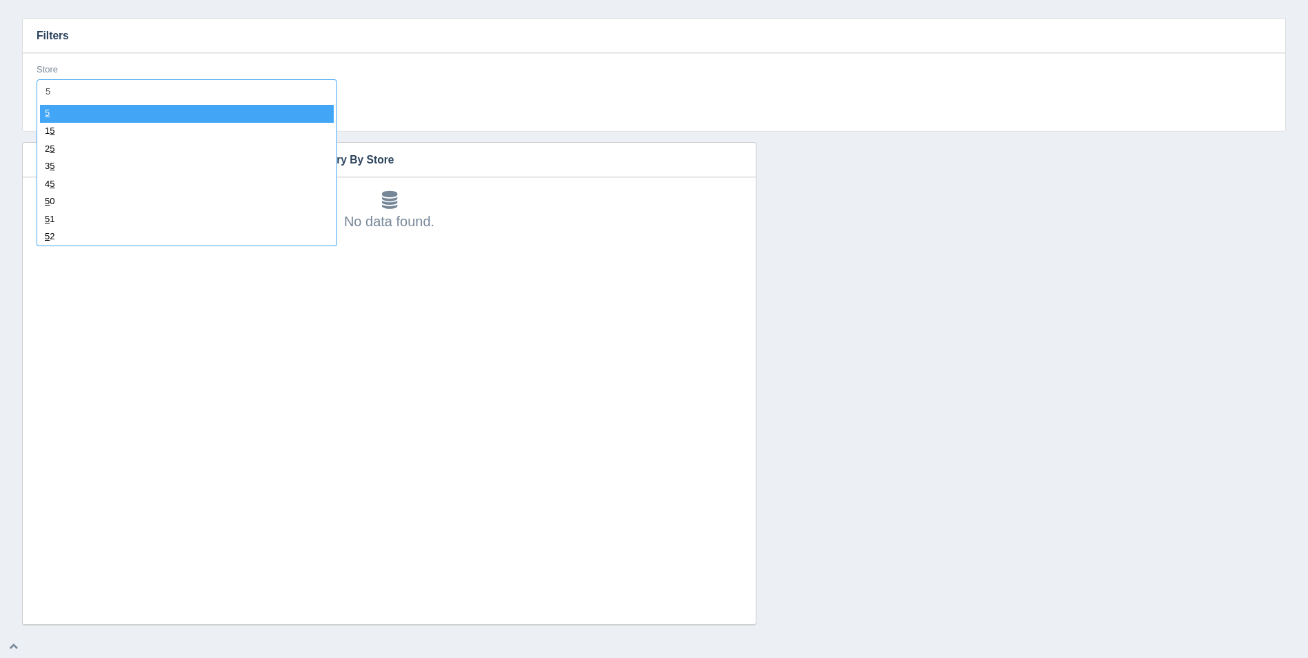
type input "53"
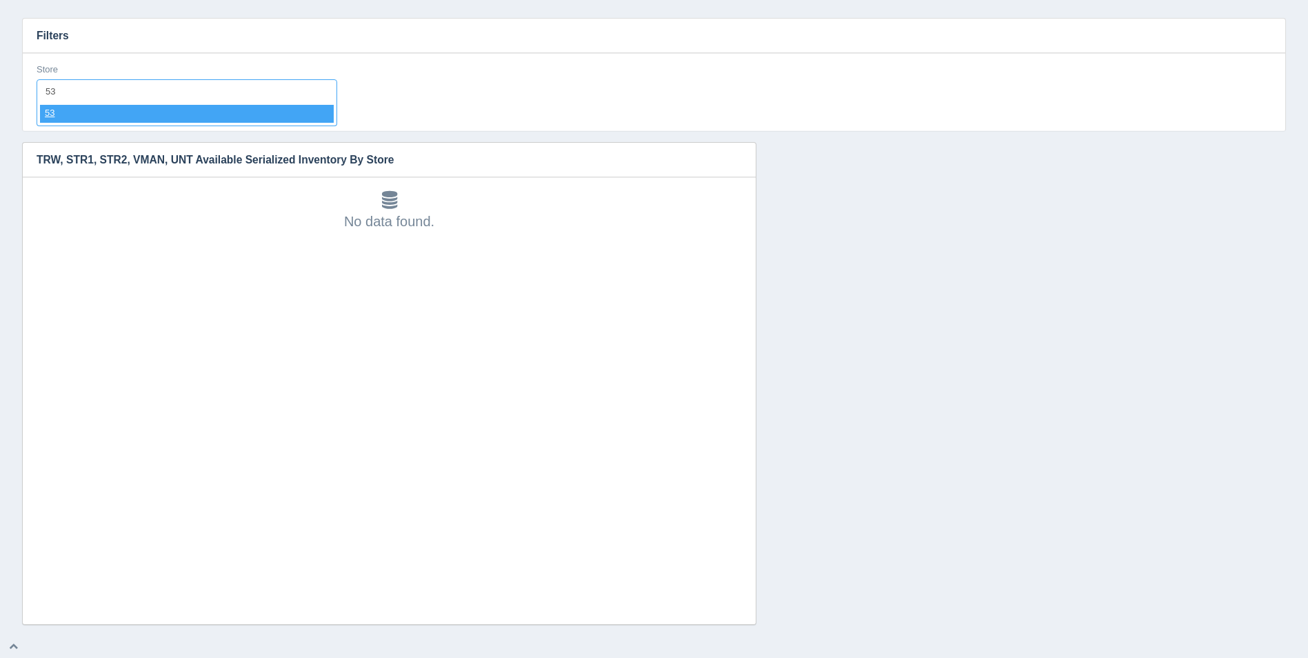
select select "53"
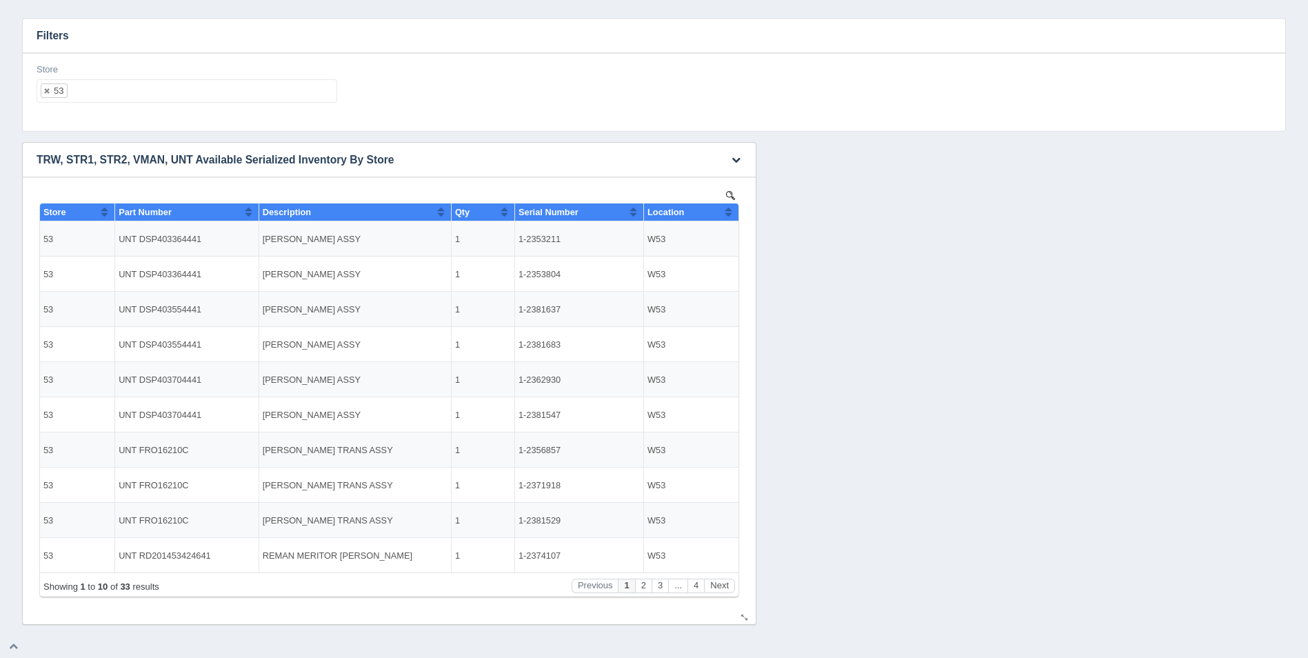
click at [730, 210] on button "Sort column ascending" at bounding box center [728, 211] width 9 height 17
click at [730, 210] on button "Sort column descending" at bounding box center [728, 211] width 9 height 17
click at [261, 99] on ul "53" at bounding box center [187, 90] width 301 height 23
select select
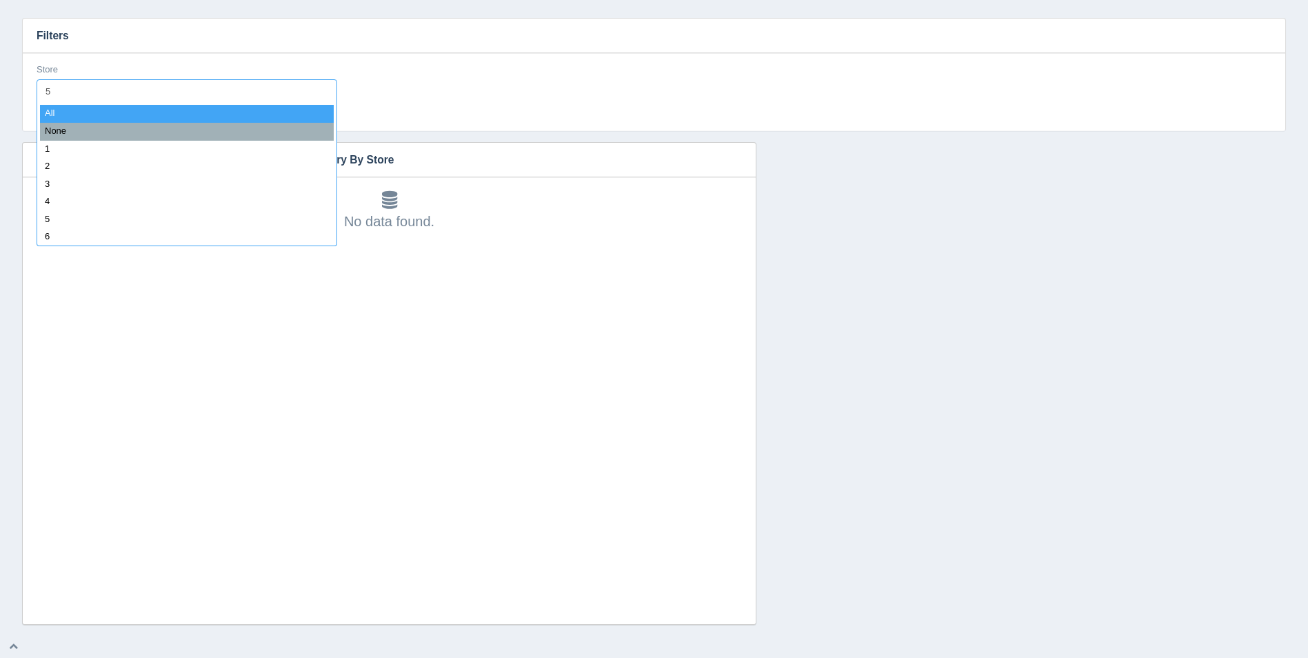
type input "54"
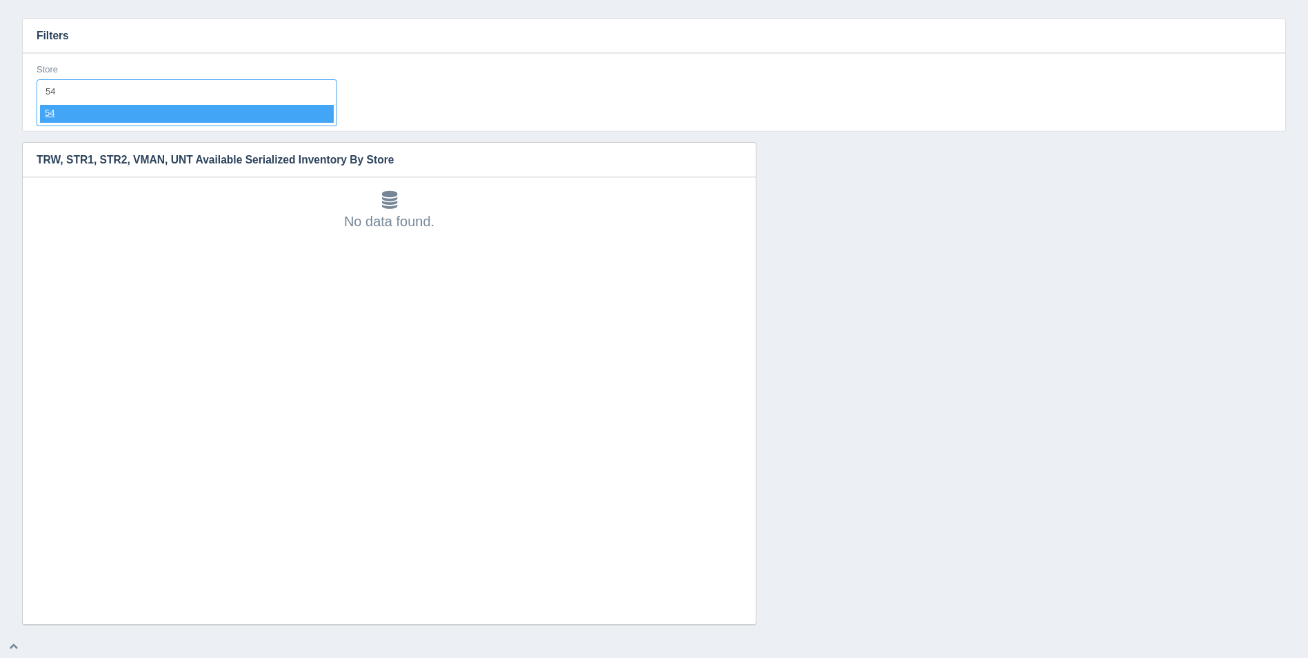
select select "54"
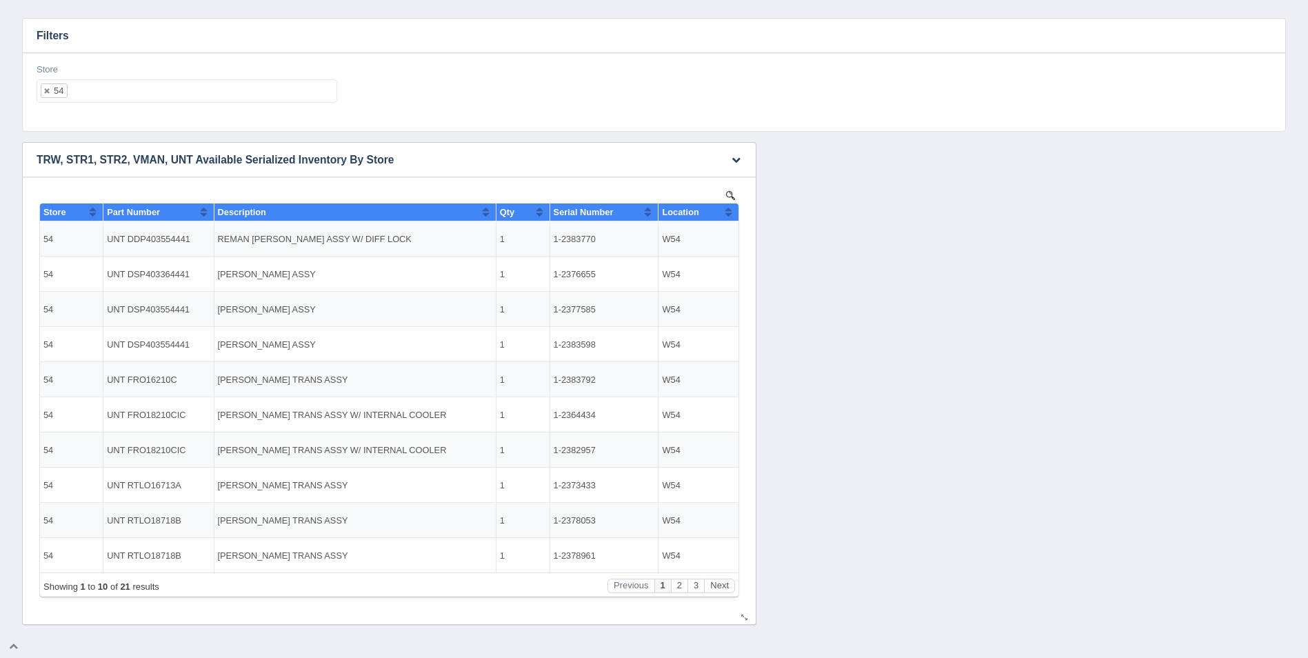
click at [727, 213] on button "Sort column ascending" at bounding box center [728, 211] width 9 height 17
click at [727, 213] on button "Sort column descending" at bounding box center [728, 211] width 9 height 17
click at [284, 101] on ul "54" at bounding box center [187, 90] width 301 height 23
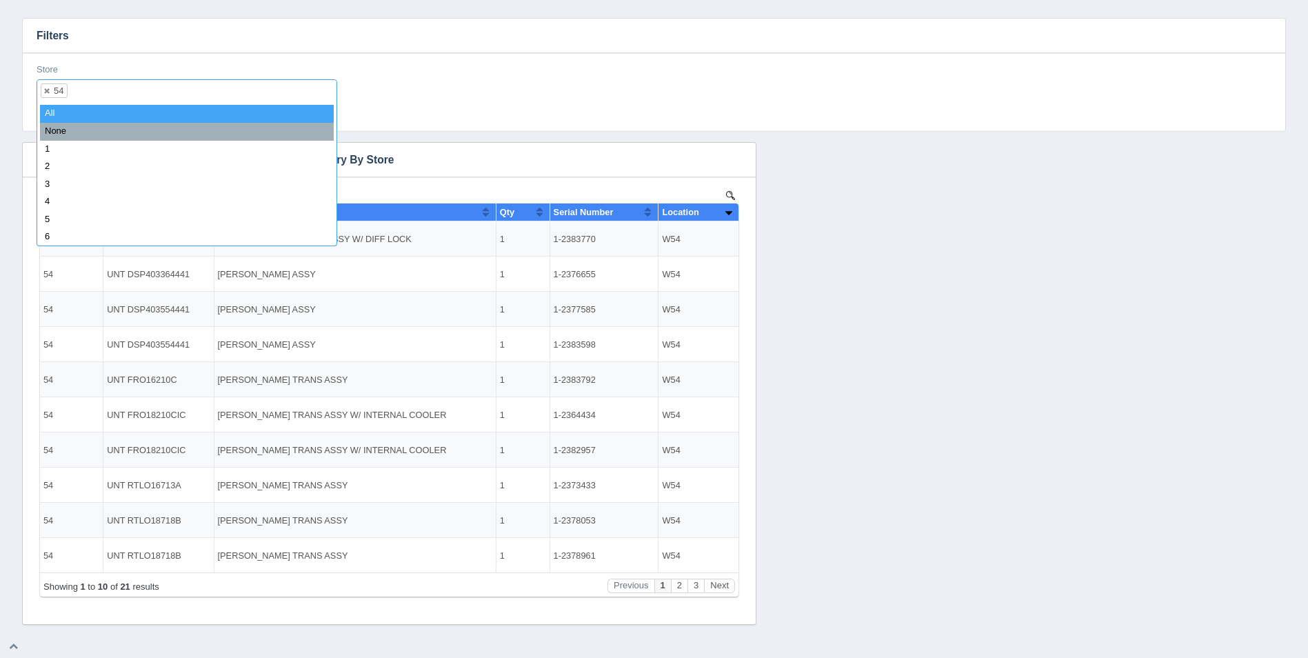
select select
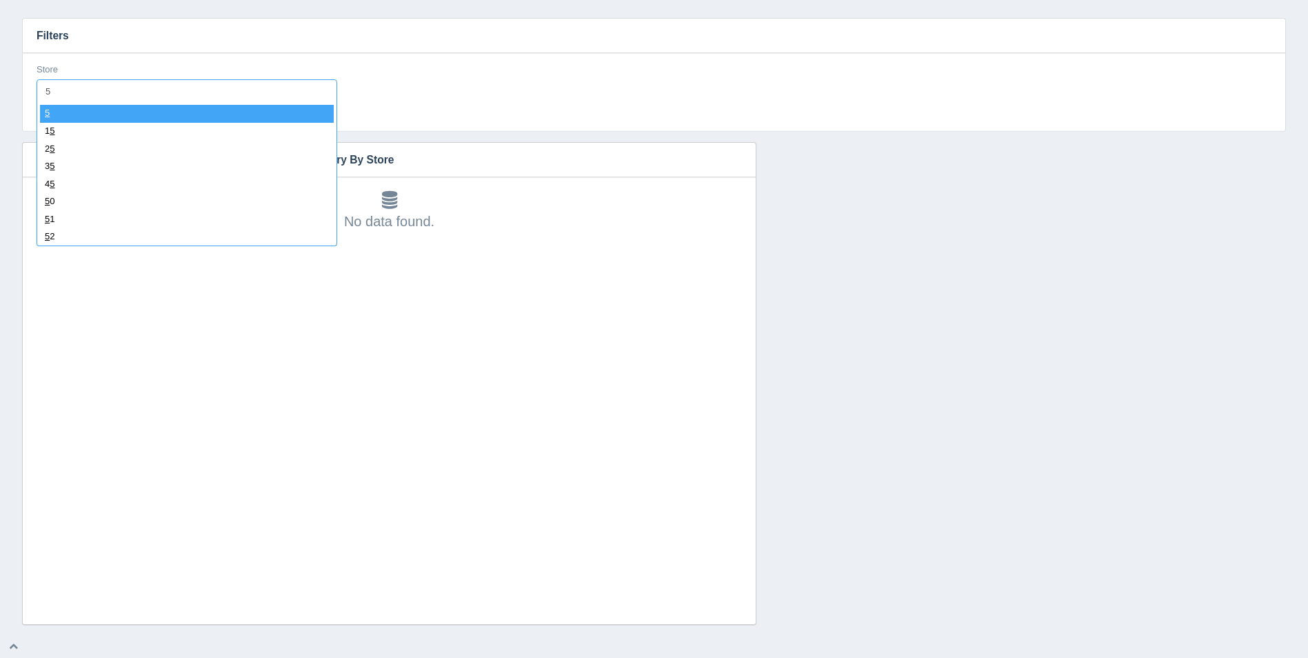
type input "55"
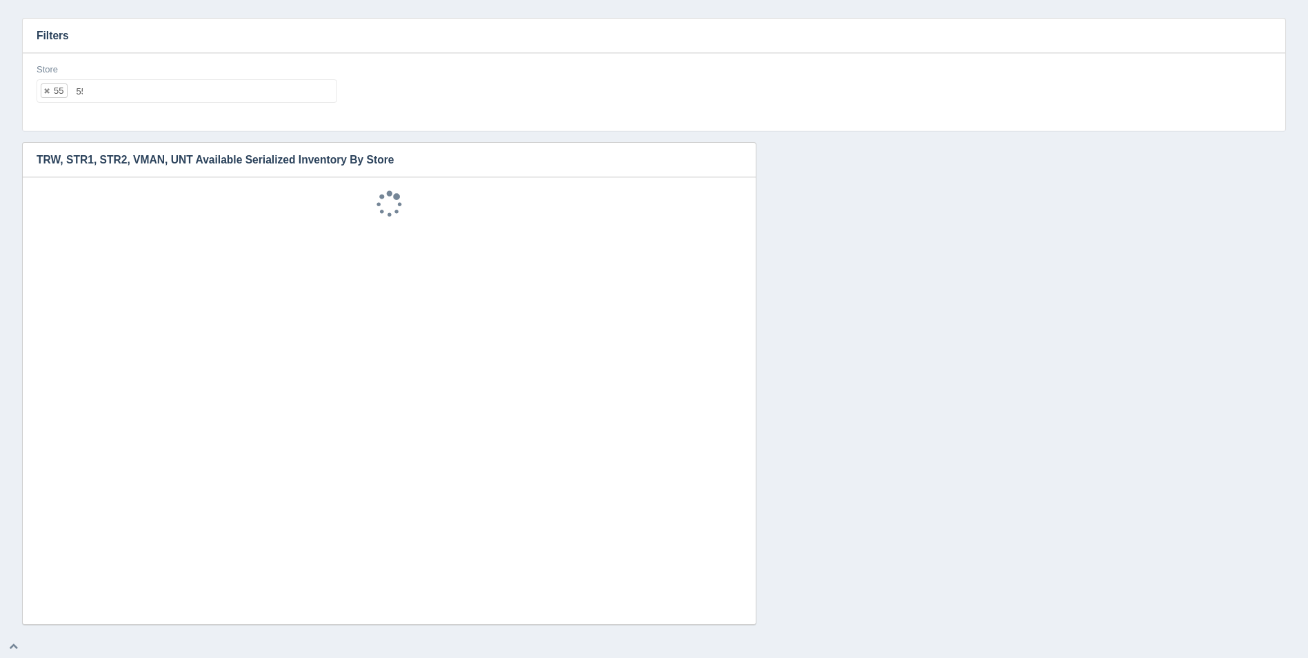
select select "55"
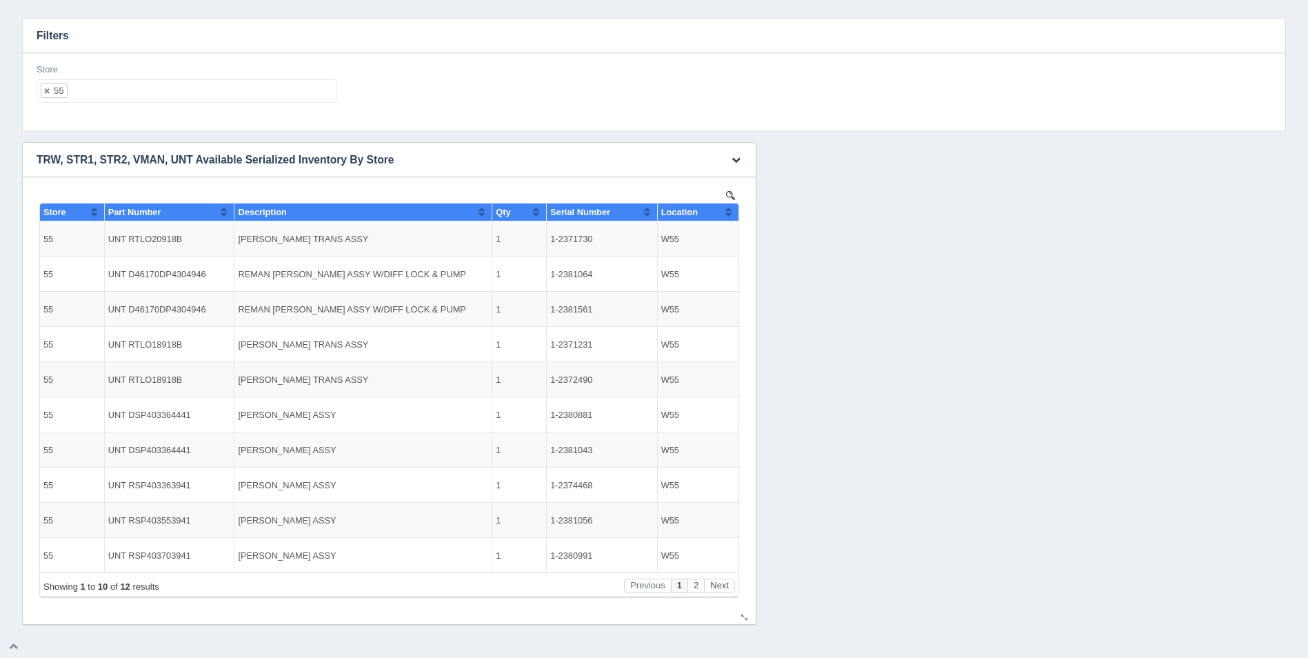
click at [732, 208] on button "Sort column ascending" at bounding box center [728, 211] width 9 height 17
click at [732, 208] on button "Sort column descending" at bounding box center [728, 211] width 9 height 17
click at [178, 96] on ul "55" at bounding box center [187, 90] width 301 height 23
select select
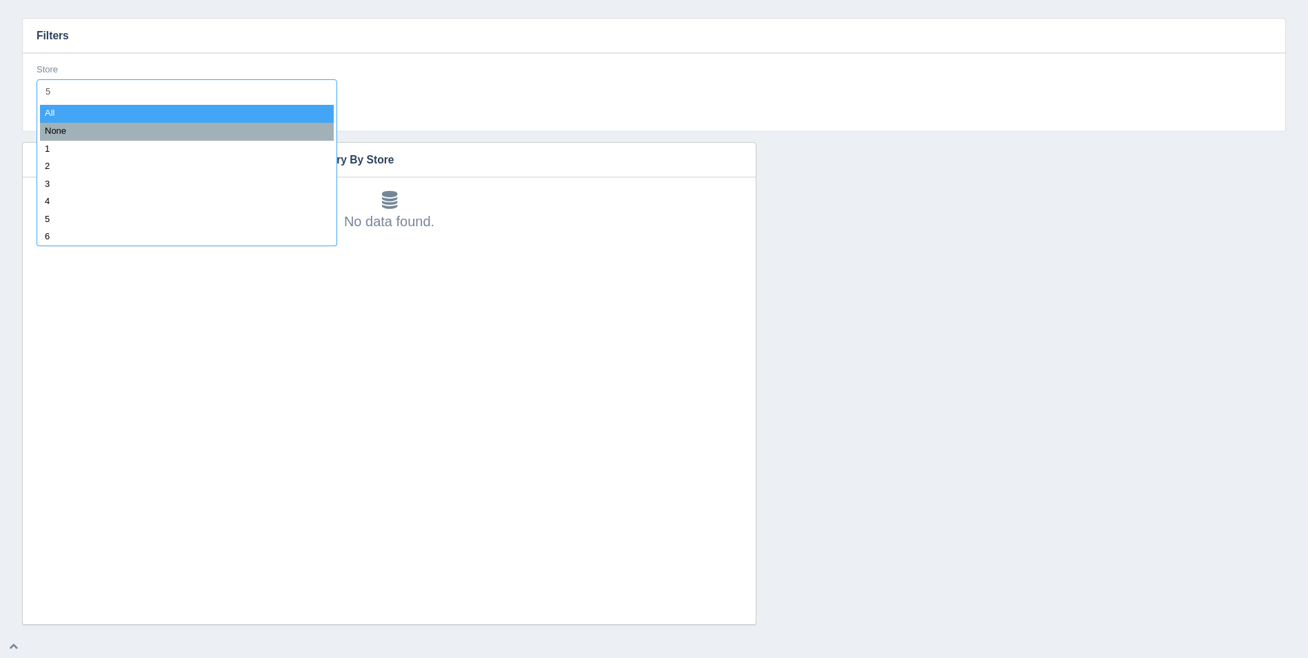
type input "56"
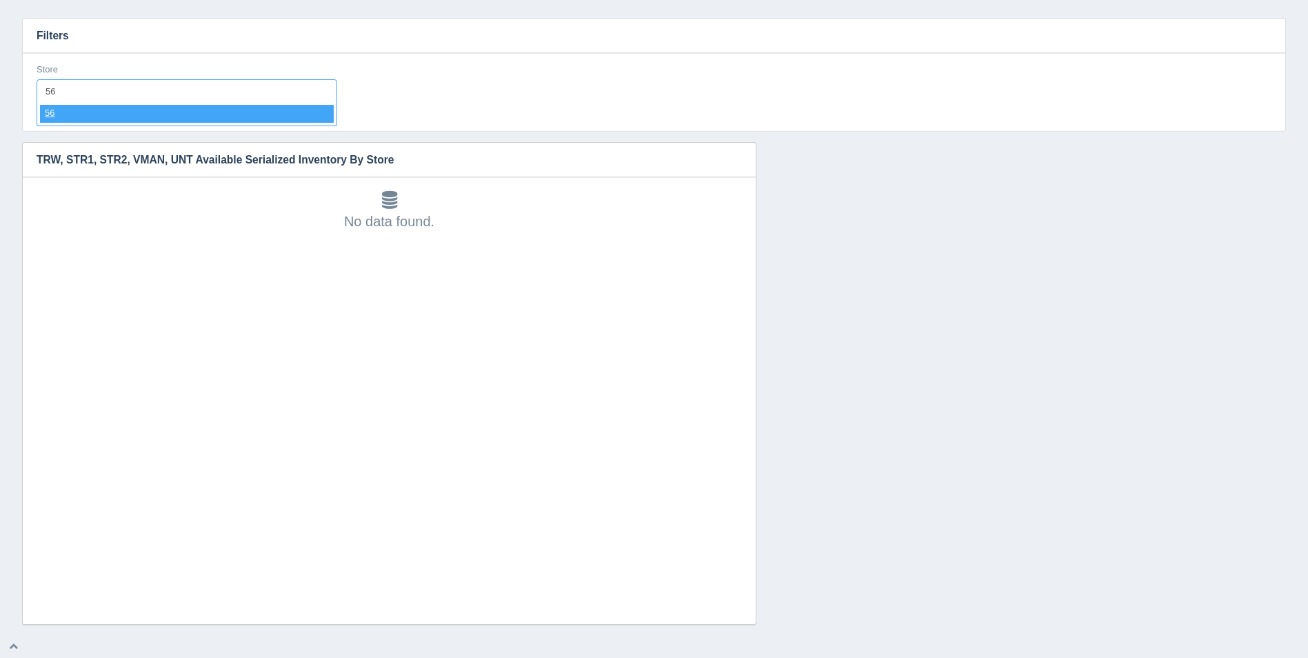
select select "56"
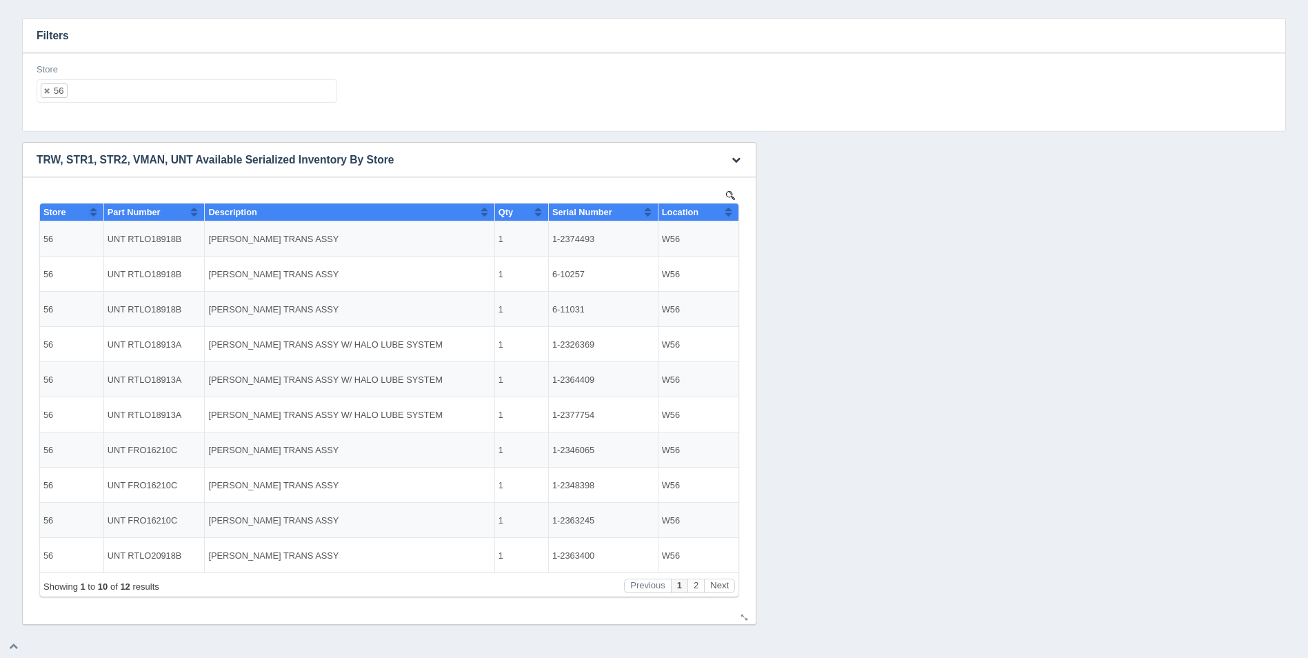
click at [726, 210] on button "Sort column ascending" at bounding box center [728, 211] width 9 height 17
click at [726, 210] on button "Sort column descending" at bounding box center [728, 211] width 9 height 17
click at [182, 100] on ul "56" at bounding box center [187, 90] width 301 height 23
select select
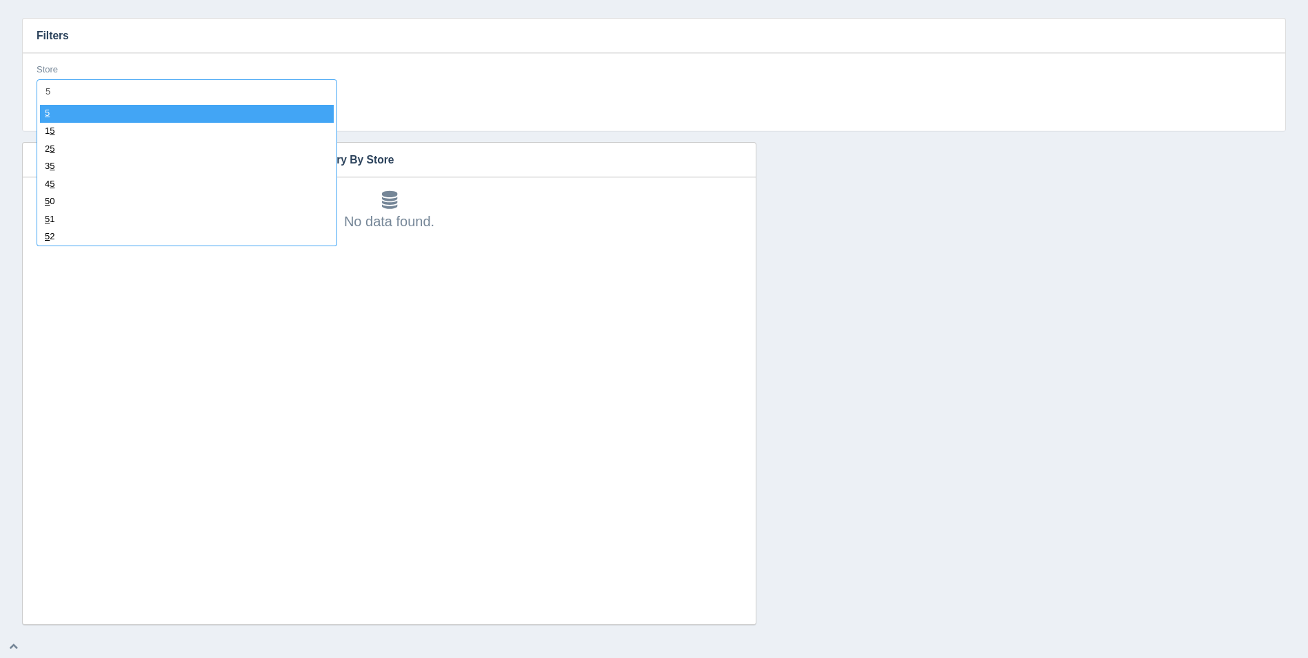
type input "57"
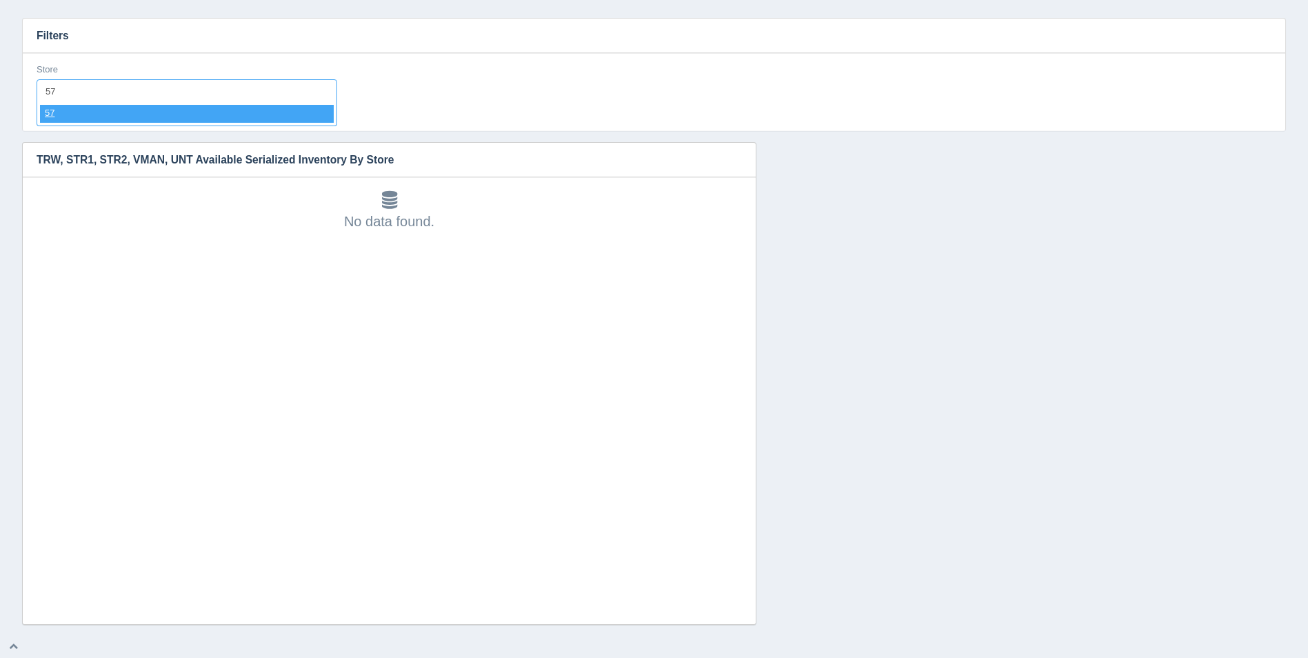
select select "57"
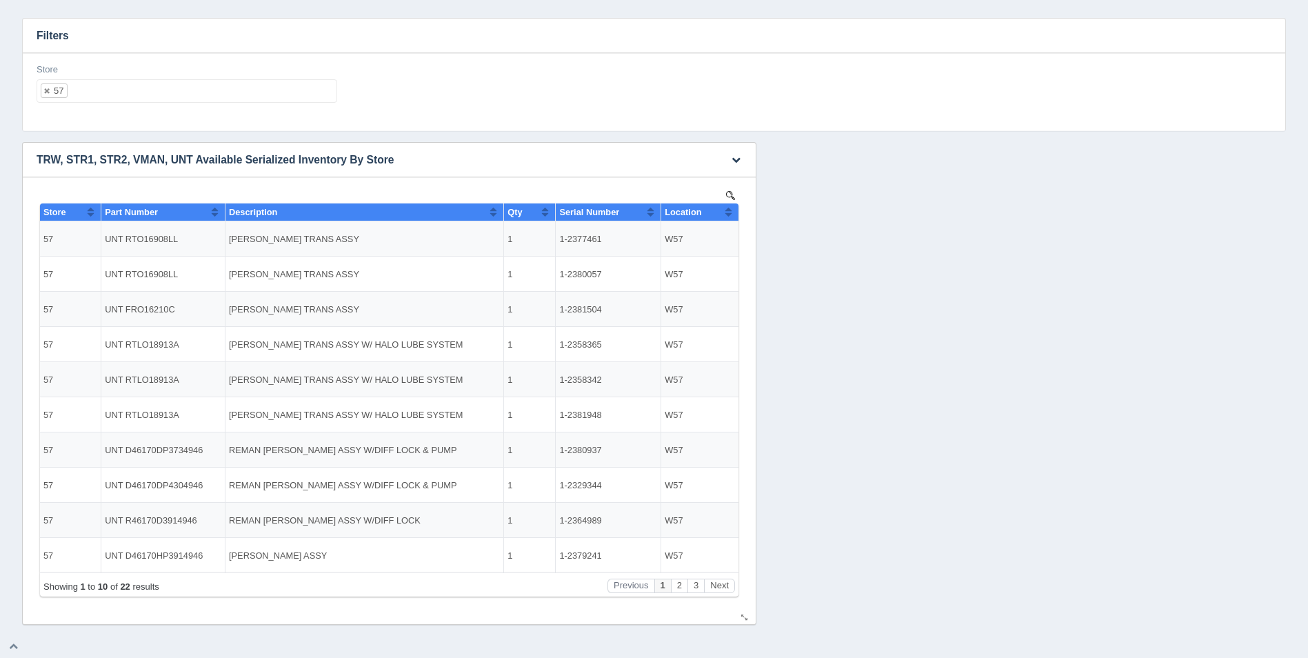
click at [731, 209] on button "Sort column ascending" at bounding box center [728, 211] width 9 height 17
click at [731, 210] on button "Sort column descending" at bounding box center [728, 211] width 9 height 17
click at [276, 82] on ul "57" at bounding box center [187, 90] width 301 height 23
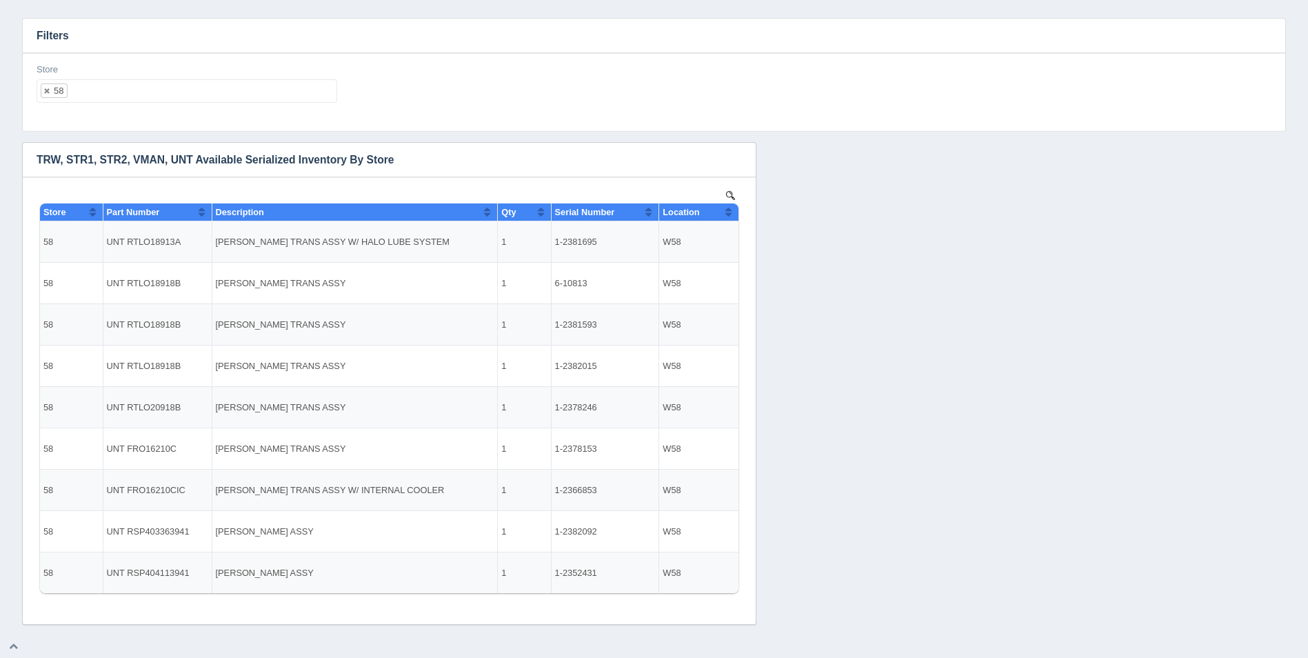
click at [154, 88] on input "text" at bounding box center [201, 91] width 267 height 22
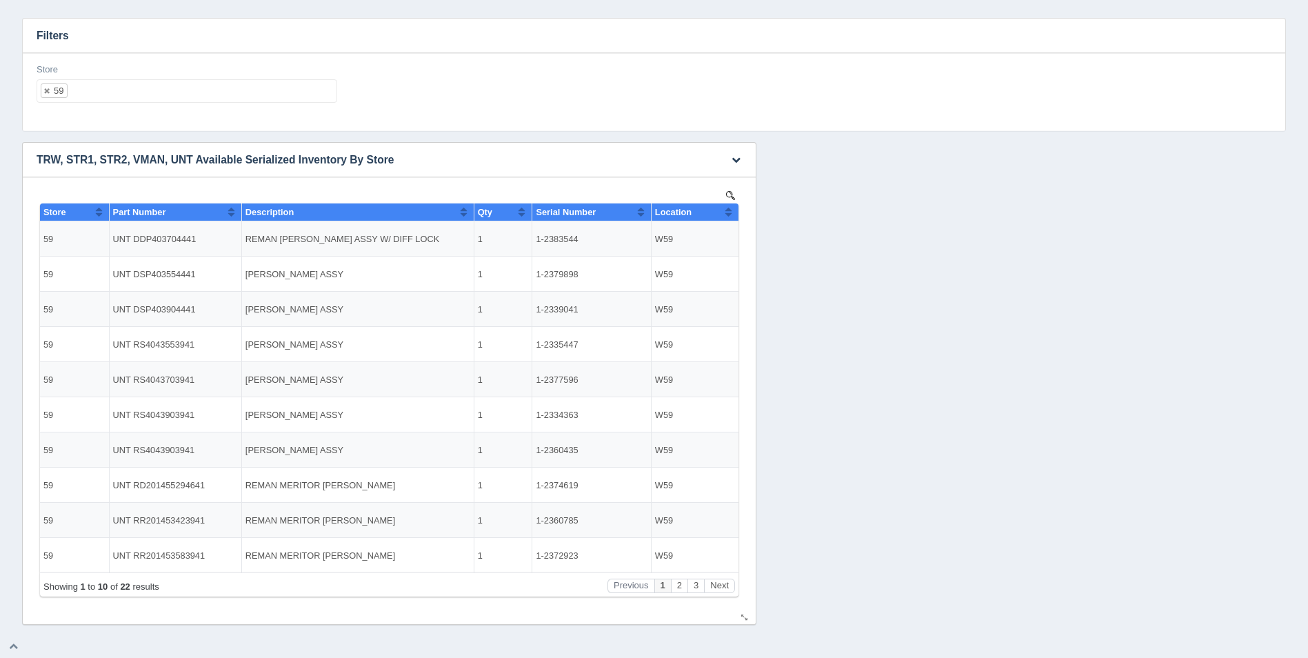
click at [726, 214] on button "Sort column ascending" at bounding box center [728, 211] width 9 height 17
click at [726, 214] on button "Sort column descending" at bounding box center [728, 211] width 9 height 17
click at [125, 92] on ul "59" at bounding box center [187, 90] width 301 height 23
click at [729, 211] on button "Sort column ascending" at bounding box center [728, 211] width 9 height 17
click at [729, 211] on button "Sort column descending" at bounding box center [728, 211] width 9 height 17
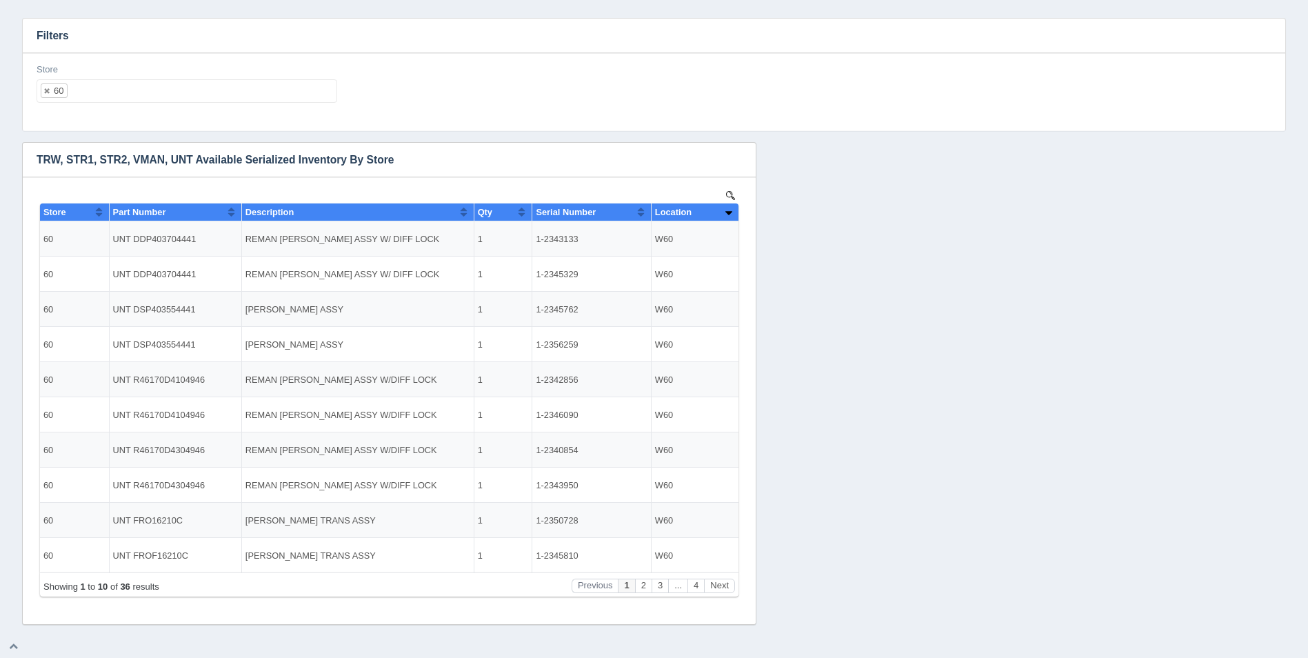
click at [173, 82] on ul "60" at bounding box center [187, 90] width 301 height 23
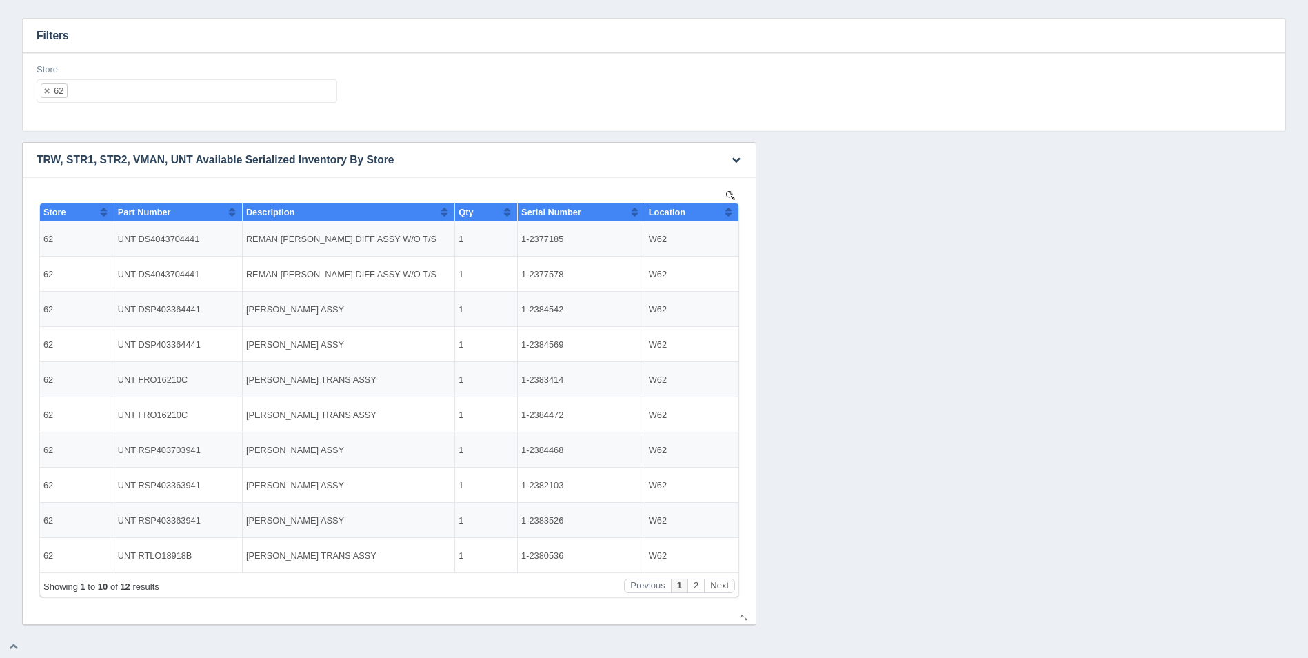
click at [729, 208] on button "Sort column ascending" at bounding box center [728, 211] width 9 height 17
click at [729, 208] on button "Sort column descending" at bounding box center [728, 211] width 9 height 17
click at [221, 85] on ul "62" at bounding box center [187, 90] width 301 height 23
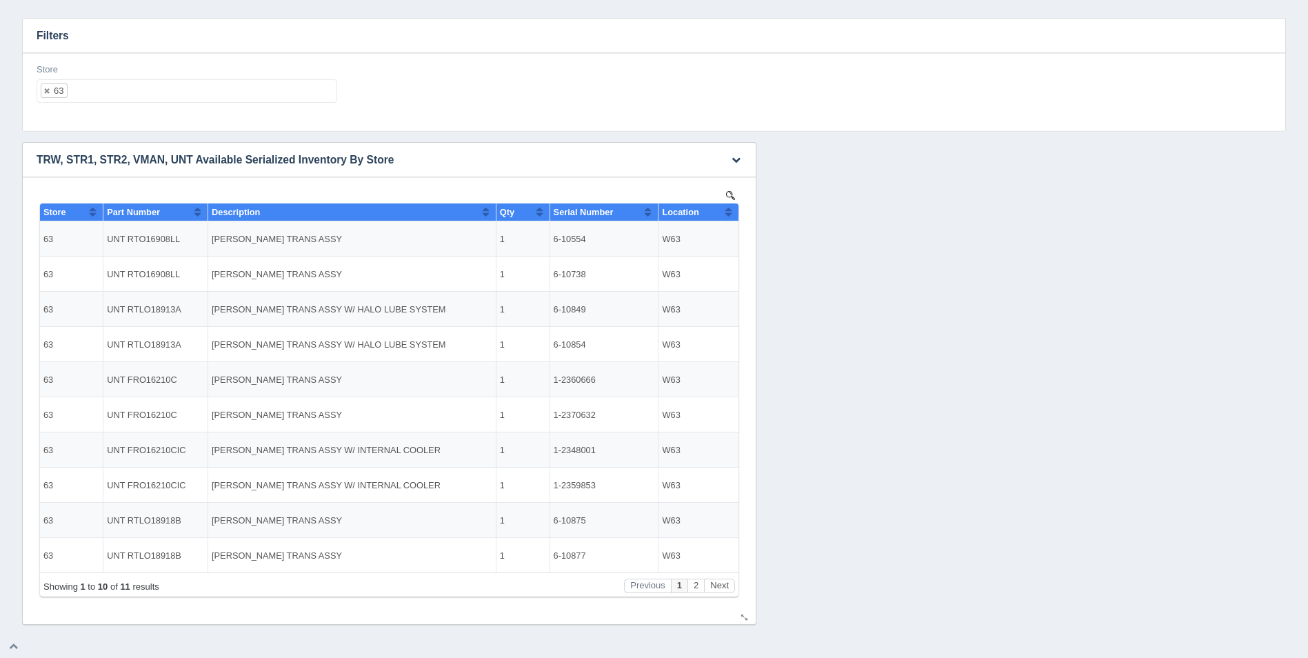
click at [727, 210] on button "Sort column ascending" at bounding box center [728, 211] width 9 height 17
click at [728, 210] on button "Sort column descending" at bounding box center [728, 211] width 9 height 17
click at [728, 585] on button "Next" at bounding box center [719, 585] width 31 height 14
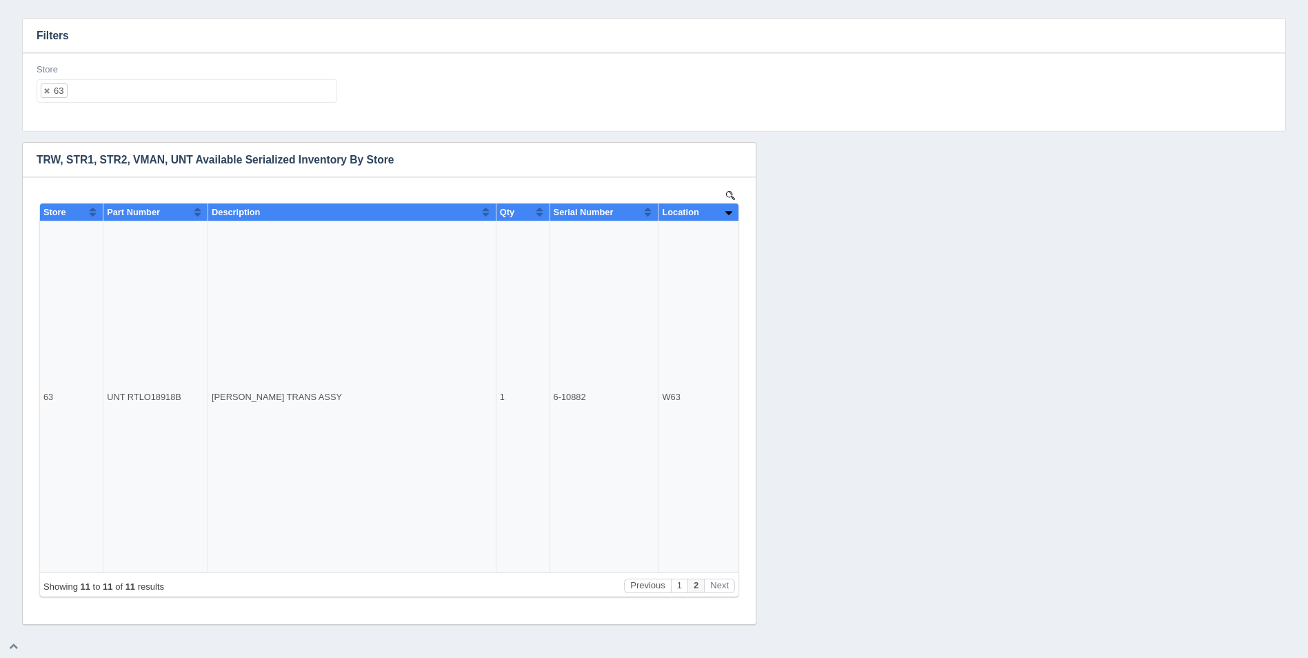
click at [153, 95] on ul "63" at bounding box center [187, 90] width 301 height 23
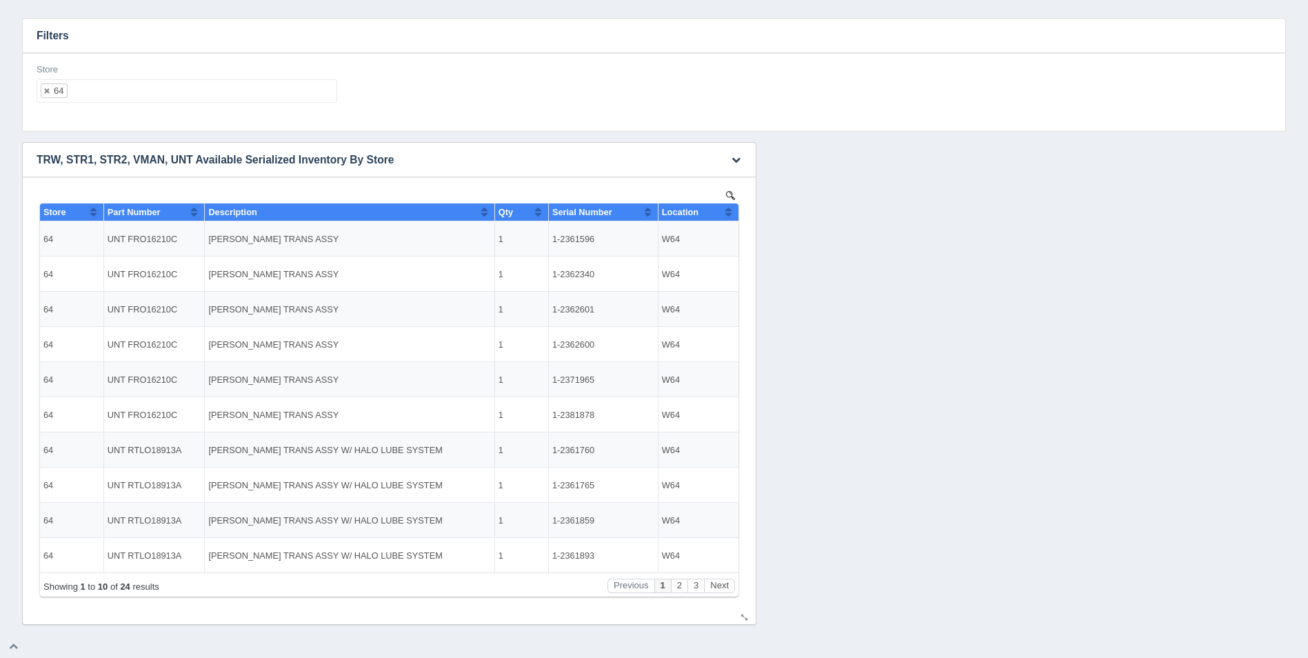
click at [729, 211] on button "Sort column ascending" at bounding box center [728, 211] width 9 height 17
click at [729, 211] on button "Sort column descending" at bounding box center [728, 211] width 9 height 17
click at [140, 96] on ul "64" at bounding box center [187, 90] width 301 height 23
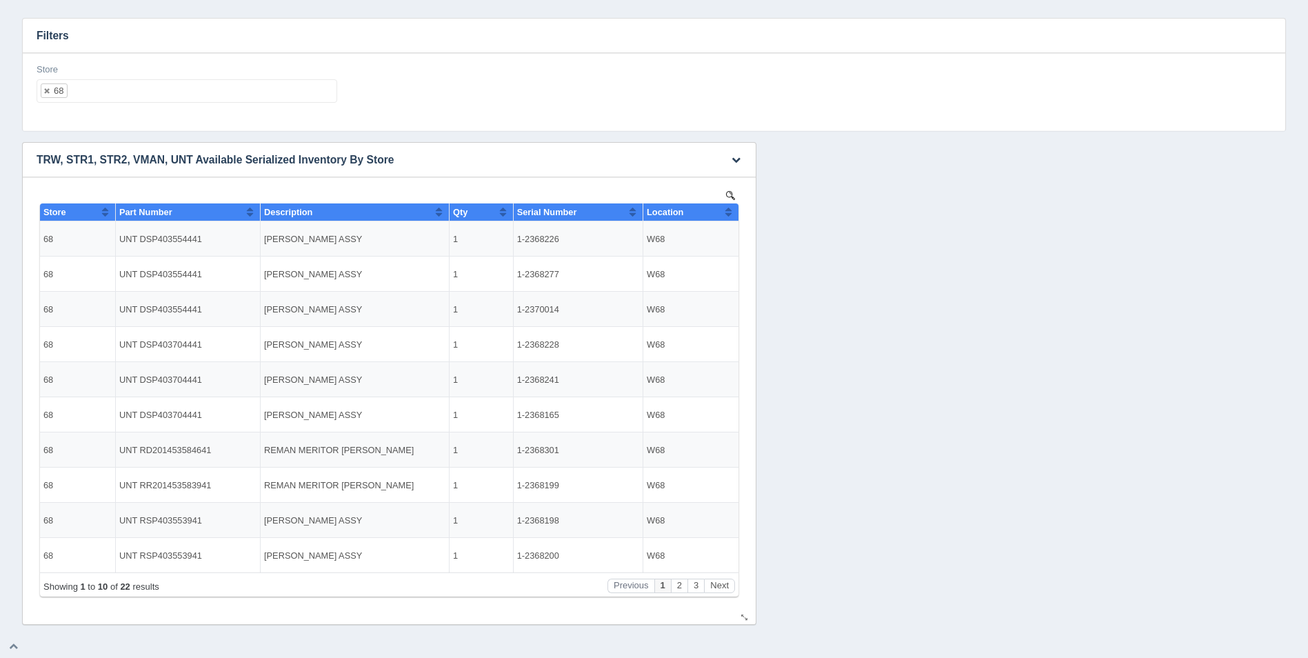
click at [726, 205] on button "Sort column ascending" at bounding box center [728, 211] width 9 height 17
click at [730, 211] on button "Sort column descending" at bounding box center [728, 211] width 9 height 17
click at [239, 101] on ul "68" at bounding box center [187, 90] width 301 height 23
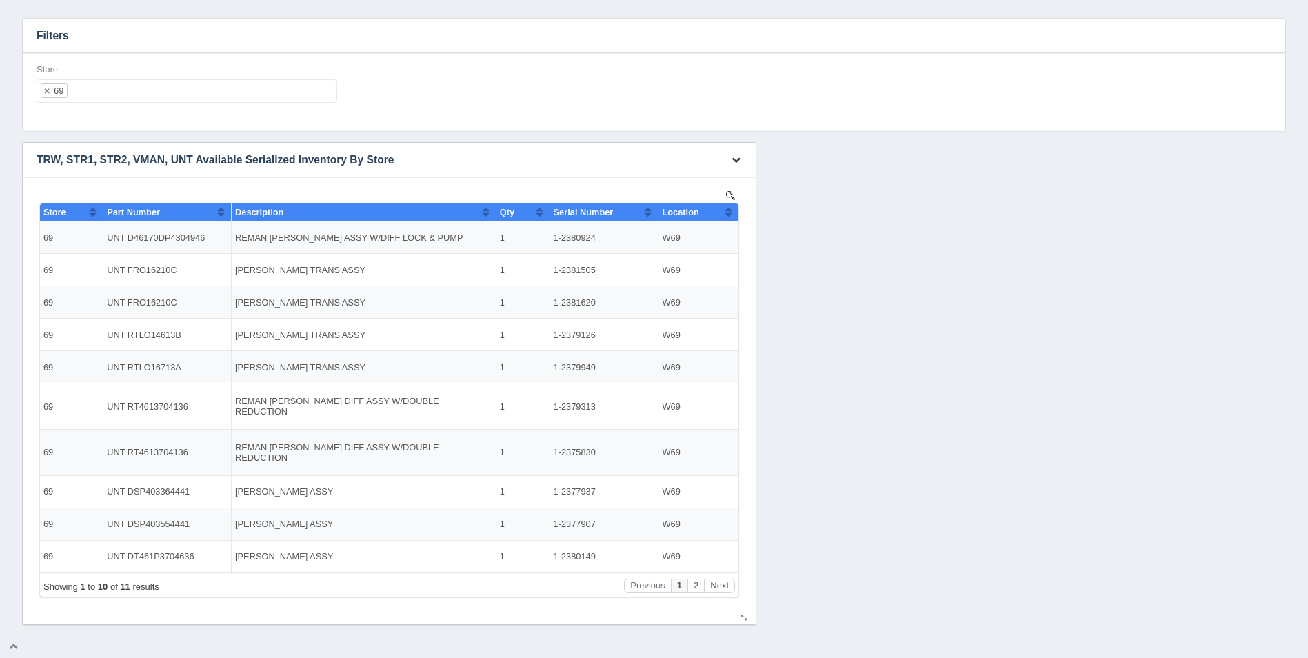
click at [727, 211] on button "Sort column ascending" at bounding box center [728, 211] width 9 height 17
click at [727, 210] on button "Sort column descending" at bounding box center [728, 211] width 9 height 17
click at [292, 102] on div "Store 69 All None 1 2 3 4 5 6 7 8 9 10 11 12 13 14 15 16 17 18 19 20 21 22 23 2…" at bounding box center [187, 88] width 312 height 50
click at [290, 95] on ul "69" at bounding box center [187, 90] width 301 height 23
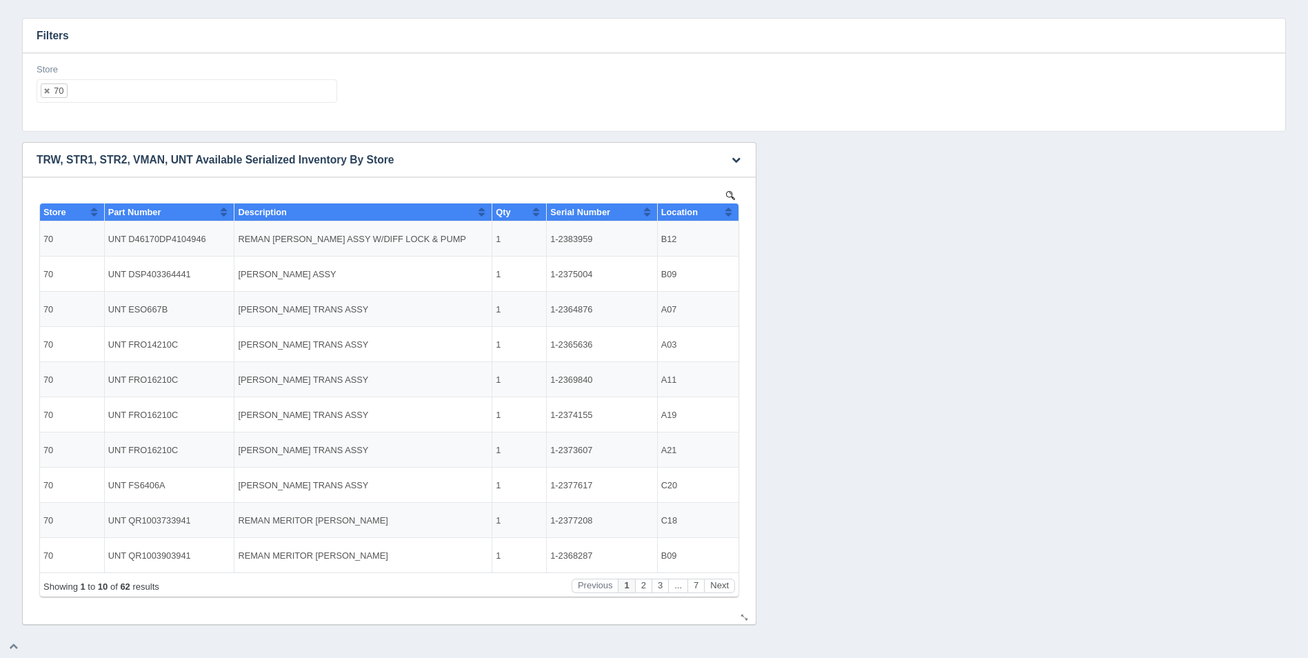
click at [722, 207] on div "Location" at bounding box center [692, 212] width 63 height 10
click at [729, 214] on button "Sort column descending" at bounding box center [728, 211] width 9 height 17
click at [720, 580] on button "Next" at bounding box center [719, 585] width 31 height 14
click at [722, 579] on button "Next" at bounding box center [719, 585] width 31 height 14
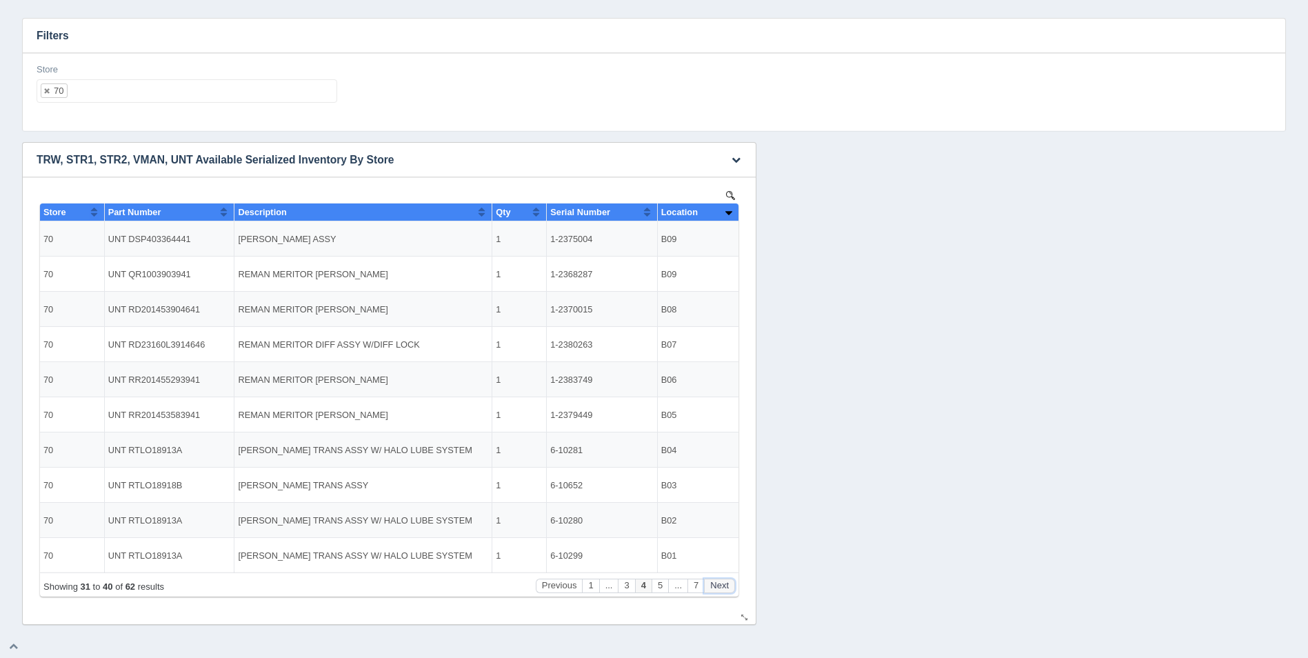
click at [722, 579] on button "Next" at bounding box center [719, 585] width 31 height 14
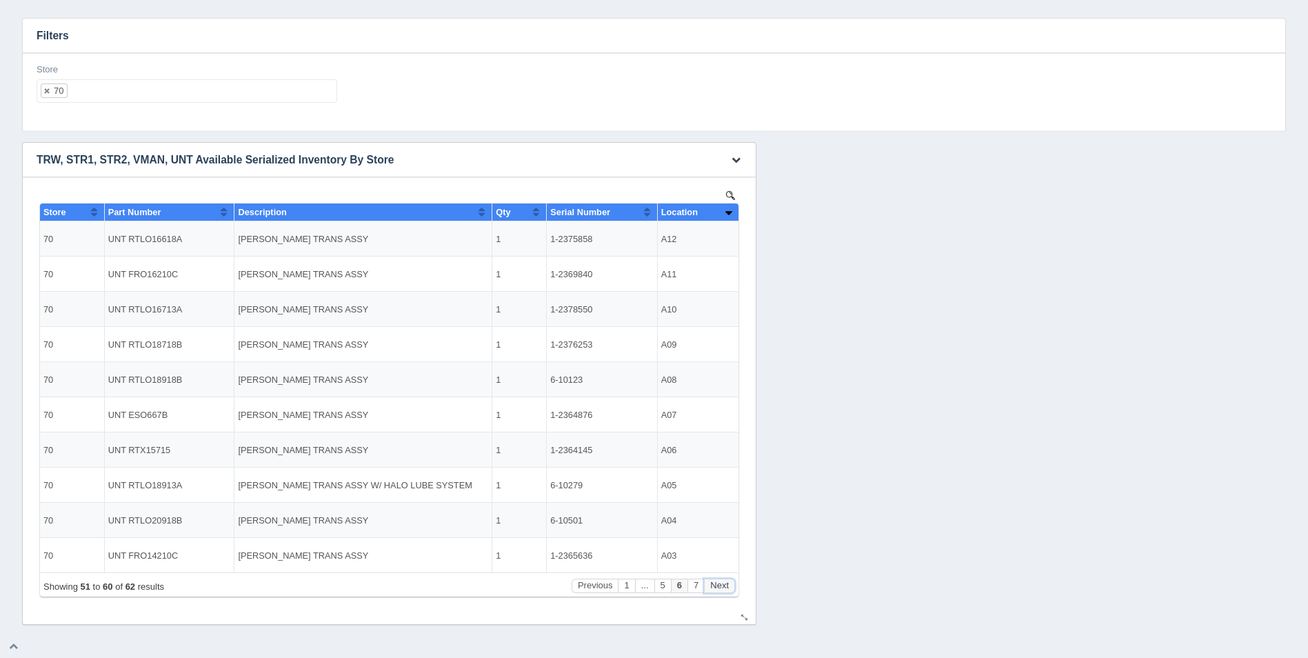
click at [722, 579] on button "Next" at bounding box center [719, 585] width 31 height 14
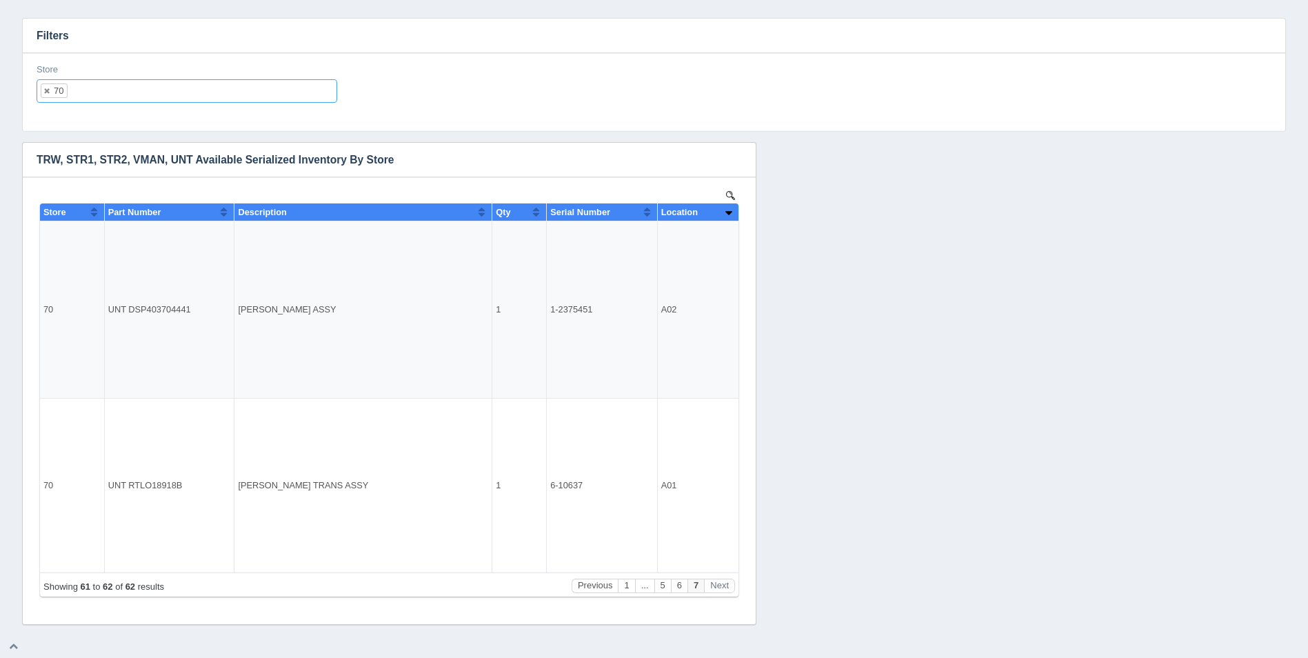
click at [85, 85] on input "text" at bounding box center [79, 91] width 23 height 22
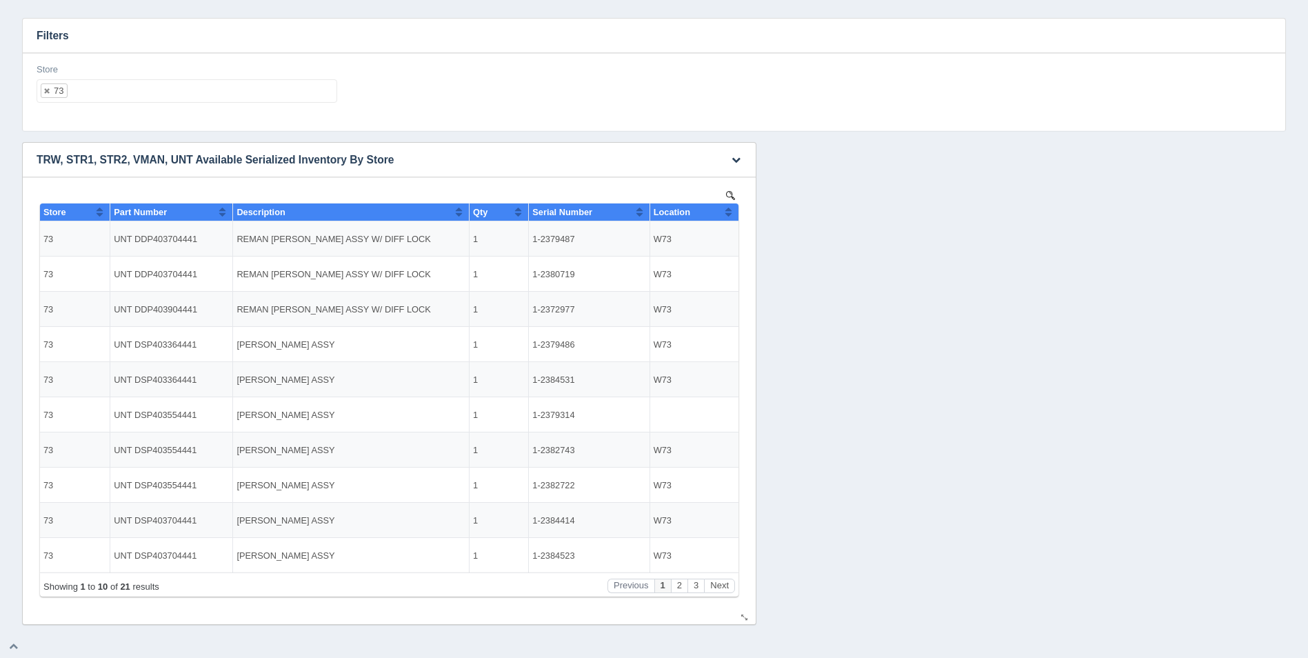
click at [724, 211] on button "Sort column ascending" at bounding box center [728, 211] width 9 height 17
click at [727, 210] on button "Sort column descending" at bounding box center [728, 211] width 9 height 17
click at [727, 210] on button "Sort column ascending" at bounding box center [728, 211] width 9 height 17
drag, startPoint x: 581, startPoint y: 236, endPoint x: 534, endPoint y: 240, distance: 47.0
click at [534, 240] on td "1-2379314" at bounding box center [589, 238] width 121 height 35
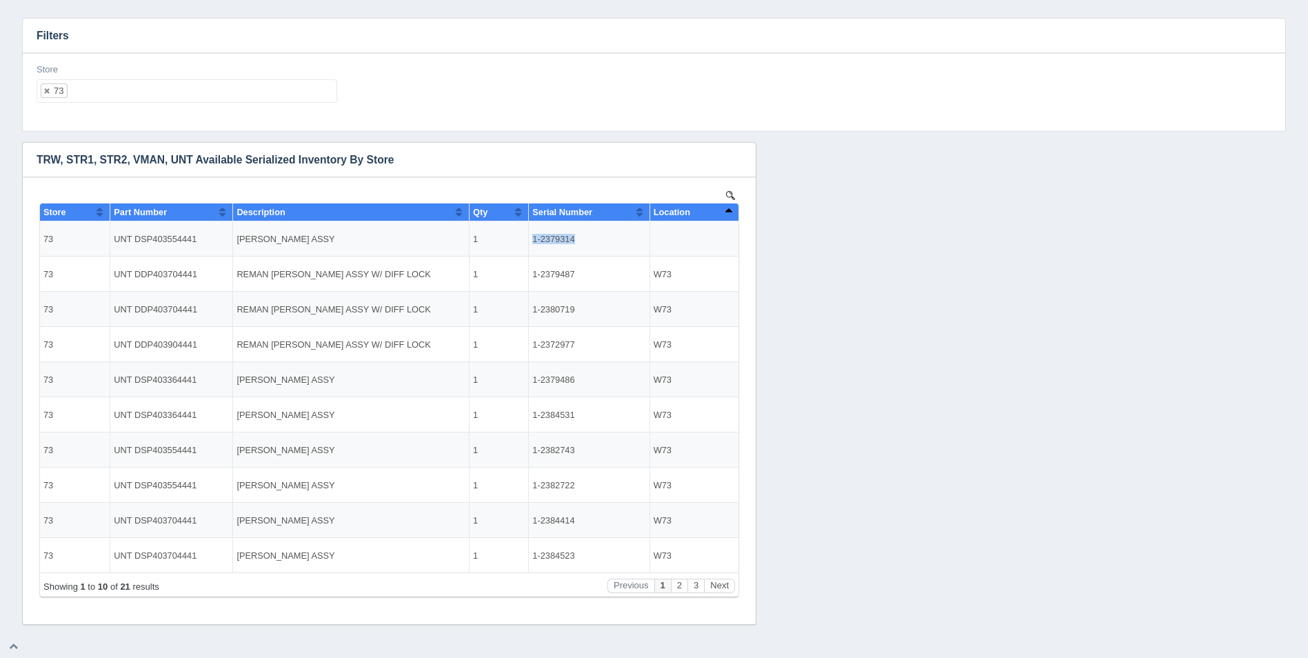
copy td "1-2379314"
click at [730, 585] on button "Next" at bounding box center [719, 585] width 31 height 14
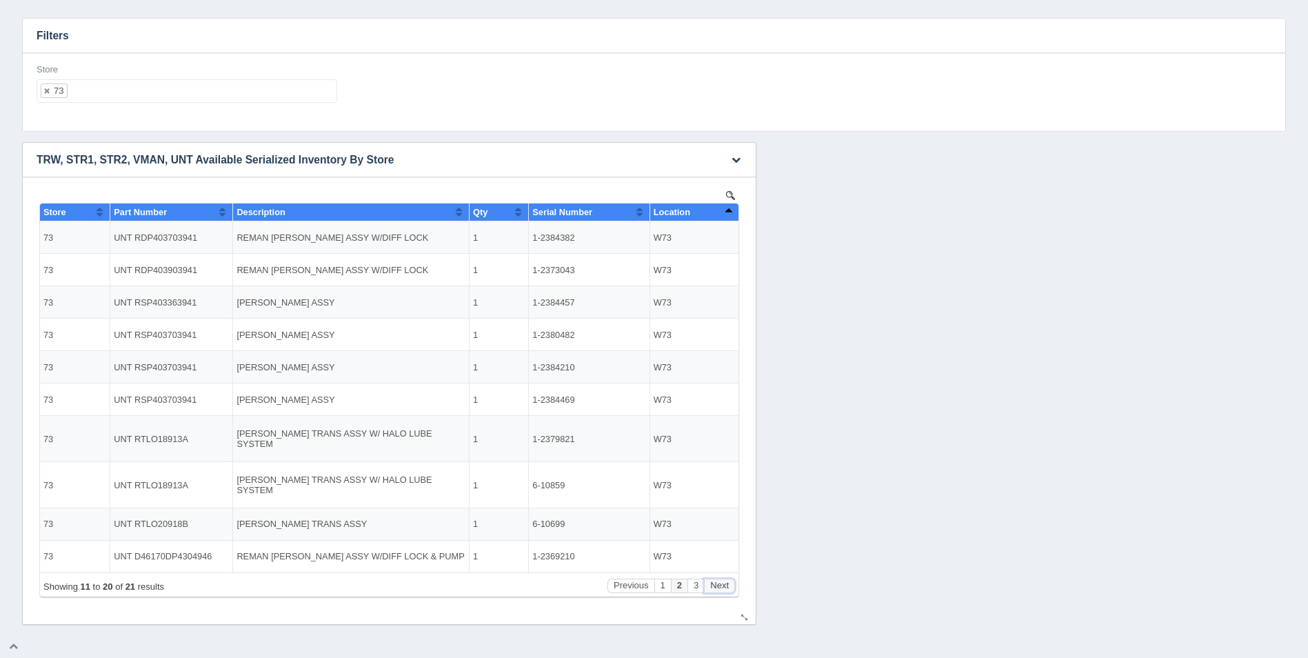
click at [733, 583] on button "Next" at bounding box center [719, 585] width 31 height 14
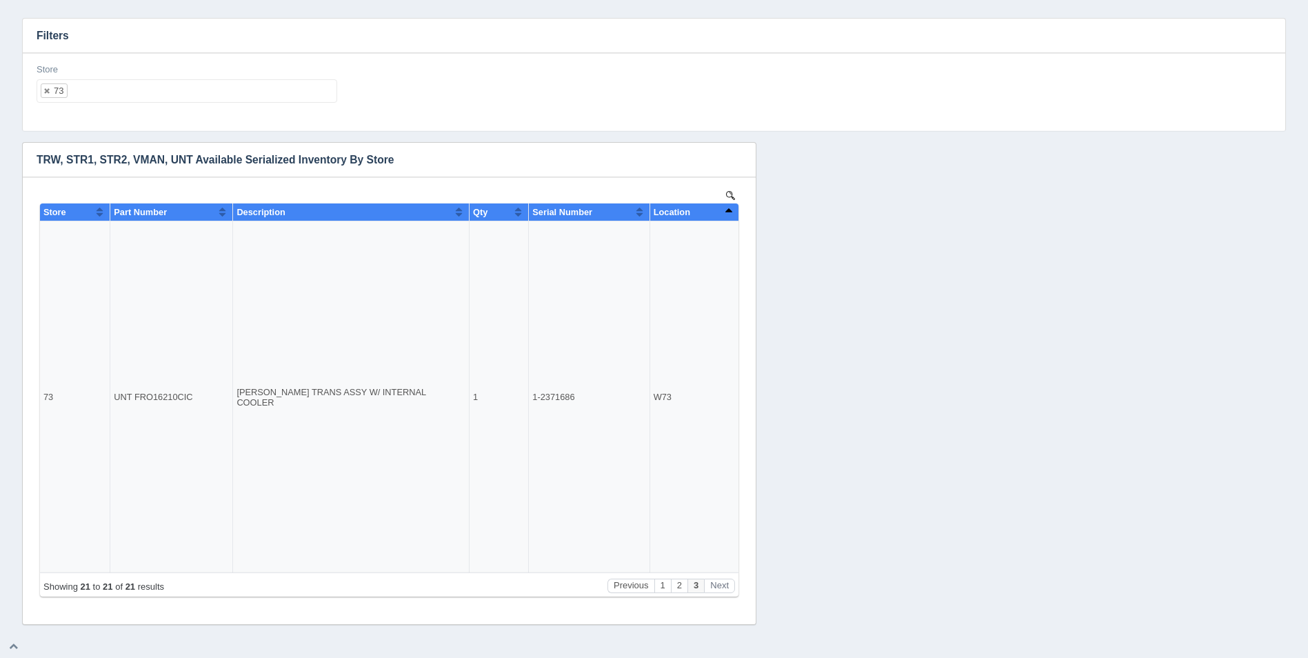
click at [149, 104] on div "Store 73 All None 1 2 3 4 5 6 7 8 9 10 11 12 13 14 15 16 17 18 19 20 21 22 23 2…" at bounding box center [187, 88] width 312 height 50
click at [152, 94] on ul "73" at bounding box center [187, 90] width 301 height 23
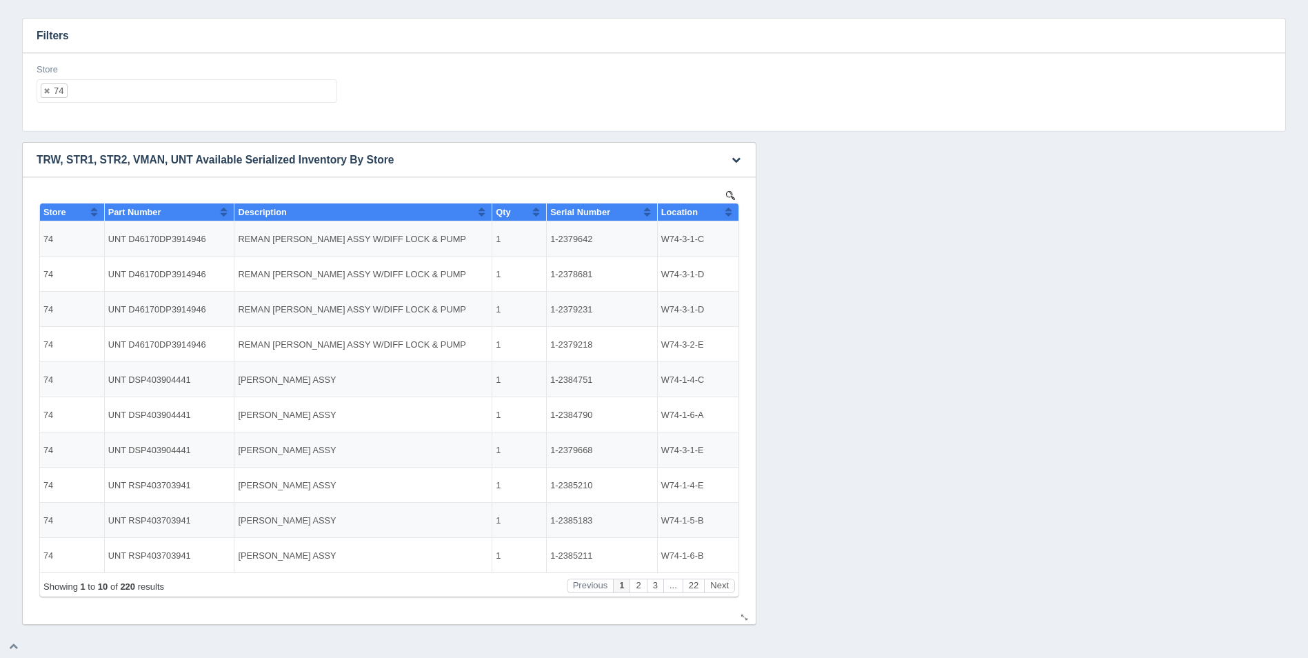
click at [729, 212] on button "Sort column ascending" at bounding box center [728, 211] width 9 height 17
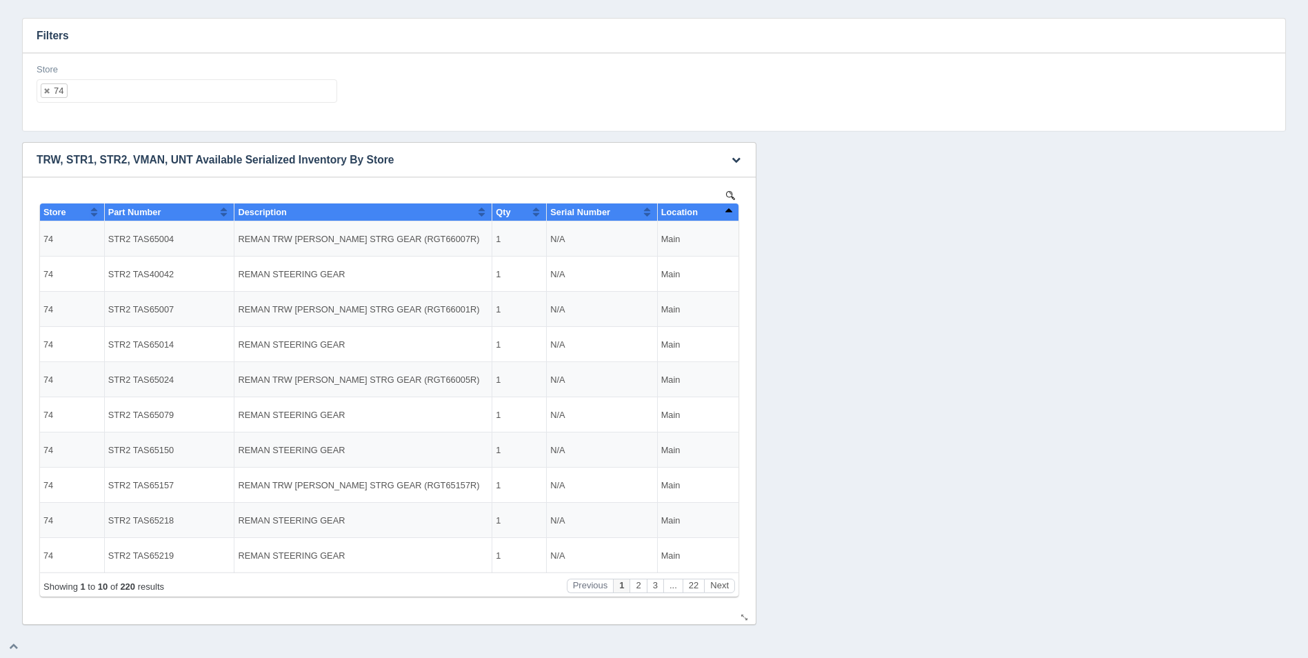
click at [729, 212] on button "Sort column descending" at bounding box center [728, 211] width 9 height 17
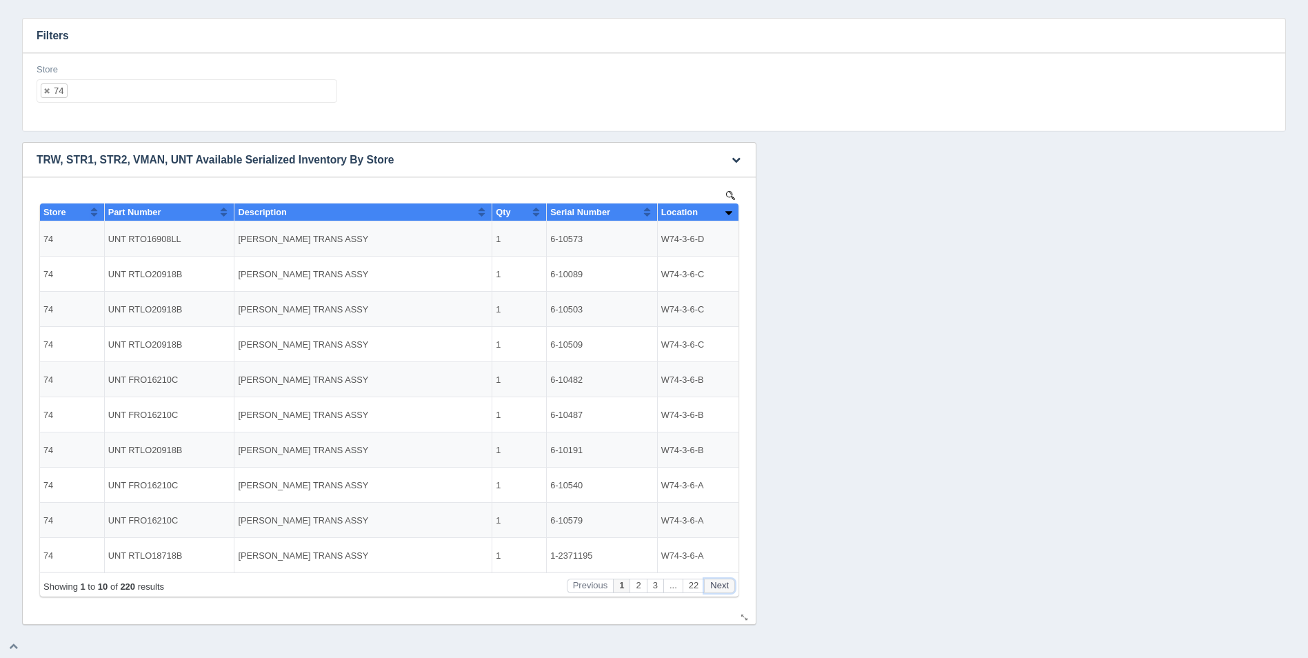
click at [720, 585] on button "Next" at bounding box center [719, 585] width 31 height 14
click at [719, 586] on button "Next" at bounding box center [719, 585] width 31 height 14
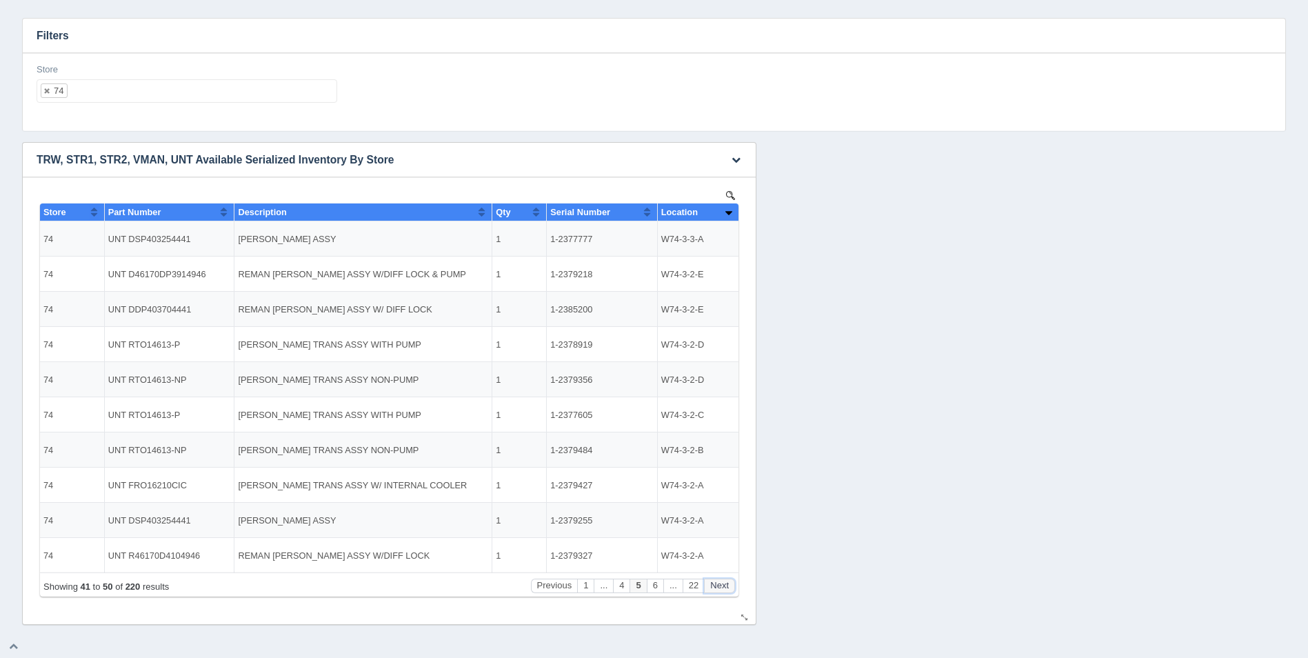
click at [719, 586] on button "Next" at bounding box center [719, 585] width 31 height 14
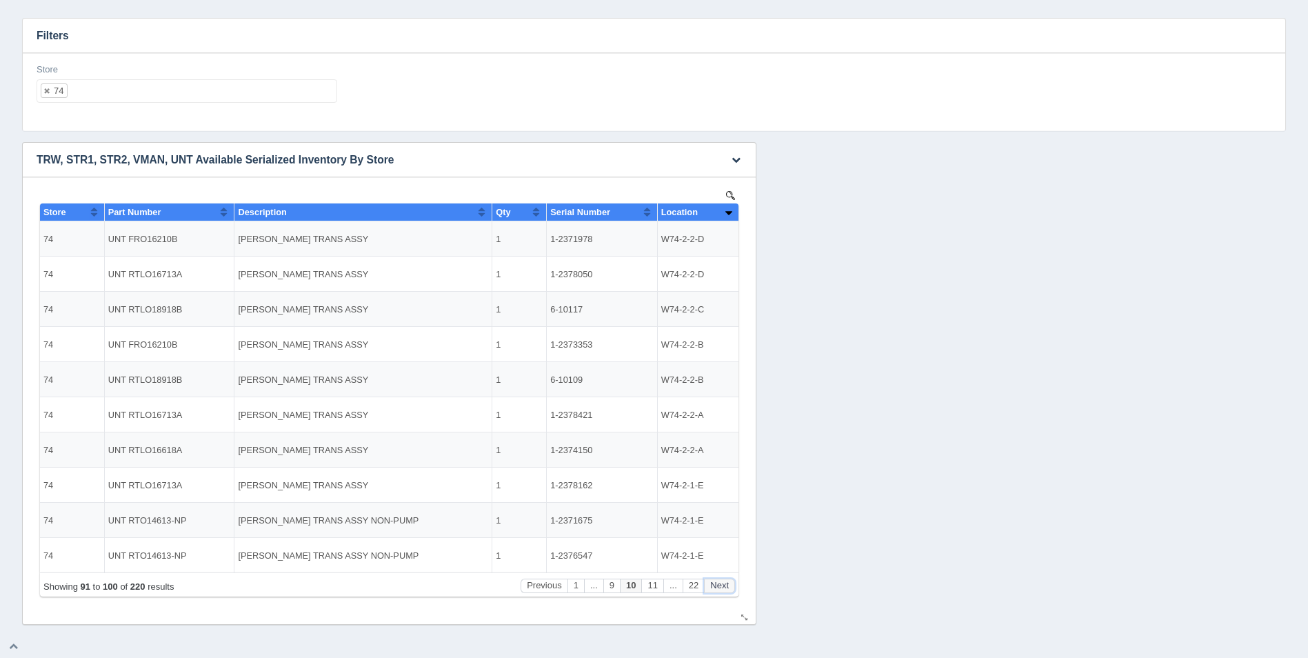
click at [719, 586] on button "Next" at bounding box center [719, 585] width 31 height 14
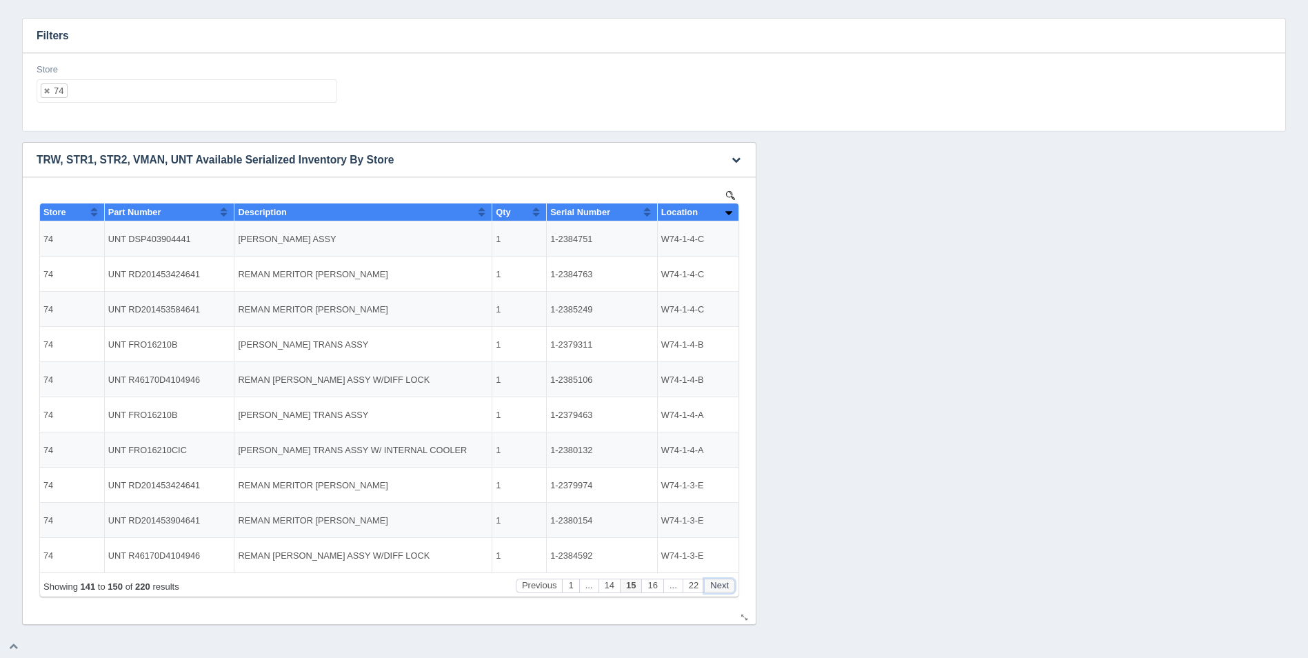
click at [720, 586] on button "Next" at bounding box center [719, 585] width 31 height 14
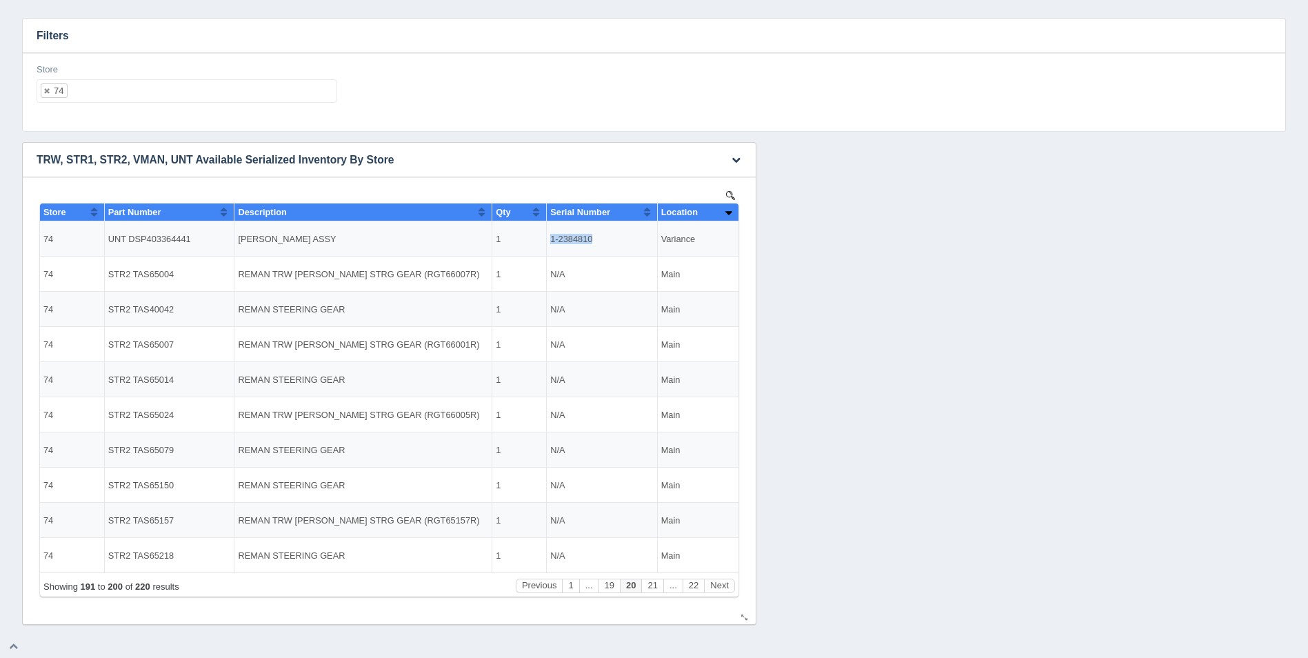
drag, startPoint x: 592, startPoint y: 237, endPoint x: 551, endPoint y: 240, distance: 41.5
click at [551, 240] on td "1-2384810" at bounding box center [602, 238] width 110 height 35
copy td "1-2384810"
click at [543, 583] on button "Previous" at bounding box center [539, 585] width 47 height 14
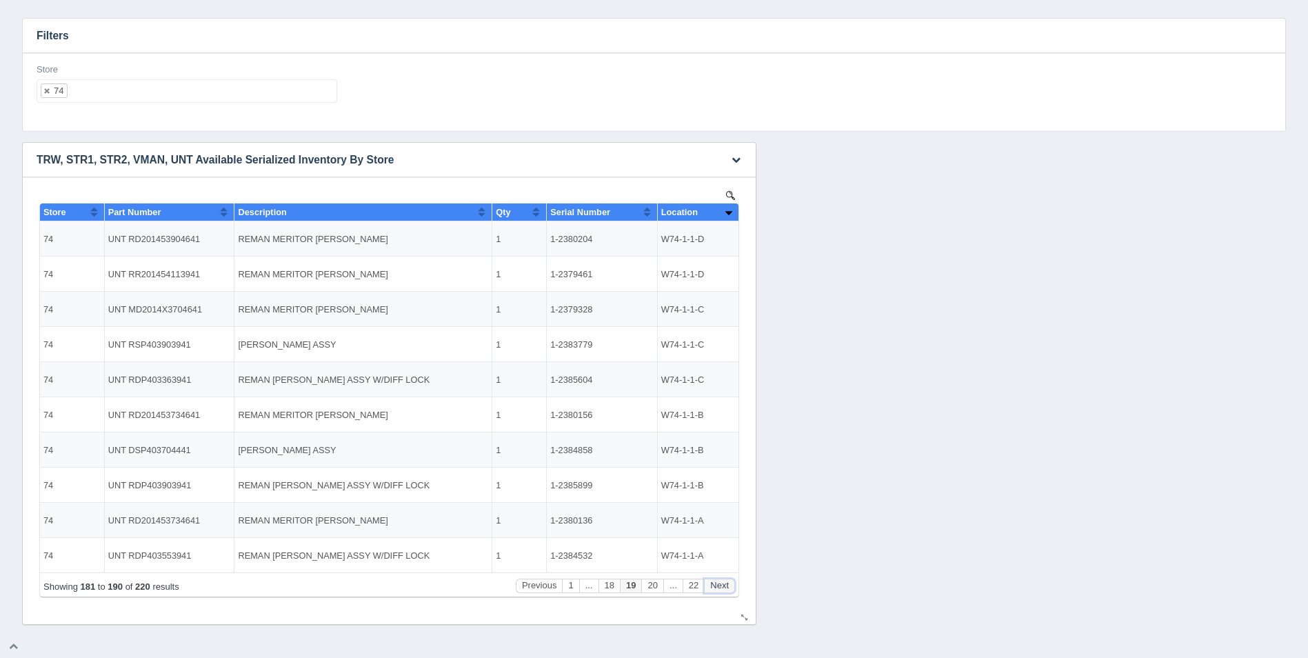
click at [724, 584] on button "Next" at bounding box center [719, 585] width 31 height 14
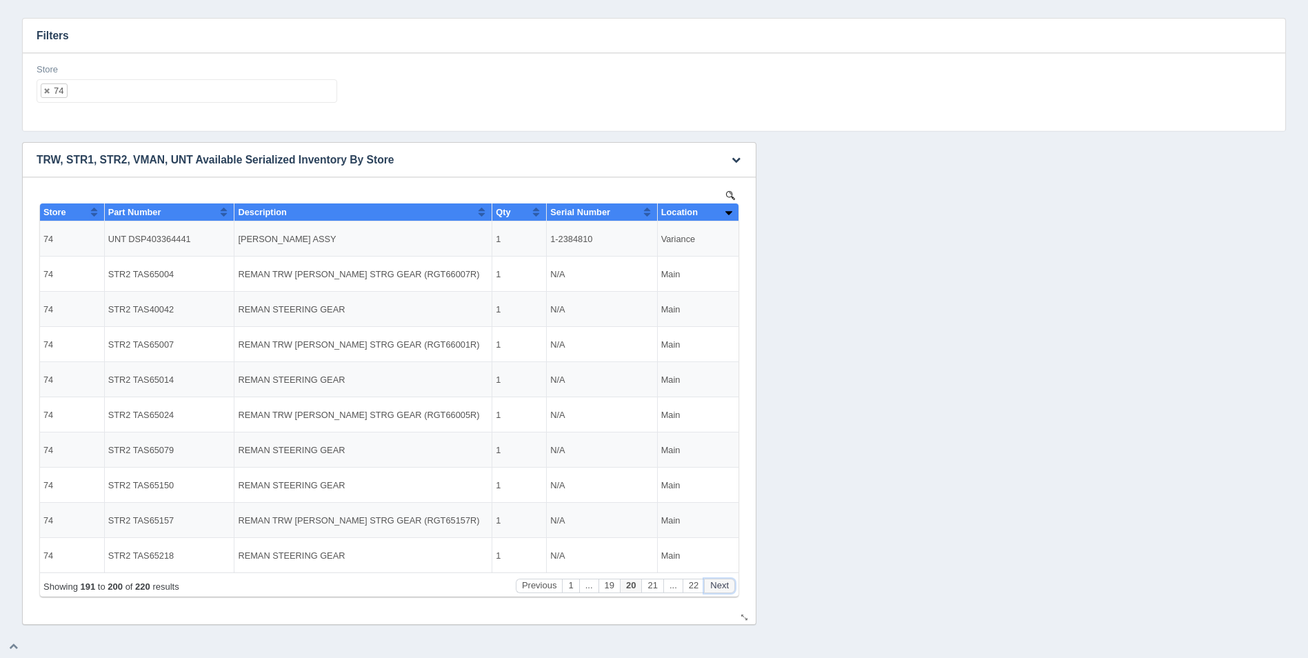
click at [724, 584] on button "Next" at bounding box center [719, 585] width 31 height 14
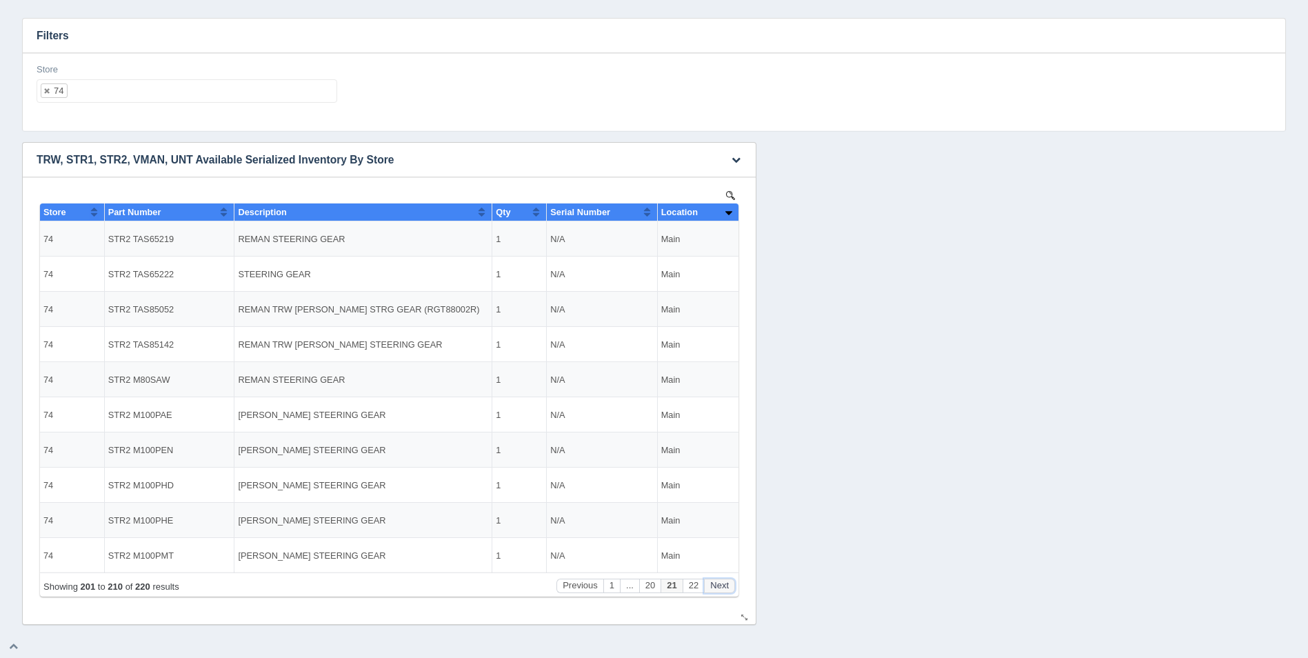
click at [724, 584] on button "Next" at bounding box center [719, 585] width 31 height 14
click at [587, 580] on button "Previous" at bounding box center [579, 585] width 47 height 14
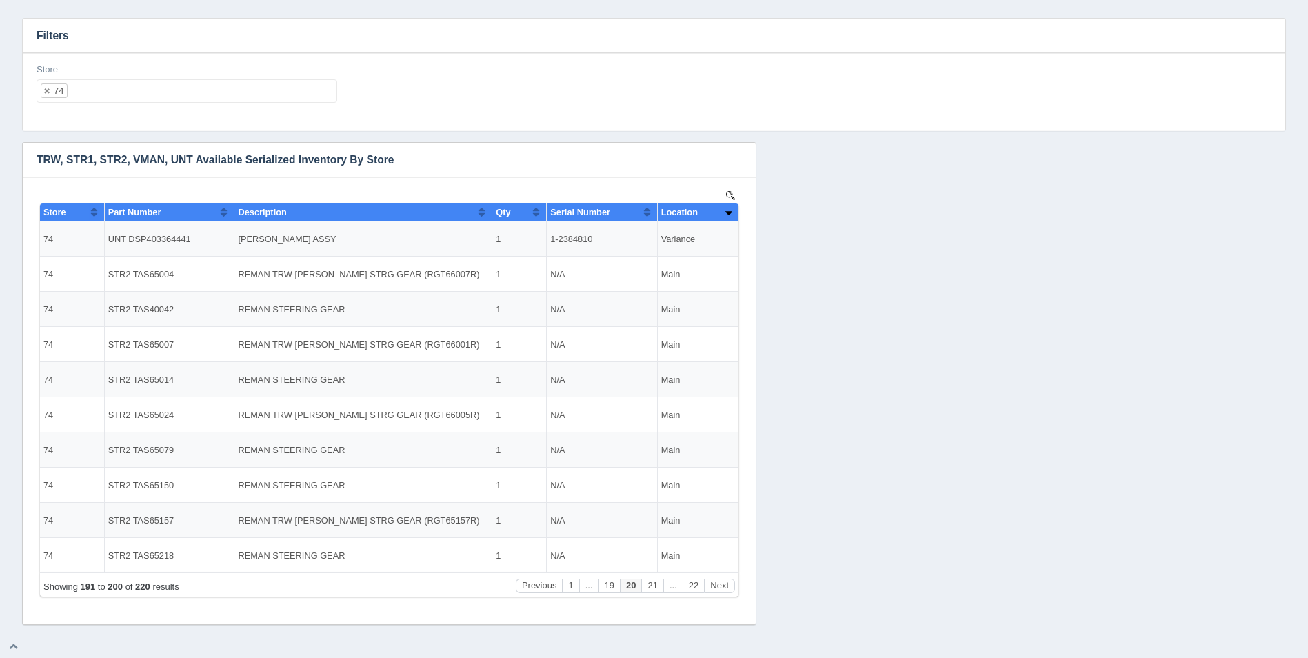
click at [829, 393] on div "Download CSV View all results TRW, STR1, STR2, VMAN, UNT Available Serialized I…" at bounding box center [654, 383] width 1270 height 483
click at [94, 92] on ul "74" at bounding box center [187, 90] width 301 height 23
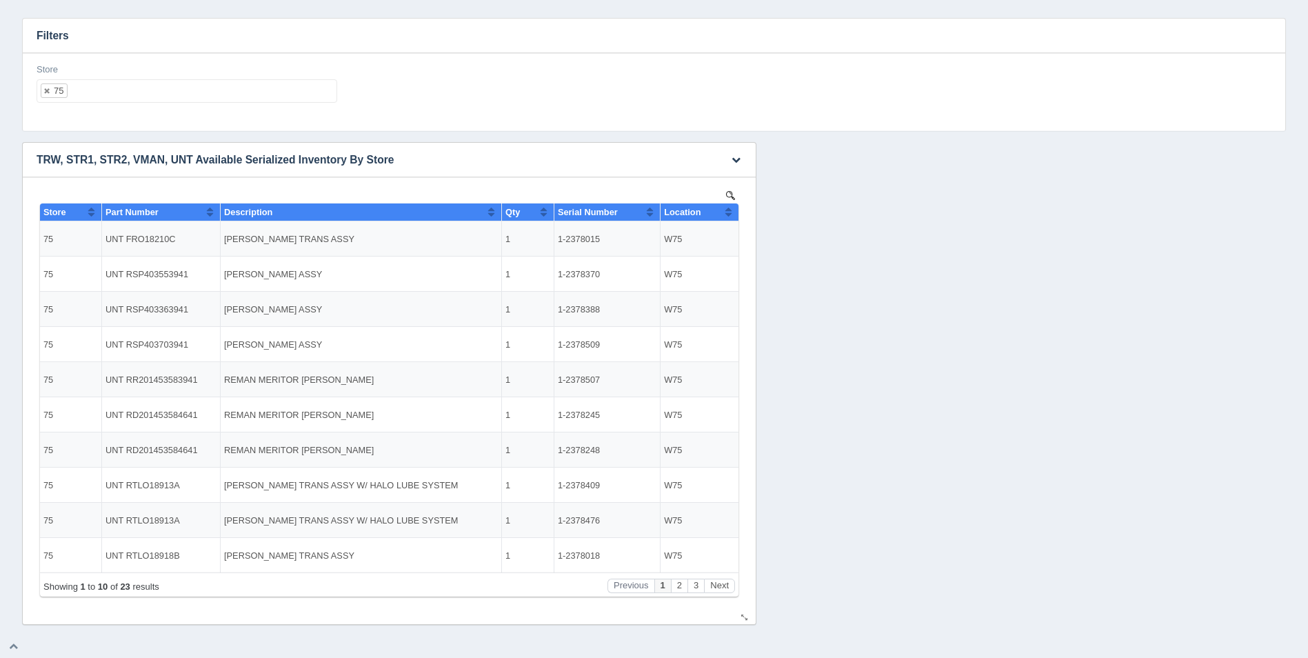
click at [731, 203] on button "Sort column ascending" at bounding box center [728, 211] width 9 height 17
click at [730, 211] on button "Sort column descending" at bounding box center [728, 211] width 9 height 17
click at [237, 88] on ul "75" at bounding box center [187, 90] width 301 height 23
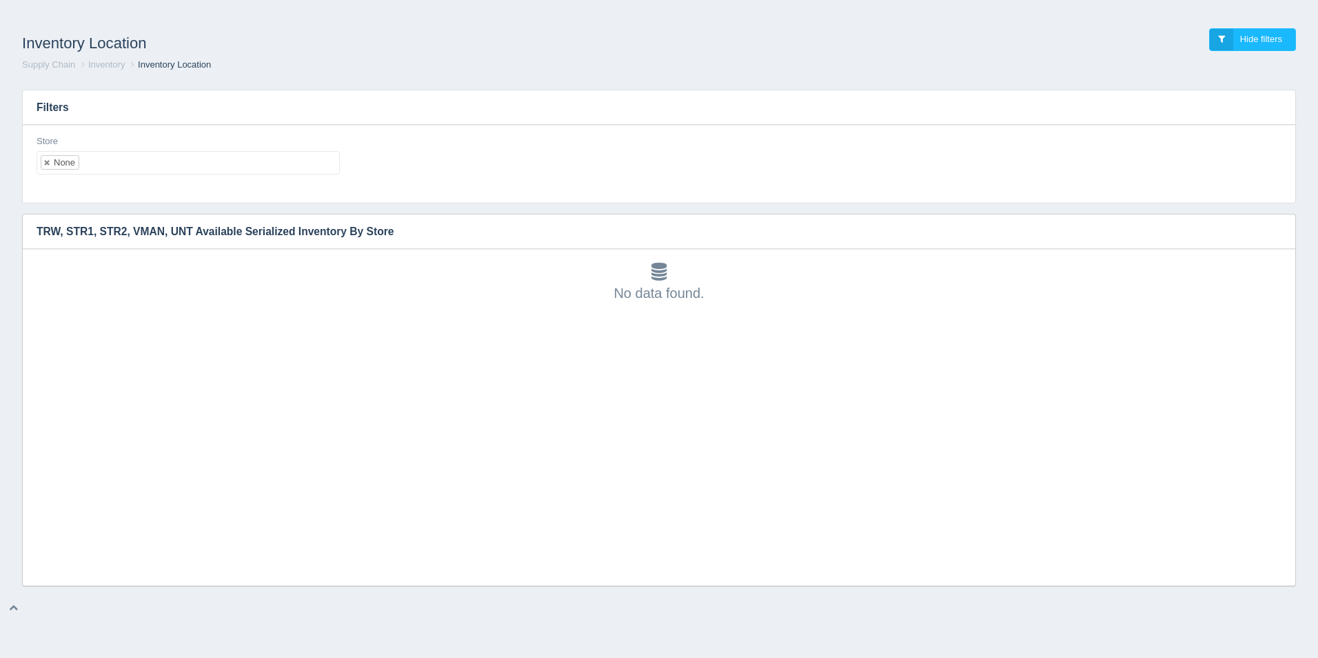
scroll to position [4, 0]
click at [152, 166] on ul "None" at bounding box center [188, 162] width 303 height 23
select select
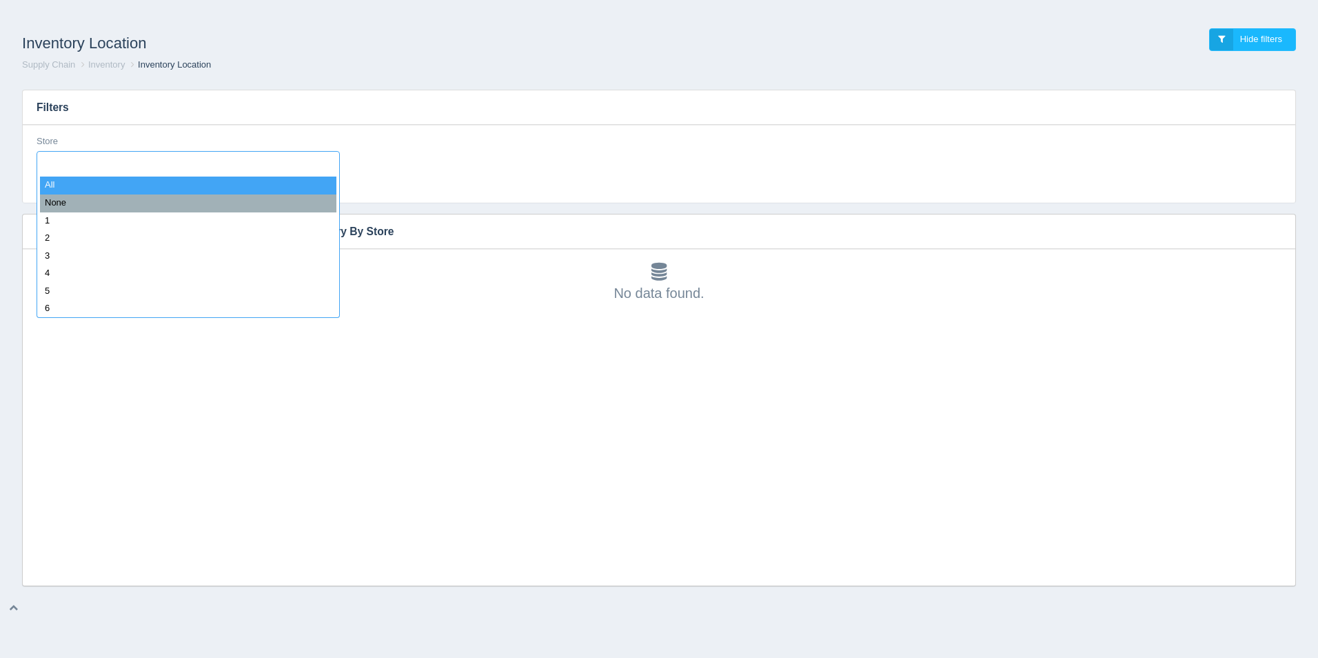
type input "1"
select select "1"
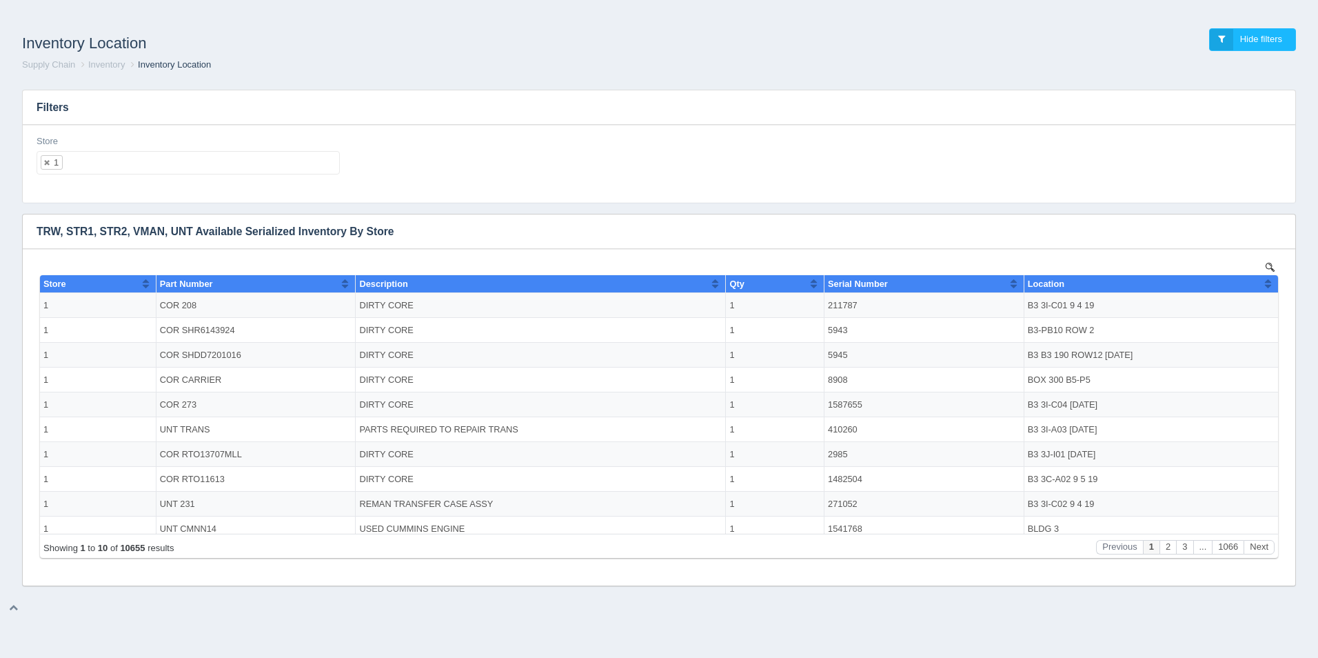
scroll to position [0, 0]
click at [134, 95] on h3 "Filters" at bounding box center [659, 107] width 1272 height 34
click at [1272, 266] on img at bounding box center [1270, 267] width 9 height 9
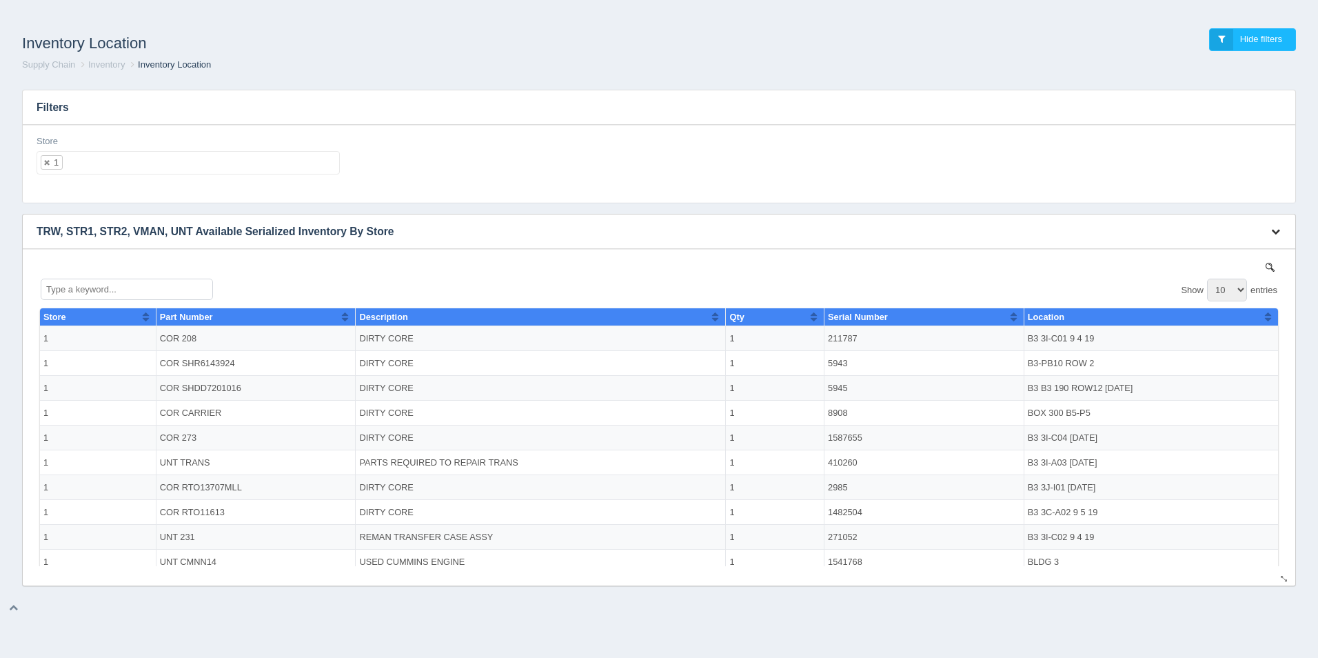
click at [1278, 229] on icon "button" at bounding box center [1275, 231] width 9 height 9
click at [1248, 254] on link "Download CSV" at bounding box center [1230, 252] width 110 height 20
drag, startPoint x: 1217, startPoint y: 0, endPoint x: 986, endPoint y: 41, distance: 235.2
click at [986, 41] on div "Inventory Location Hide filters" at bounding box center [659, 39] width 1296 height 37
